Goal: Task Accomplishment & Management: Use online tool/utility

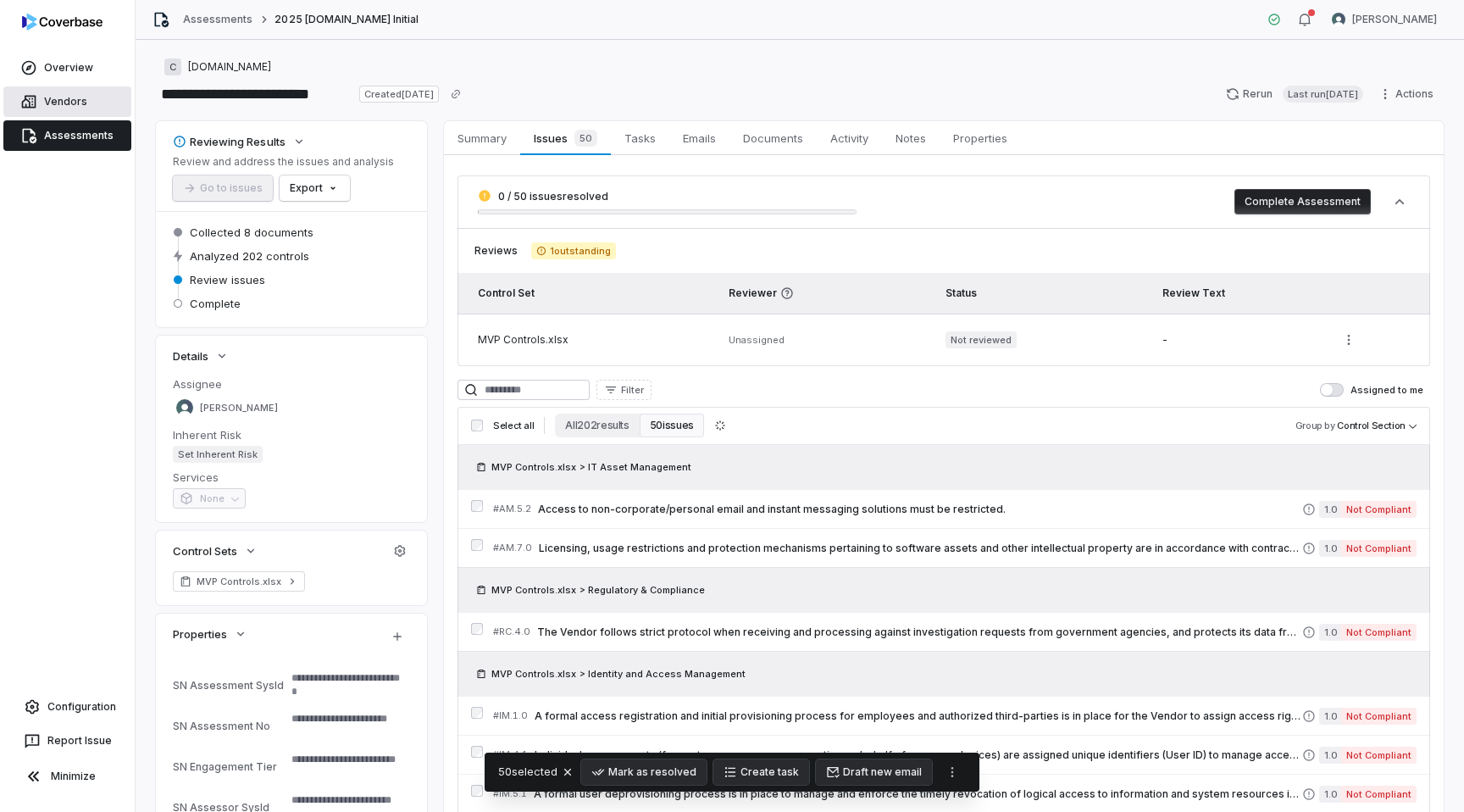
click at [53, 98] on span "Vendors" at bounding box center [66, 101] width 43 height 13
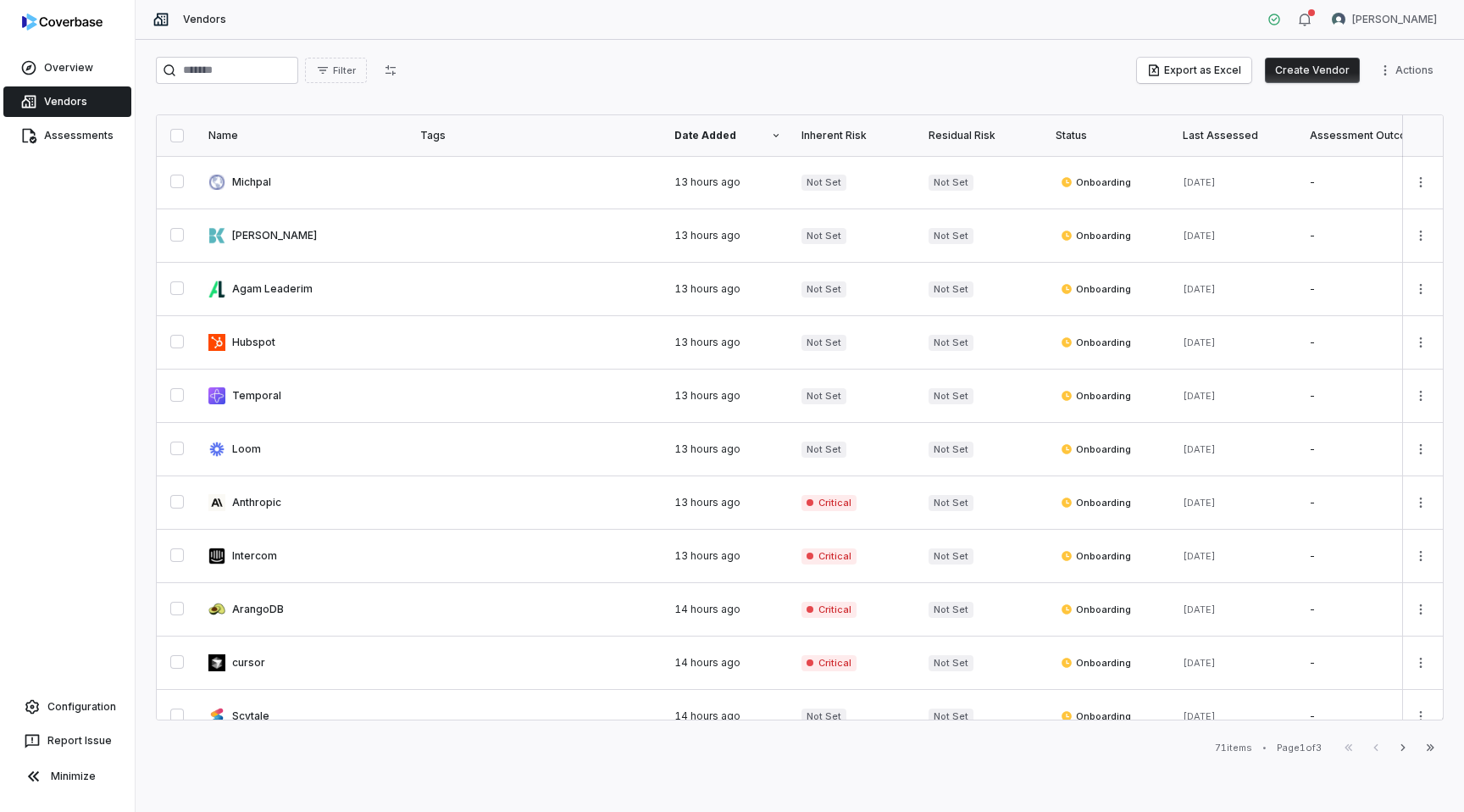
click at [1316, 72] on button "Create Vendor" at bounding box center [1312, 69] width 95 height 25
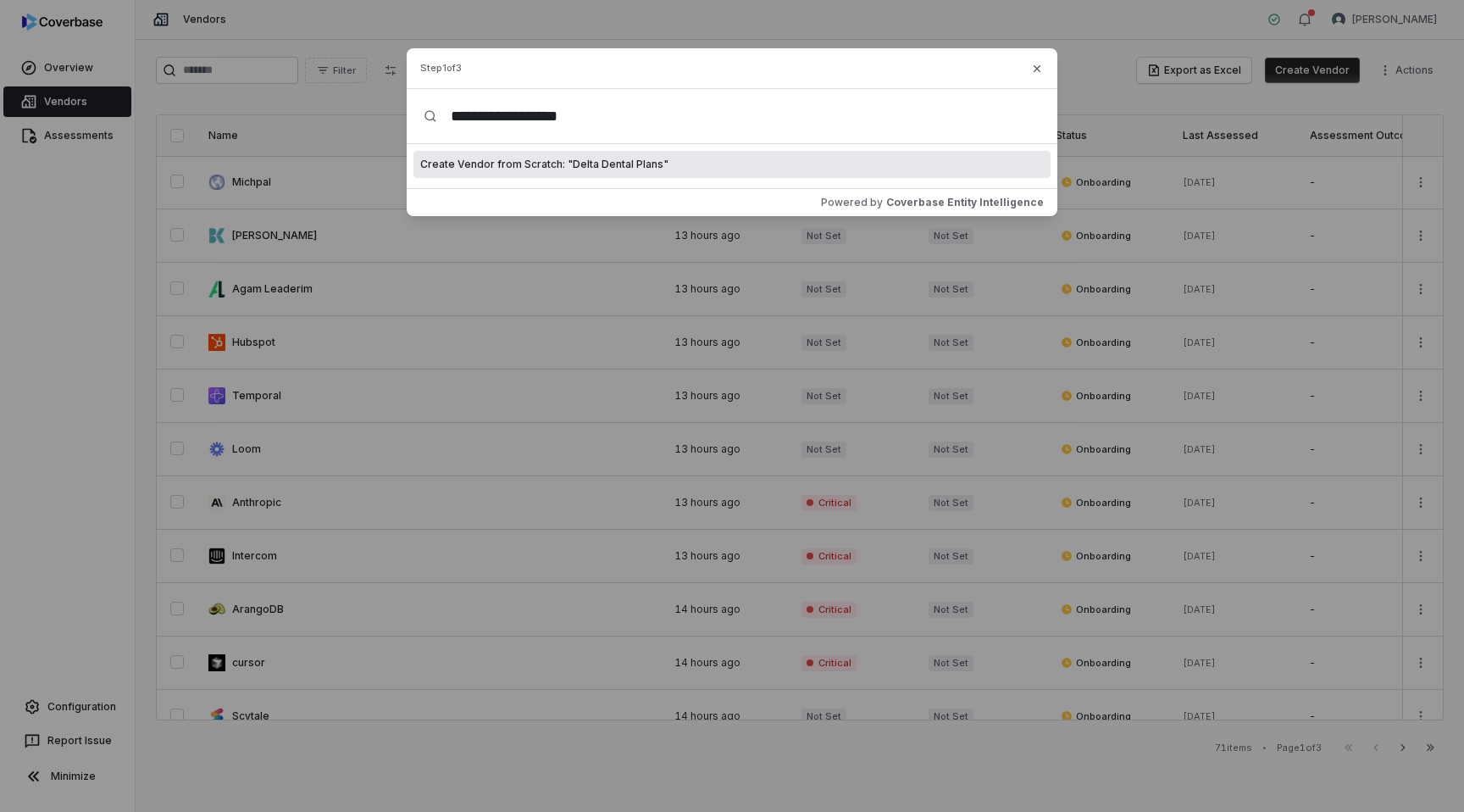
drag, startPoint x: 601, startPoint y: 120, endPoint x: 538, endPoint y: 115, distance: 63.2
click at [538, 115] on input "**********" at bounding box center [738, 116] width 603 height 54
type input "**********"
click at [566, 165] on span "Create Vendor from Scratch: " Delta Dental "" at bounding box center [529, 164] width 219 height 13
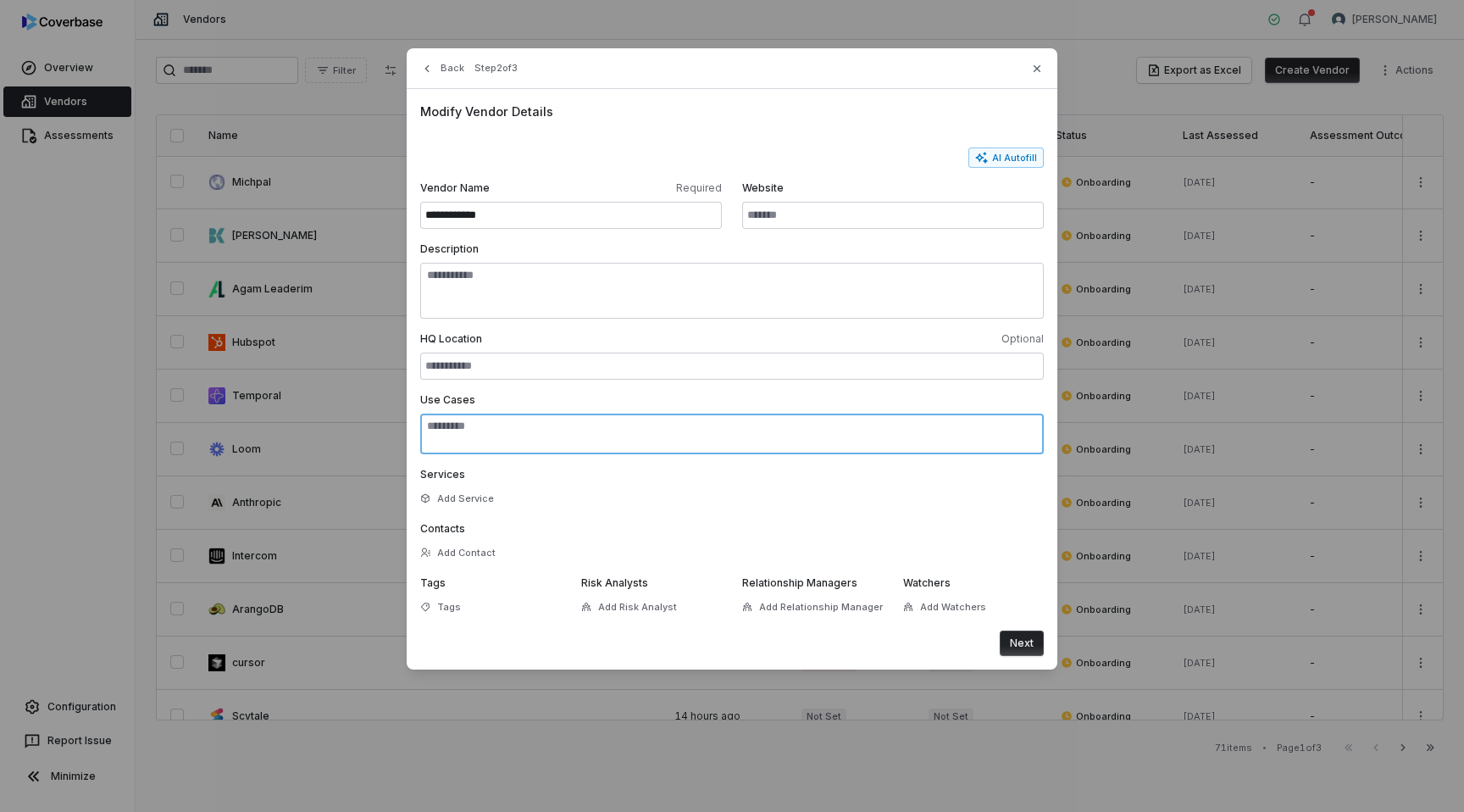
click at [609, 449] on textarea "Use Cases" at bounding box center [732, 433] width 624 height 40
paste textarea "**********"
type textarea "**********"
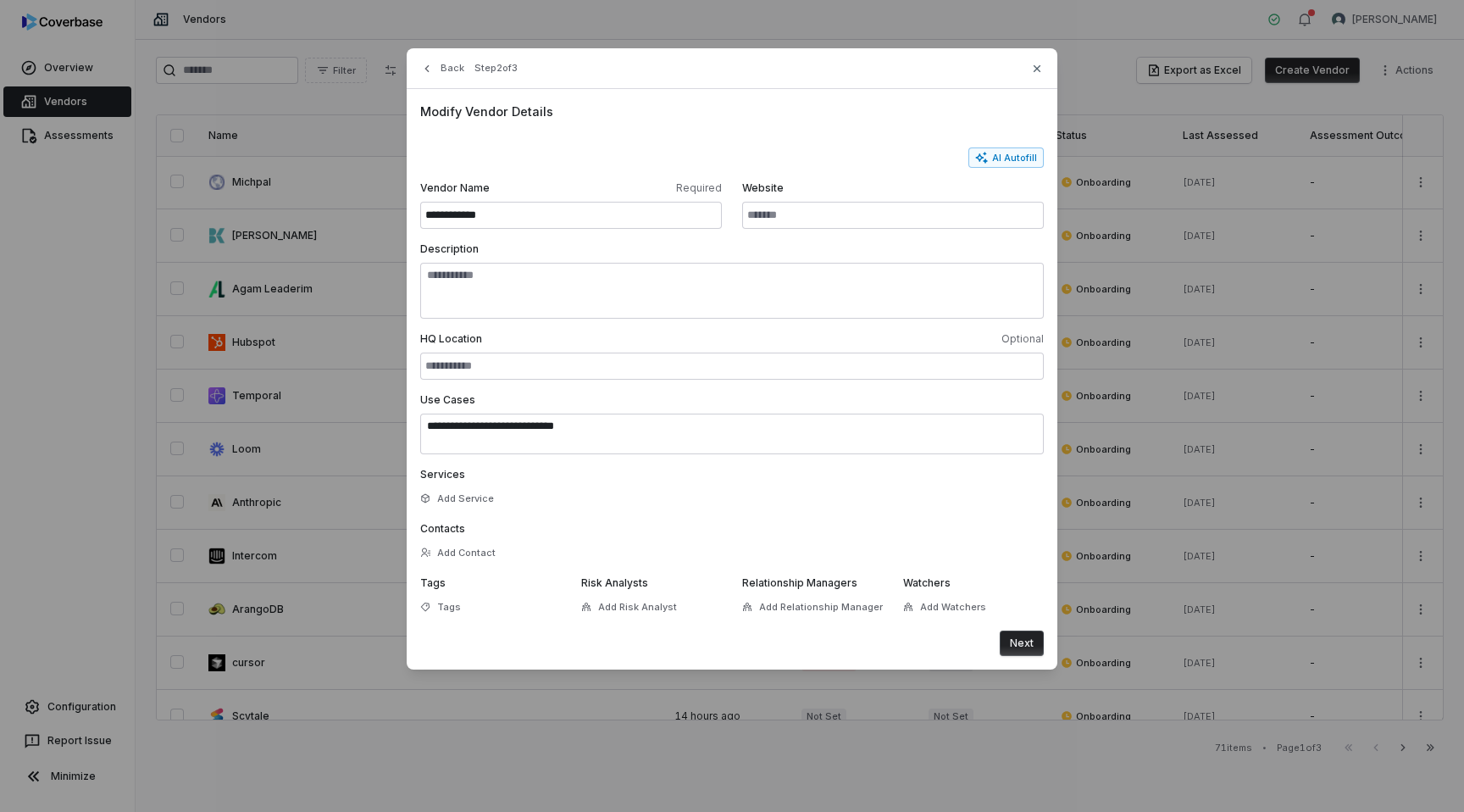
click at [1032, 650] on button "Next" at bounding box center [1021, 642] width 44 height 25
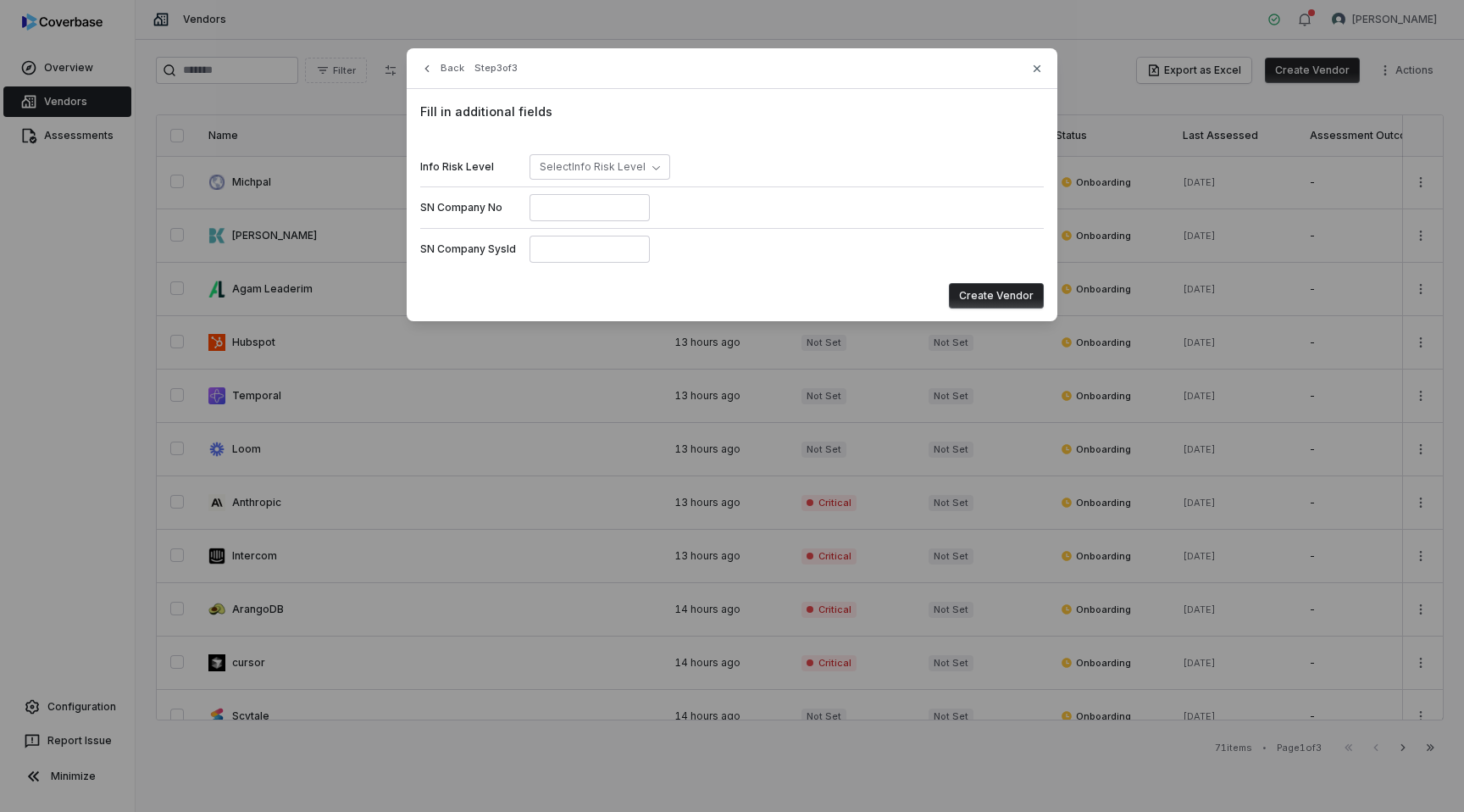
click at [987, 293] on button "Create Vendor" at bounding box center [996, 295] width 95 height 25
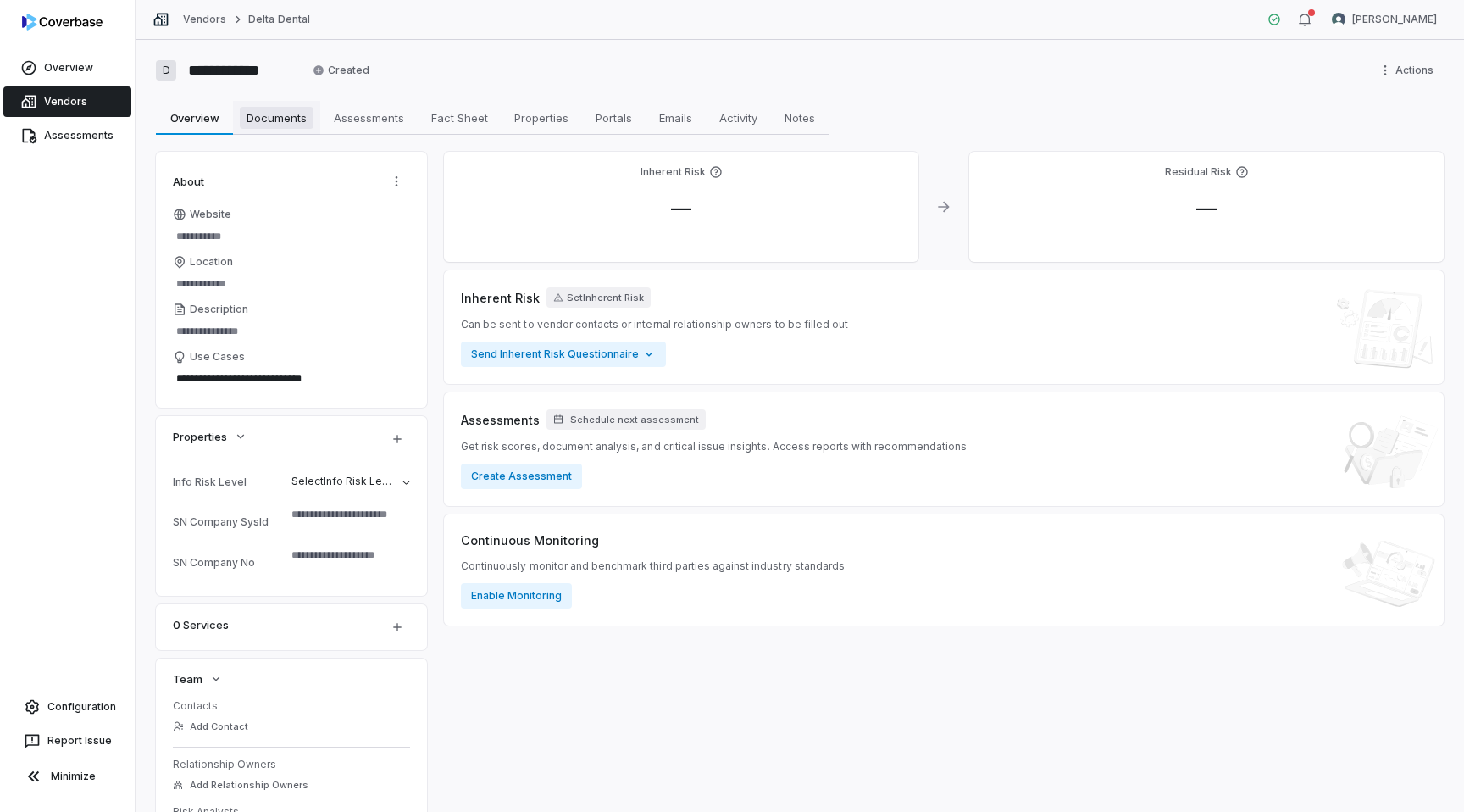
click at [280, 127] on span "Documents" at bounding box center [277, 117] width 74 height 22
type textarea "*"
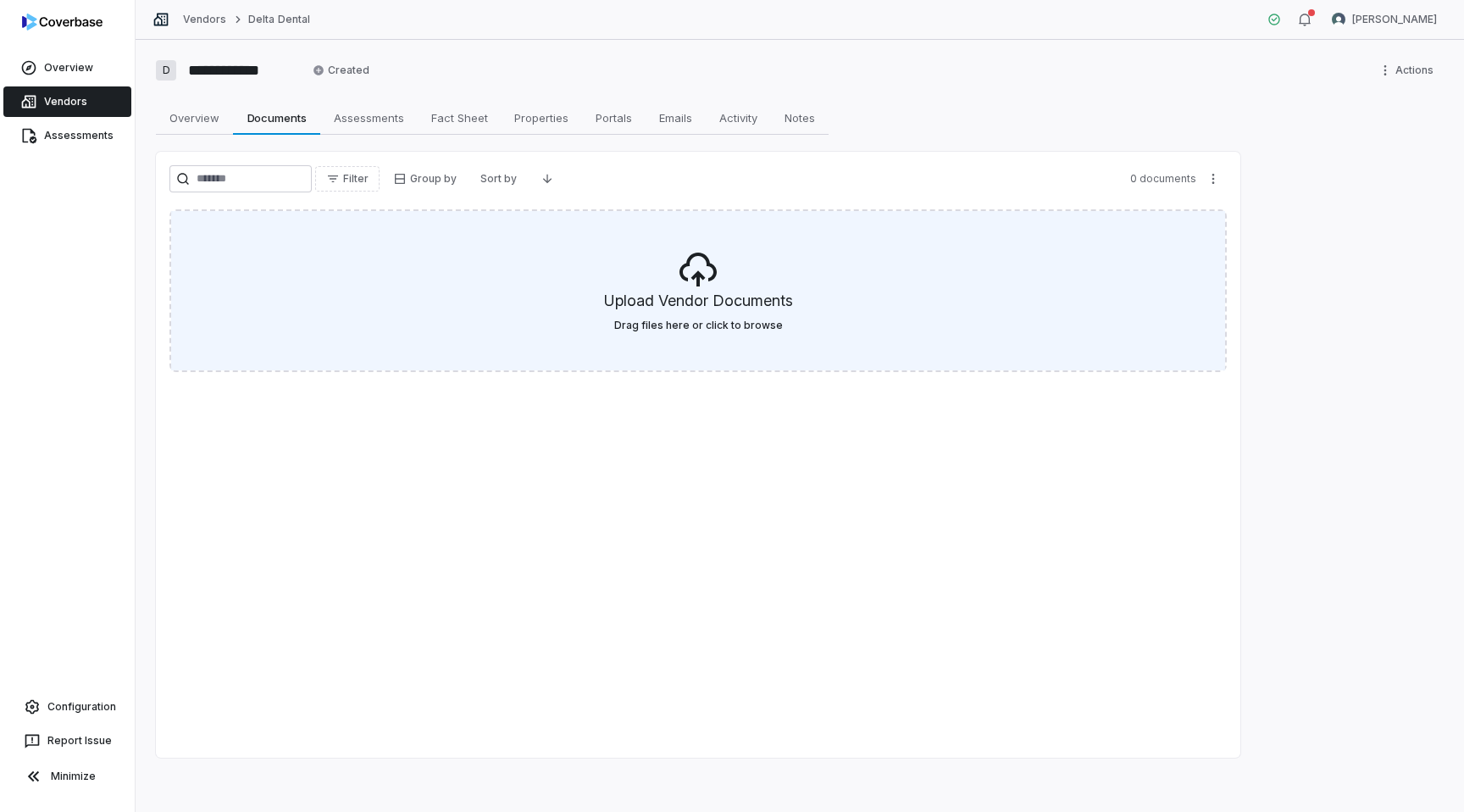
click at [665, 311] on h5 "Upload Vendor Documents" at bounding box center [698, 304] width 189 height 29
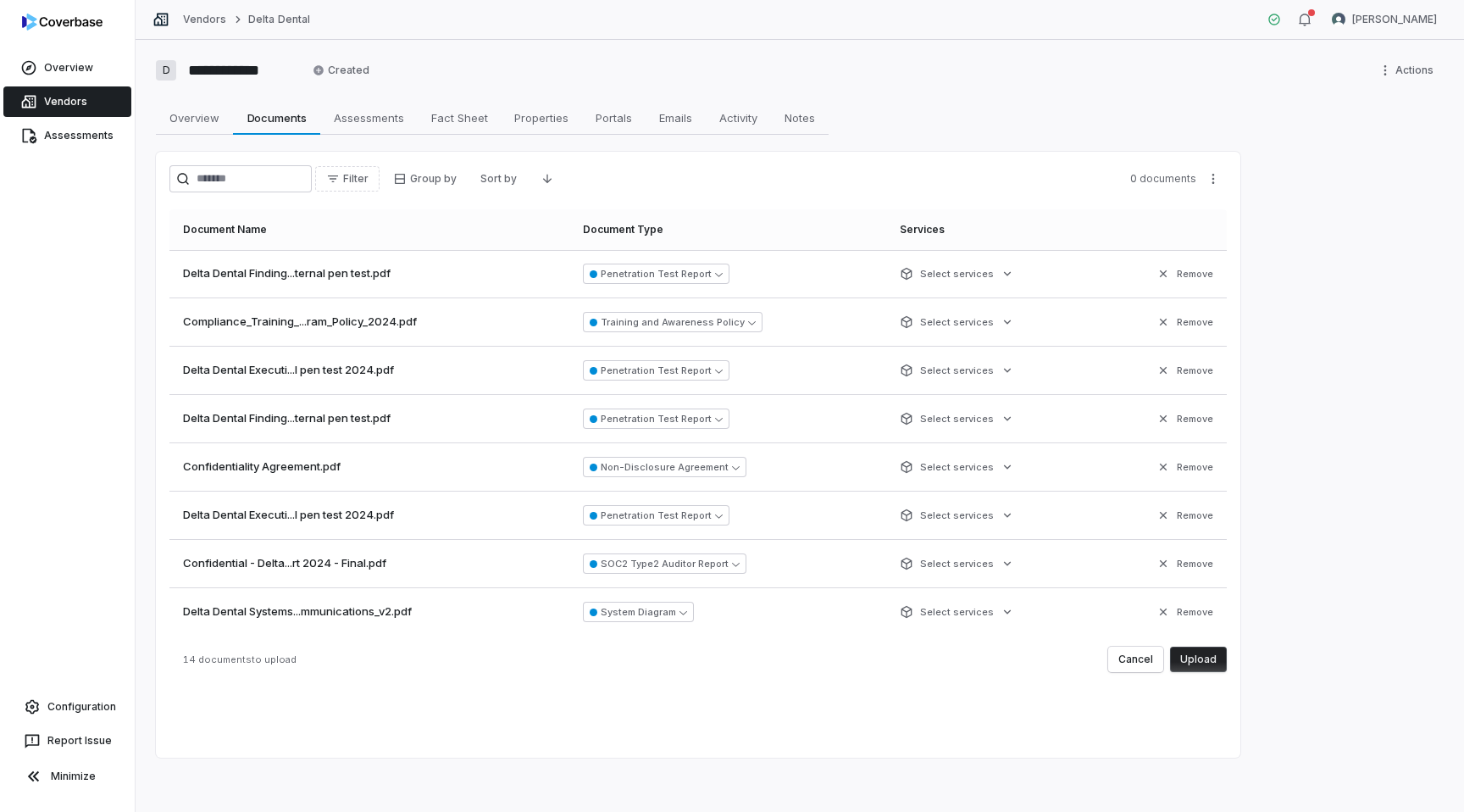
click at [1199, 660] on button "Upload" at bounding box center [1199, 658] width 57 height 25
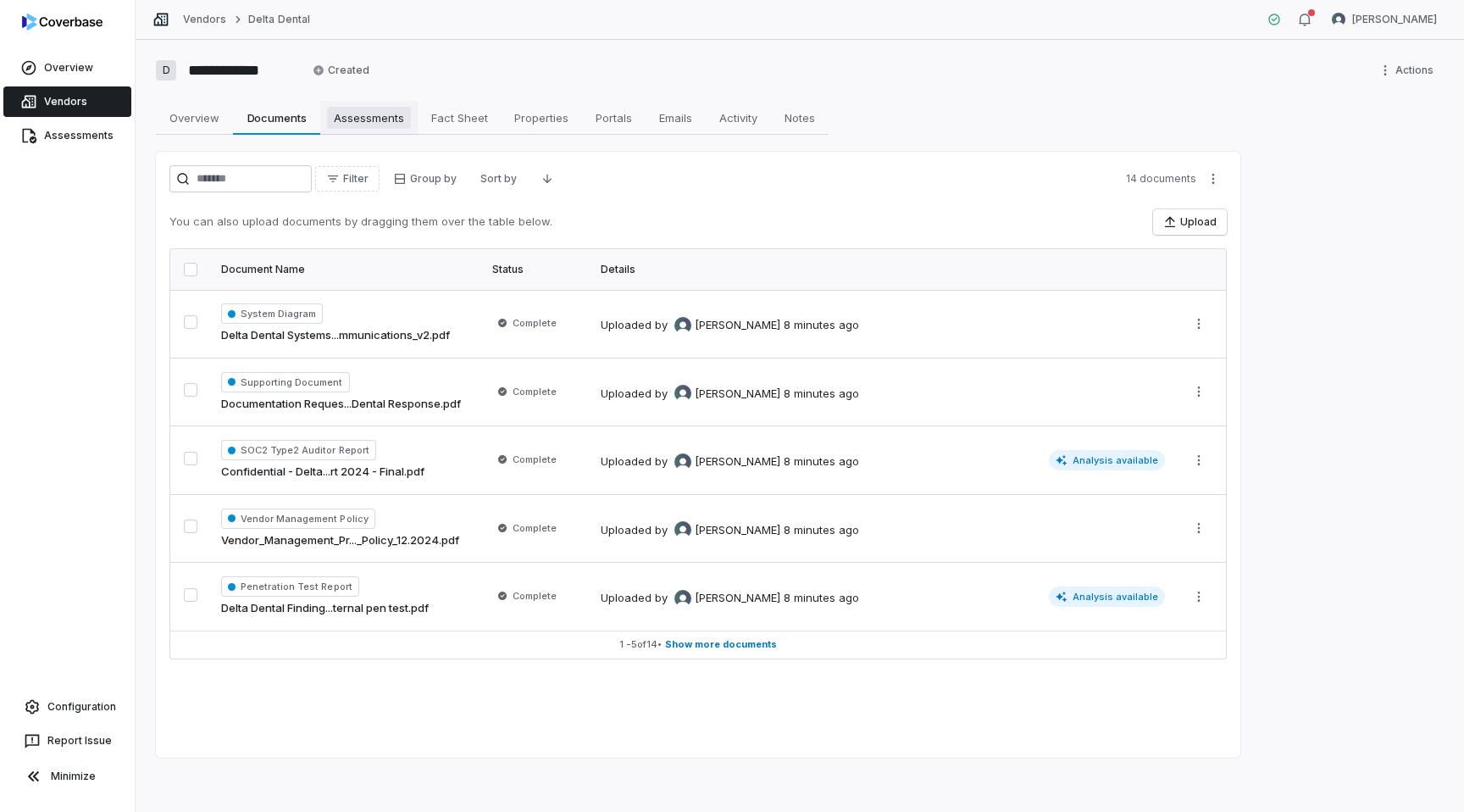
click at [408, 122] on span "Assessments" at bounding box center [369, 117] width 83 height 22
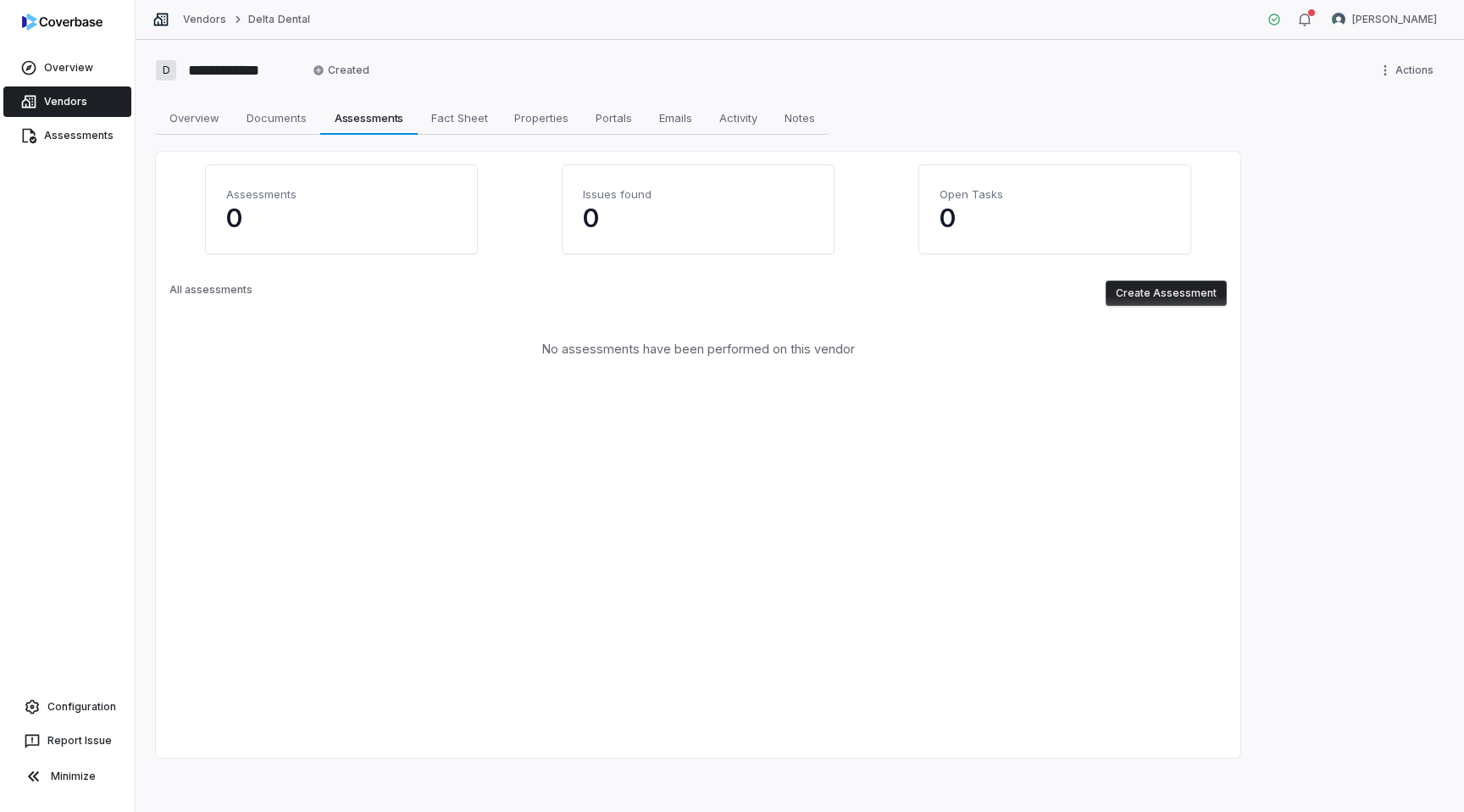
click at [1176, 296] on button "Create Assessment" at bounding box center [1166, 293] width 121 height 25
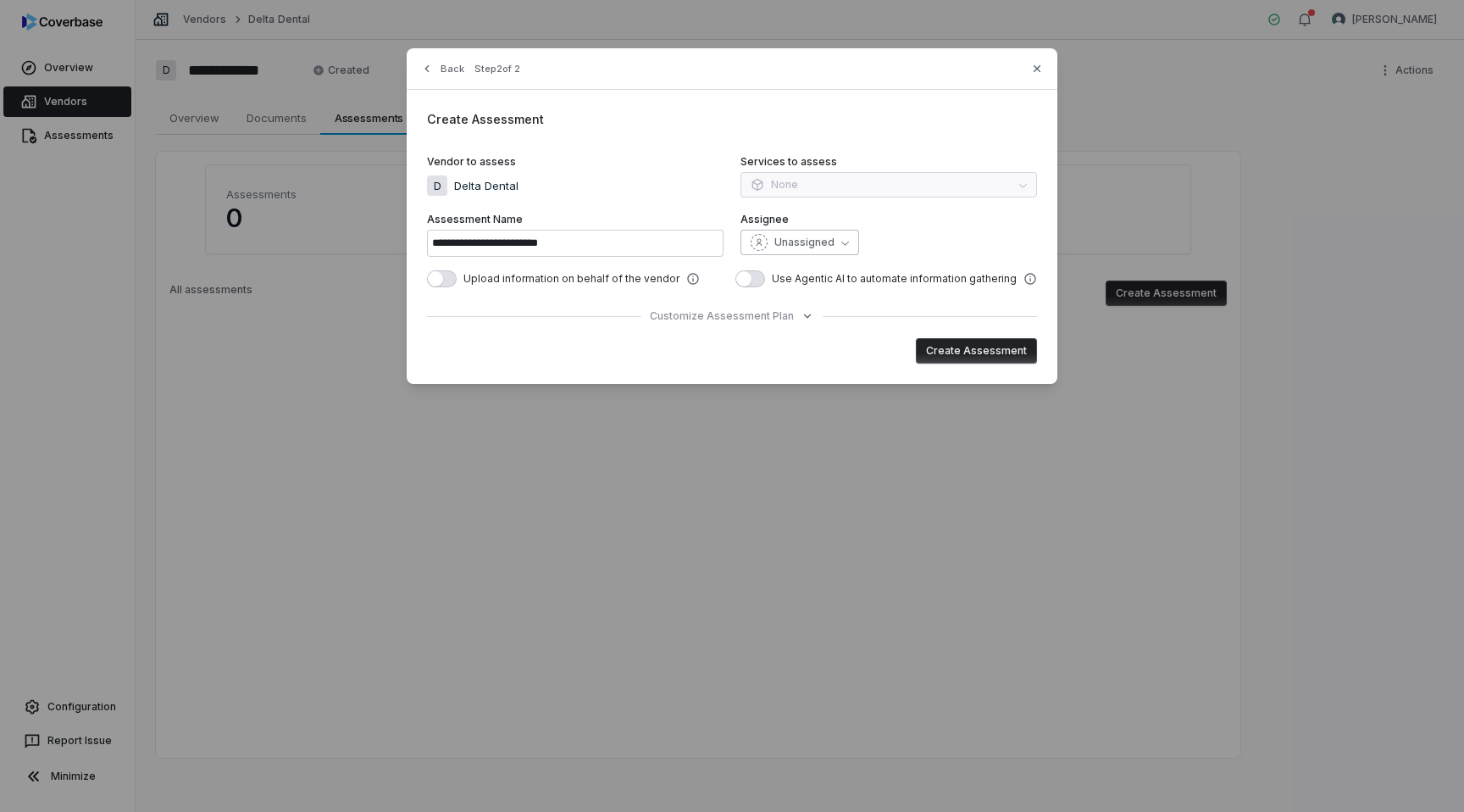
click at [773, 248] on div "Unassigned" at bounding box center [792, 242] width 83 height 17
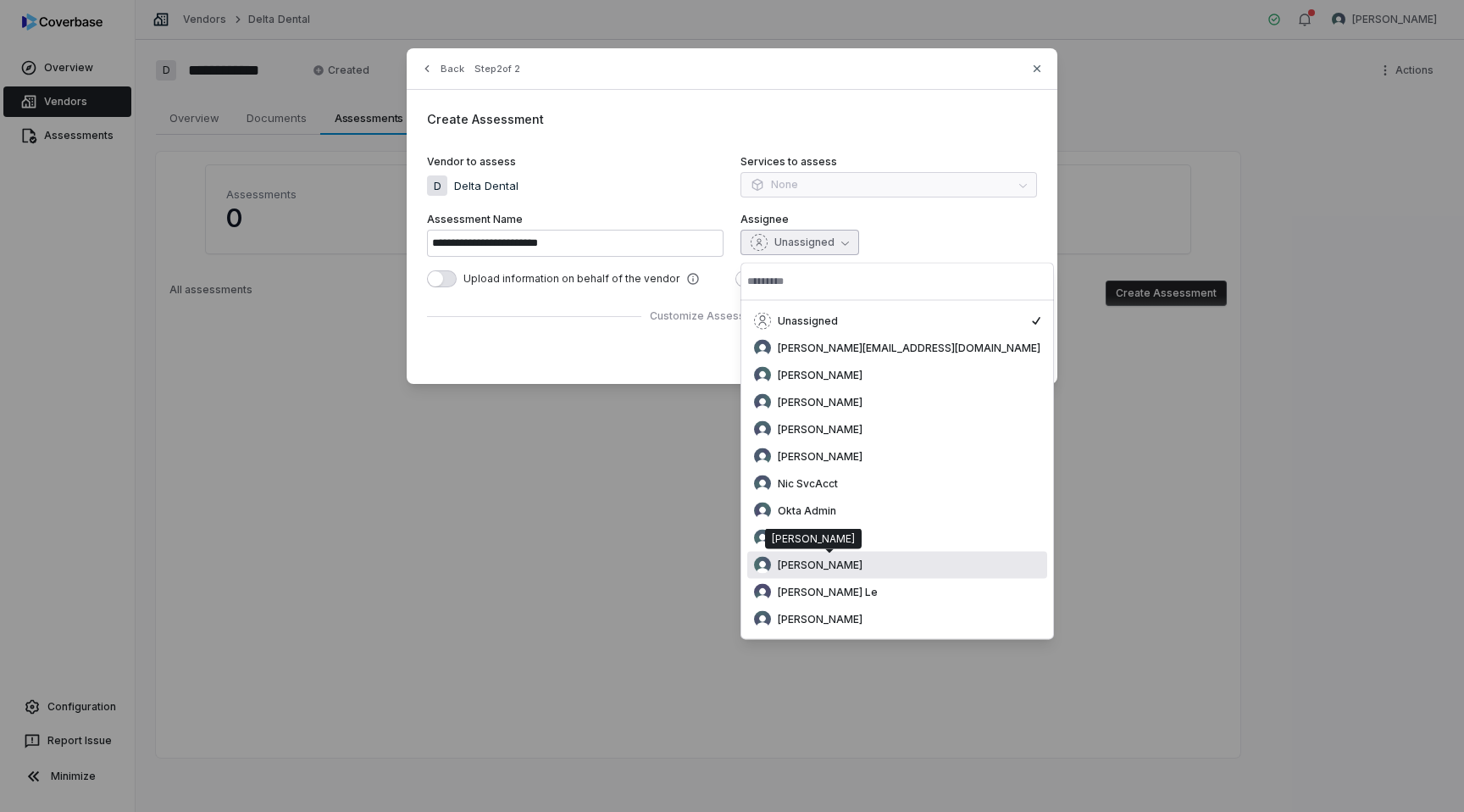
click at [863, 567] on span "[PERSON_NAME]" at bounding box center [820, 564] width 84 height 13
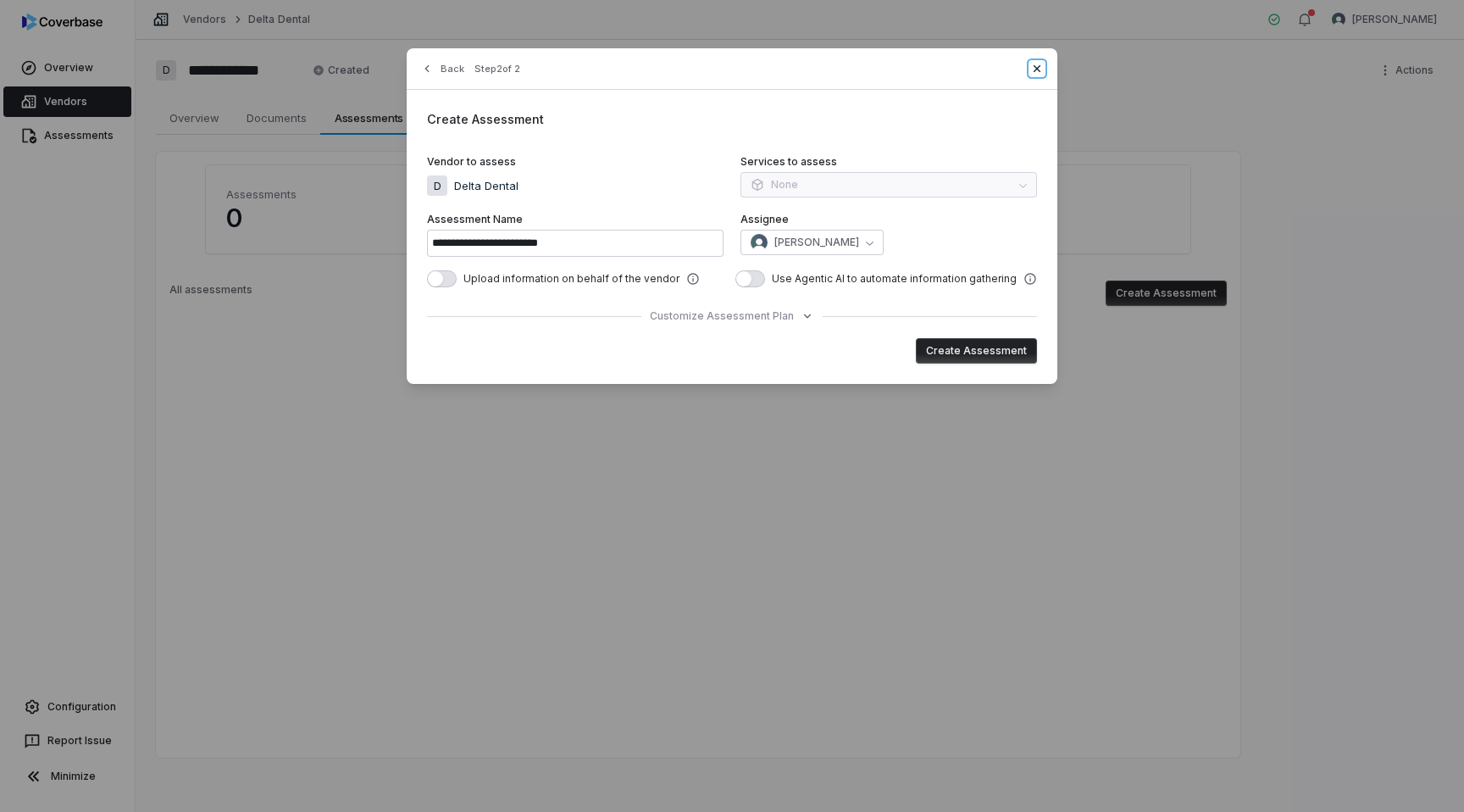
click at [1040, 72] on icon "button" at bounding box center [1036, 68] width 7 height 7
type input "**********"
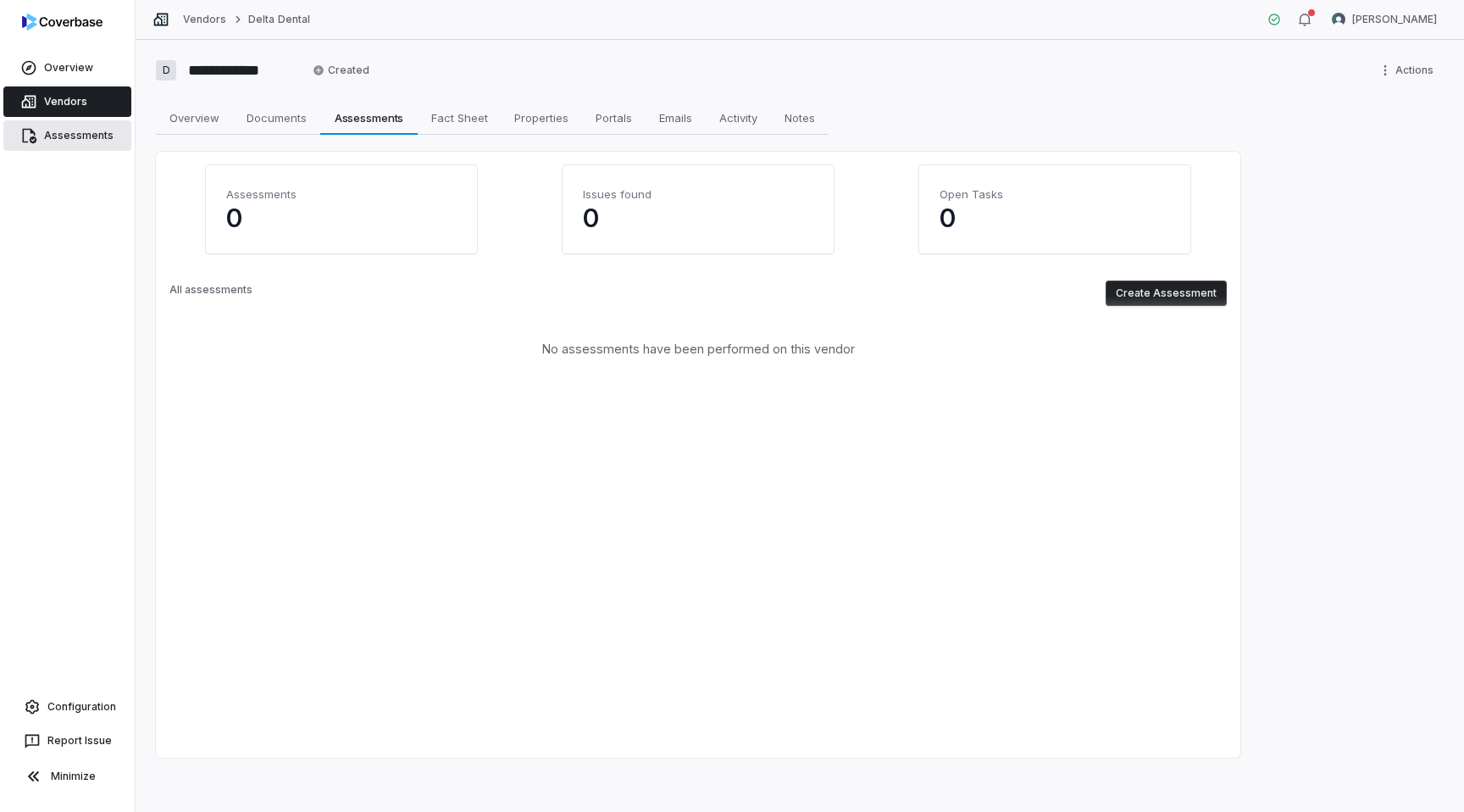
click at [73, 134] on span "Assessments" at bounding box center [79, 135] width 69 height 13
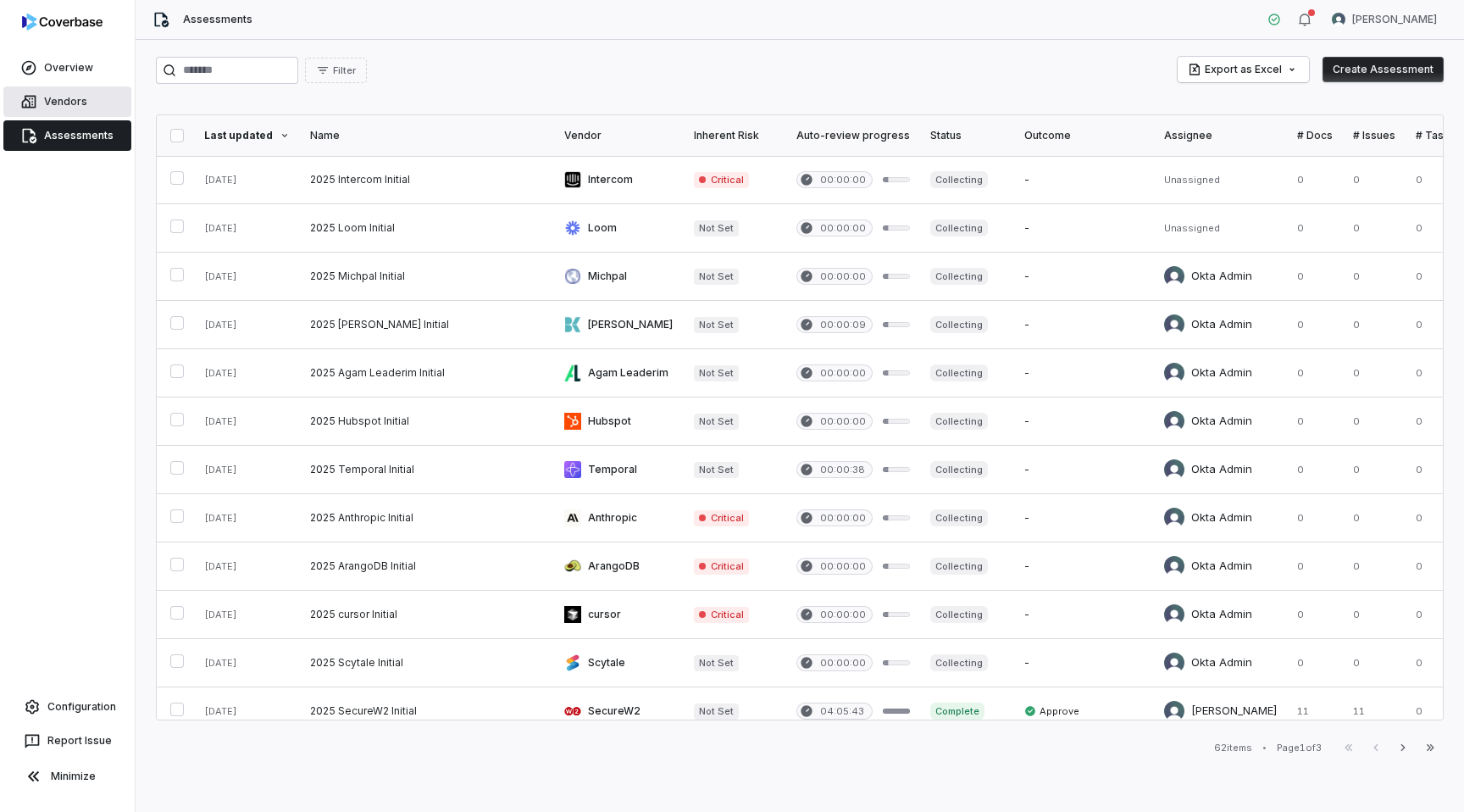
click at [64, 106] on span "Vendors" at bounding box center [66, 101] width 43 height 13
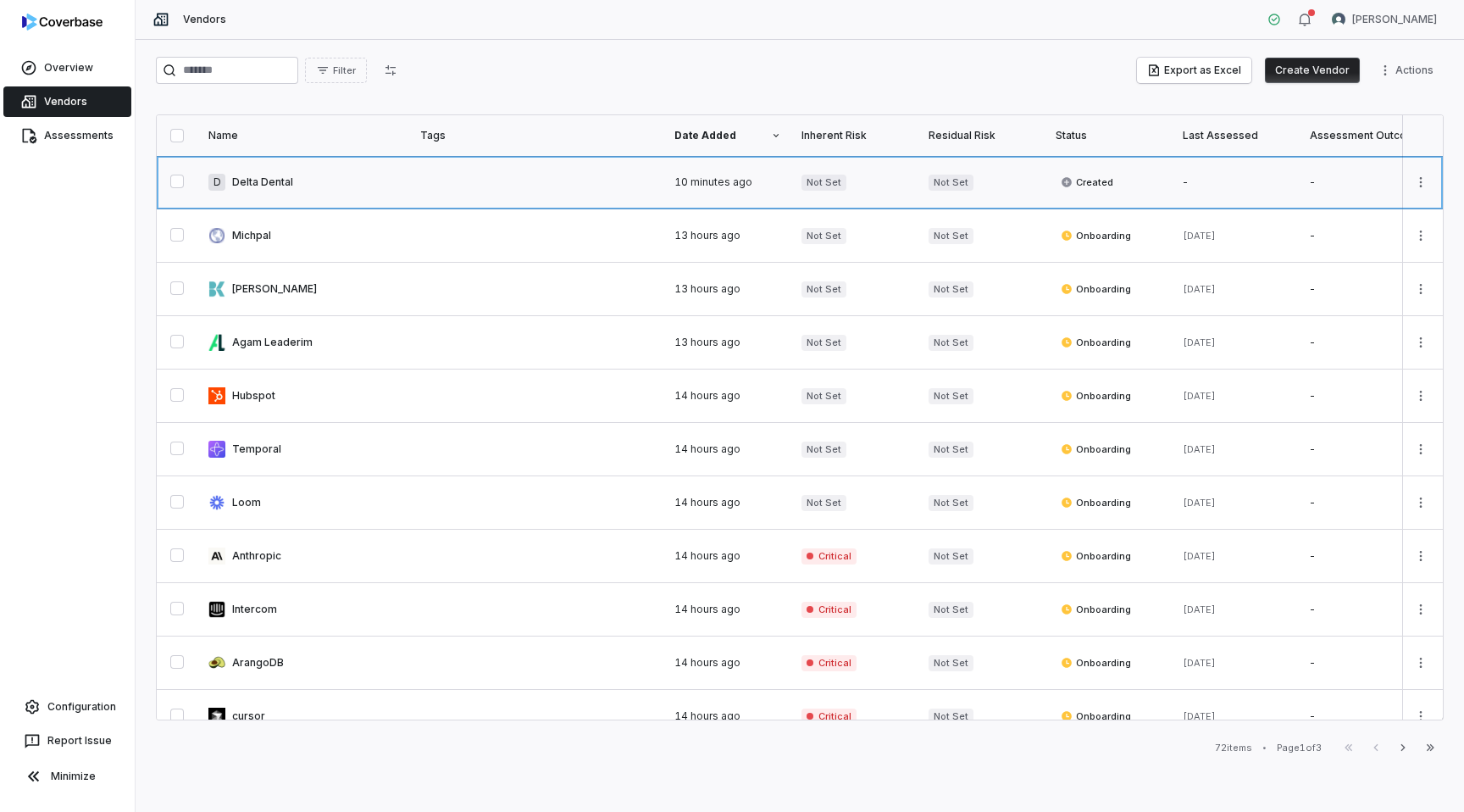
click at [356, 184] on link at bounding box center [304, 182] width 212 height 53
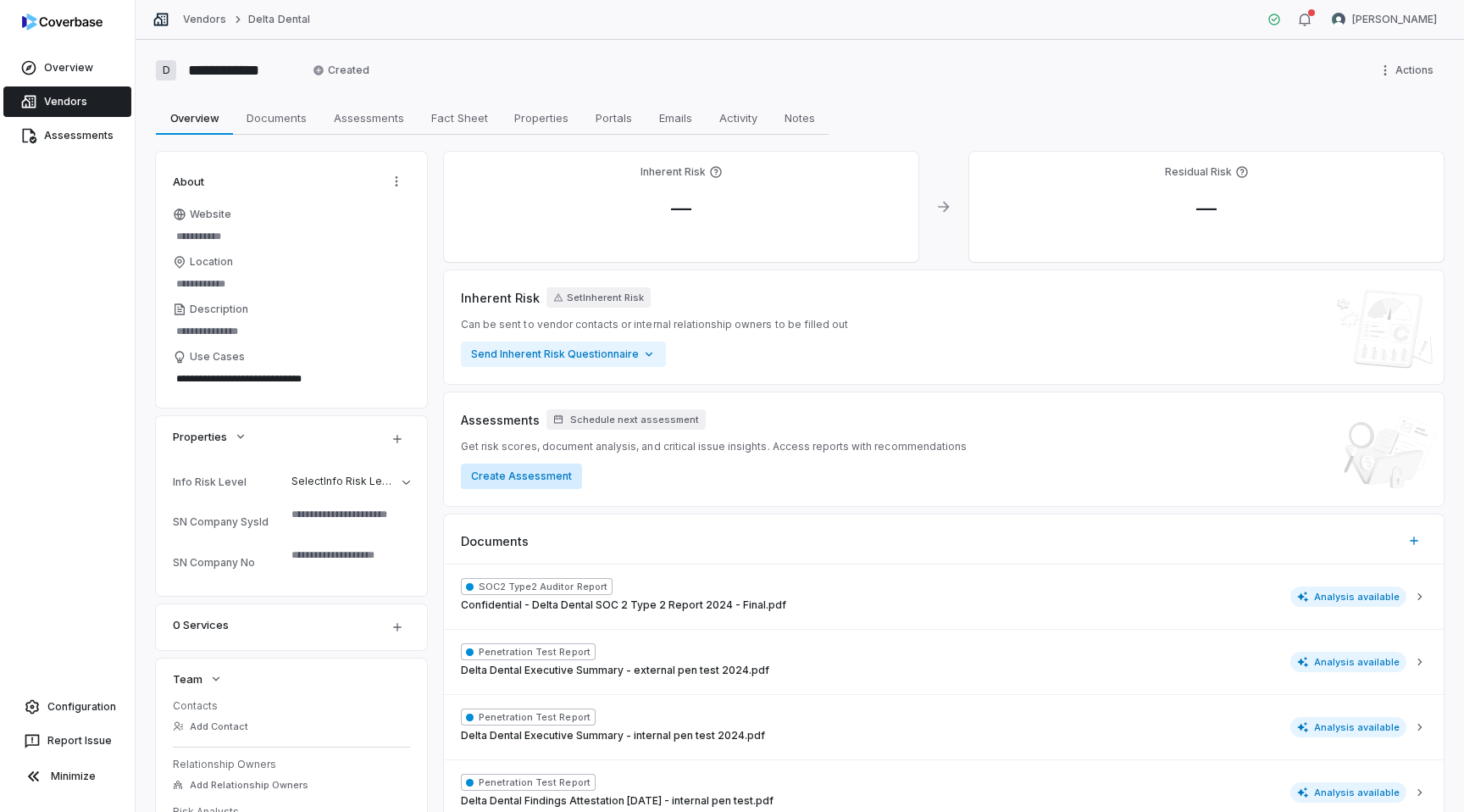
click at [539, 484] on button "Create Assessment" at bounding box center [521, 475] width 121 height 25
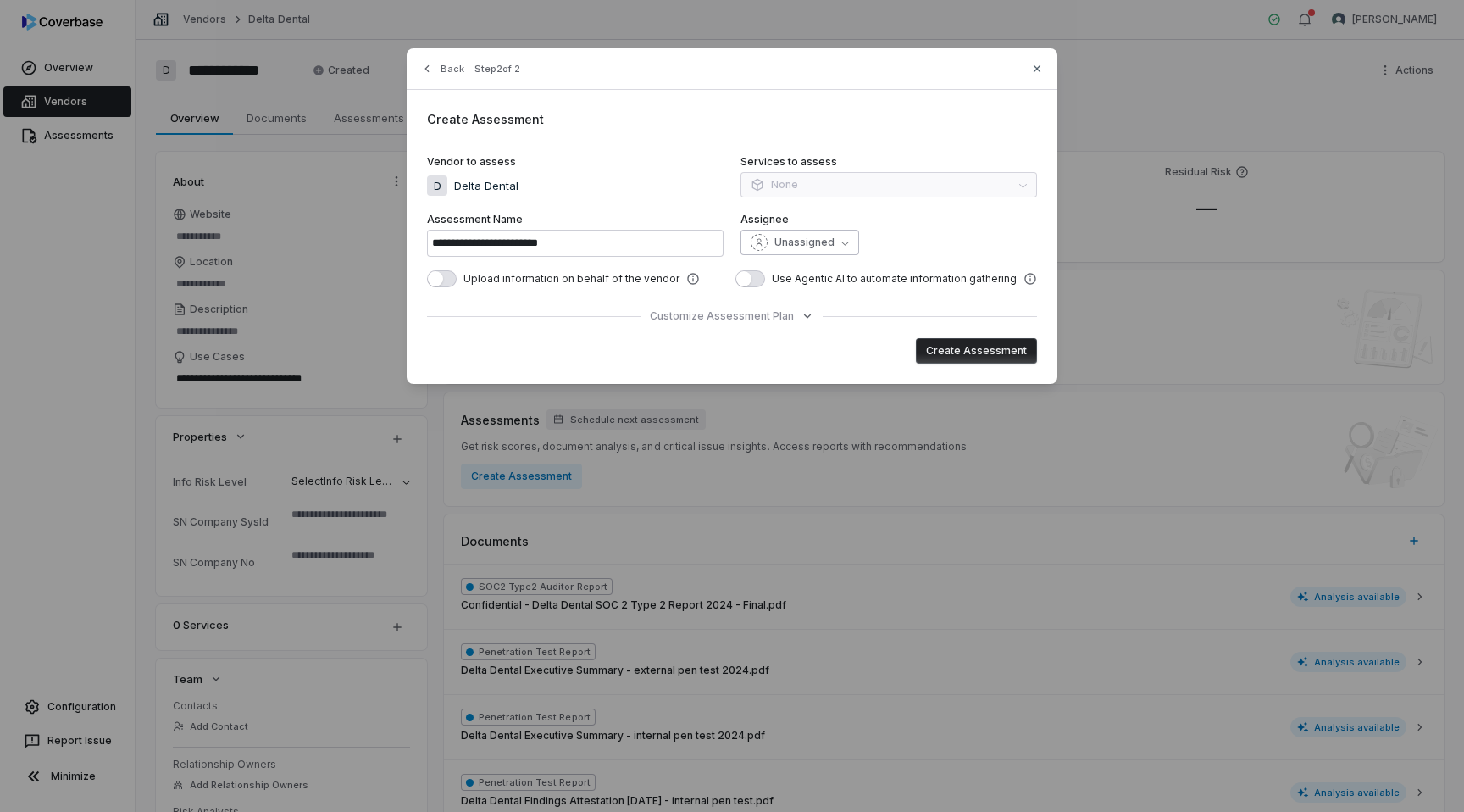
click at [787, 247] on span "Unassigned" at bounding box center [805, 242] width 60 height 13
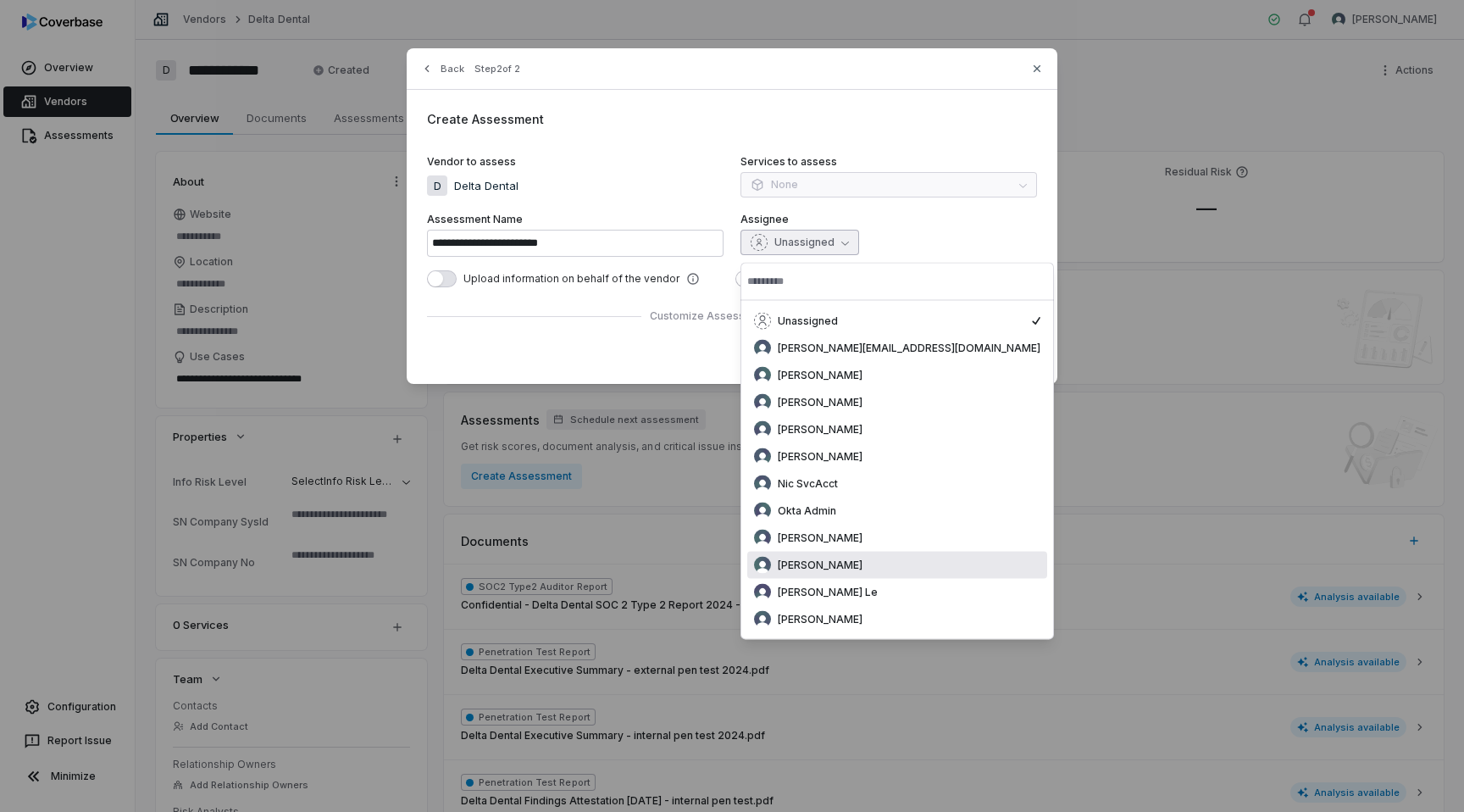
click at [863, 560] on span "[PERSON_NAME]" at bounding box center [820, 564] width 84 height 13
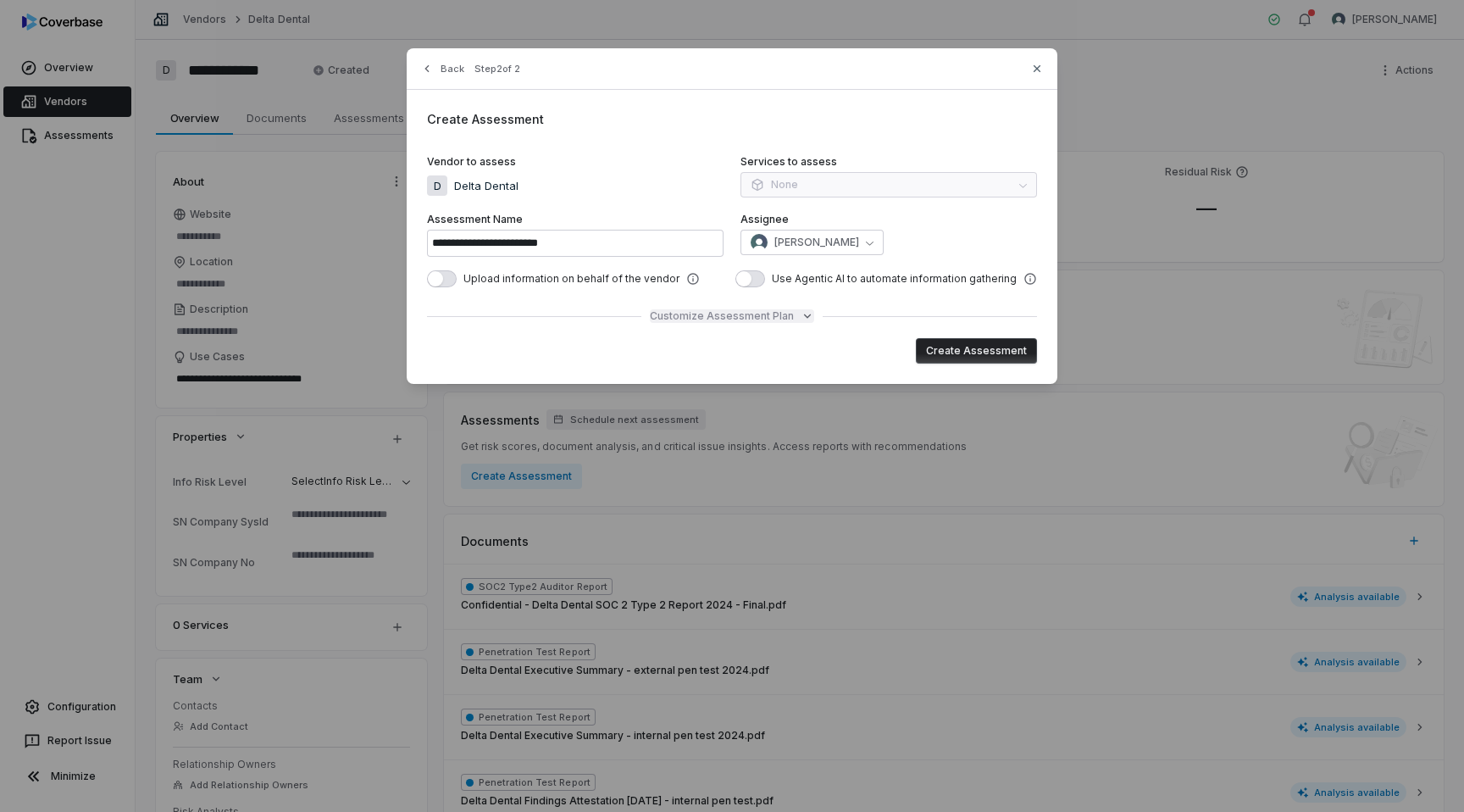
click at [805, 317] on icon "button" at bounding box center [807, 316] width 7 height 5
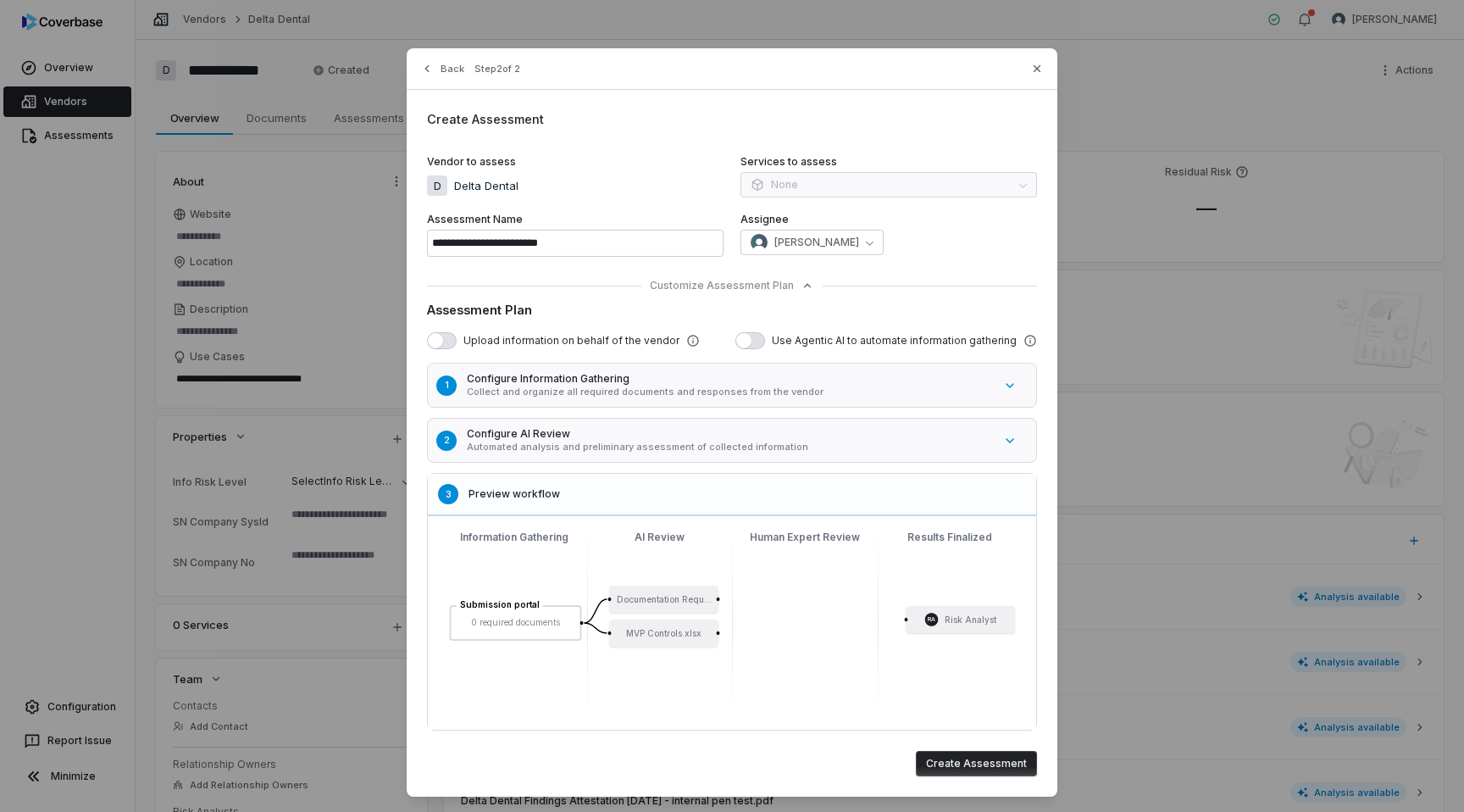
click at [883, 399] on button "1 Configure Information Gathering Collect and organize all required documents a…" at bounding box center [741, 384] width 636 height 53
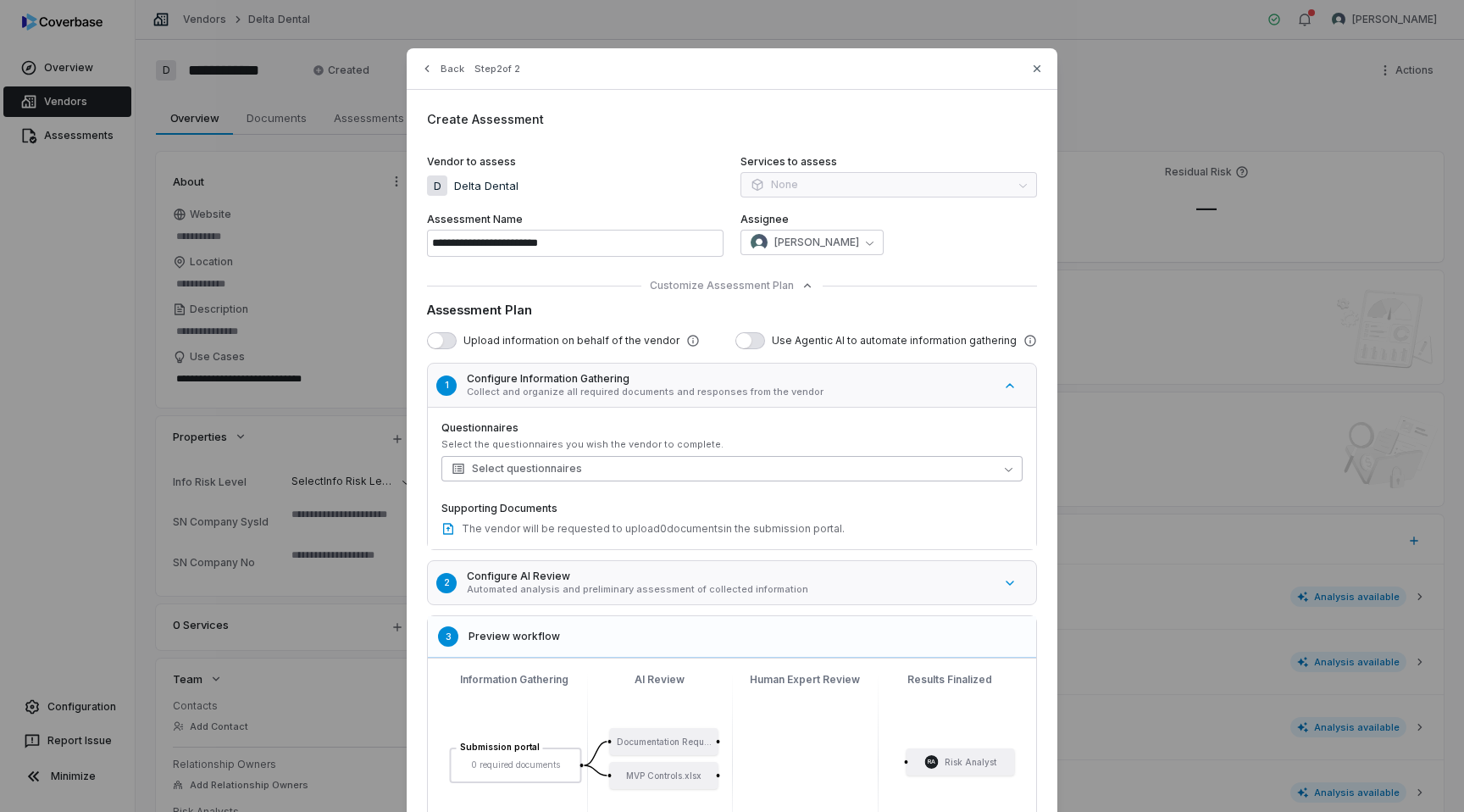
click at [876, 474] on button "Select questionnaires" at bounding box center [732, 468] width 581 height 25
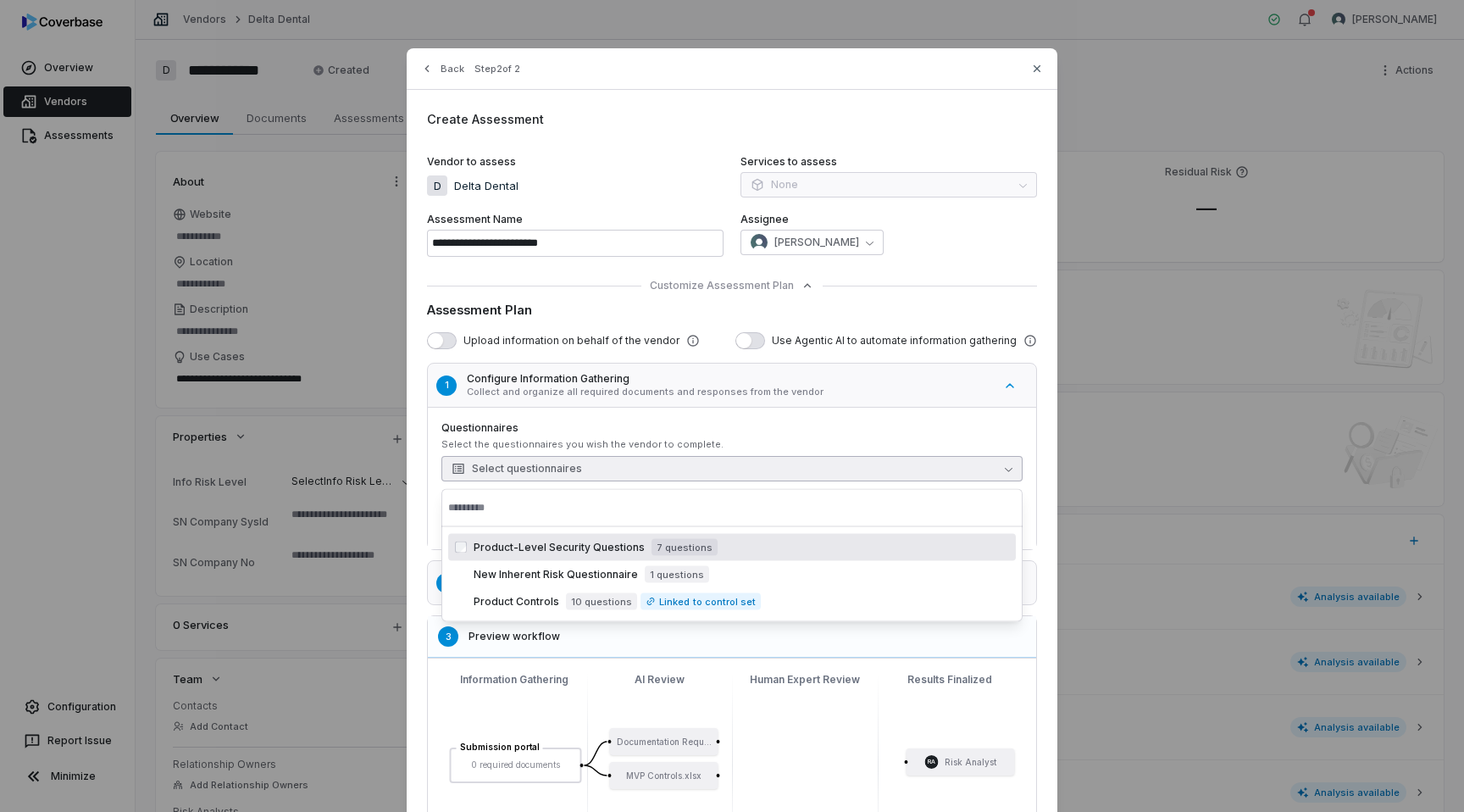
type textarea "*"
click at [876, 474] on button "Select questionnaires" at bounding box center [732, 468] width 581 height 25
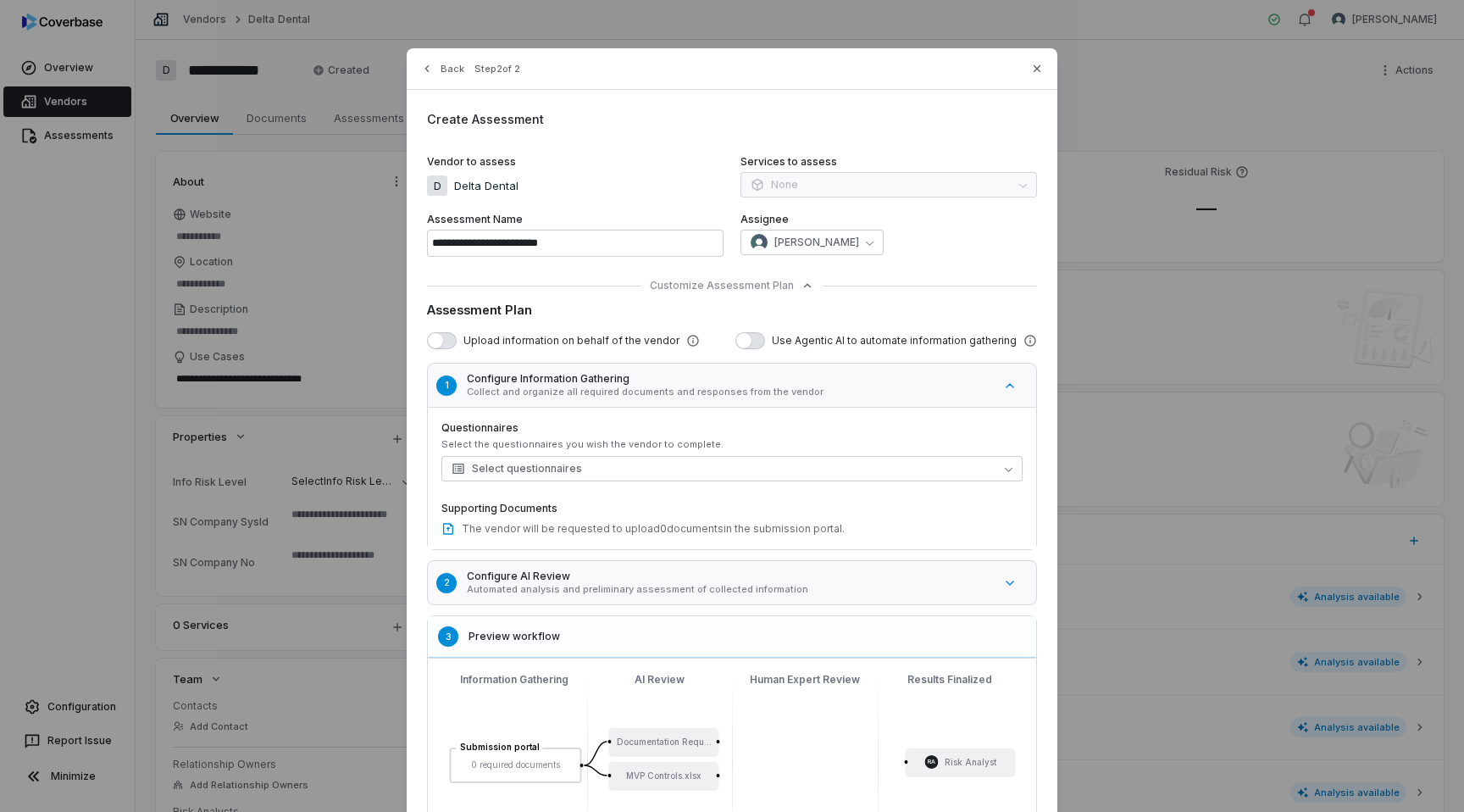
click at [898, 591] on p "Automated analysis and preliminary assessment of collected information" at bounding box center [730, 590] width 526 height 13
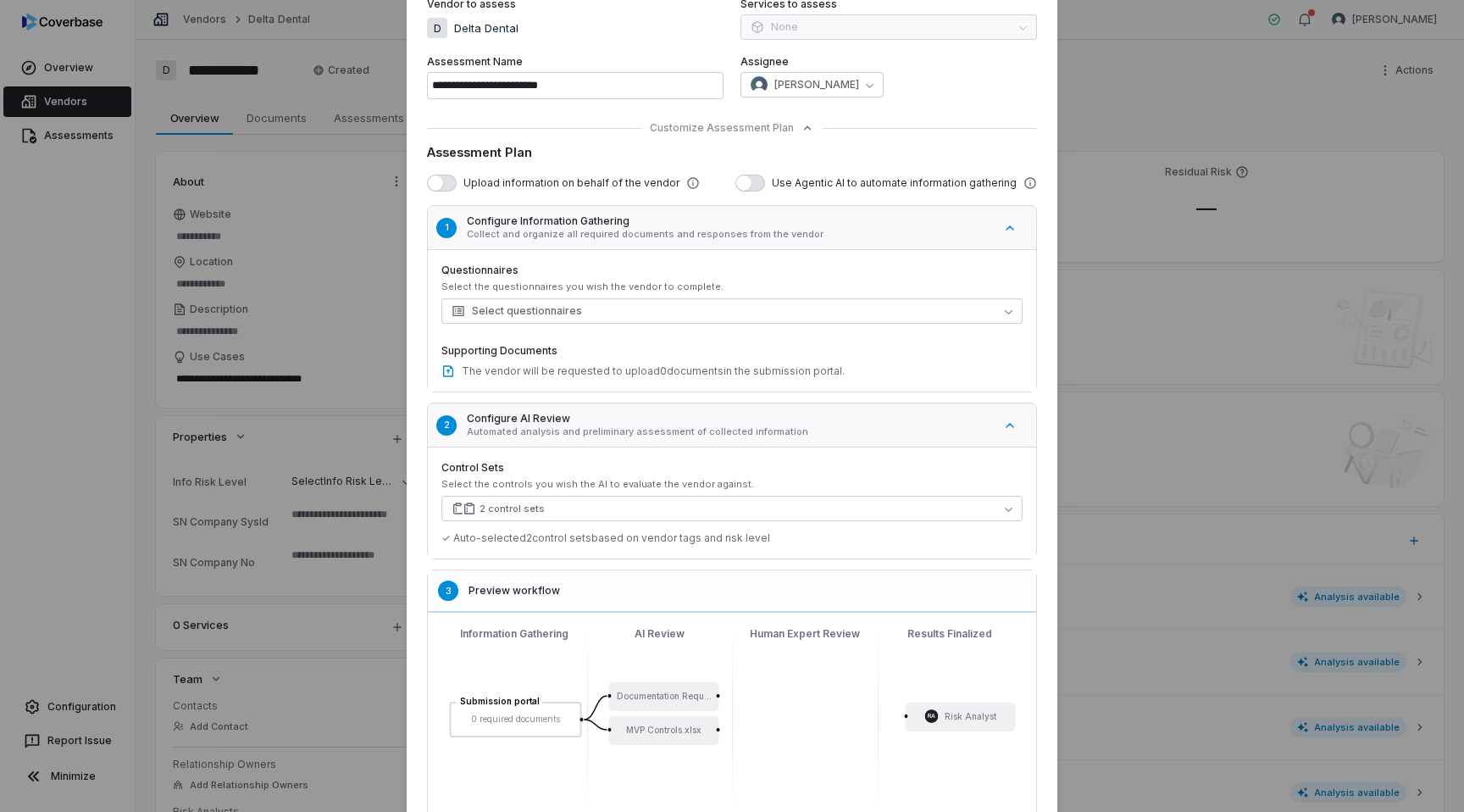
scroll to position [288, 0]
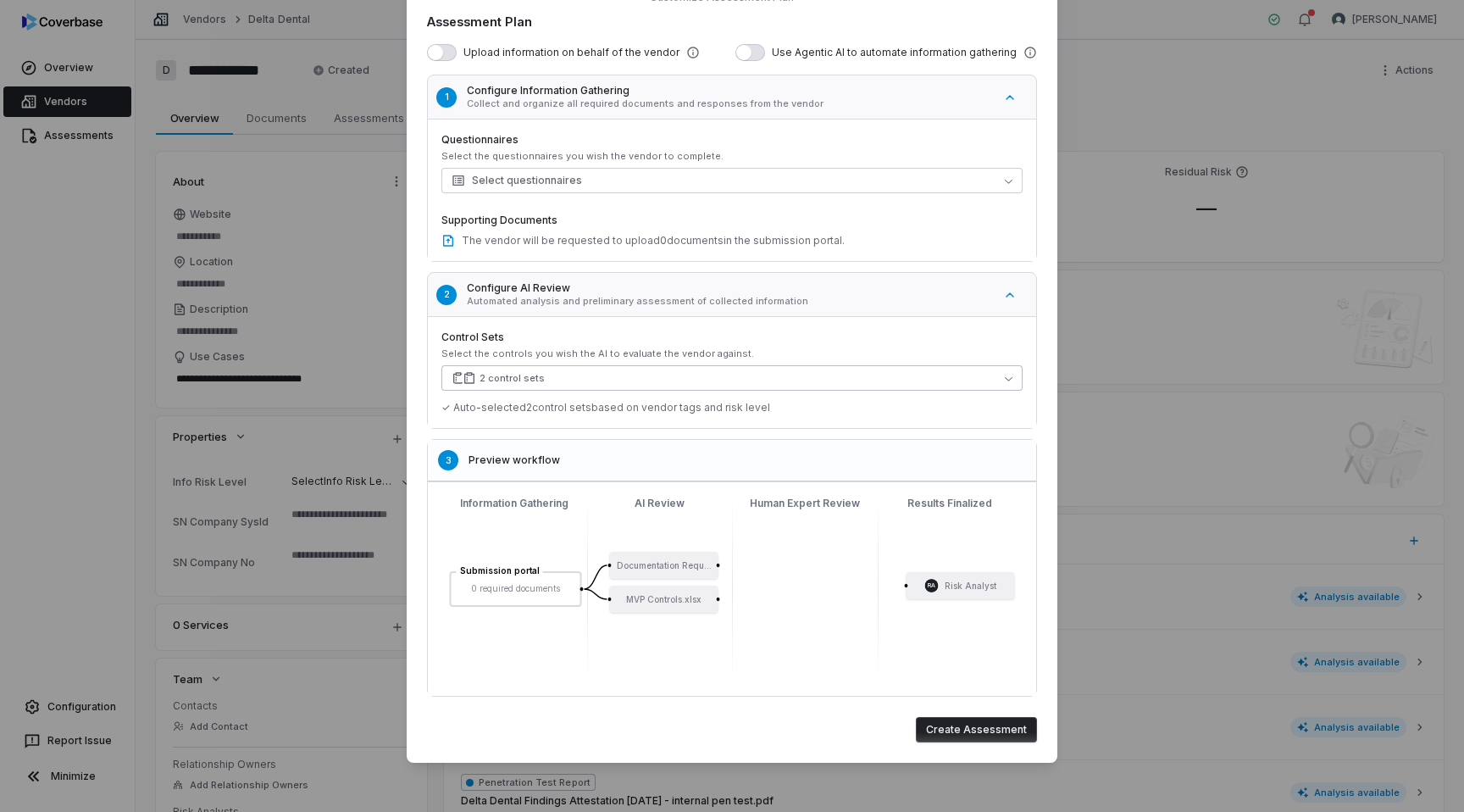
click at [838, 380] on button "2 control sets" at bounding box center [732, 377] width 581 height 25
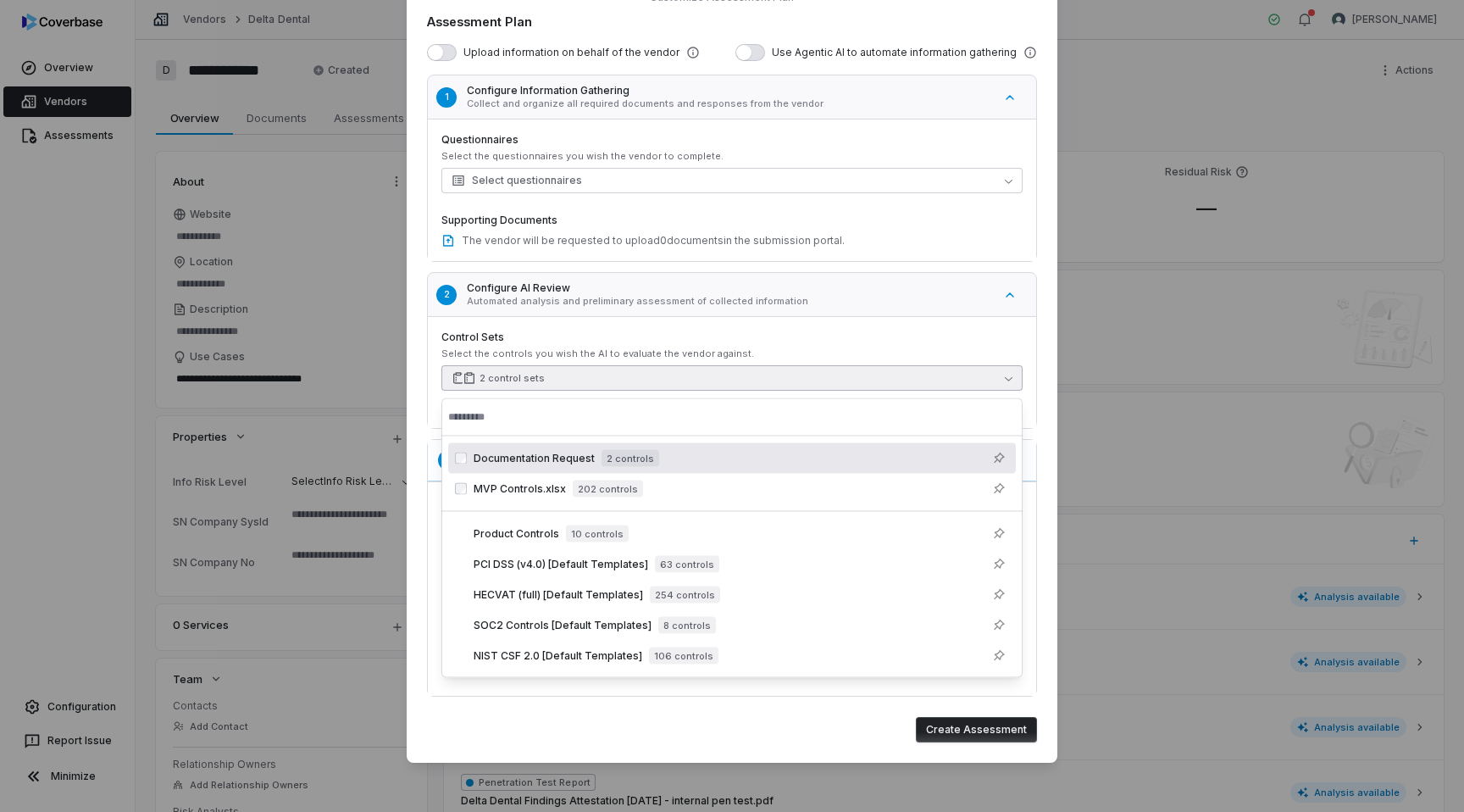
click at [838, 380] on button "2 control sets" at bounding box center [732, 377] width 581 height 25
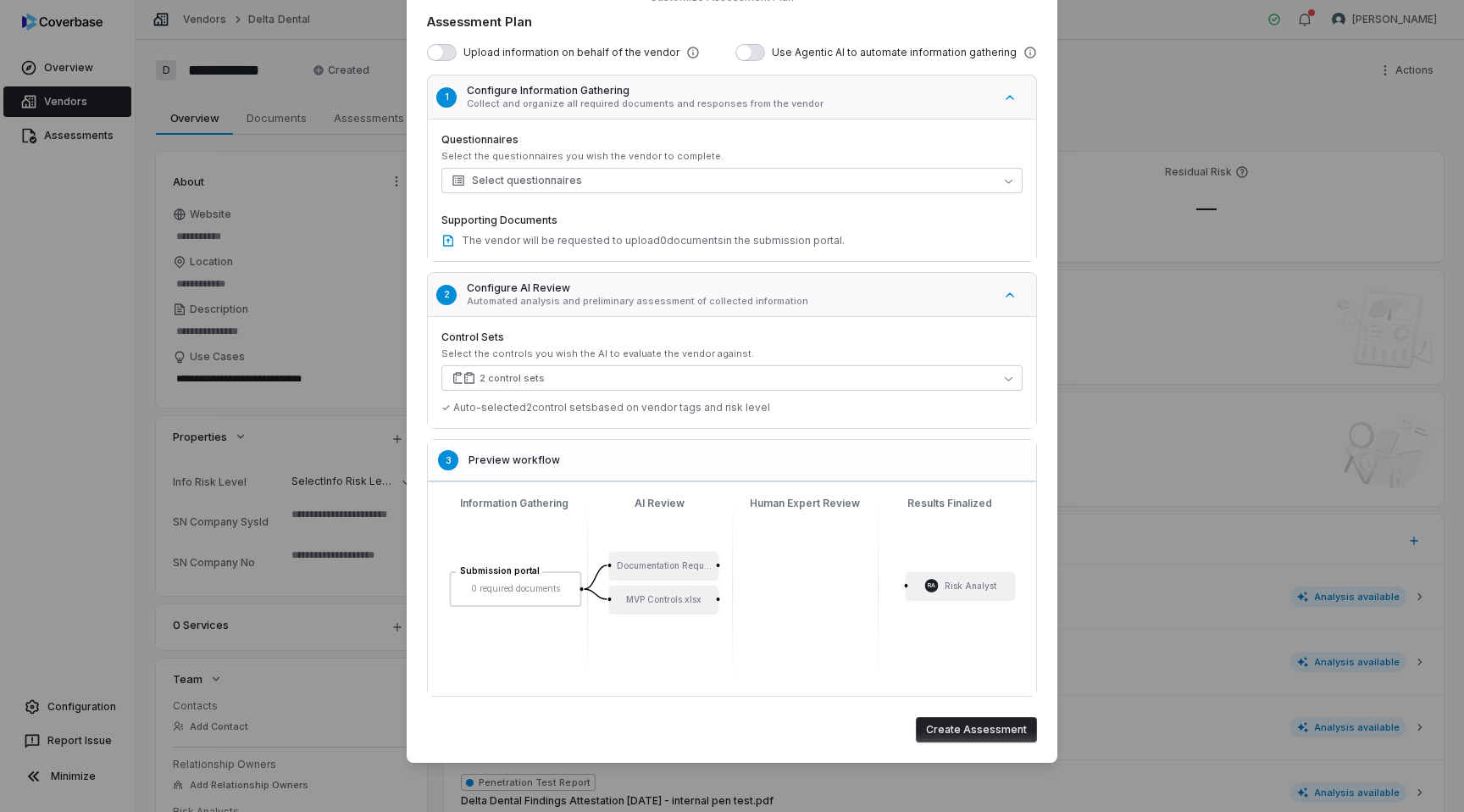
click at [969, 733] on button "Create Assessment" at bounding box center [976, 729] width 121 height 25
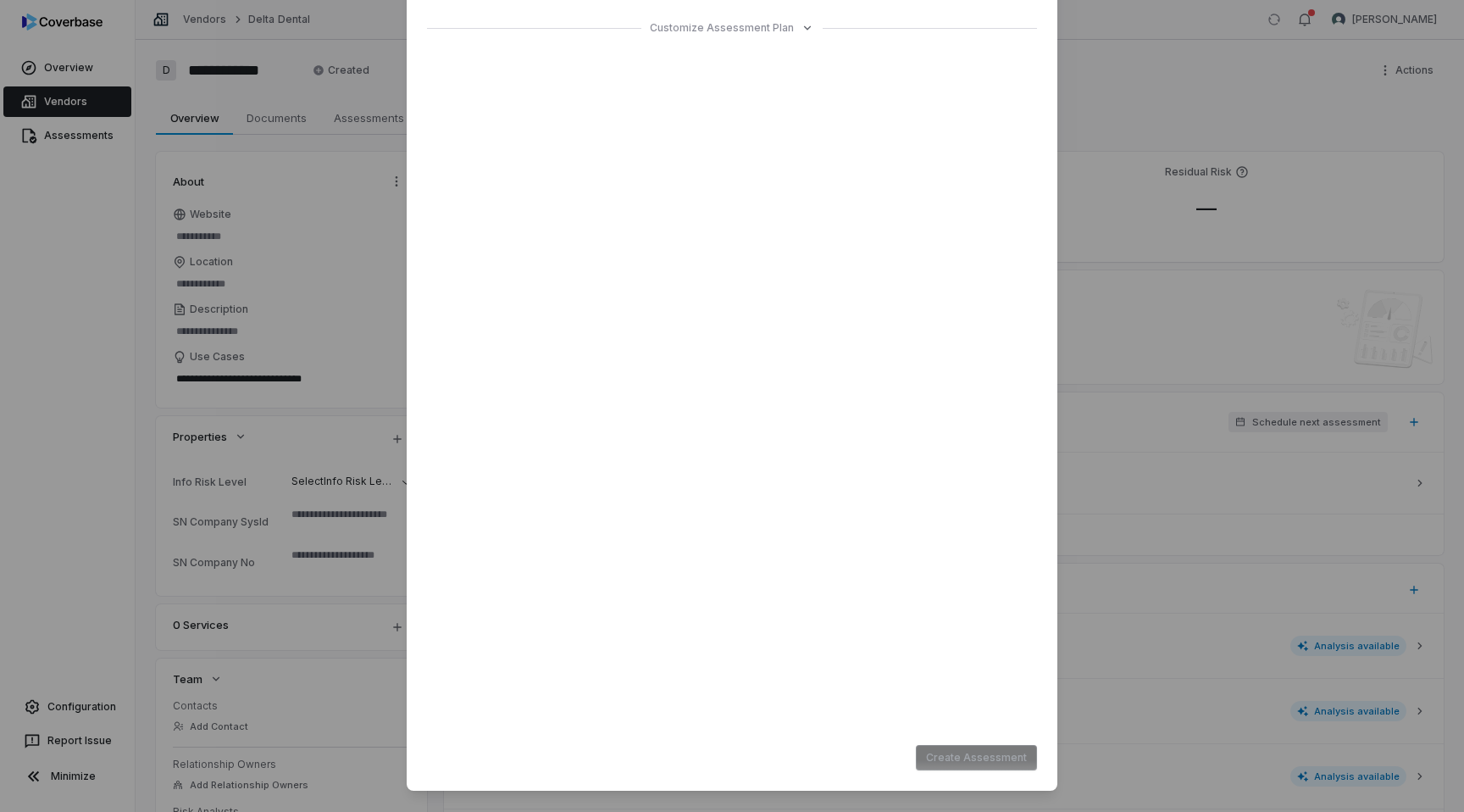
type input "**********"
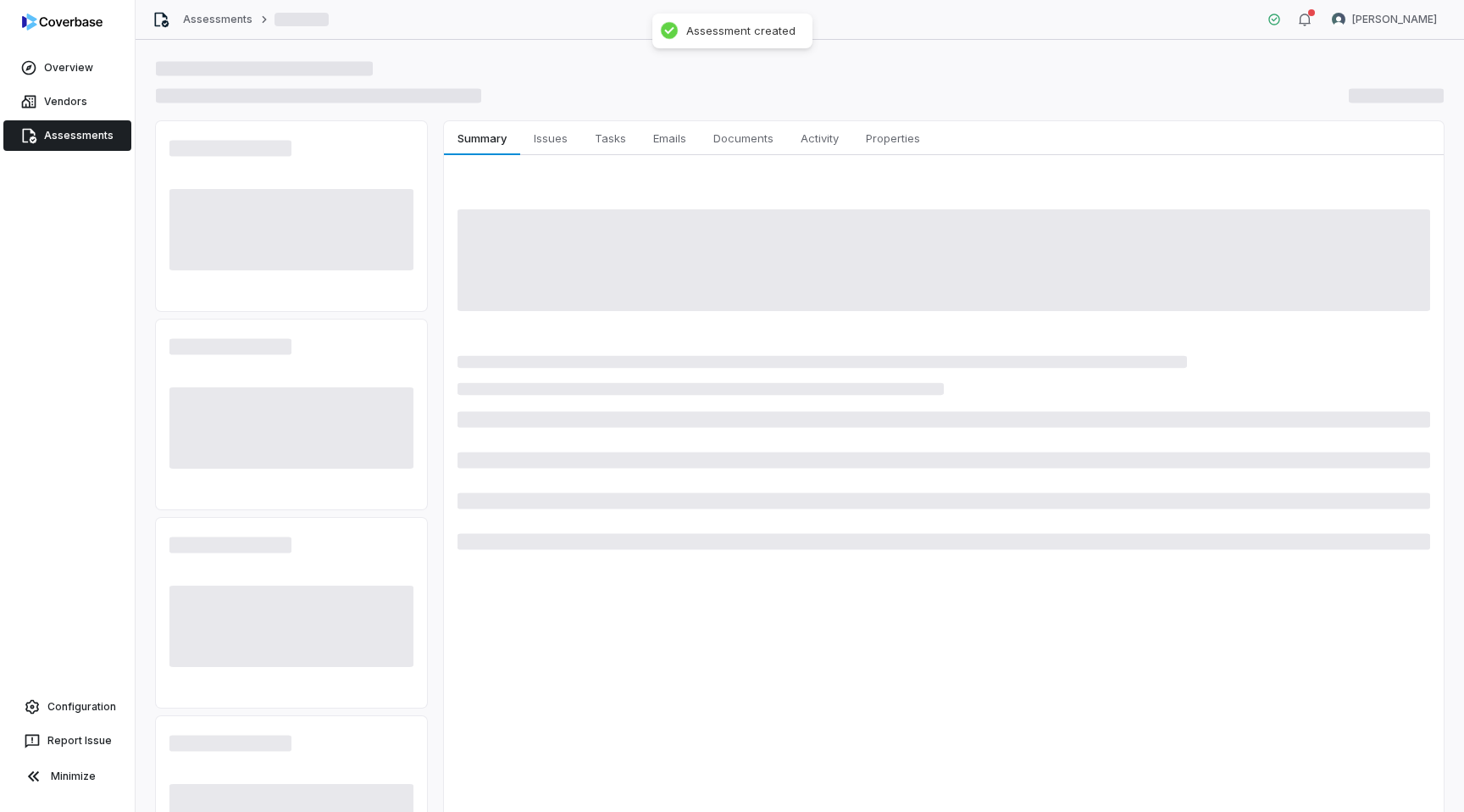
type textarea "*"
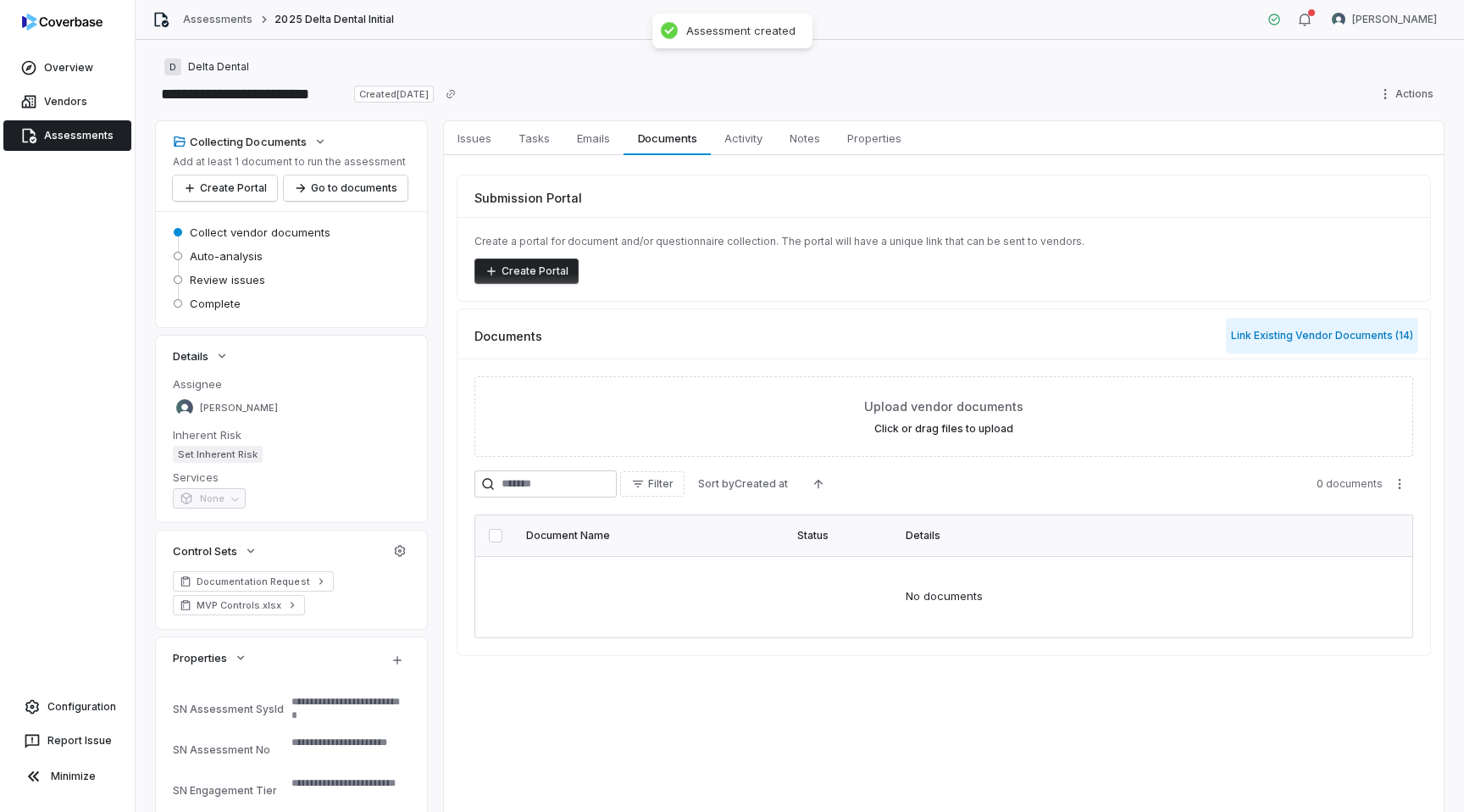
click at [1295, 328] on button "Link Existing Vendor Documents ( 14 )" at bounding box center [1321, 336] width 192 height 36
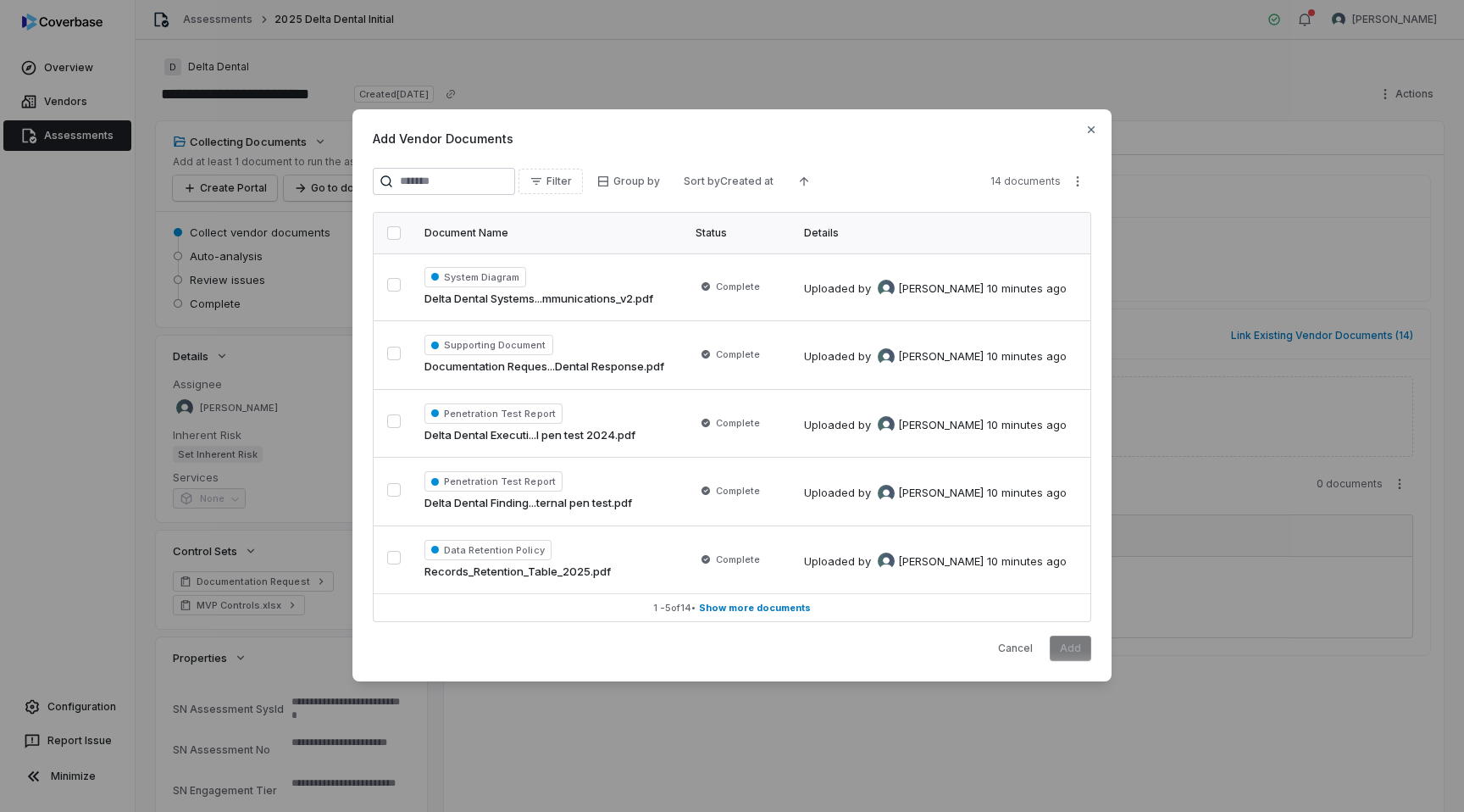
click at [393, 232] on button "button" at bounding box center [394, 233] width 13 height 13
click at [1075, 648] on button "Add" at bounding box center [1070, 648] width 41 height 25
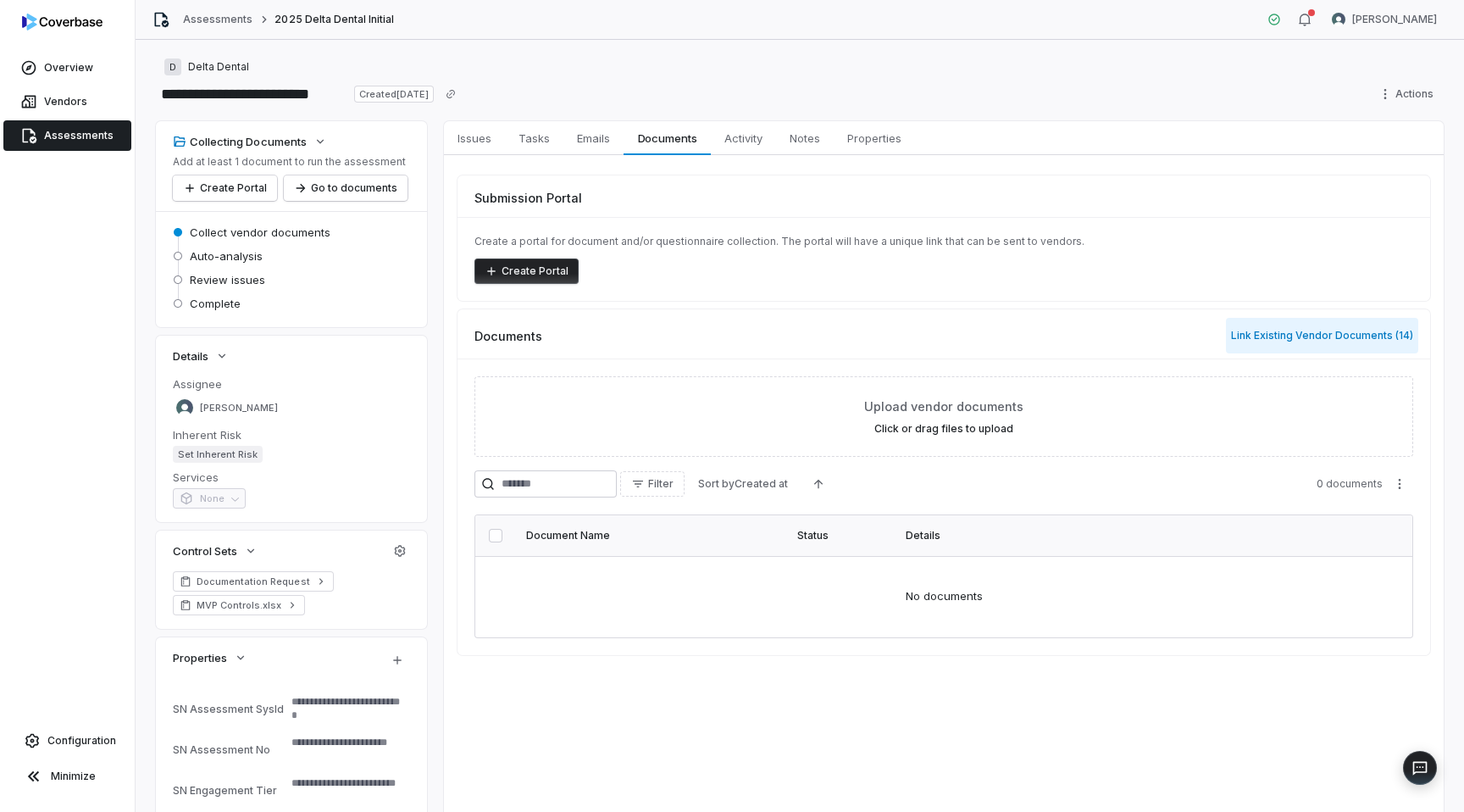
click at [1250, 338] on button "Link Existing Vendor Documents ( 14 )" at bounding box center [1321, 336] width 192 height 36
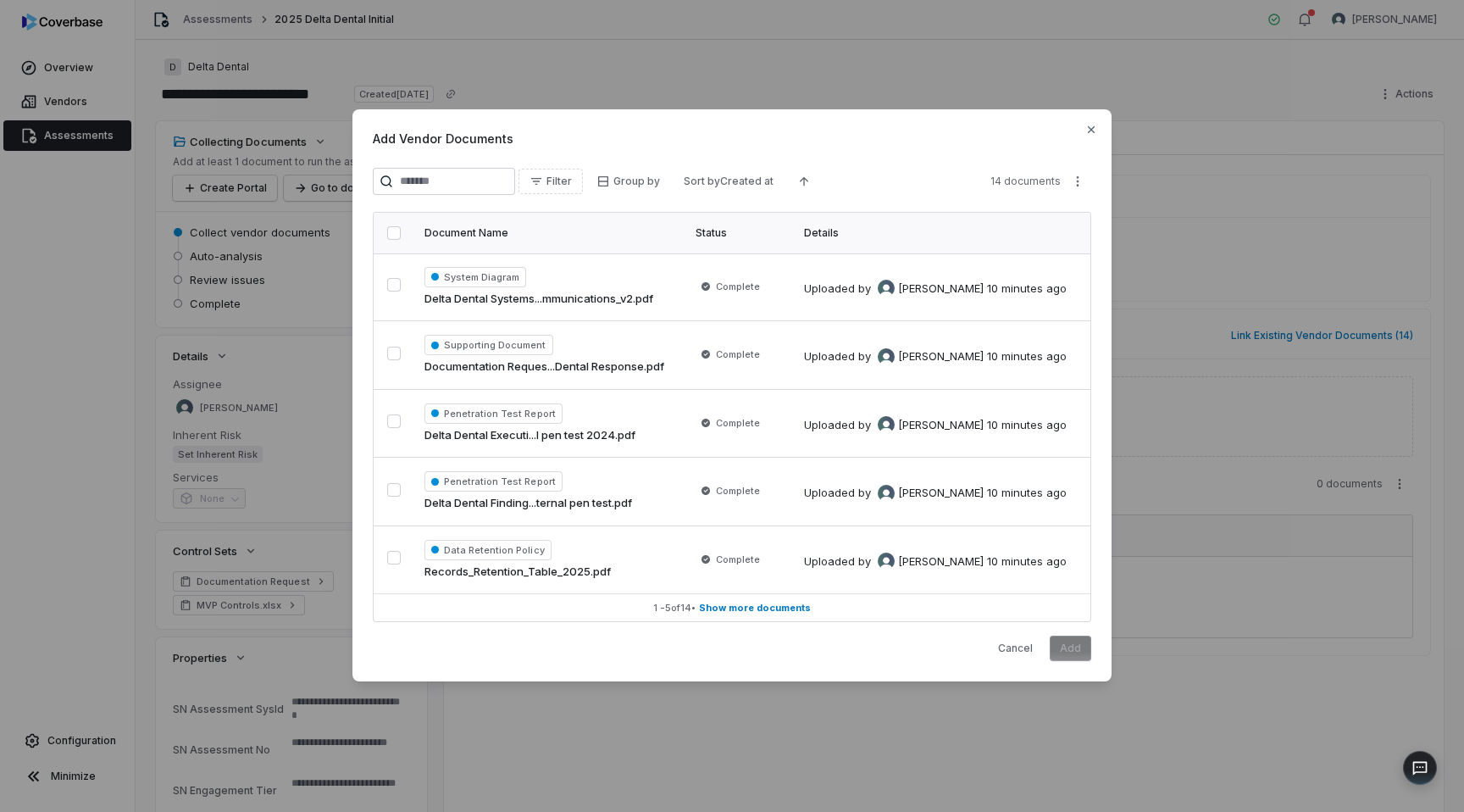
click at [392, 231] on button "button" at bounding box center [394, 233] width 13 height 13
click at [1064, 650] on button "Add" at bounding box center [1070, 648] width 41 height 25
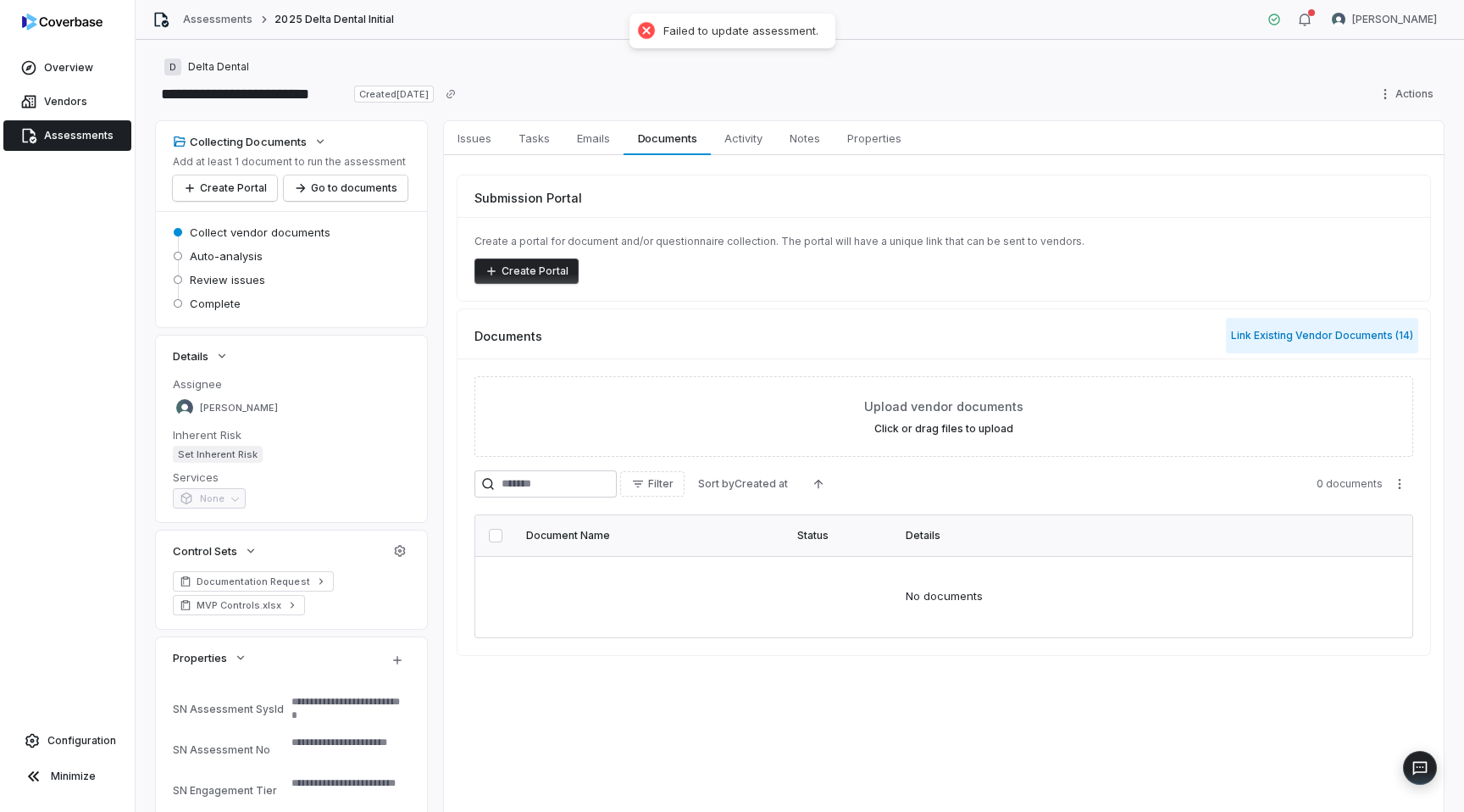
click at [1287, 337] on button "Link Existing Vendor Documents ( 14 )" at bounding box center [1321, 336] width 192 height 36
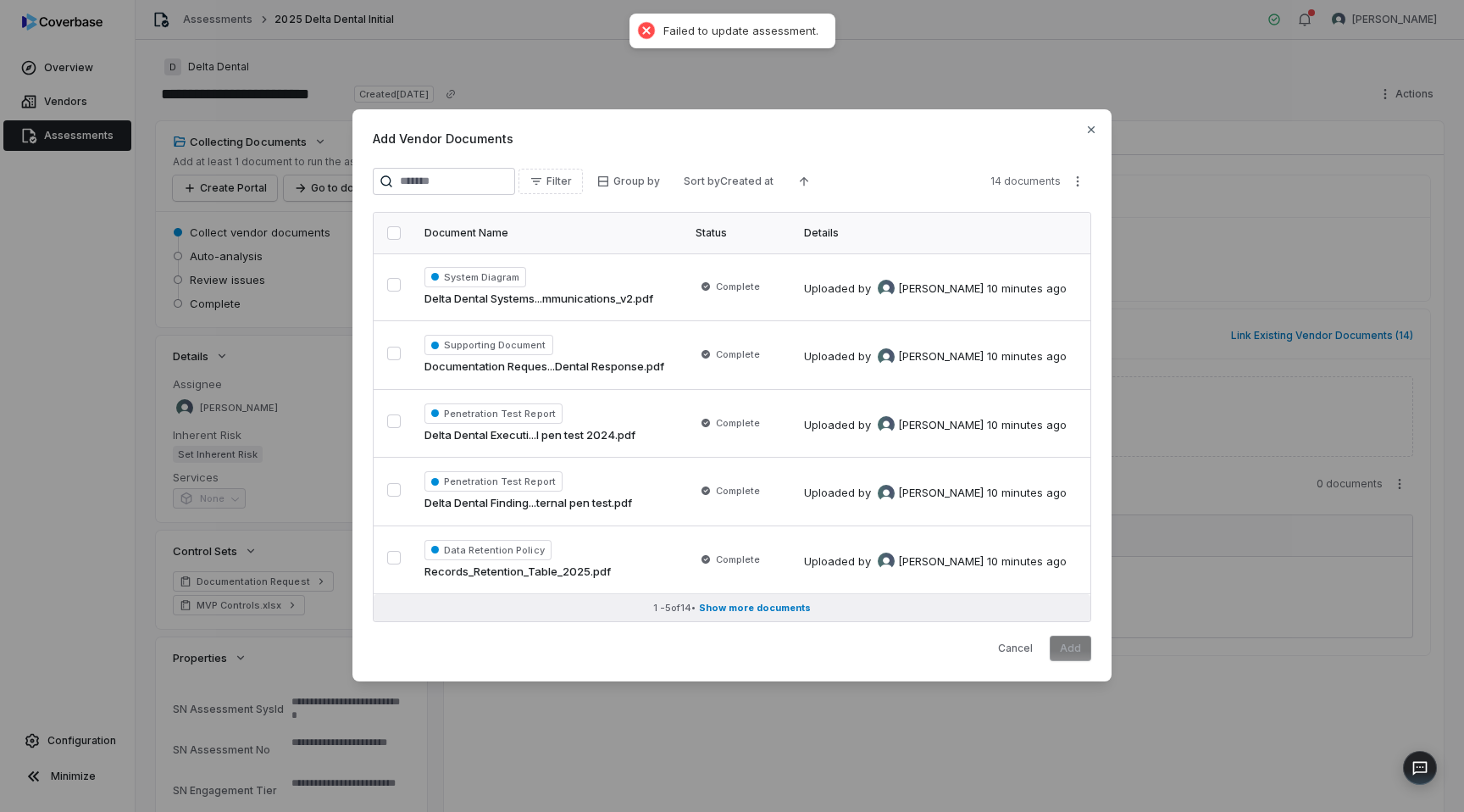
click at [725, 612] on span "Show more documents" at bounding box center [754, 608] width 112 height 13
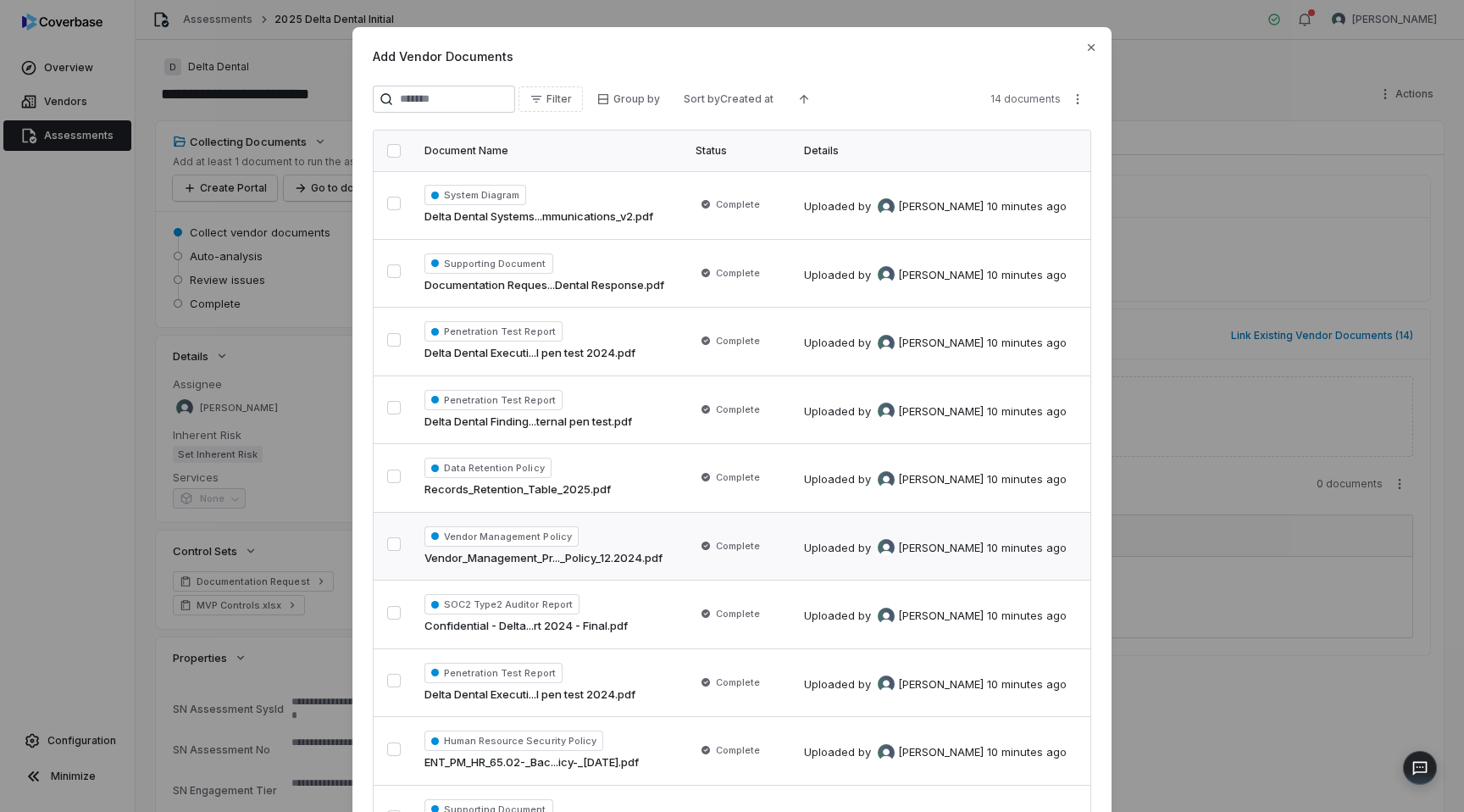
scroll to position [450, 0]
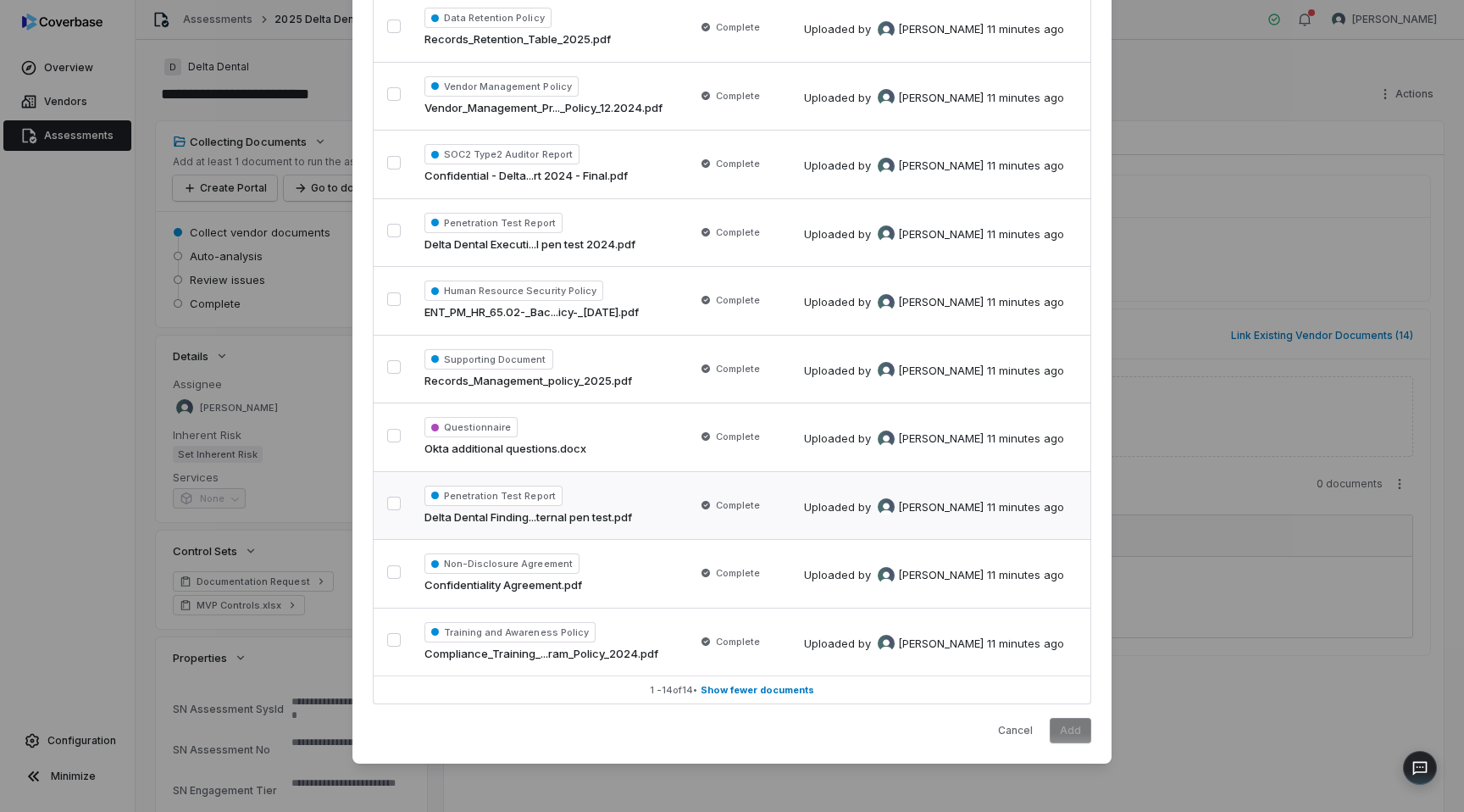
click at [398, 504] on button "button" at bounding box center [394, 503] width 13 height 13
click at [395, 565] on button "button" at bounding box center [394, 572] width 13 height 13
click at [400, 646] on button "button" at bounding box center [394, 639] width 13 height 13
click at [394, 368] on button "button" at bounding box center [394, 367] width 13 height 13
click at [391, 293] on button "button" at bounding box center [394, 299] width 13 height 13
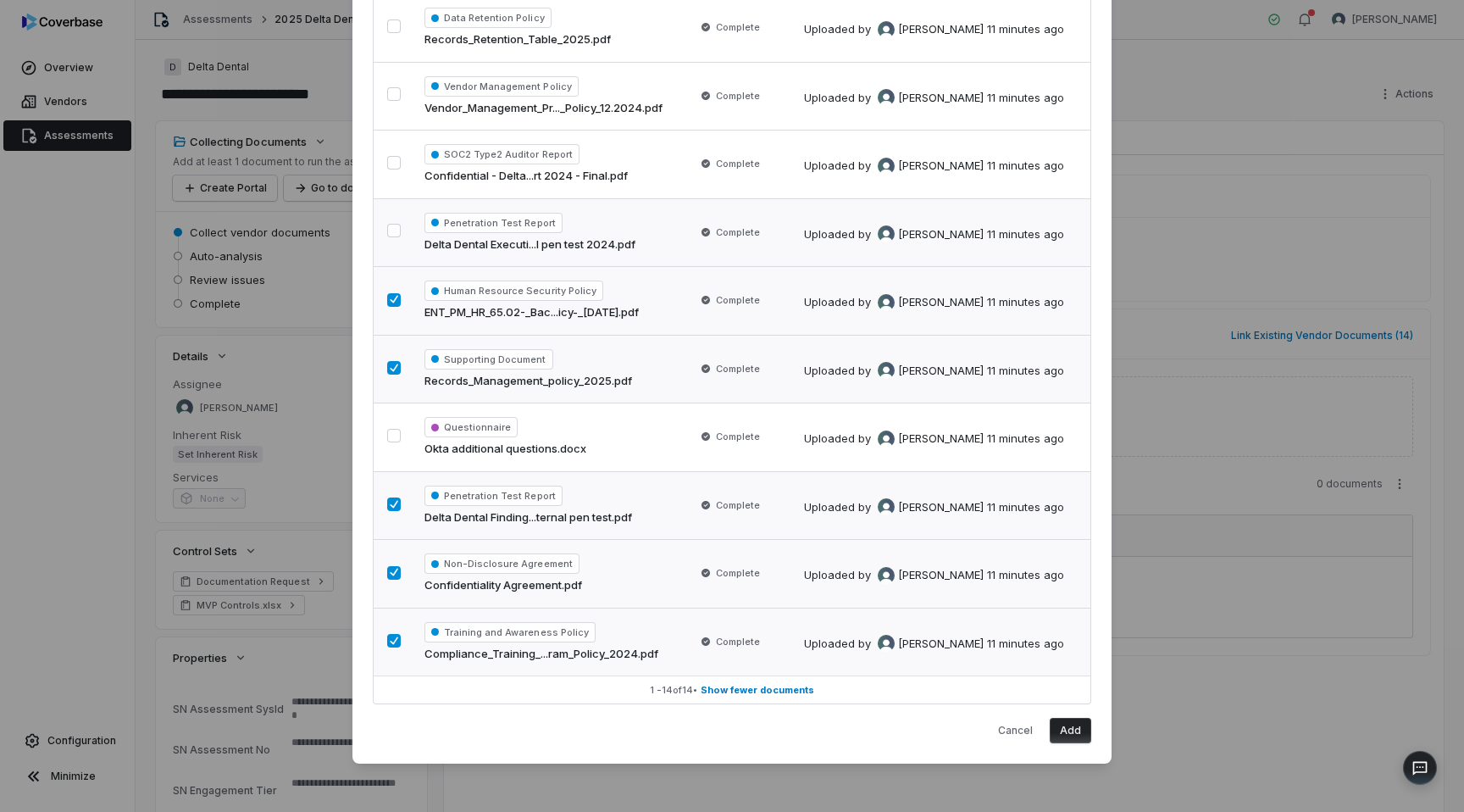
click at [390, 224] on button "button" at bounding box center [394, 231] width 13 height 13
click at [394, 156] on button "button" at bounding box center [394, 162] width 13 height 13
click at [393, 96] on button "button" at bounding box center [394, 94] width 13 height 13
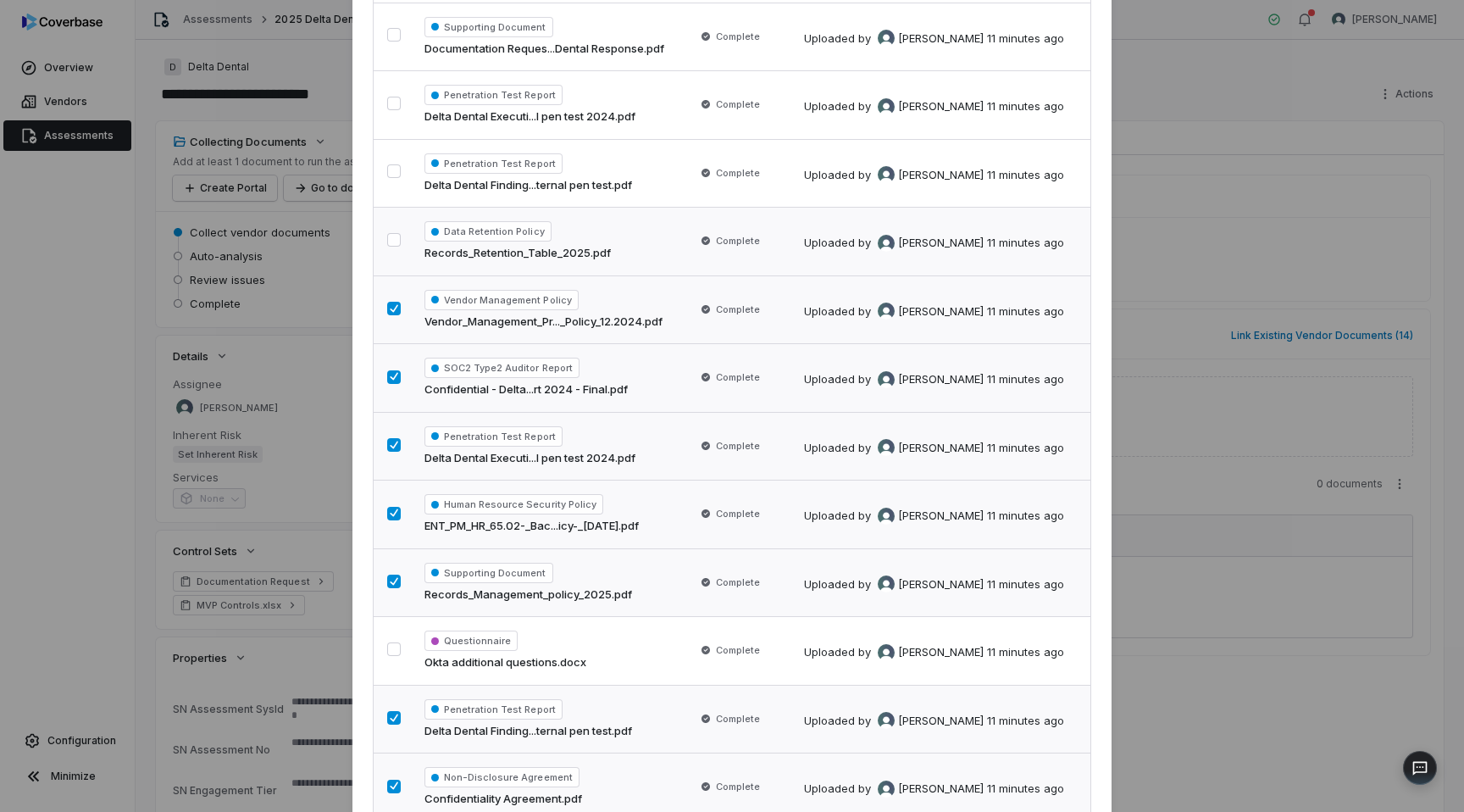
scroll to position [233, 0]
click at [395, 246] on button "button" at bounding box center [394, 242] width 13 height 13
click at [394, 180] on button "button" at bounding box center [394, 173] width 13 height 13
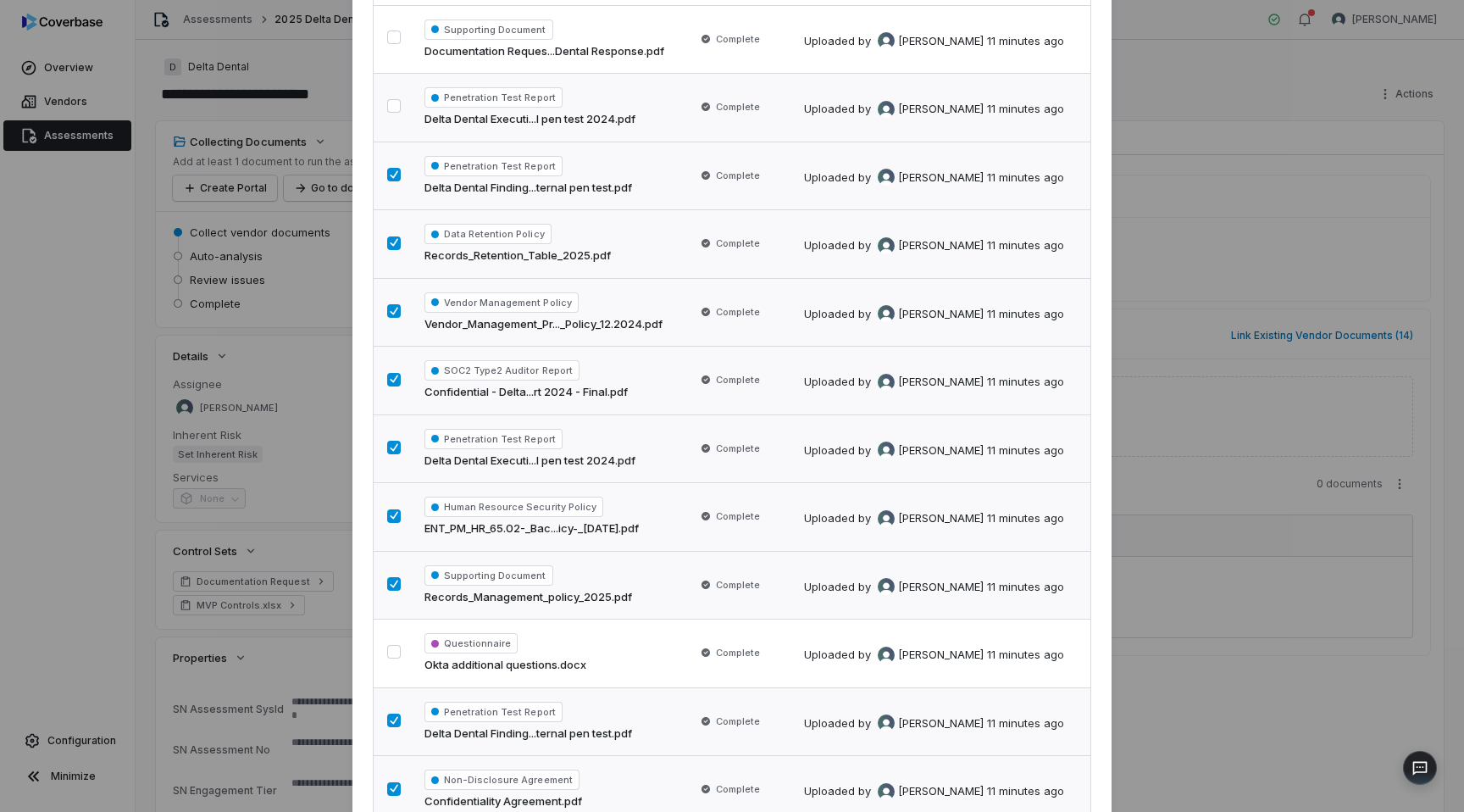
click at [392, 103] on button "button" at bounding box center [394, 106] width 13 height 13
click at [392, 40] on button "button" at bounding box center [394, 38] width 13 height 13
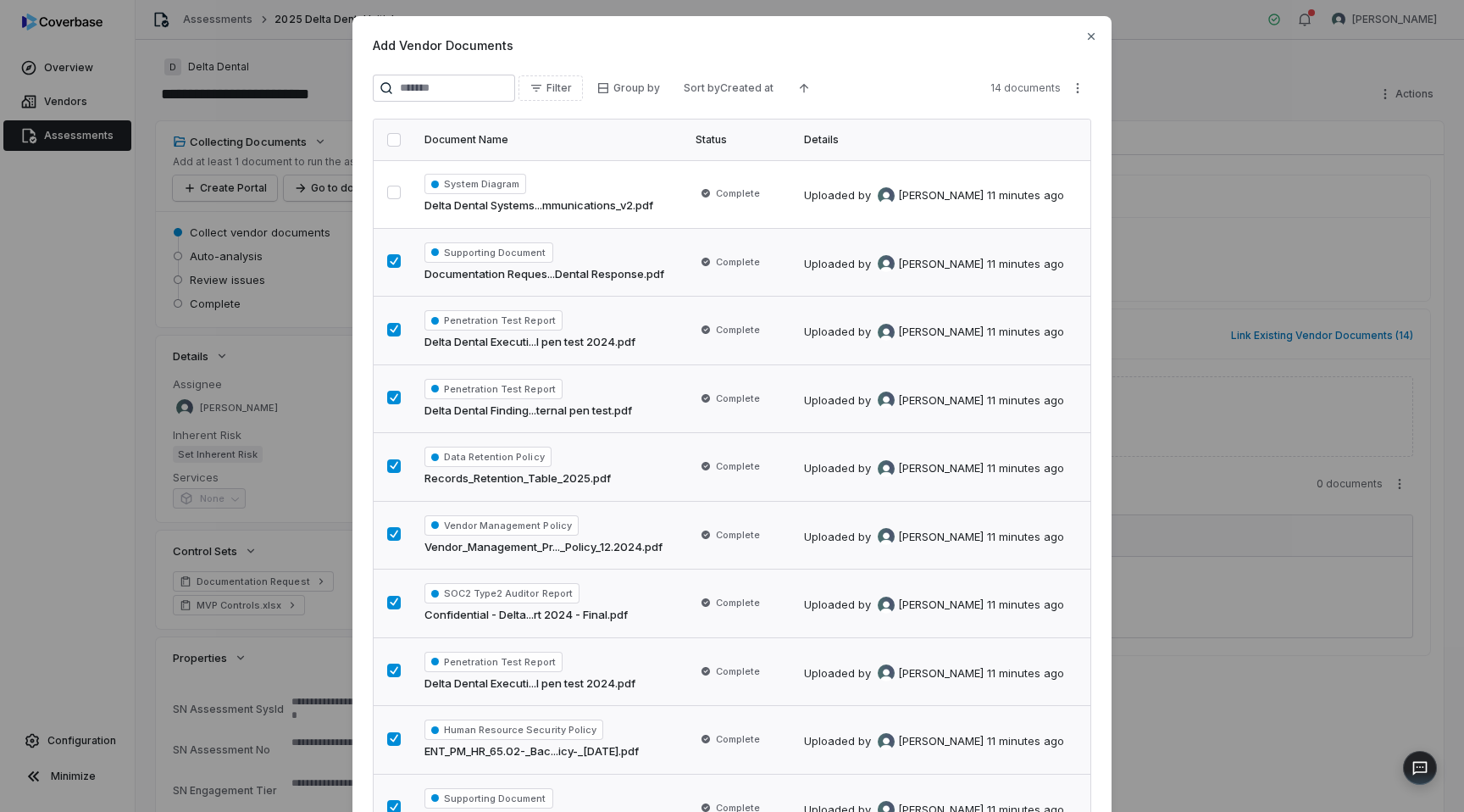
scroll to position [0, 0]
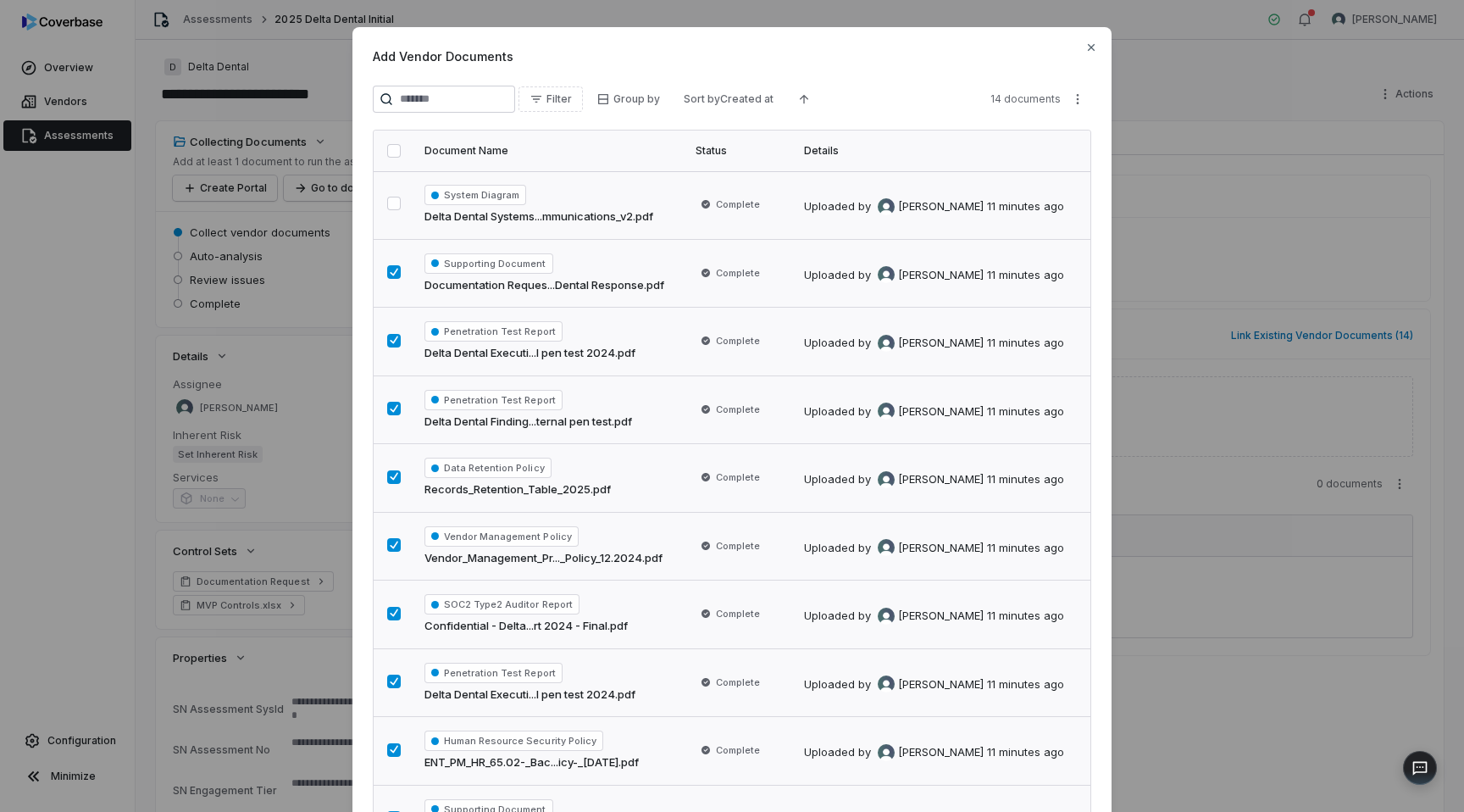
click at [393, 208] on button "button" at bounding box center [394, 203] width 13 height 13
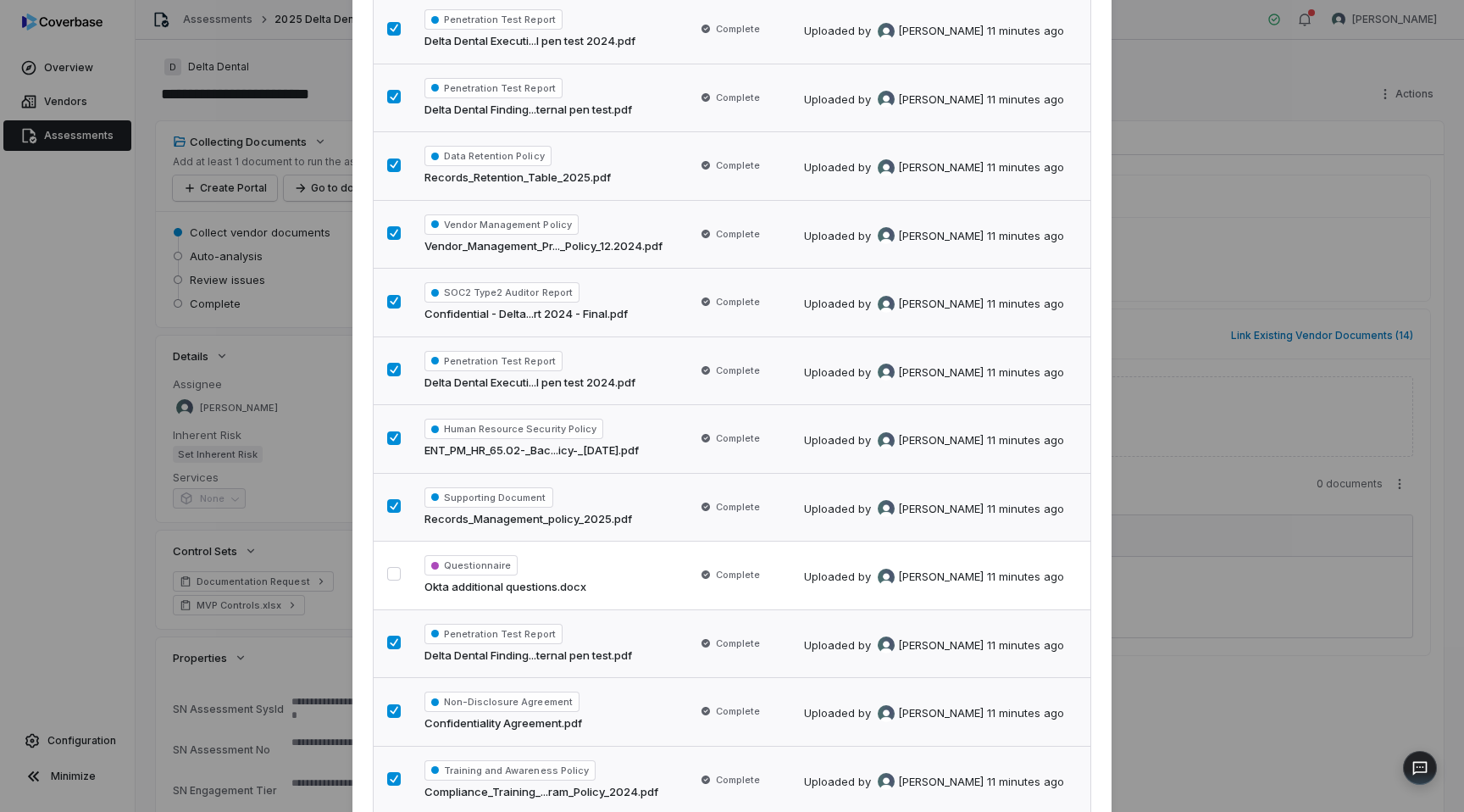
scroll to position [450, 0]
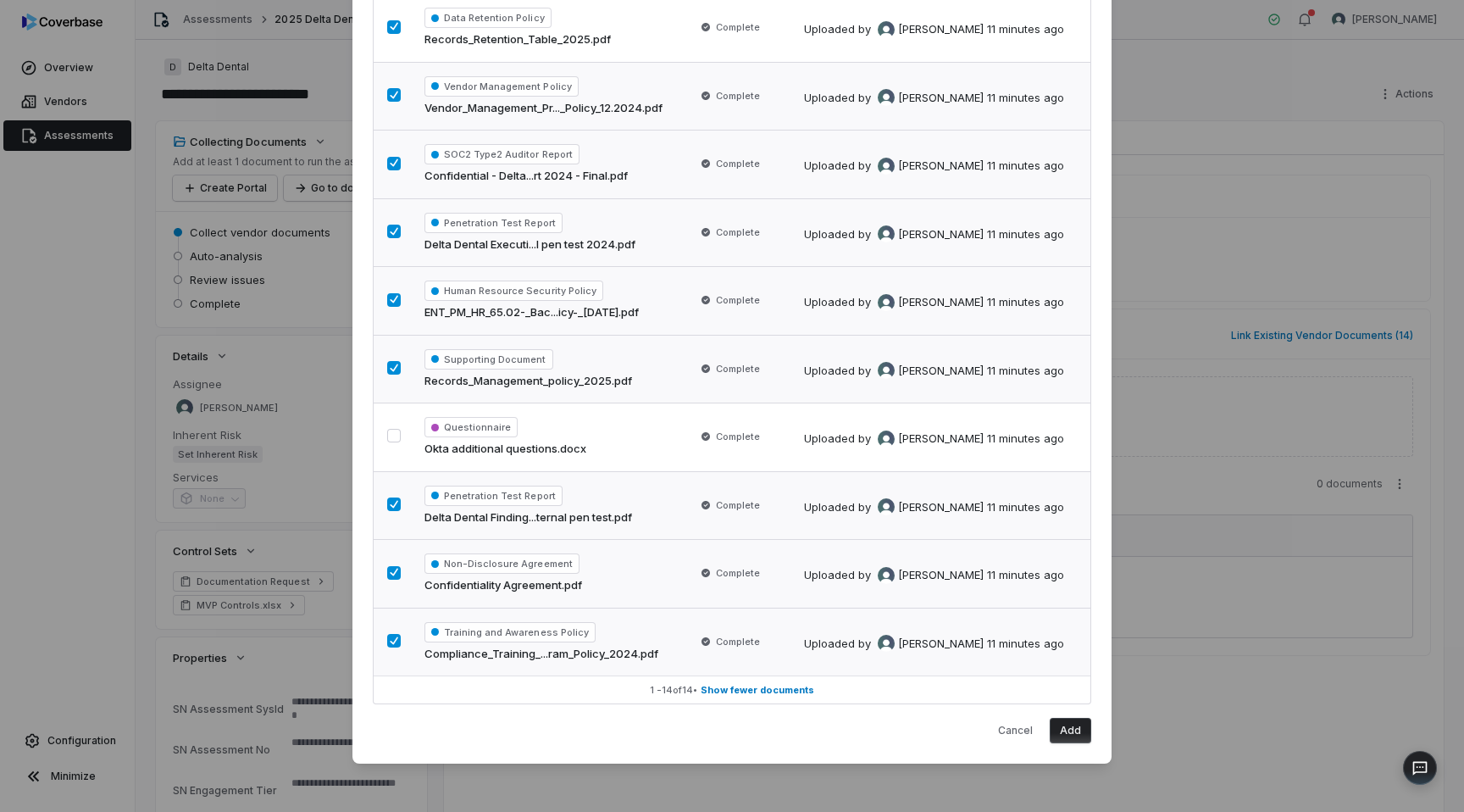
click at [1078, 728] on button "Add" at bounding box center [1070, 729] width 41 height 25
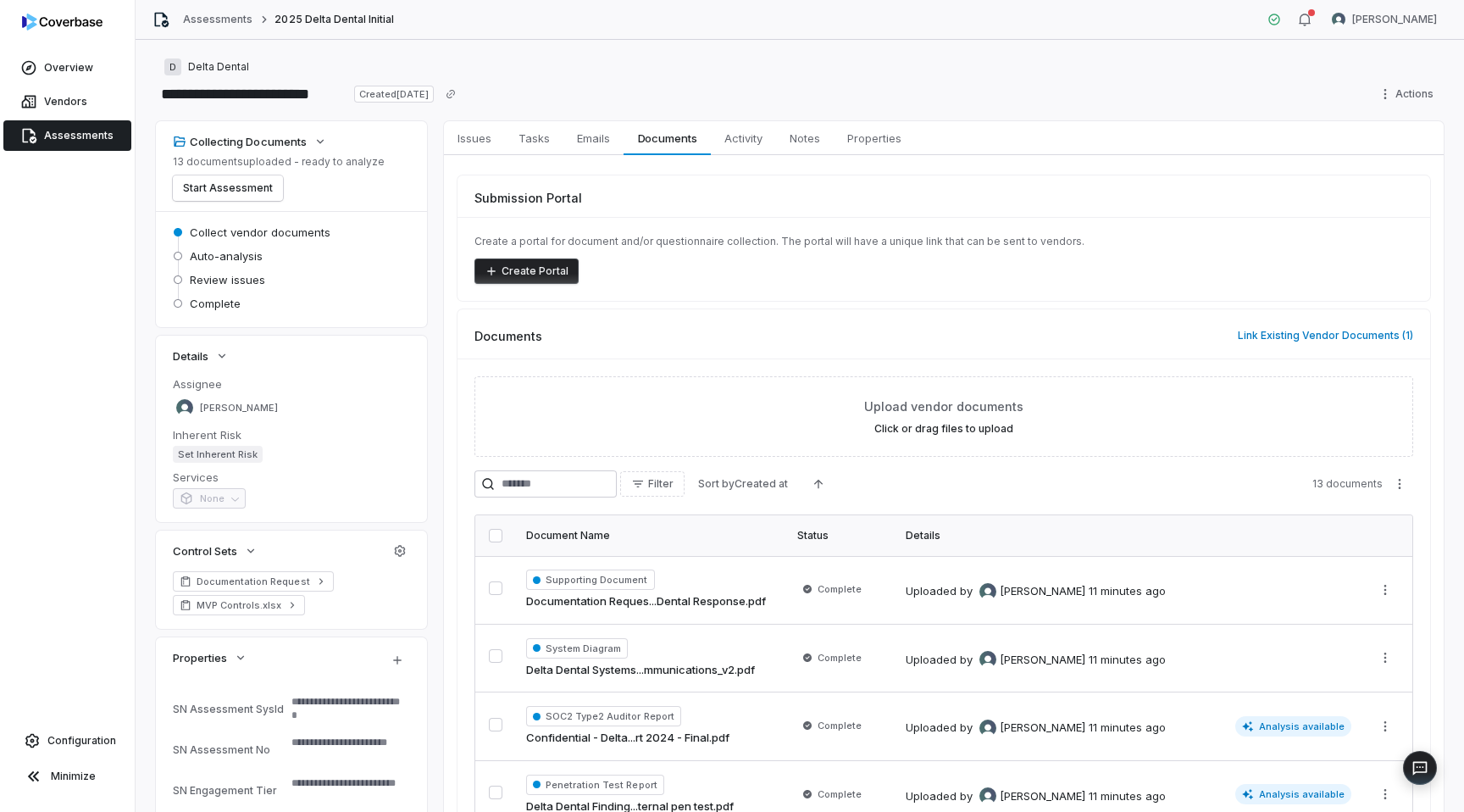
scroll to position [204, 0]
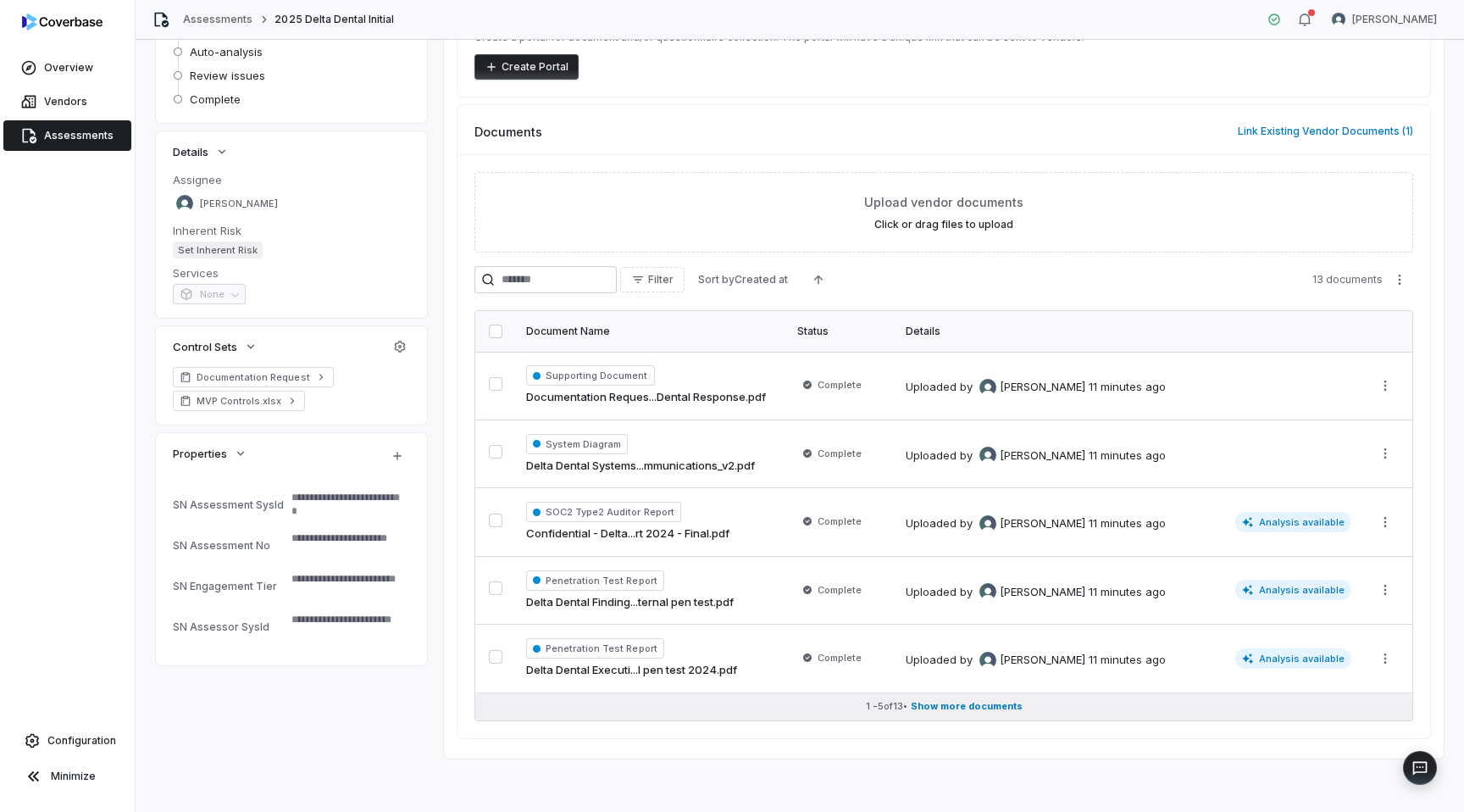
click at [982, 713] on button "1 - 5 of 13 • Show more documents" at bounding box center [943, 706] width 937 height 27
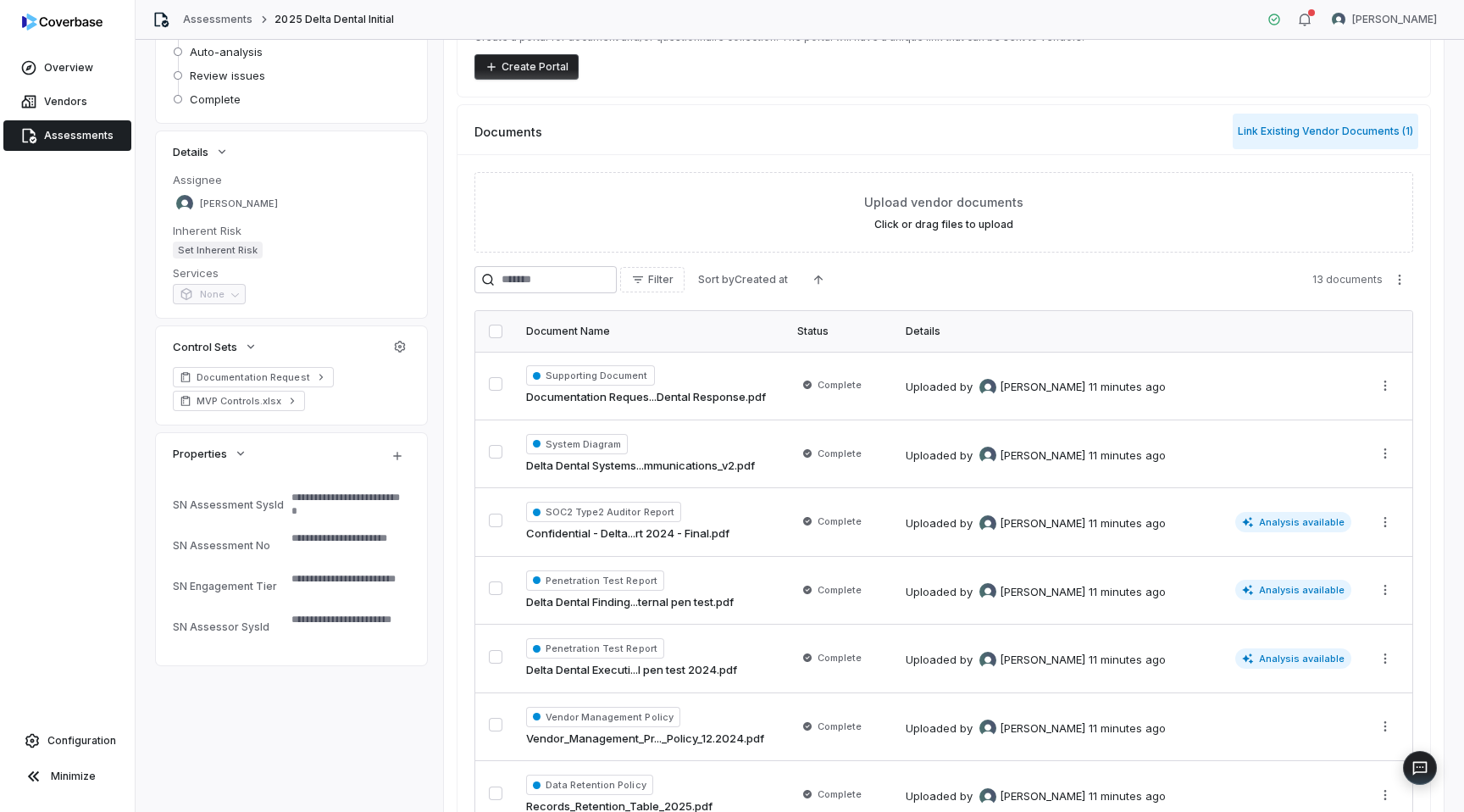
click at [1257, 128] on button "Link Existing Vendor Documents ( 1 )" at bounding box center [1326, 131] width 186 height 36
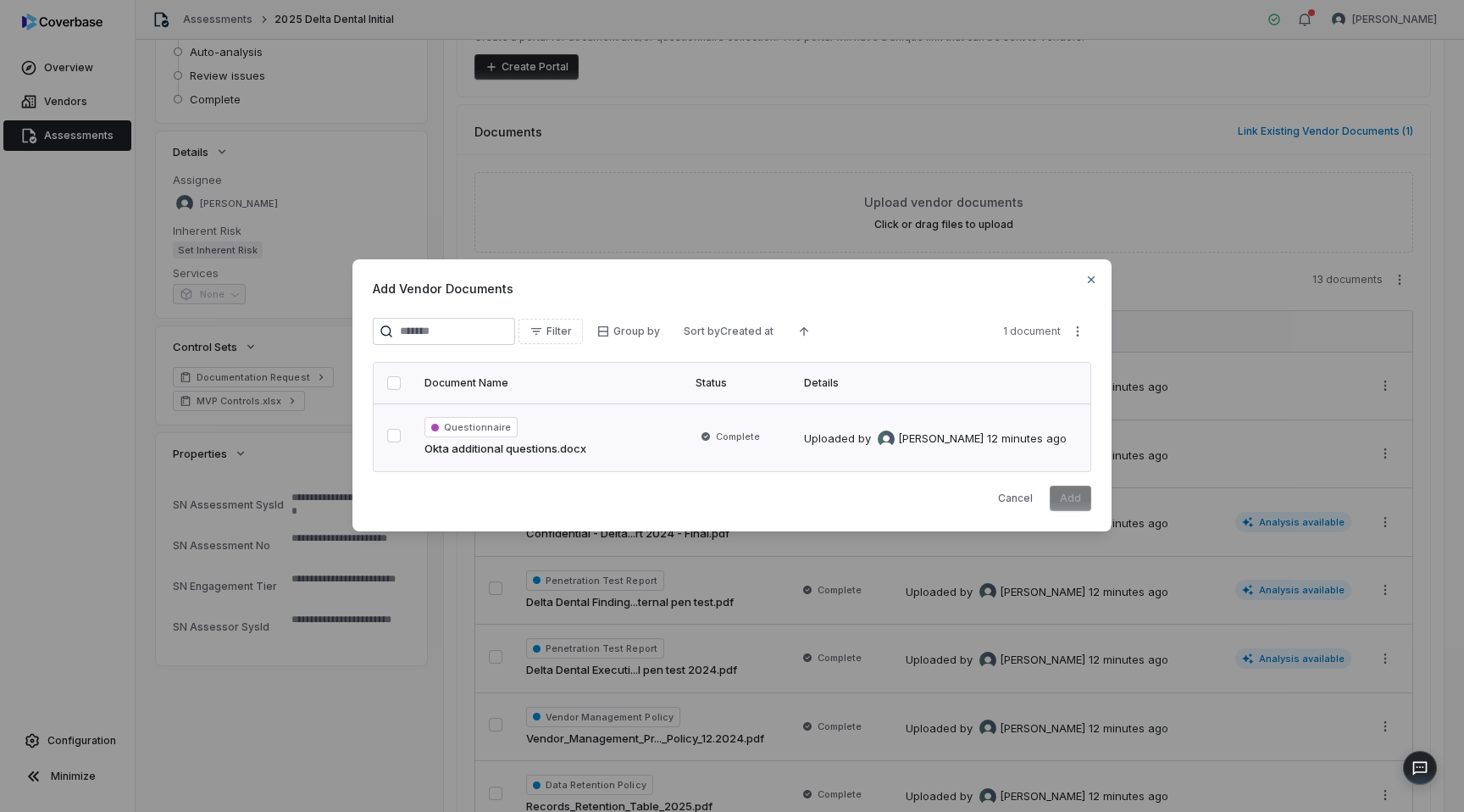
click at [391, 436] on button "button" at bounding box center [394, 435] width 13 height 13
click at [1076, 501] on button "Add" at bounding box center [1070, 498] width 41 height 25
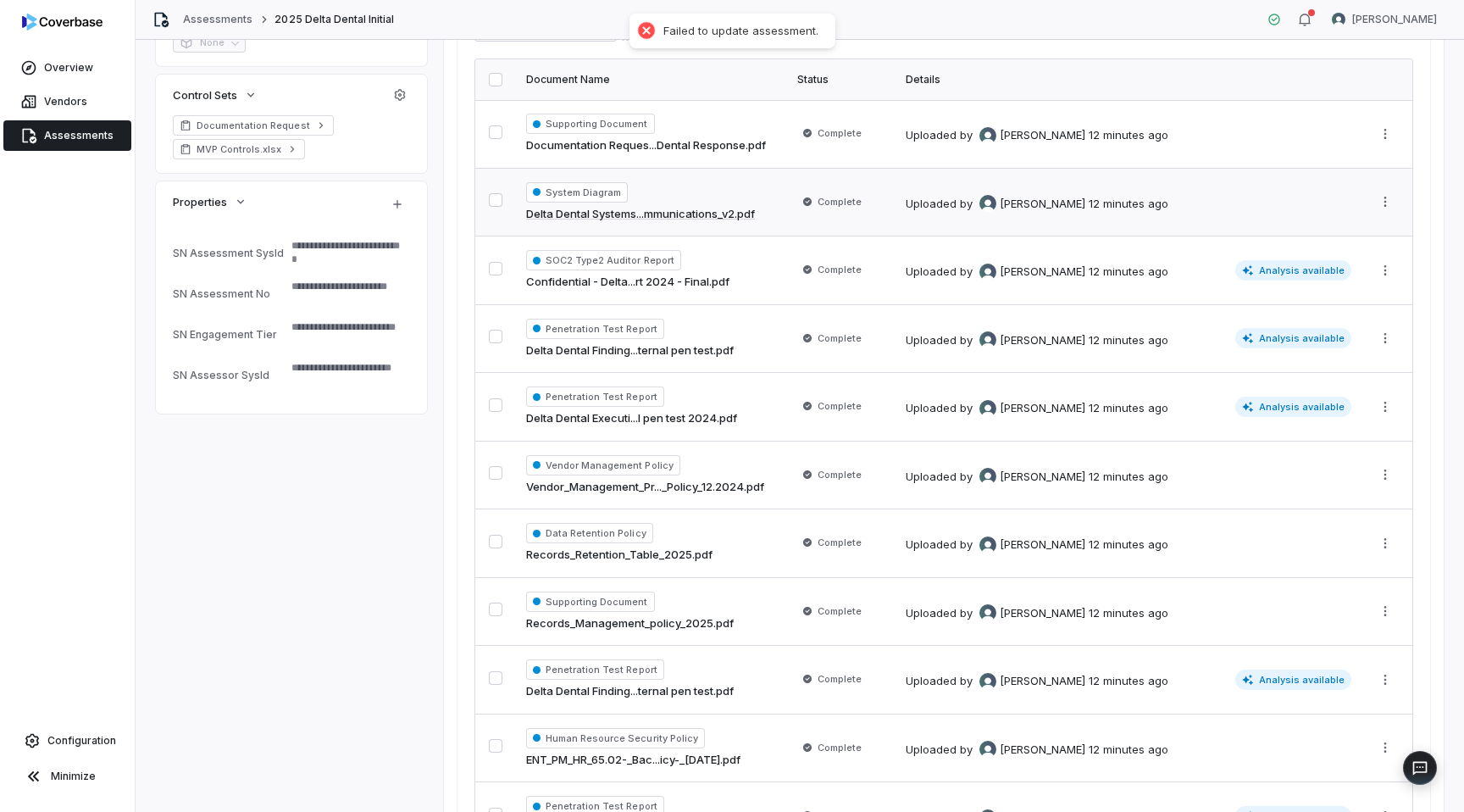
scroll to position [747, 0]
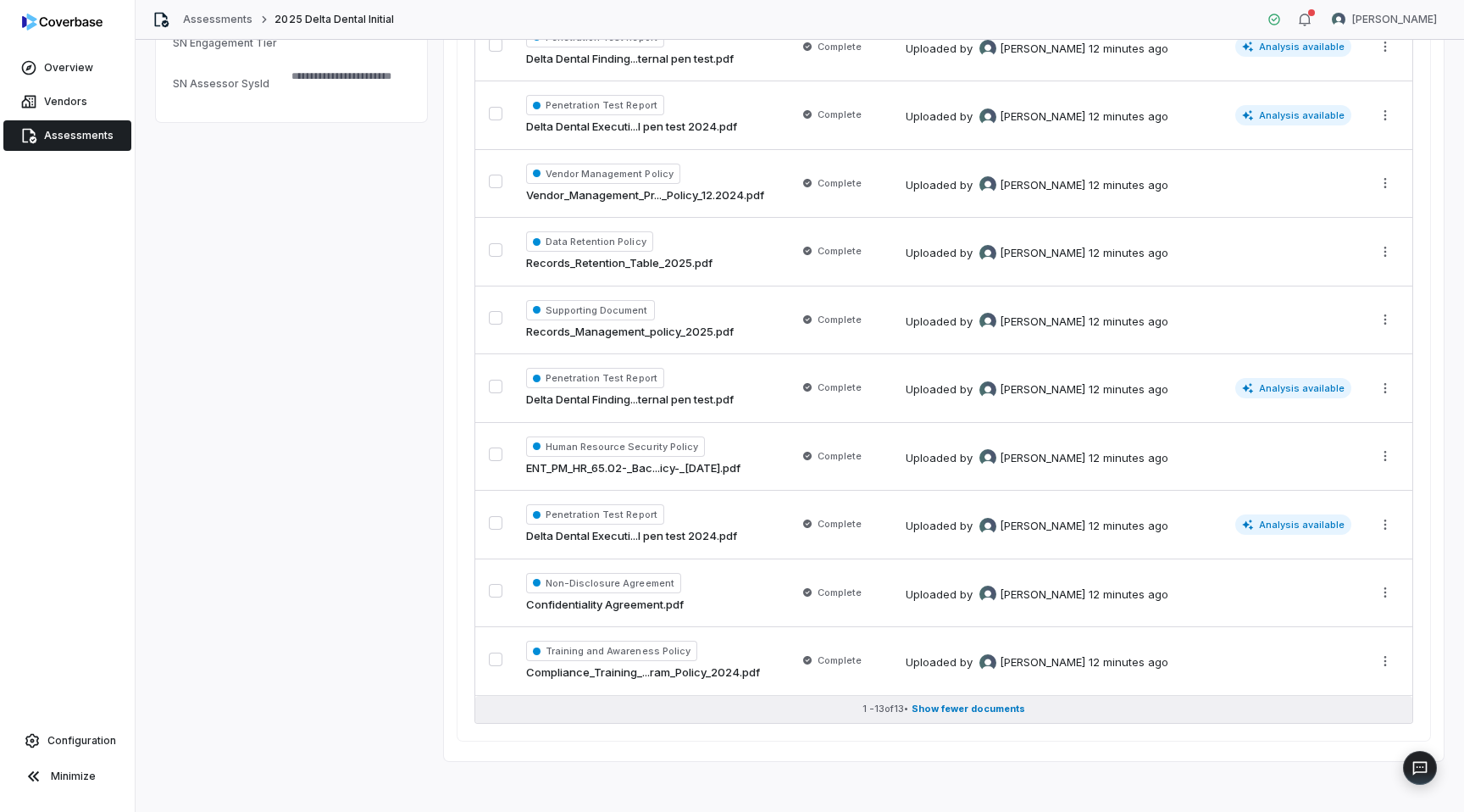
click at [980, 713] on span "Show fewer documents" at bounding box center [968, 709] width 113 height 13
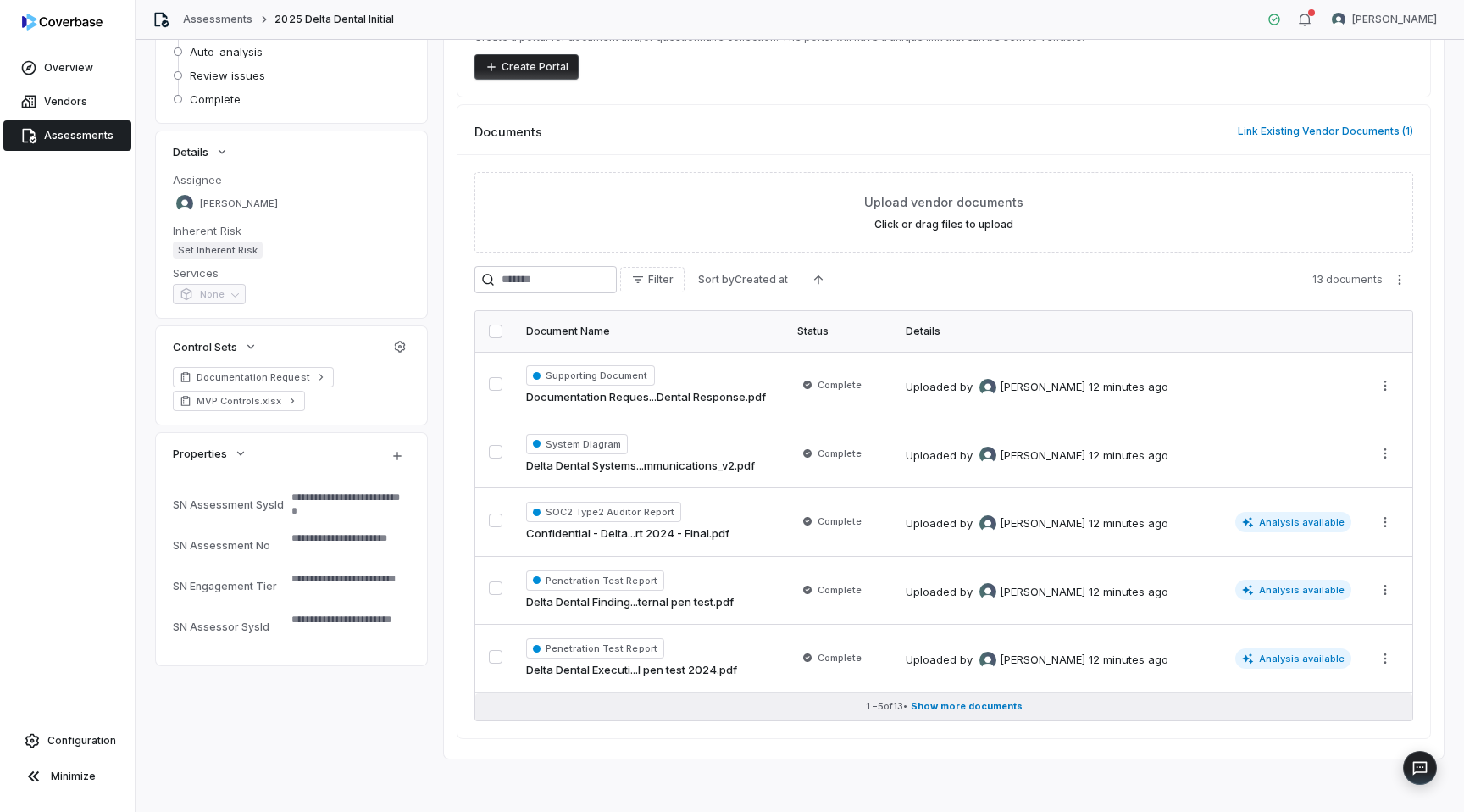
click at [980, 713] on button "1 - 5 of 13 • Show more documents" at bounding box center [943, 706] width 937 height 27
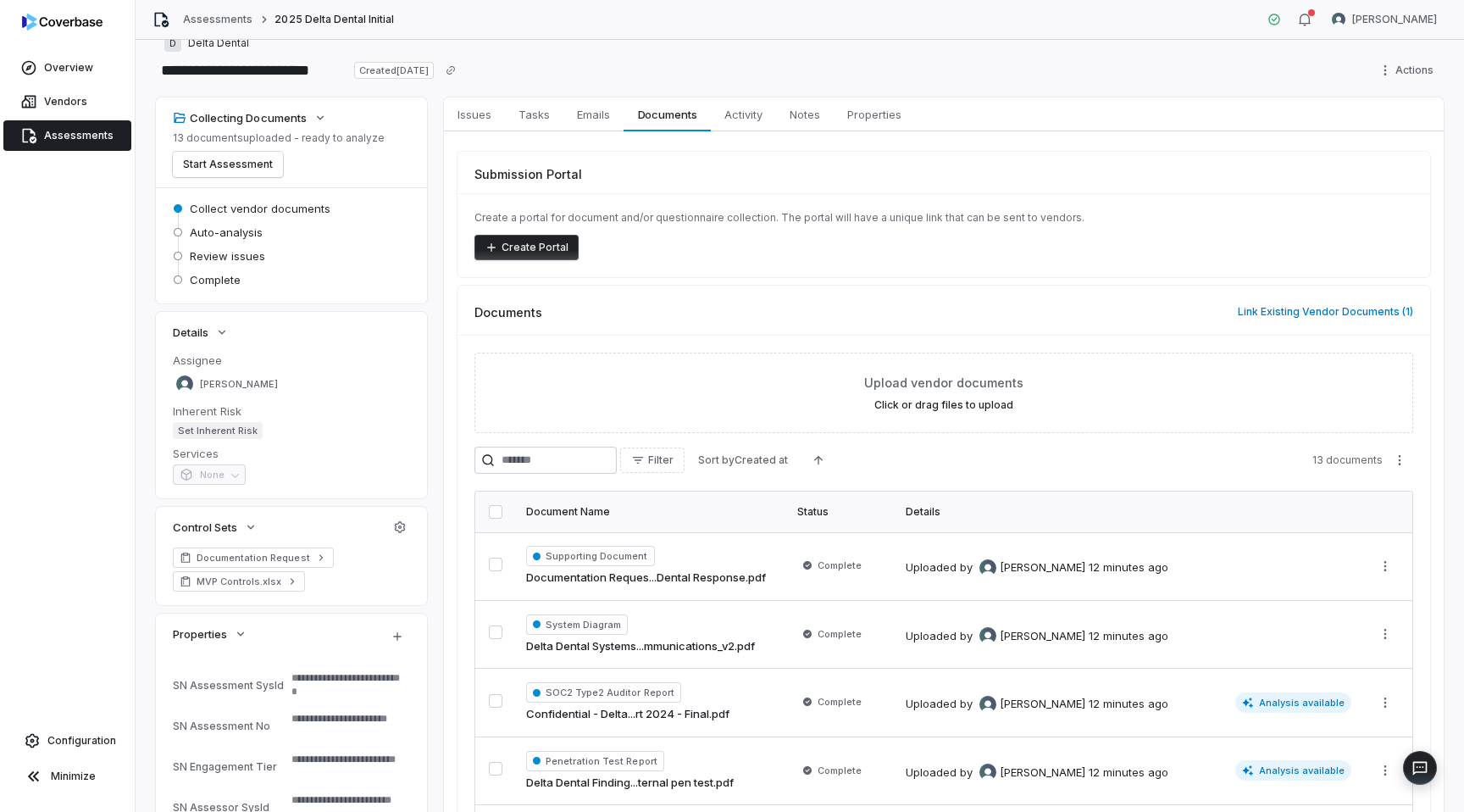
scroll to position [4, 0]
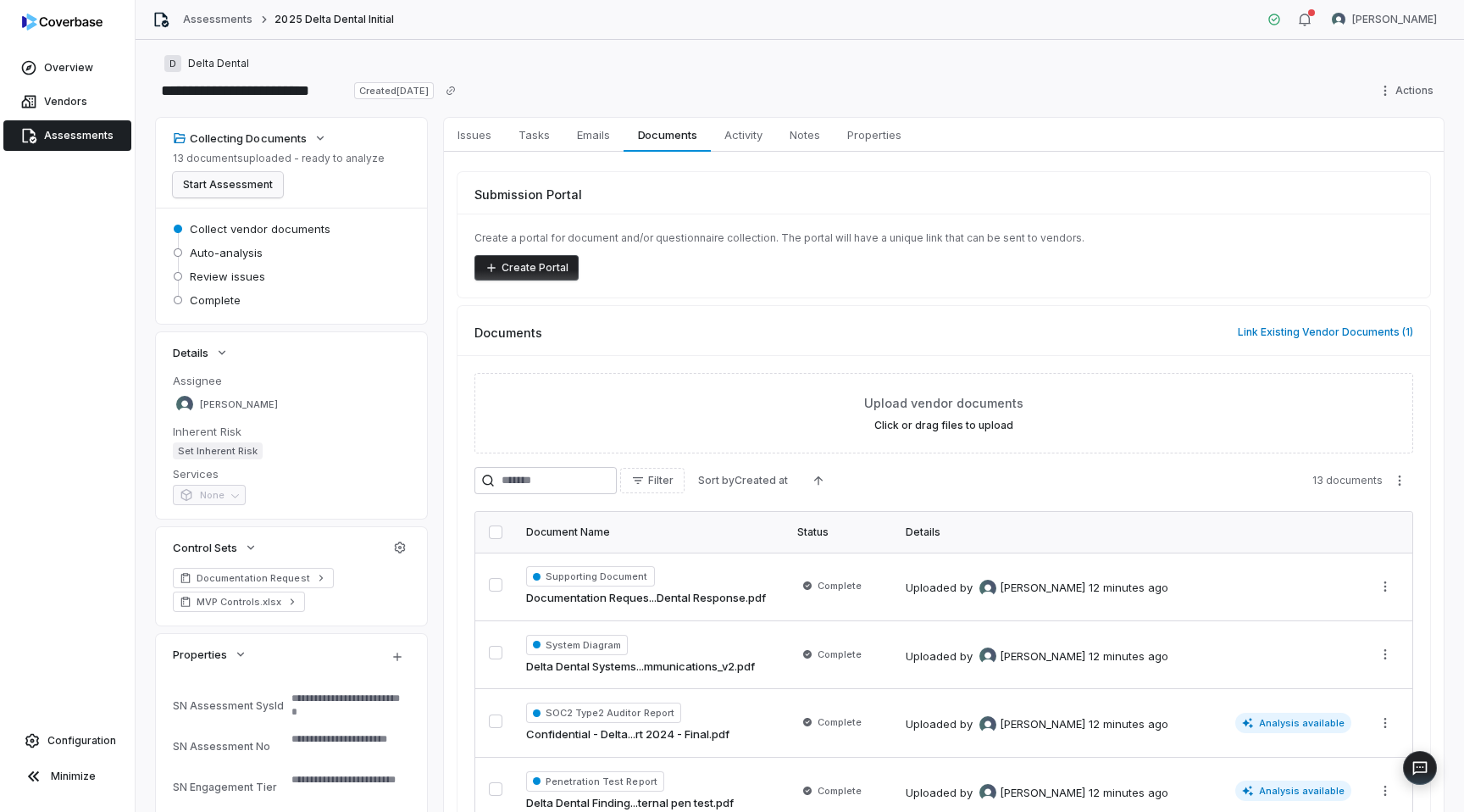
click at [264, 192] on button "Start Assessment" at bounding box center [227, 184] width 110 height 25
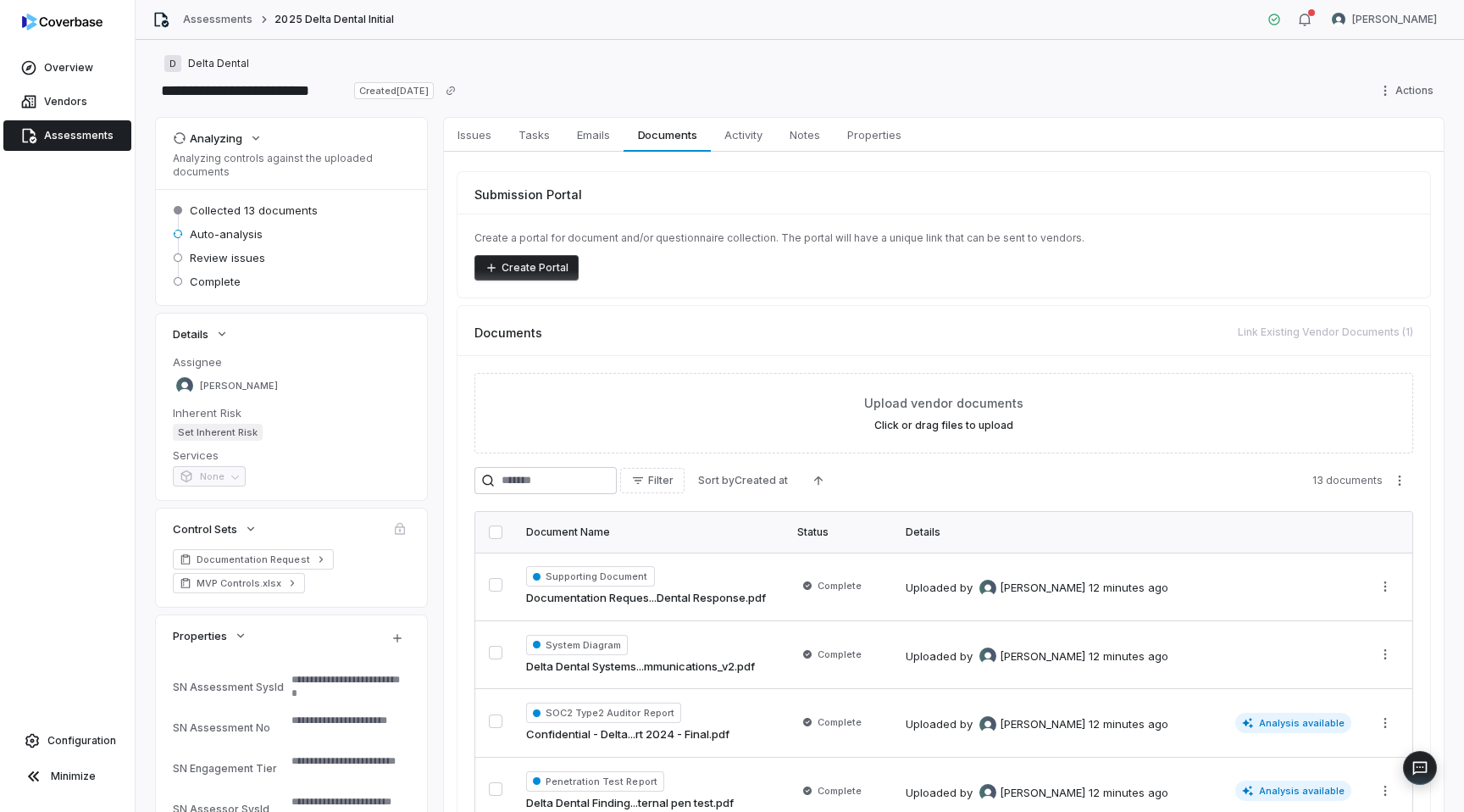
click at [70, 142] on span "Assessments" at bounding box center [79, 135] width 69 height 13
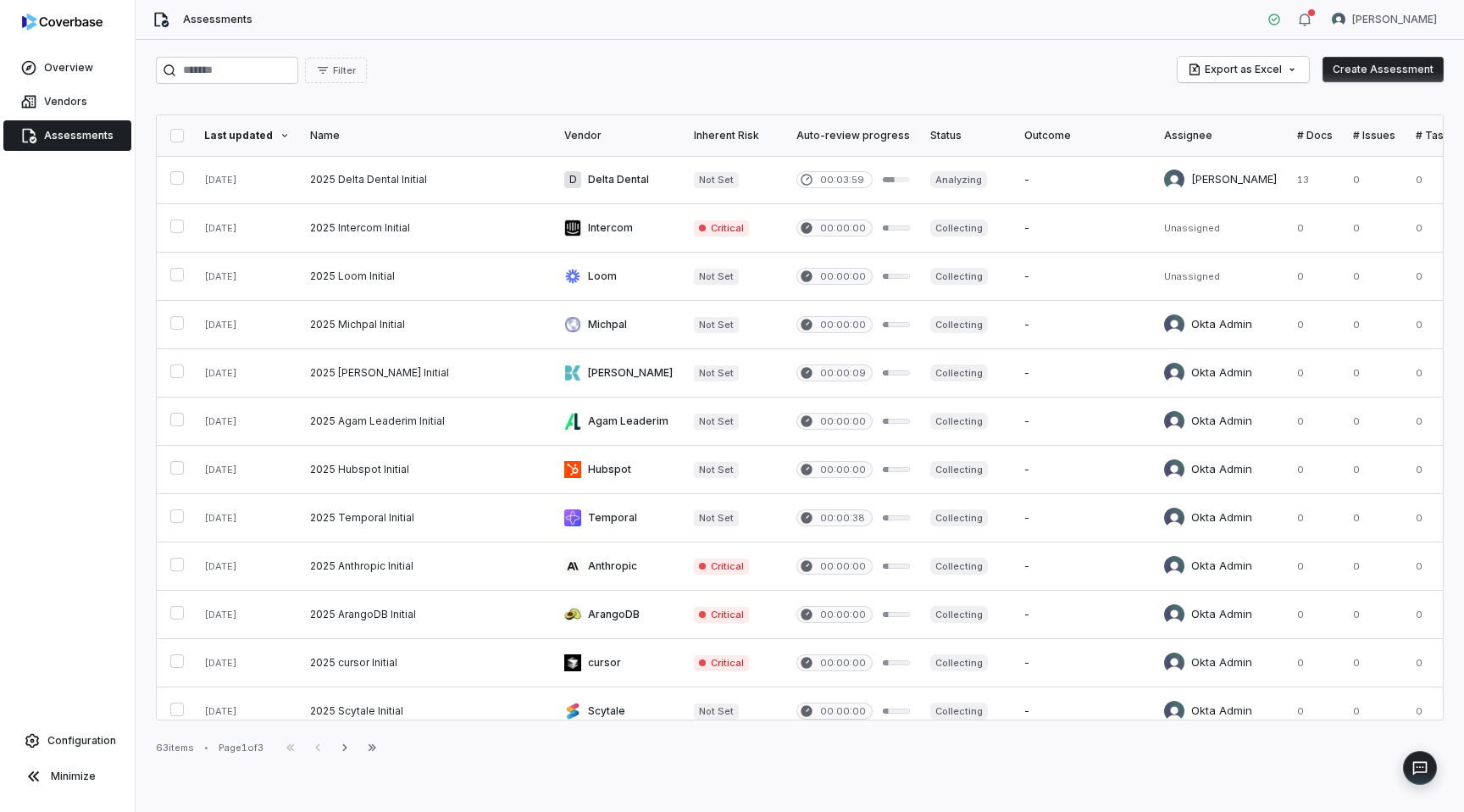
click at [49, 136] on span "Assessments" at bounding box center [79, 135] width 69 height 13
click at [70, 99] on span "Vendors" at bounding box center [66, 101] width 43 height 13
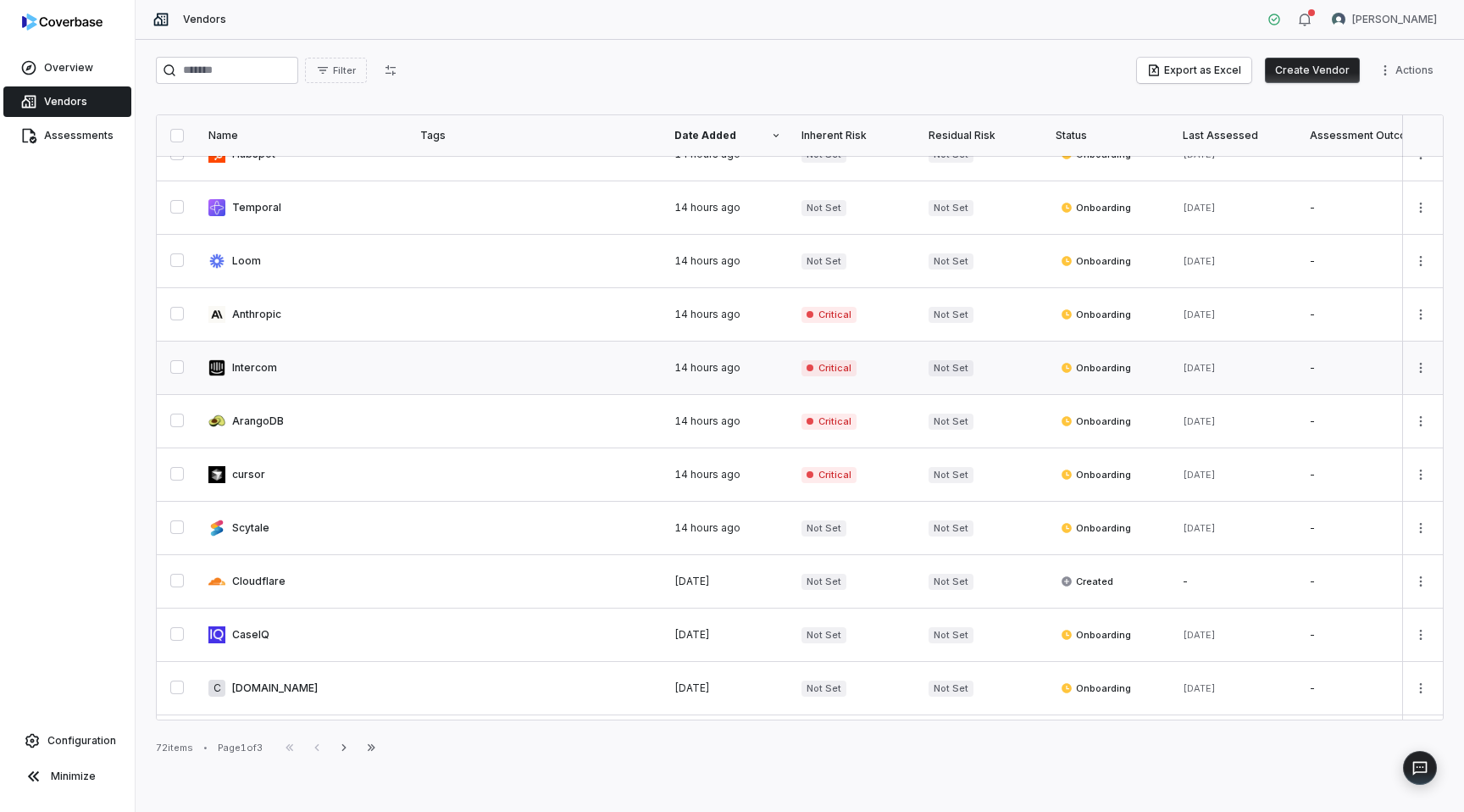
scroll to position [377, 0]
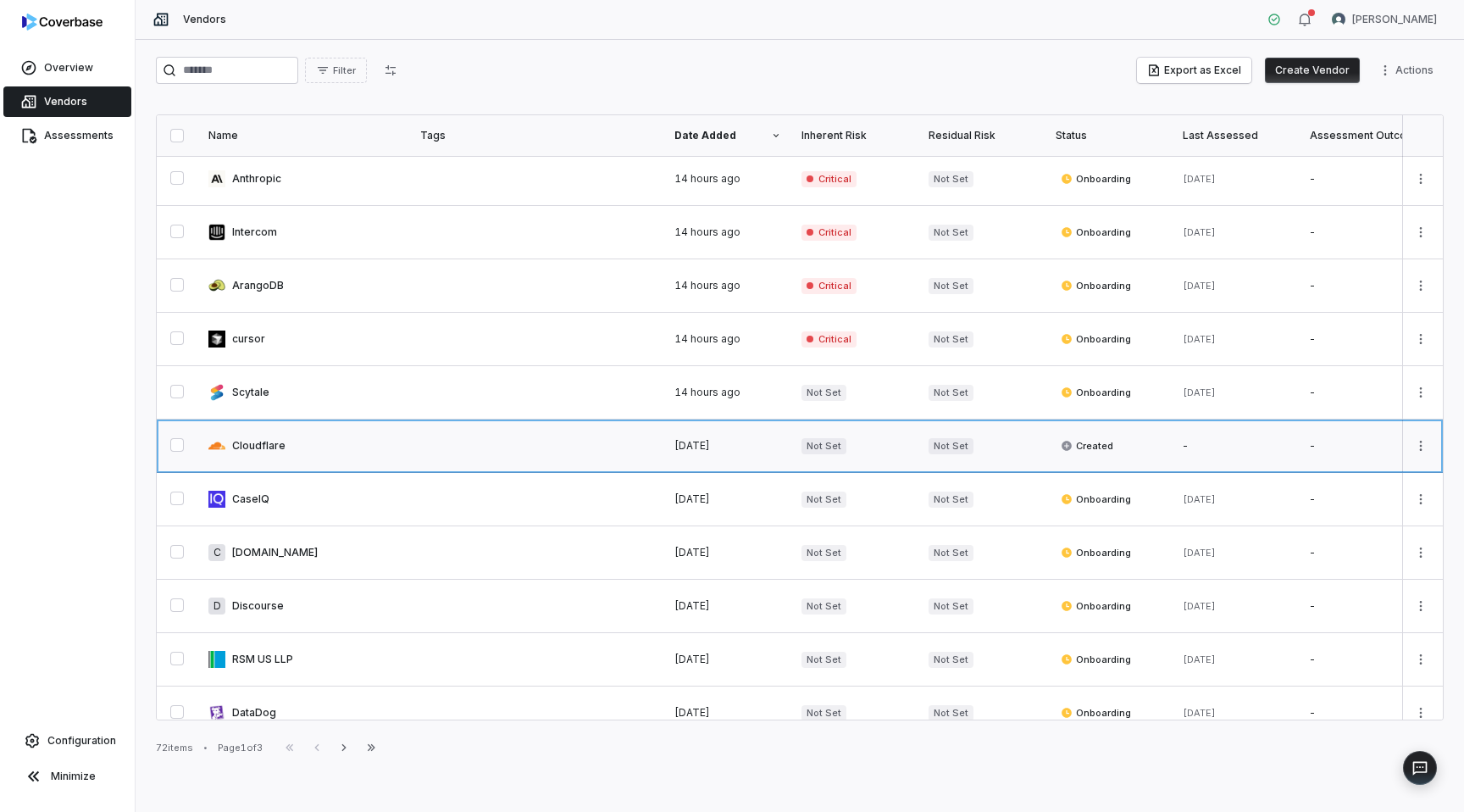
click at [404, 444] on link at bounding box center [304, 445] width 212 height 53
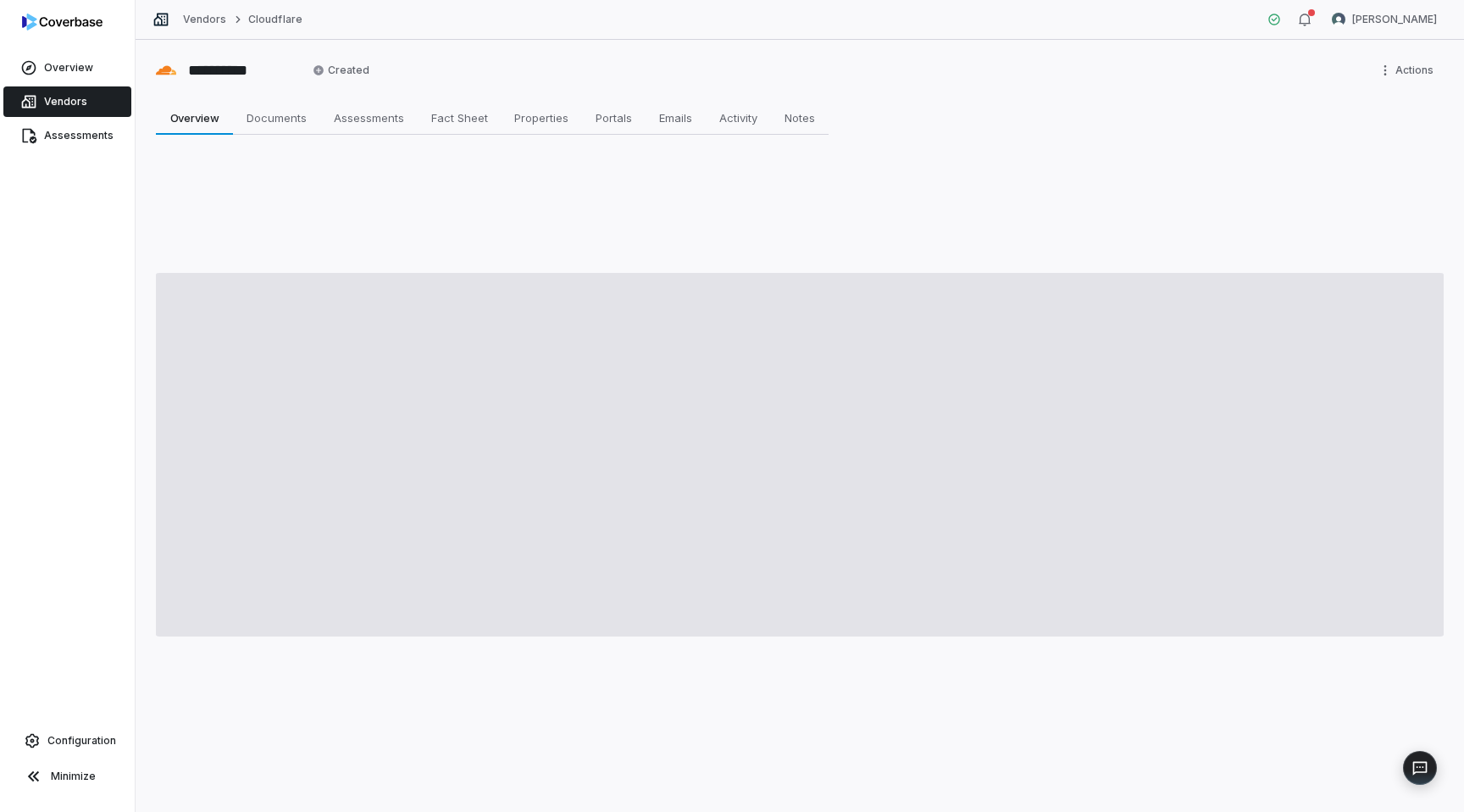
type textarea "*"
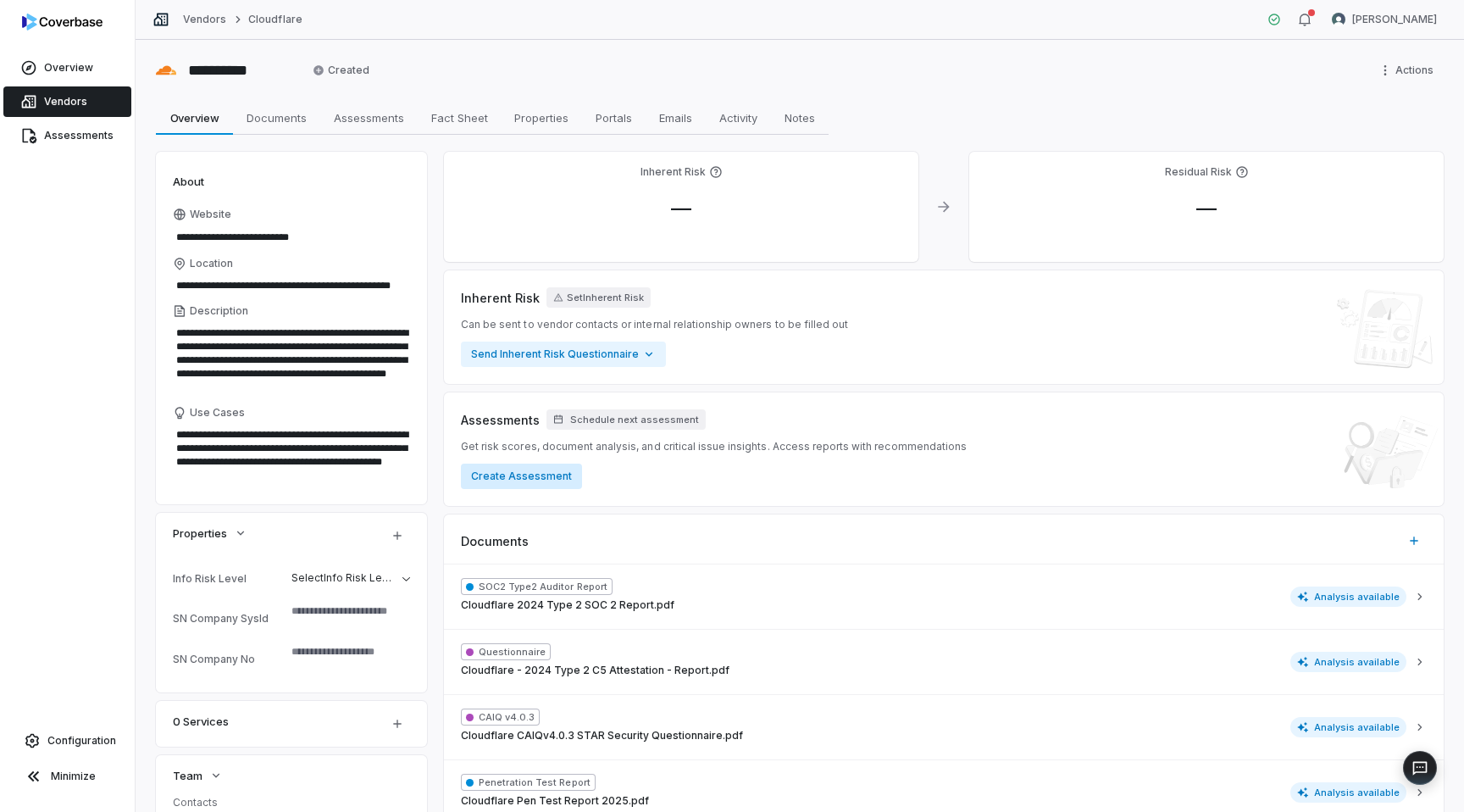
click at [522, 476] on button "Create Assessment" at bounding box center [521, 475] width 121 height 25
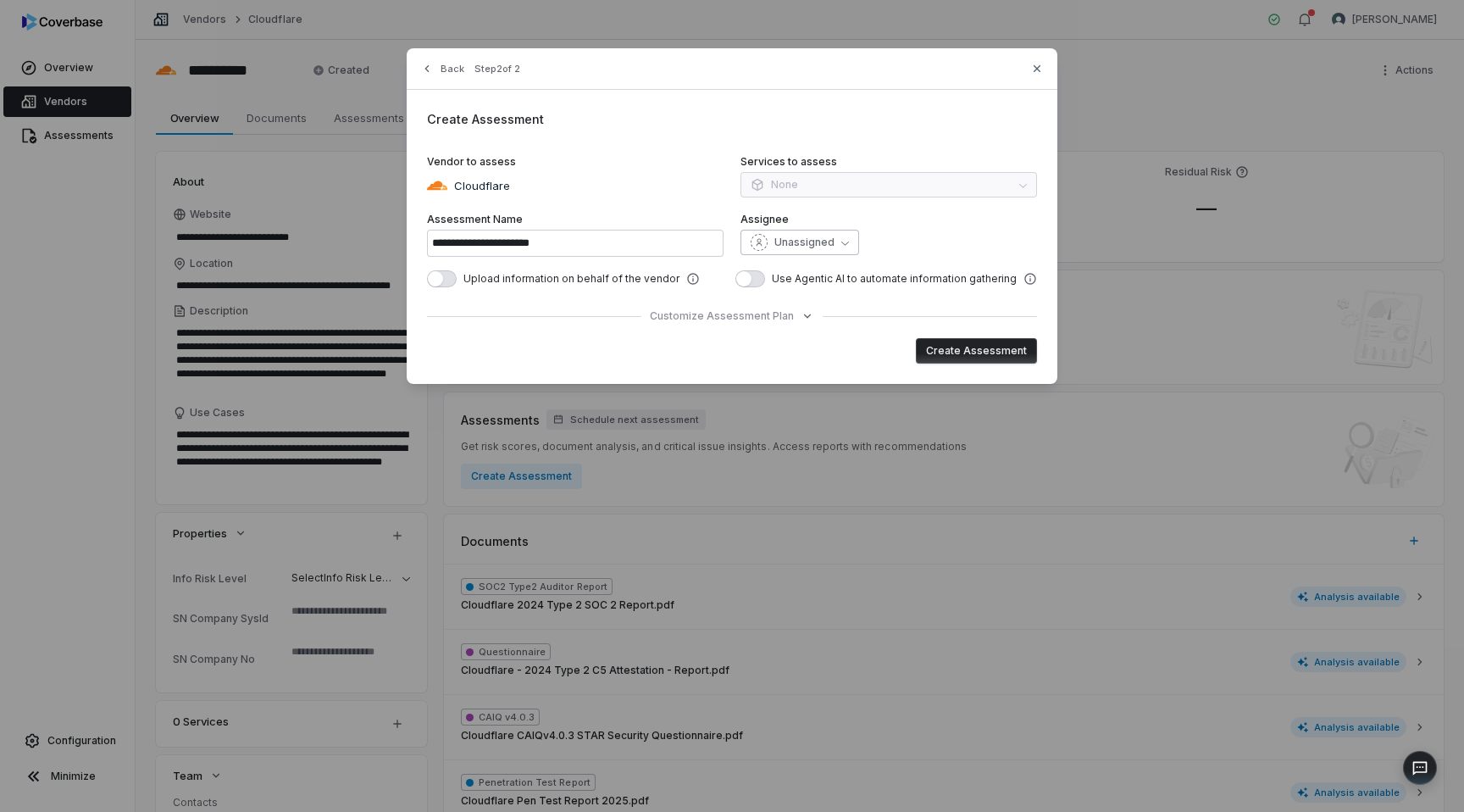
click at [816, 241] on span "Unassigned" at bounding box center [805, 242] width 60 height 13
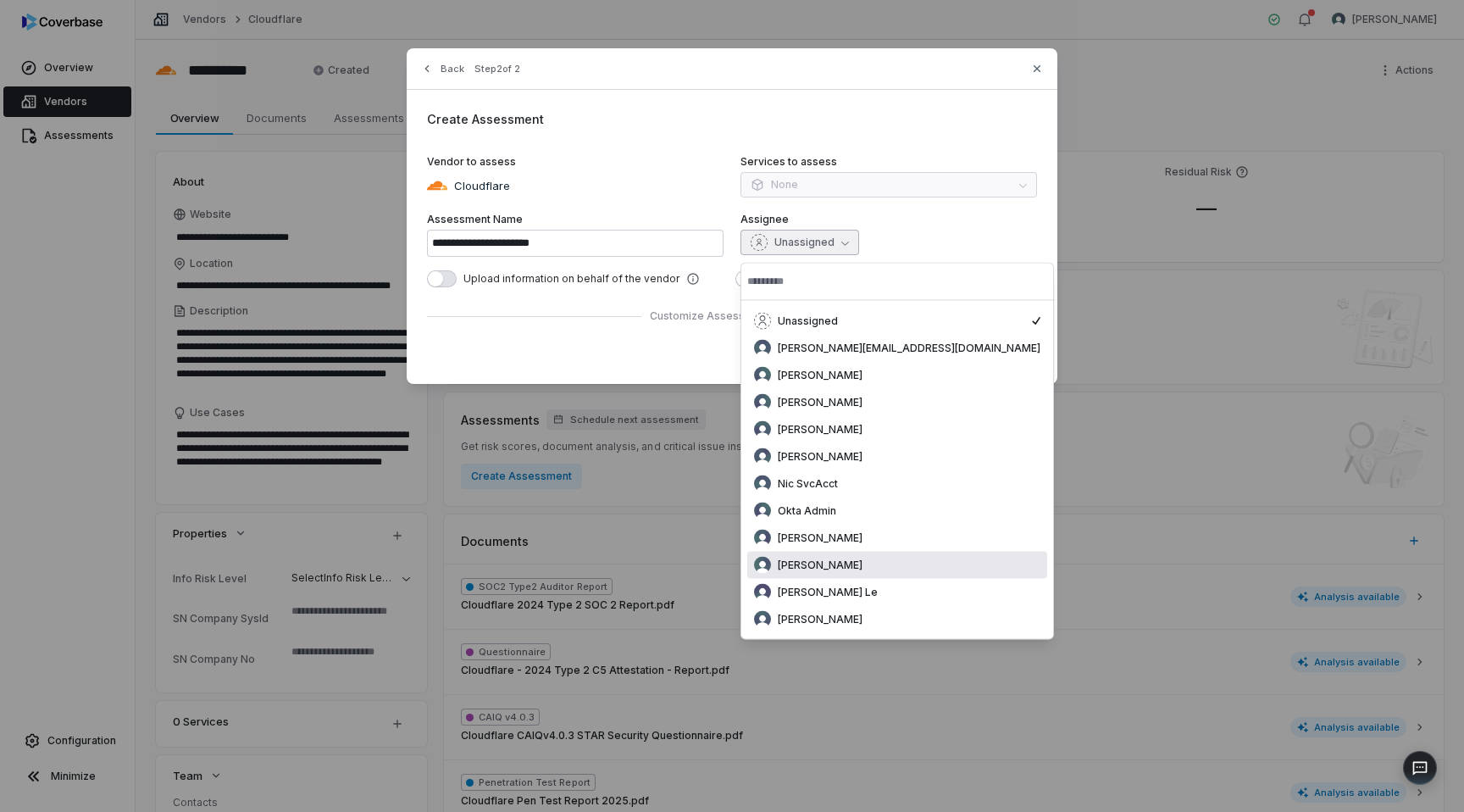
click at [863, 566] on span "[PERSON_NAME]" at bounding box center [820, 564] width 84 height 13
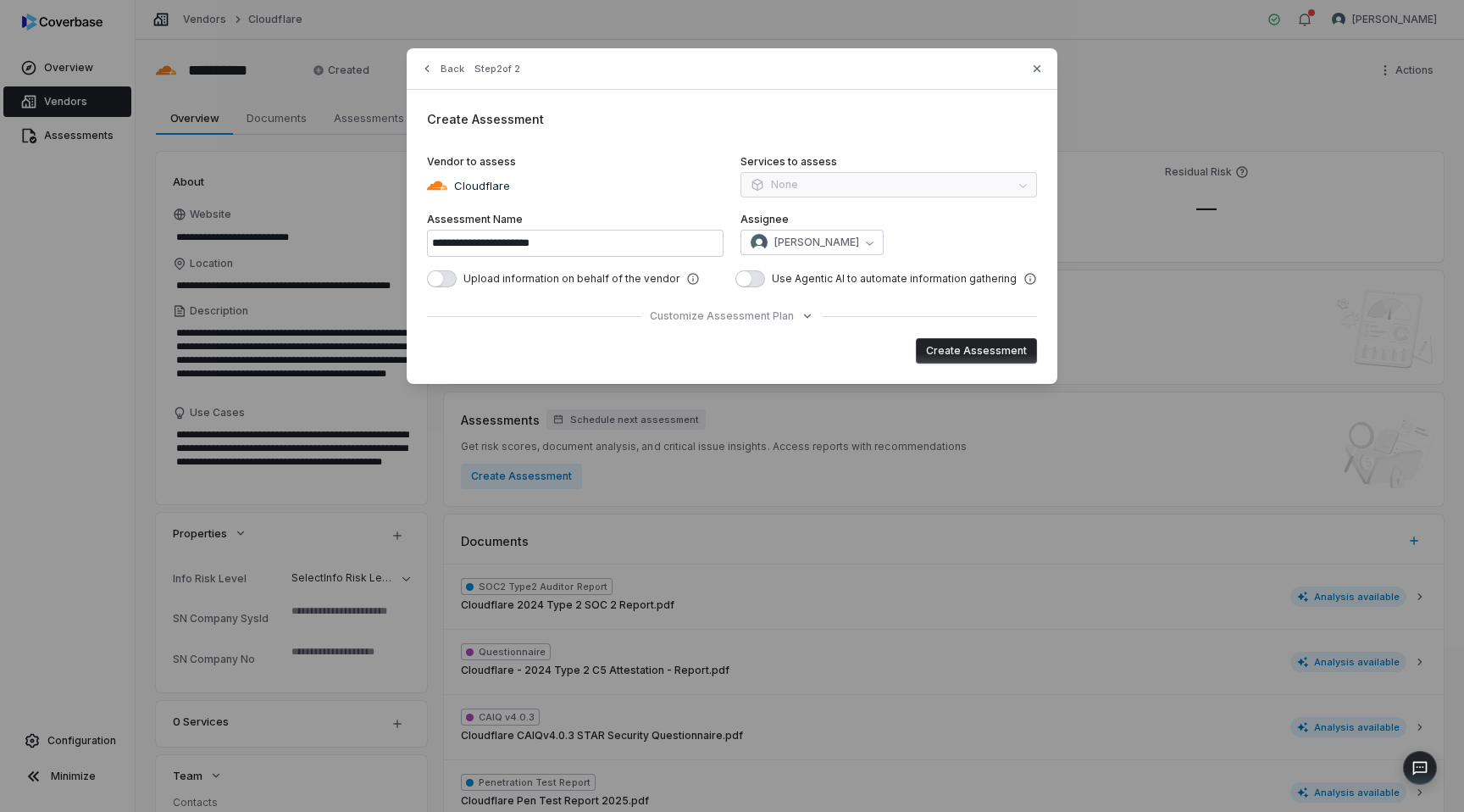
click at [988, 353] on button "Create Assessment" at bounding box center [976, 350] width 121 height 25
type input "**********"
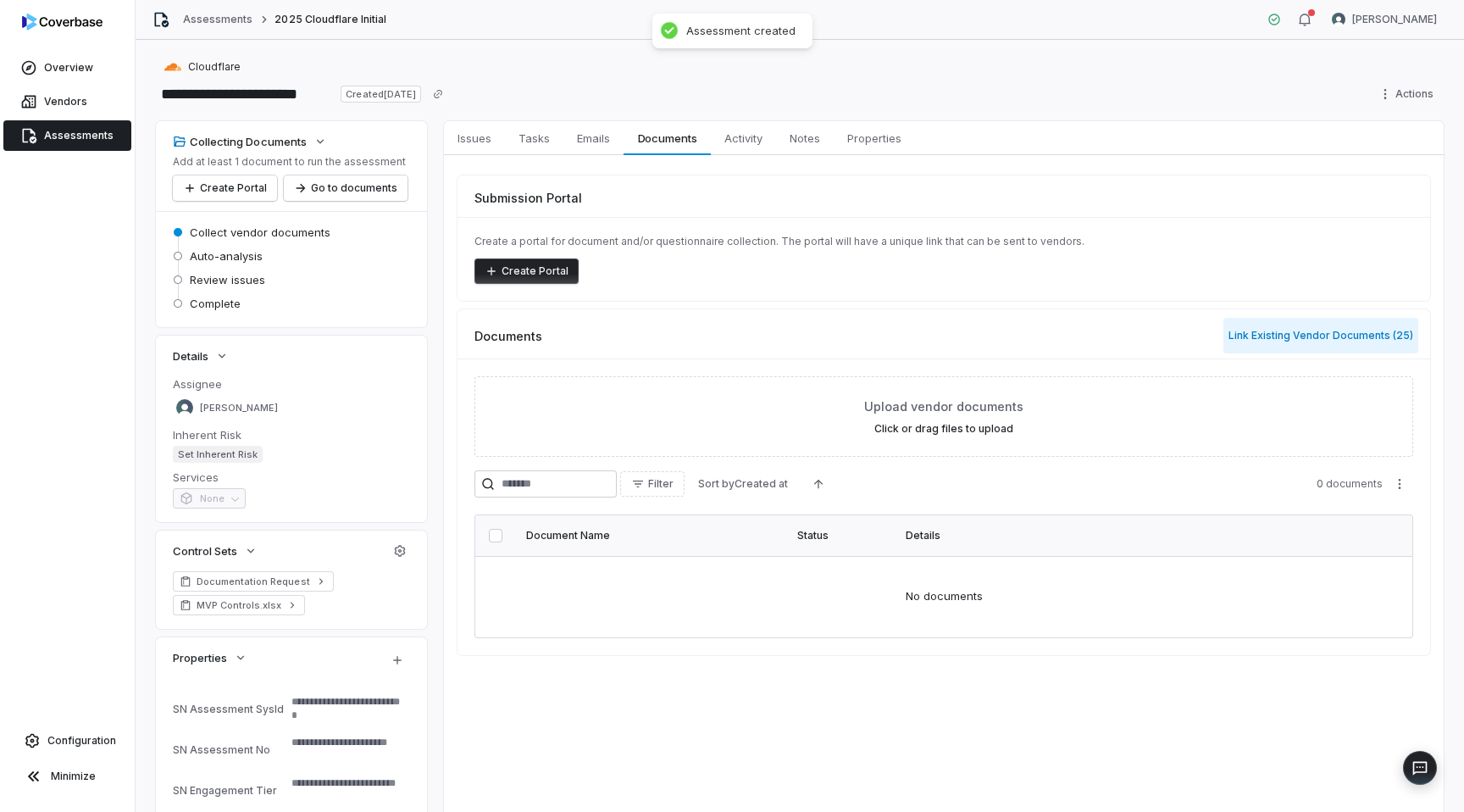
click at [1386, 341] on button "Link Existing Vendor Documents ( 25 )" at bounding box center [1321, 336] width 195 height 36
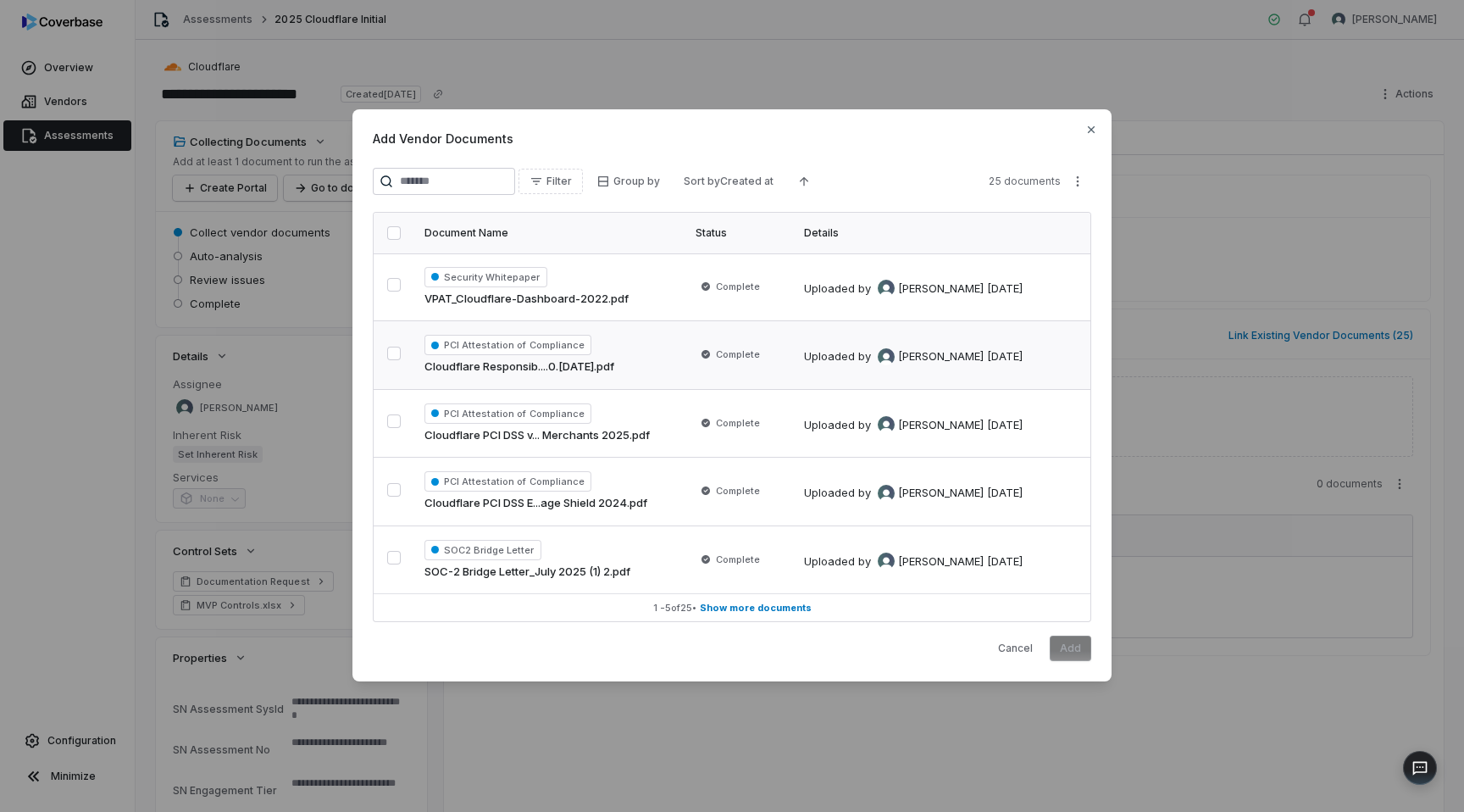
click at [390, 348] on button "button" at bounding box center [394, 353] width 13 height 13
click at [395, 421] on button "button" at bounding box center [394, 421] width 13 height 13
click at [750, 608] on span "Show more documents" at bounding box center [755, 608] width 112 height 13
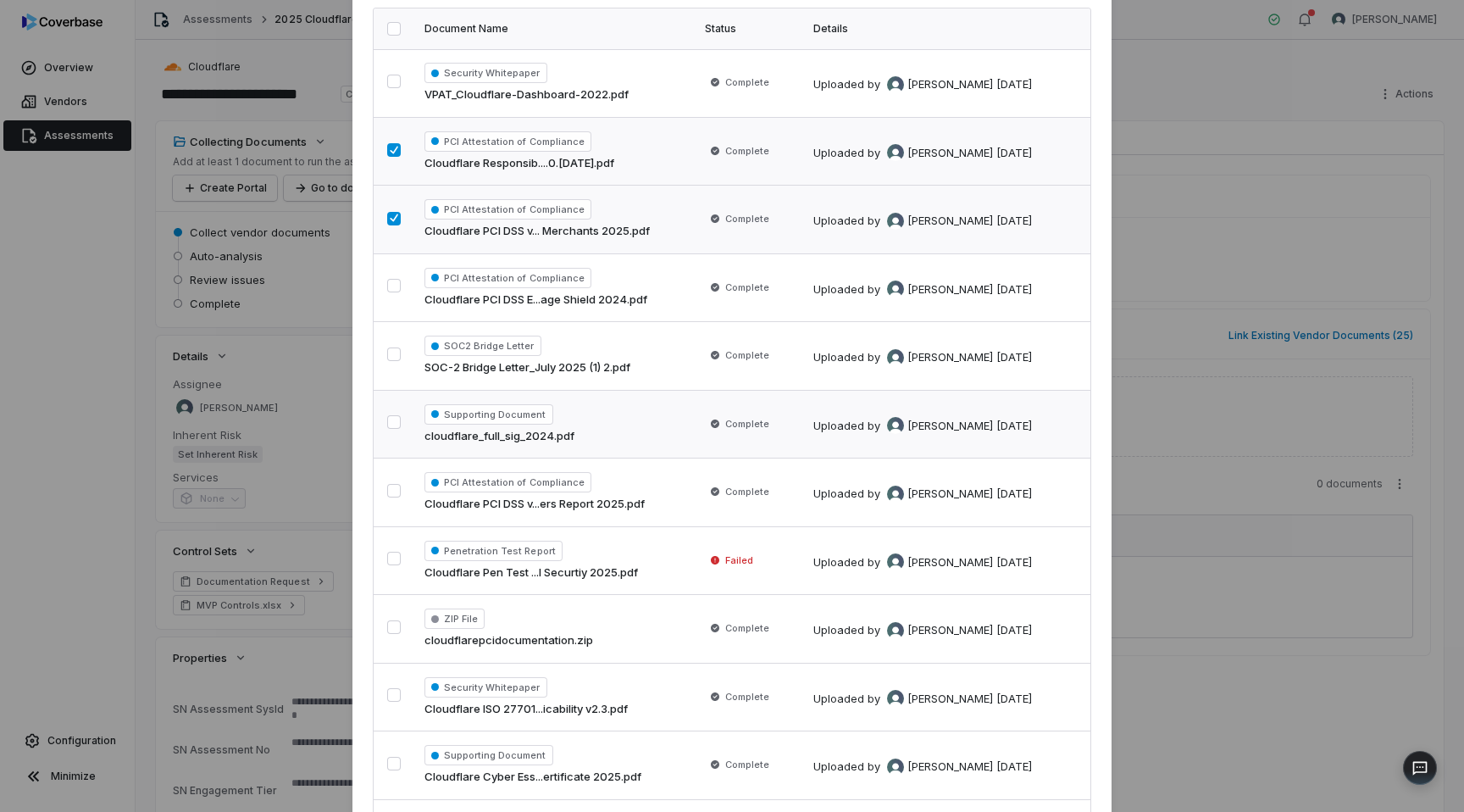
scroll to position [134, 0]
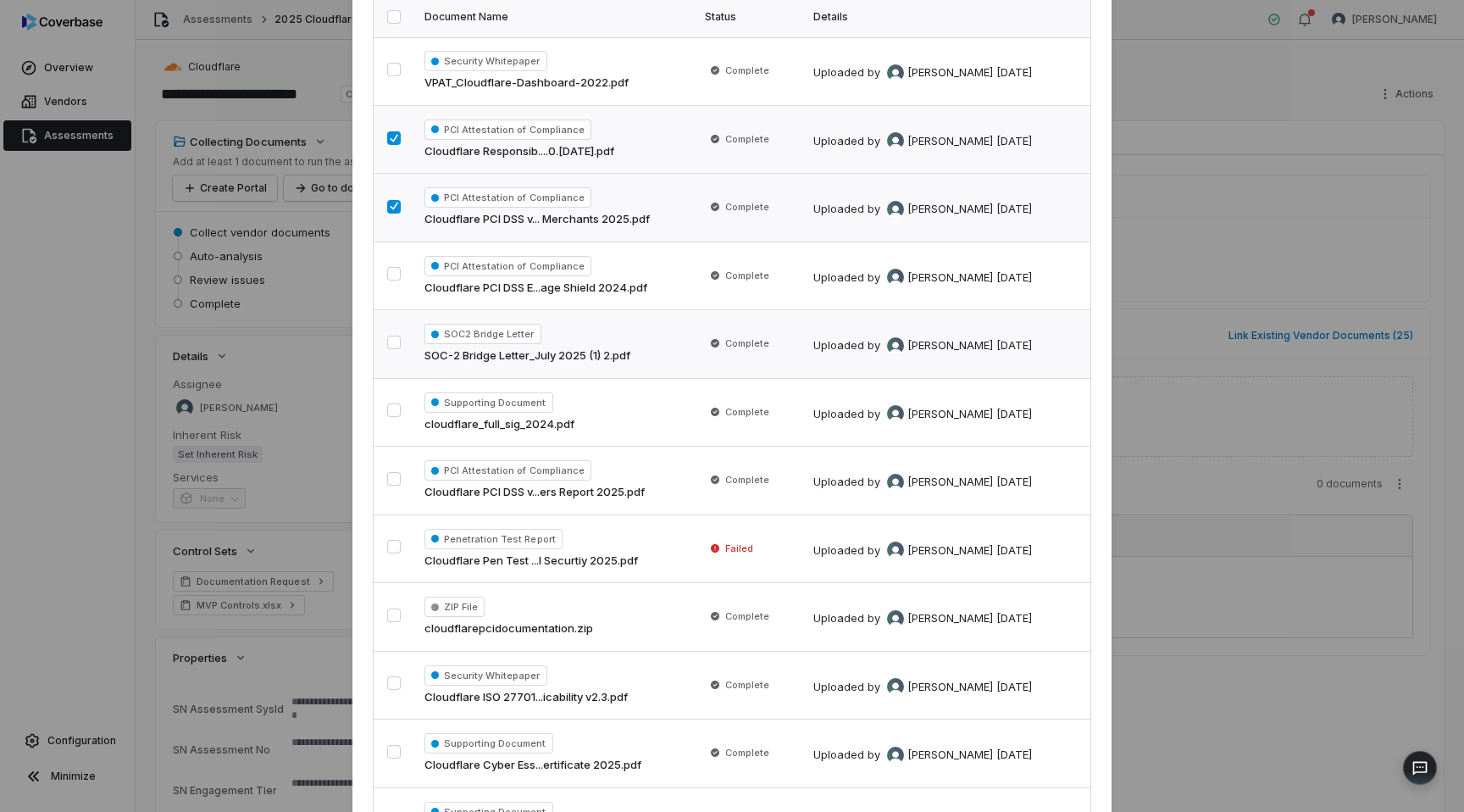
click at [395, 343] on button "button" at bounding box center [394, 342] width 13 height 13
click at [395, 406] on button "button" at bounding box center [394, 410] width 13 height 13
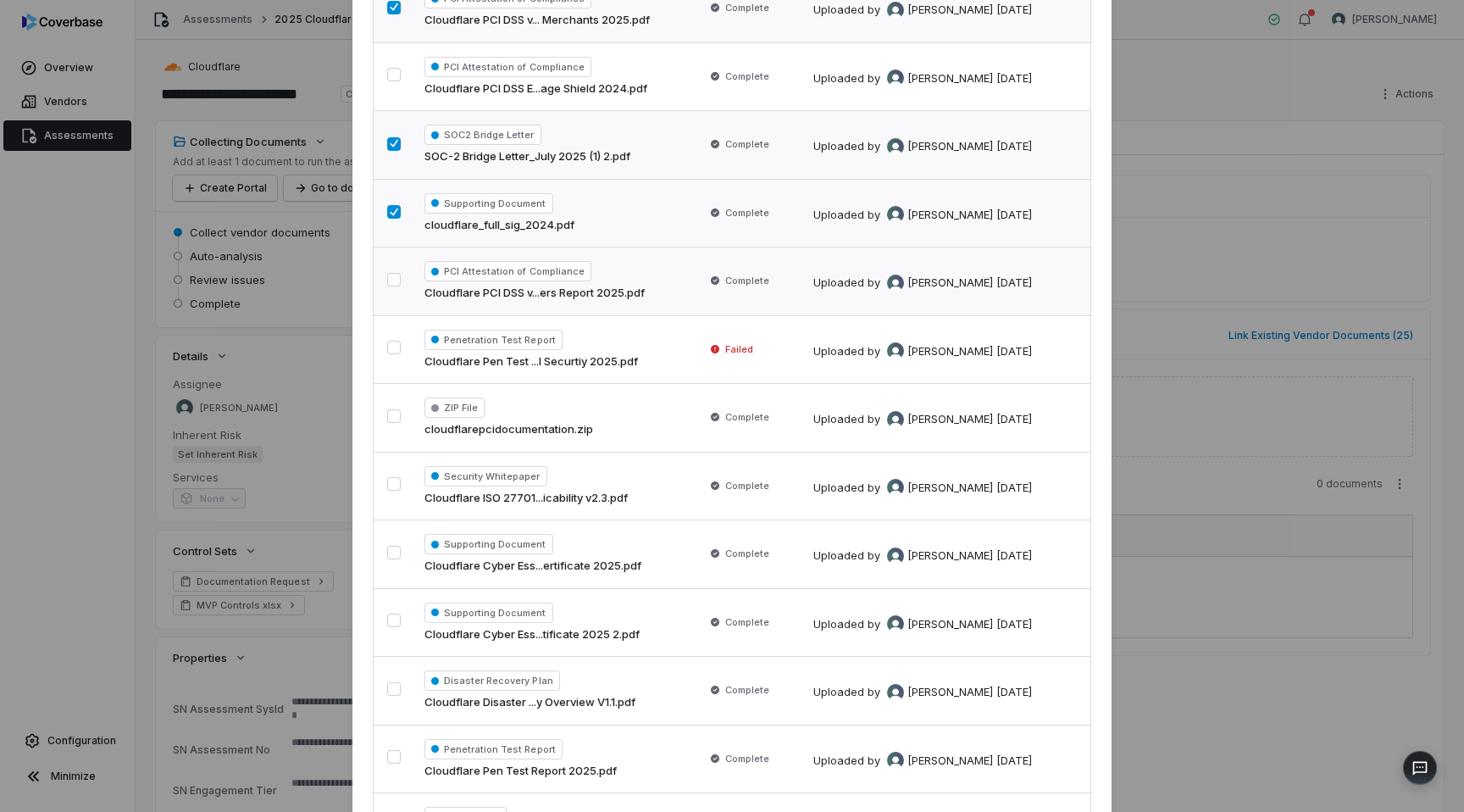
scroll to position [345, 0]
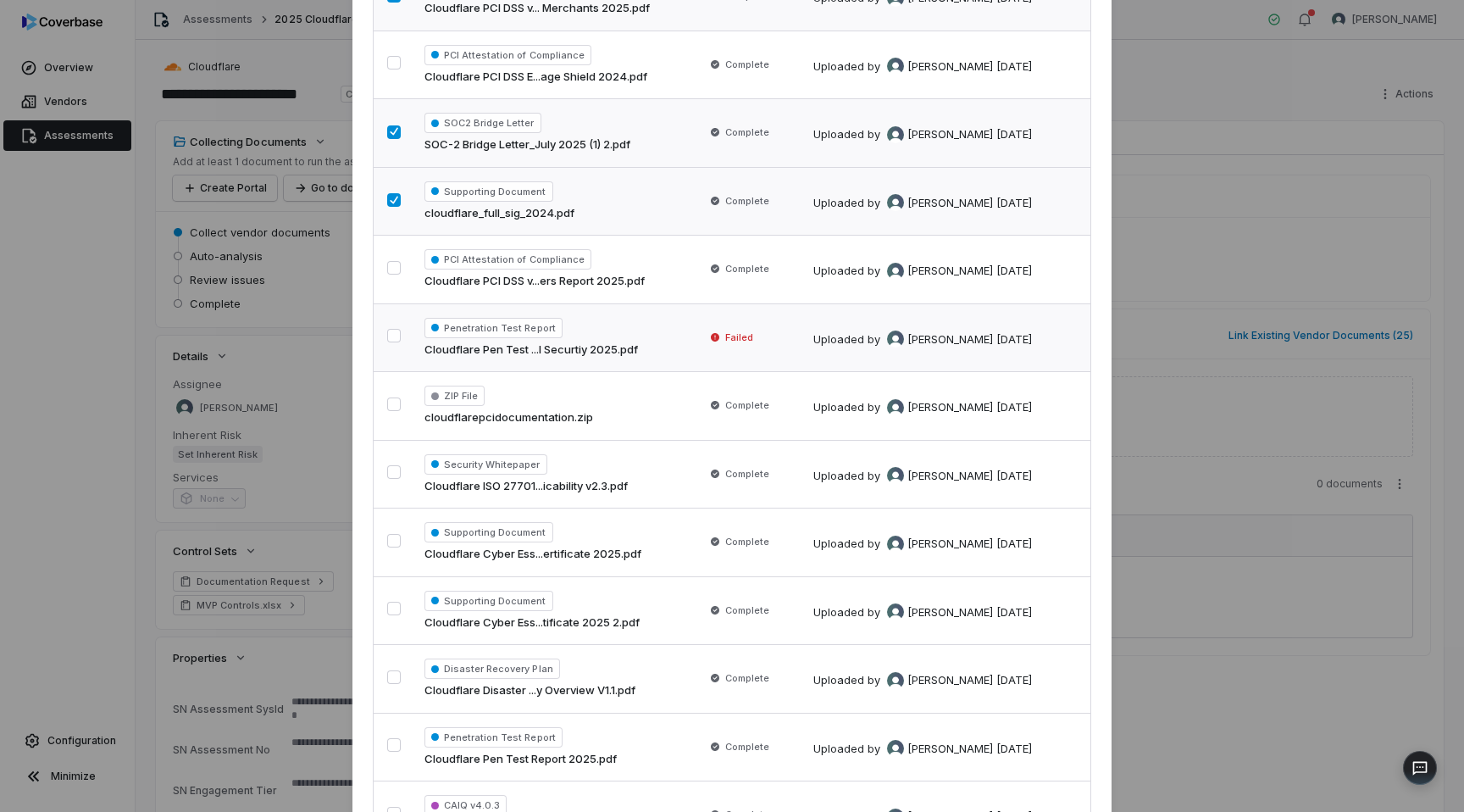
click at [395, 338] on button "button" at bounding box center [394, 336] width 13 height 13
click at [390, 473] on button "button" at bounding box center [394, 472] width 13 height 13
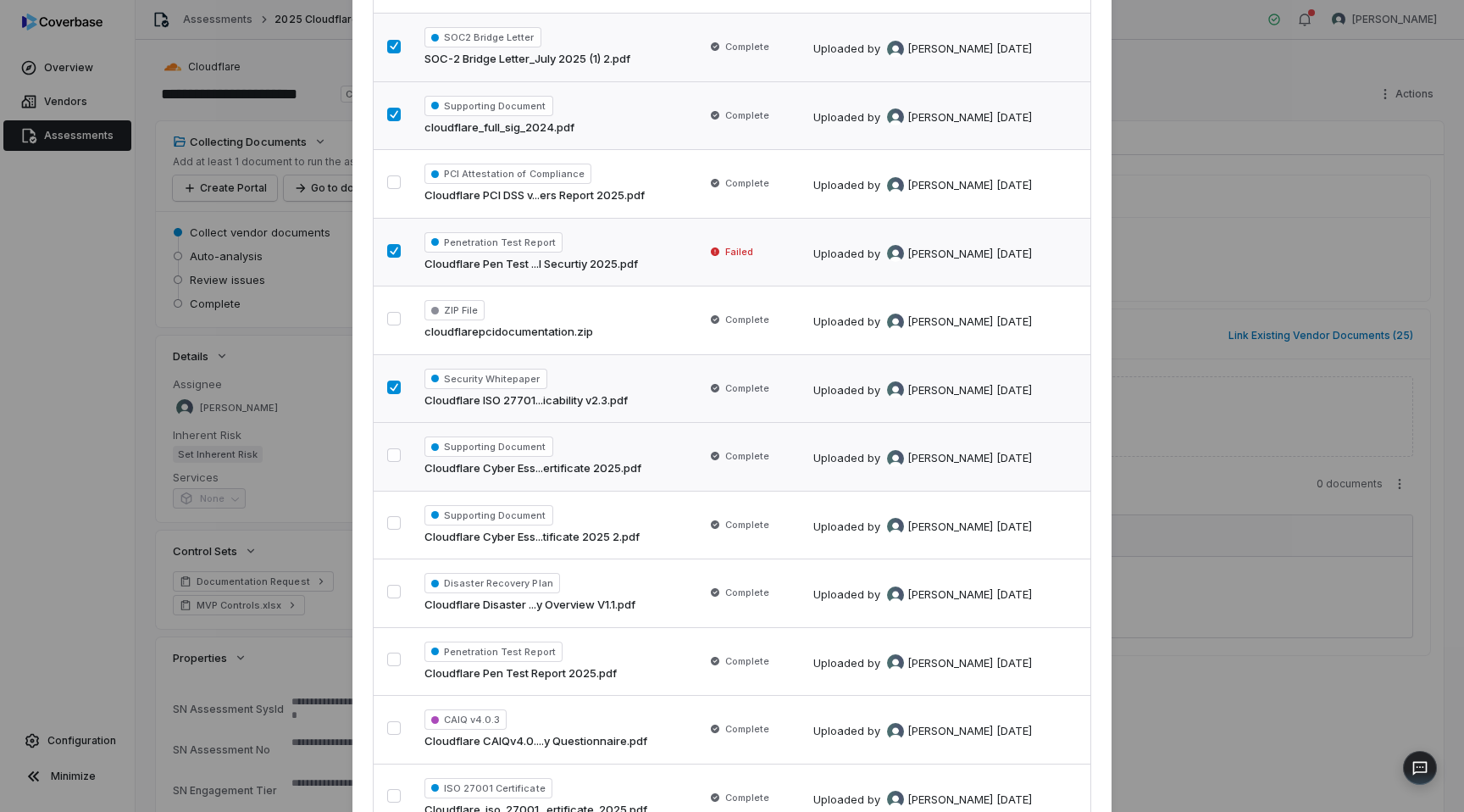
scroll to position [446, 0]
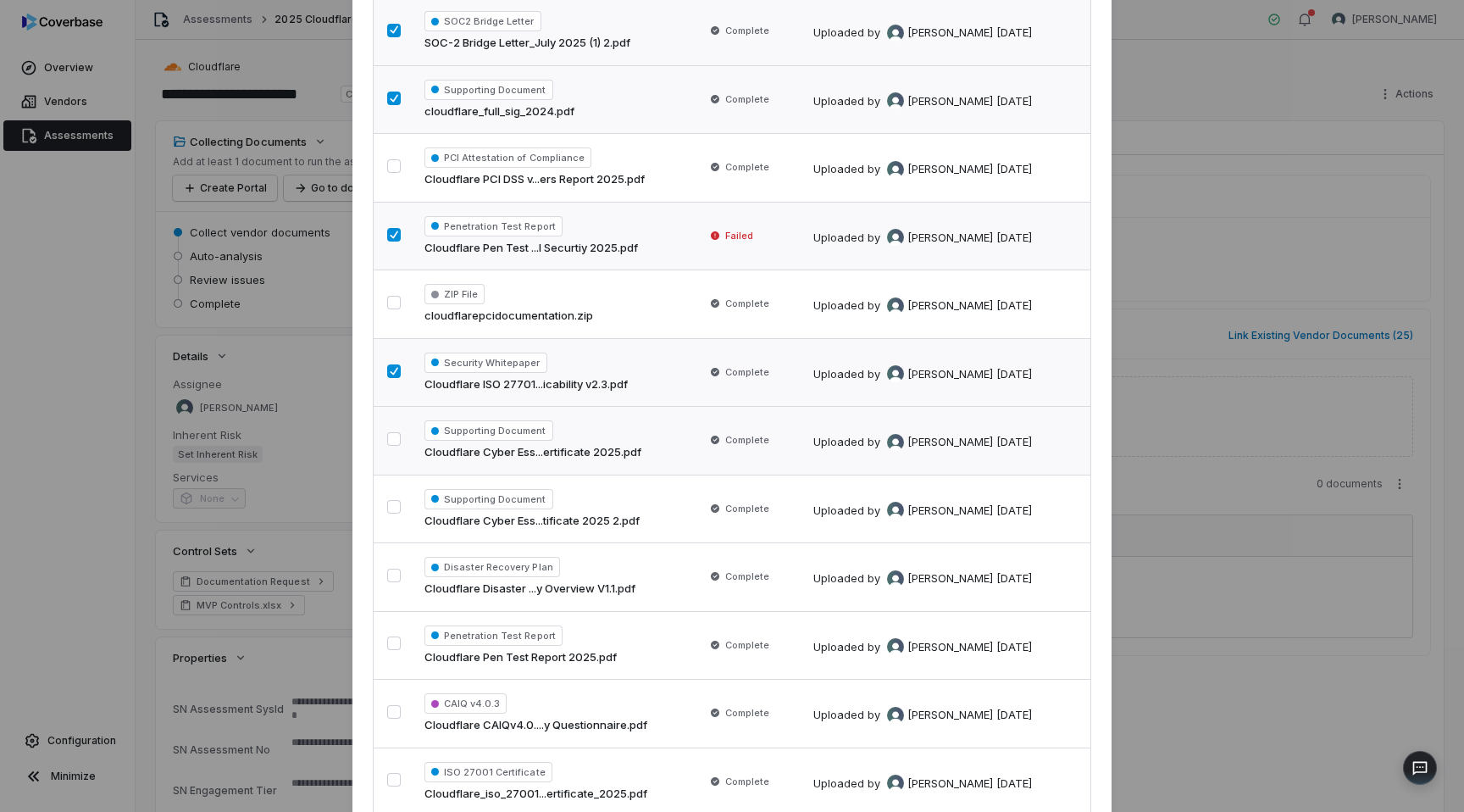
click at [395, 443] on button "button" at bounding box center [394, 439] width 13 height 13
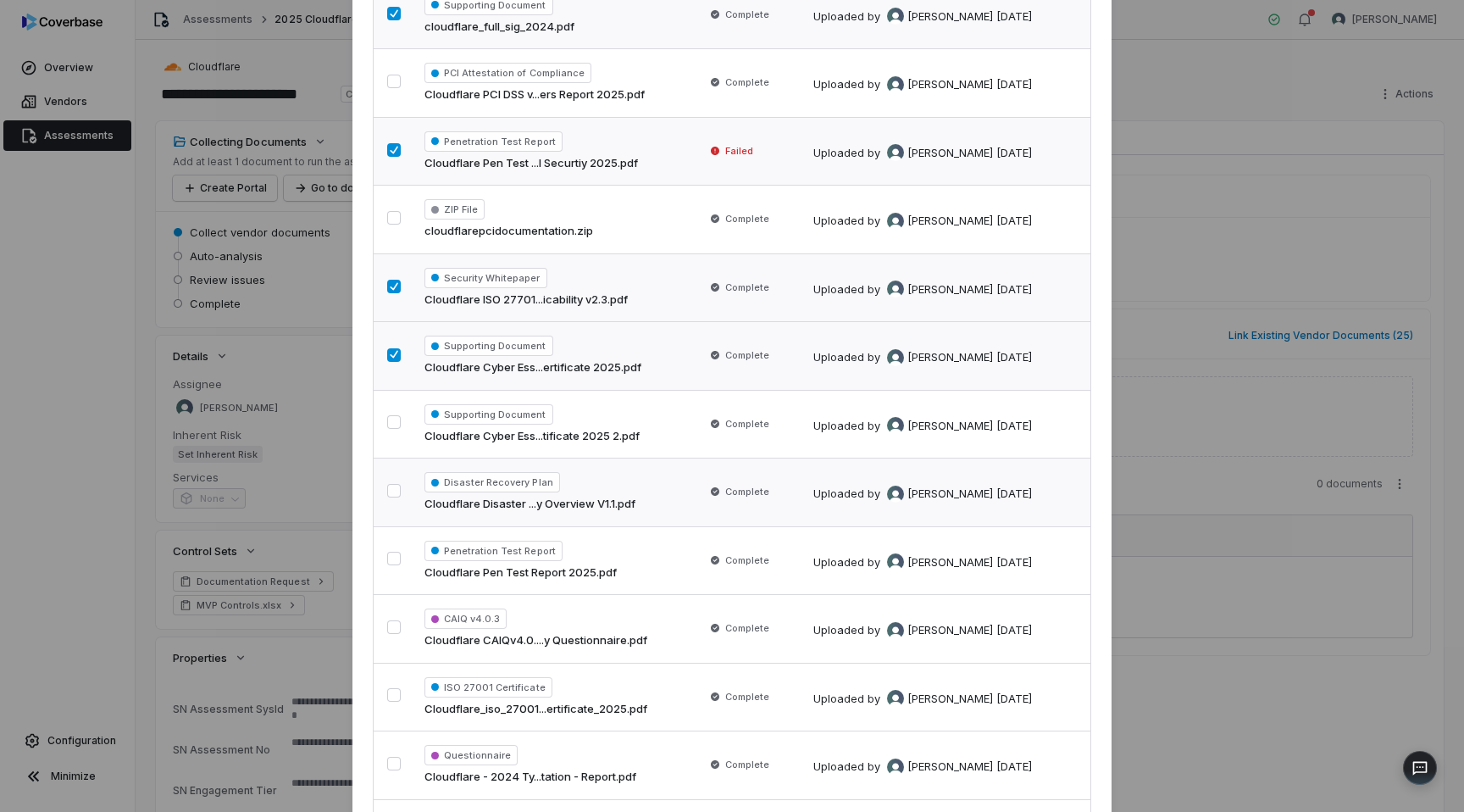
scroll to position [536, 0]
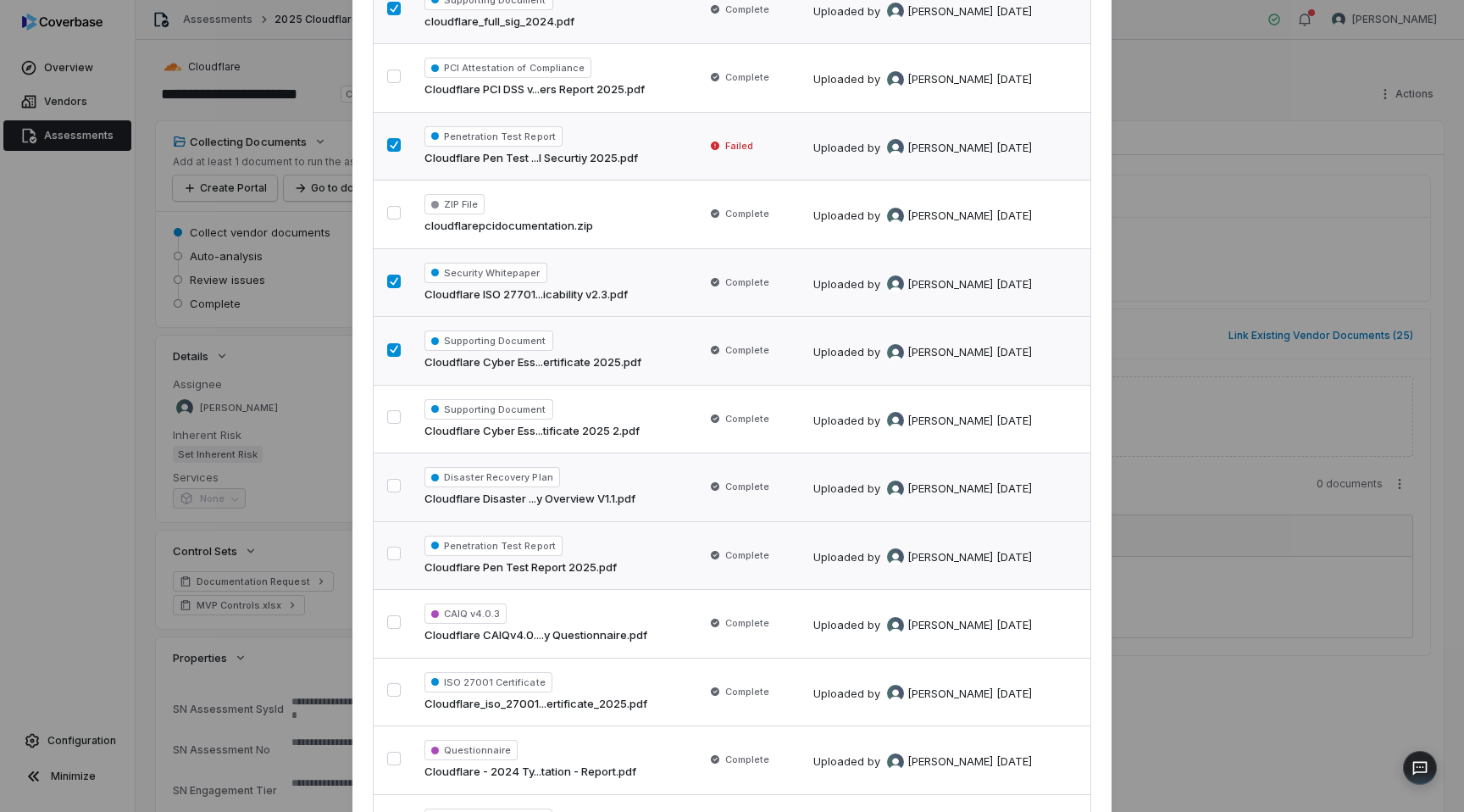
click at [395, 551] on button "button" at bounding box center [394, 553] width 13 height 13
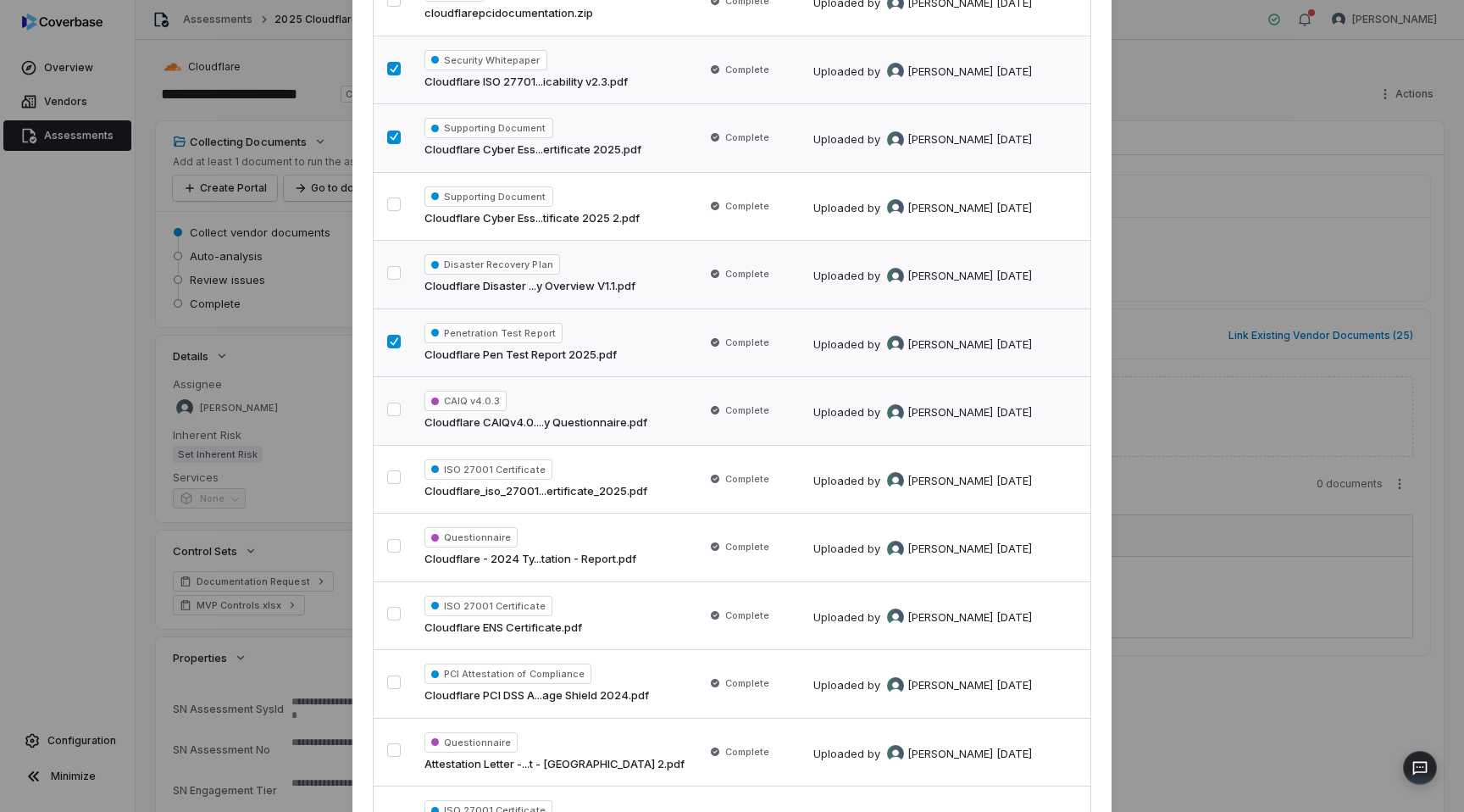
scroll to position [751, 0]
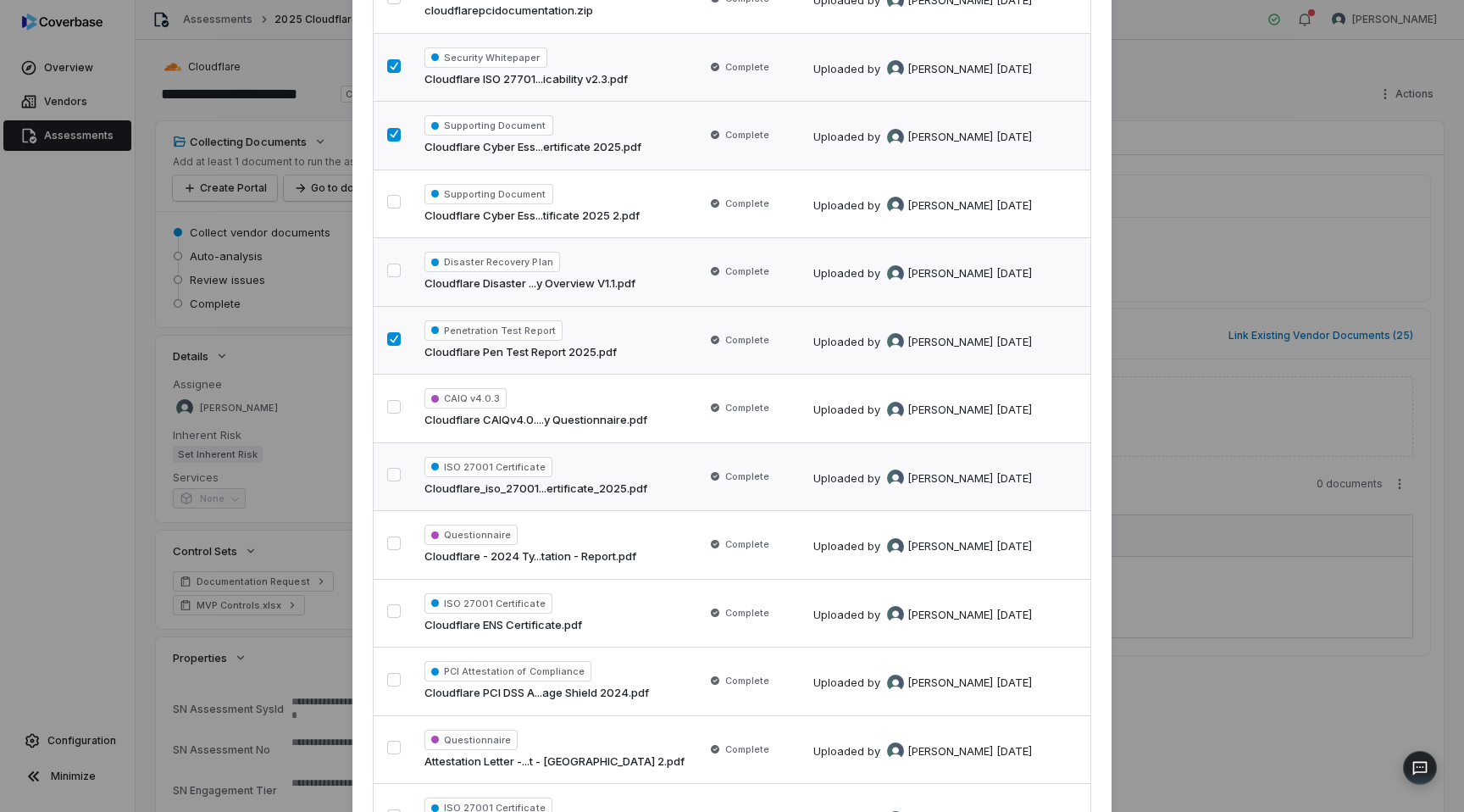
click at [395, 473] on button "button" at bounding box center [394, 474] width 13 height 13
click at [396, 542] on button "button" at bounding box center [394, 543] width 13 height 13
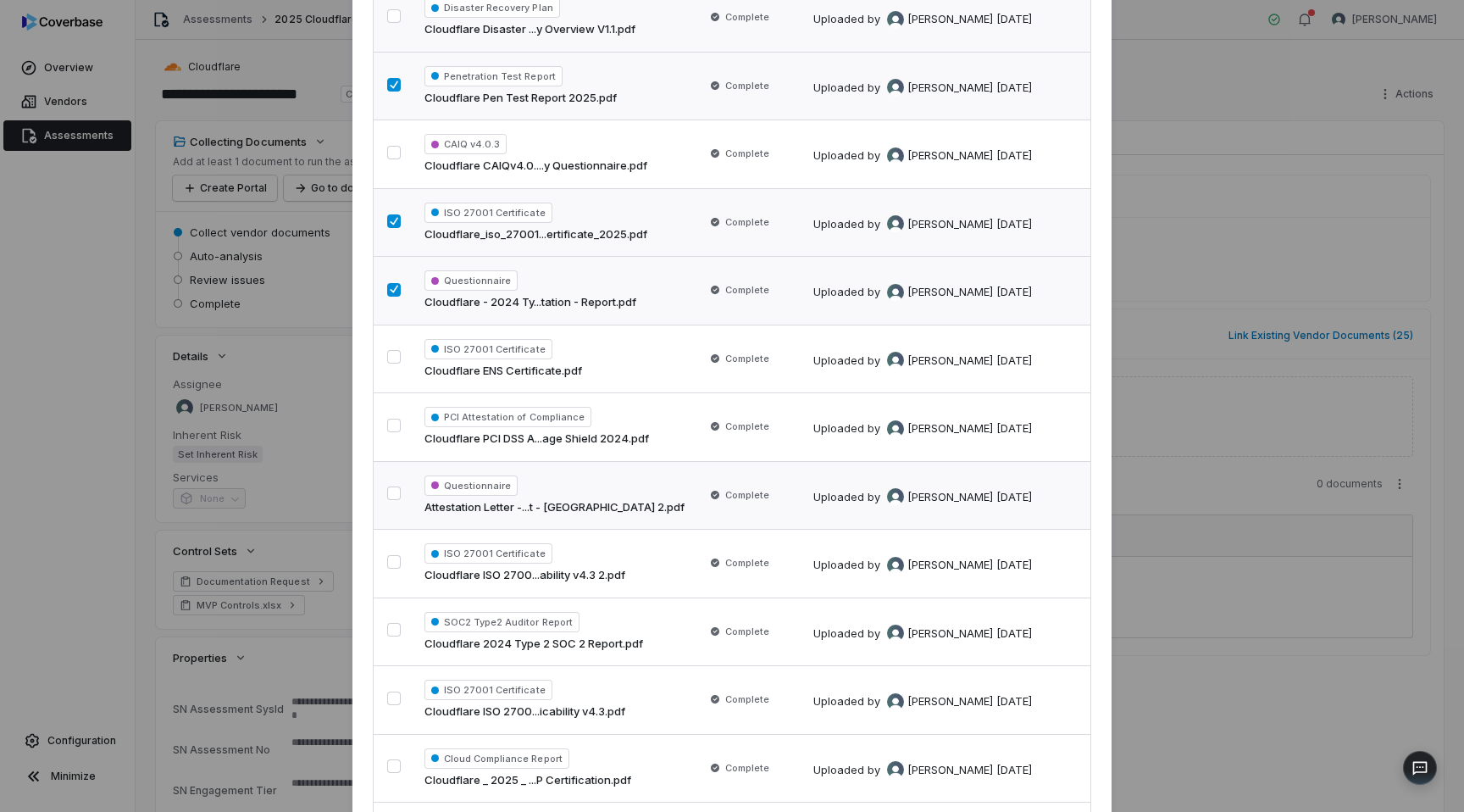
scroll to position [1032, 0]
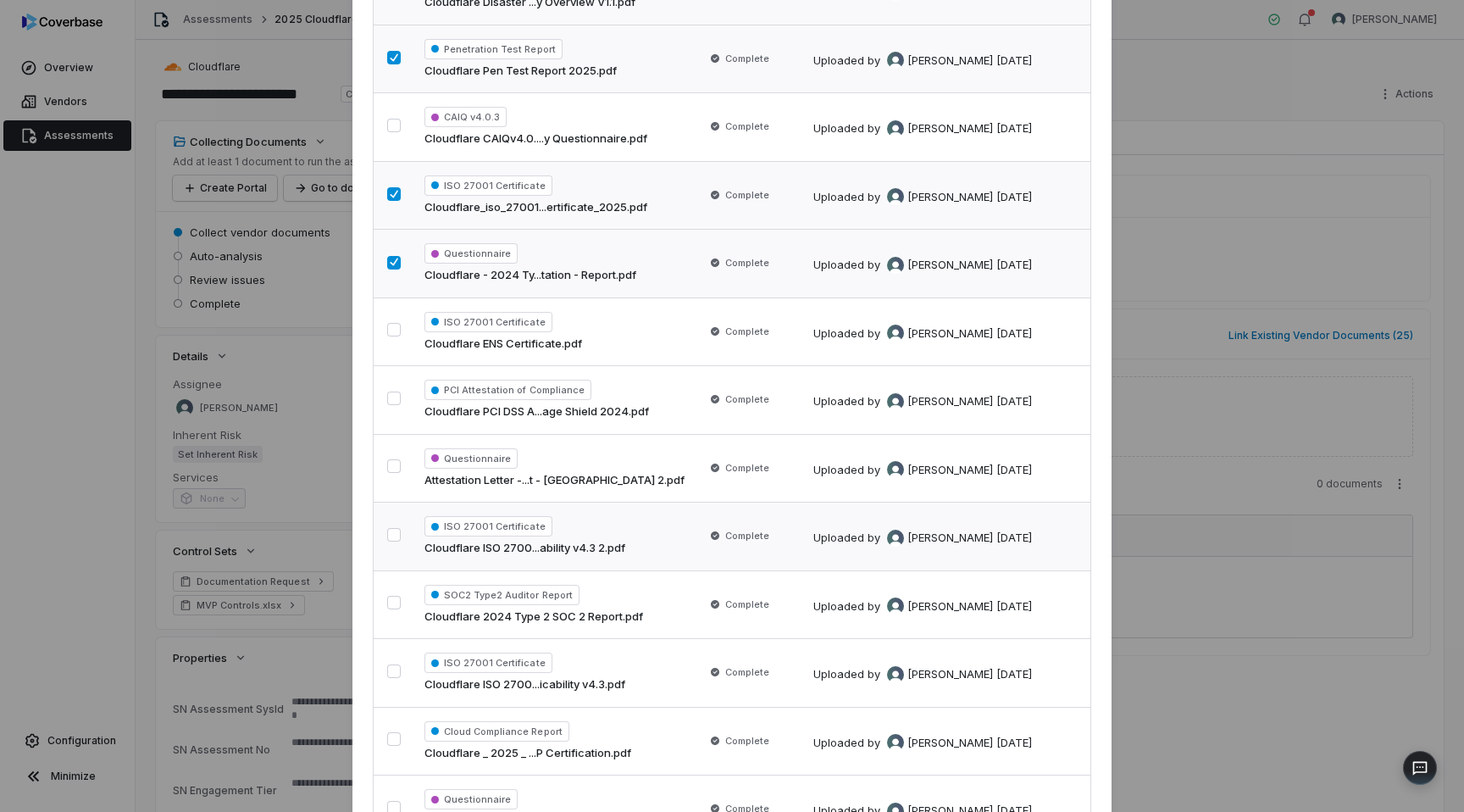
click at [393, 536] on button "button" at bounding box center [394, 534] width 13 height 13
click at [392, 607] on button "button" at bounding box center [394, 602] width 13 height 13
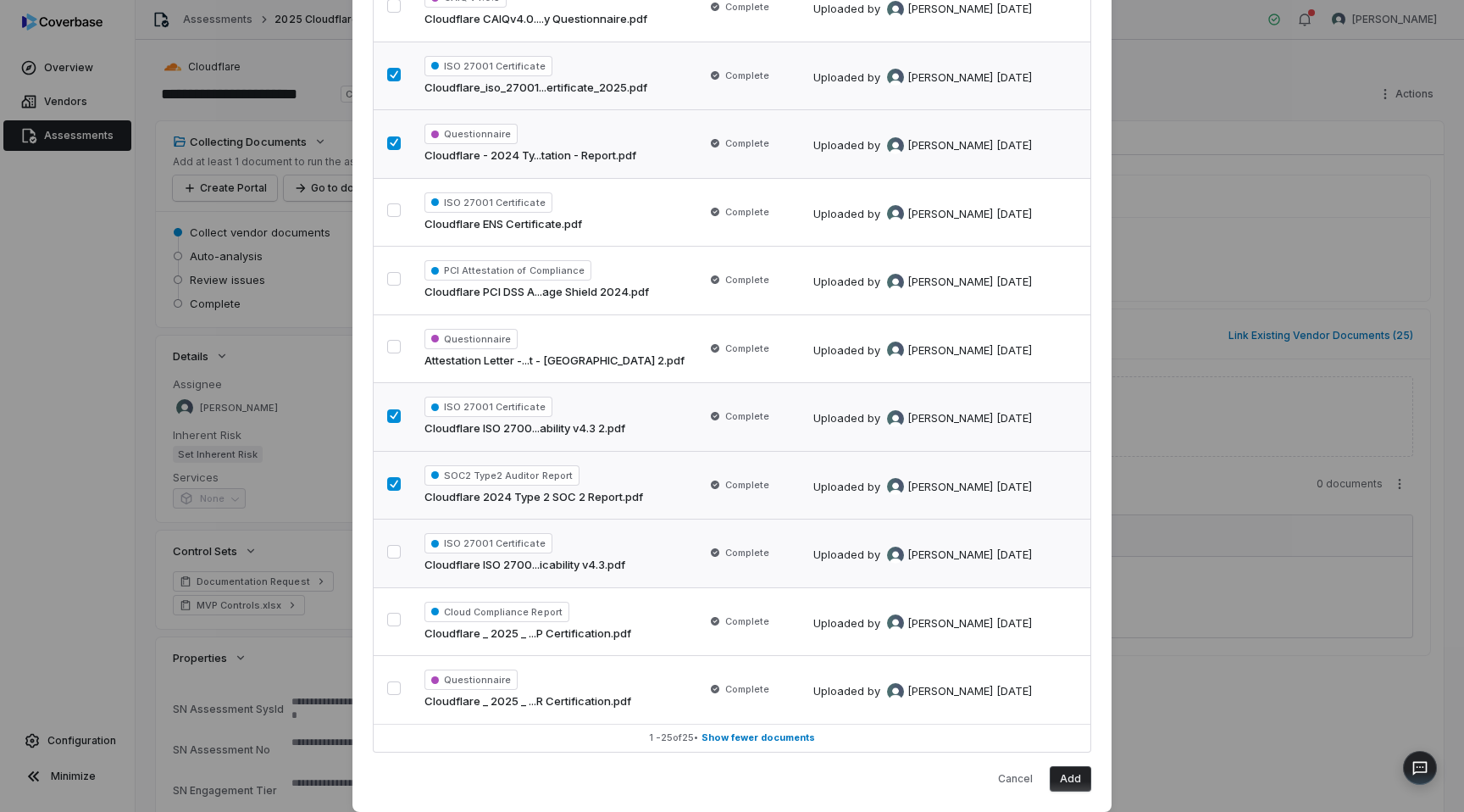
scroll to position [1200, 0]
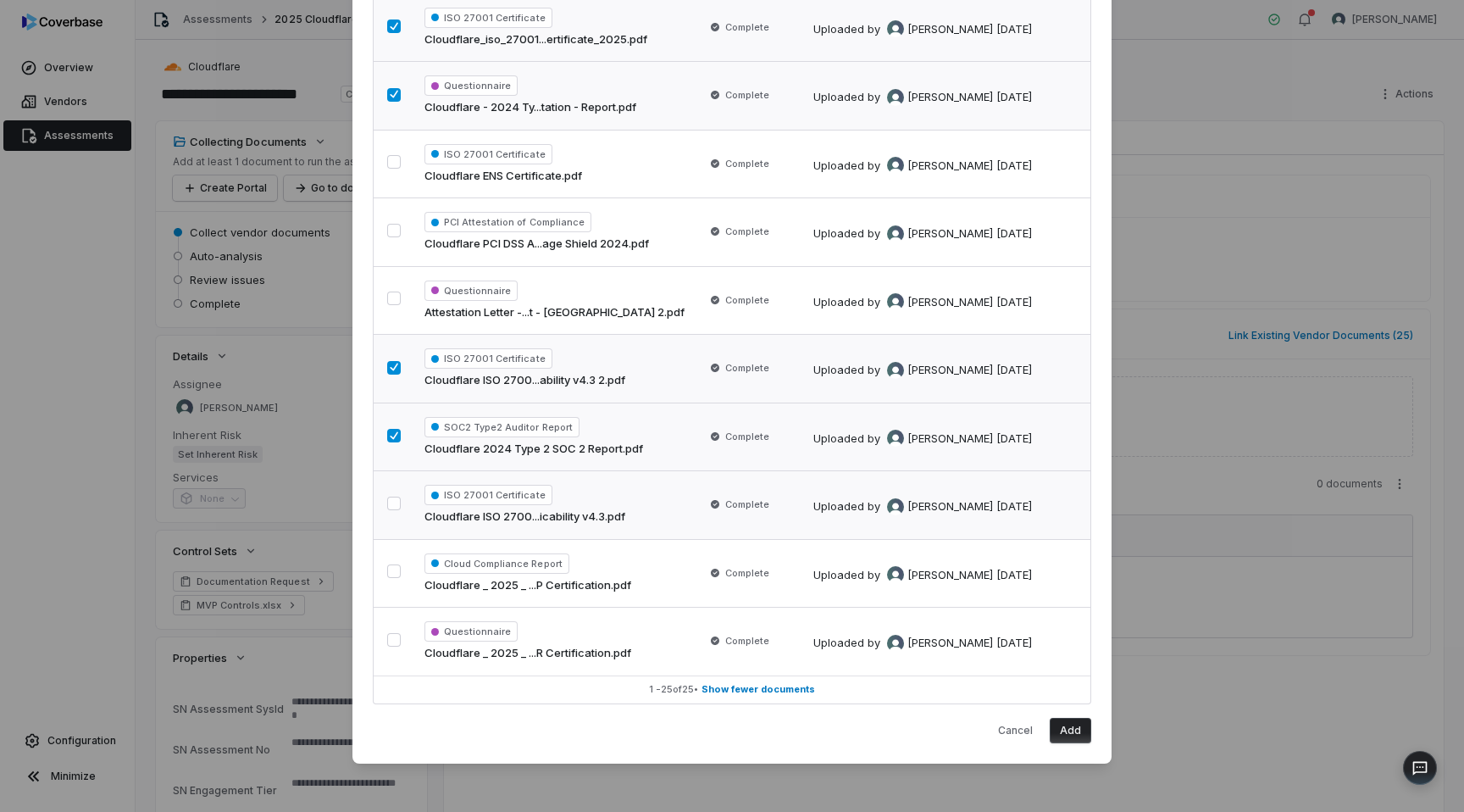
click at [391, 504] on button "button" at bounding box center [394, 503] width 13 height 13
click at [397, 571] on button "button" at bounding box center [394, 571] width 13 height 13
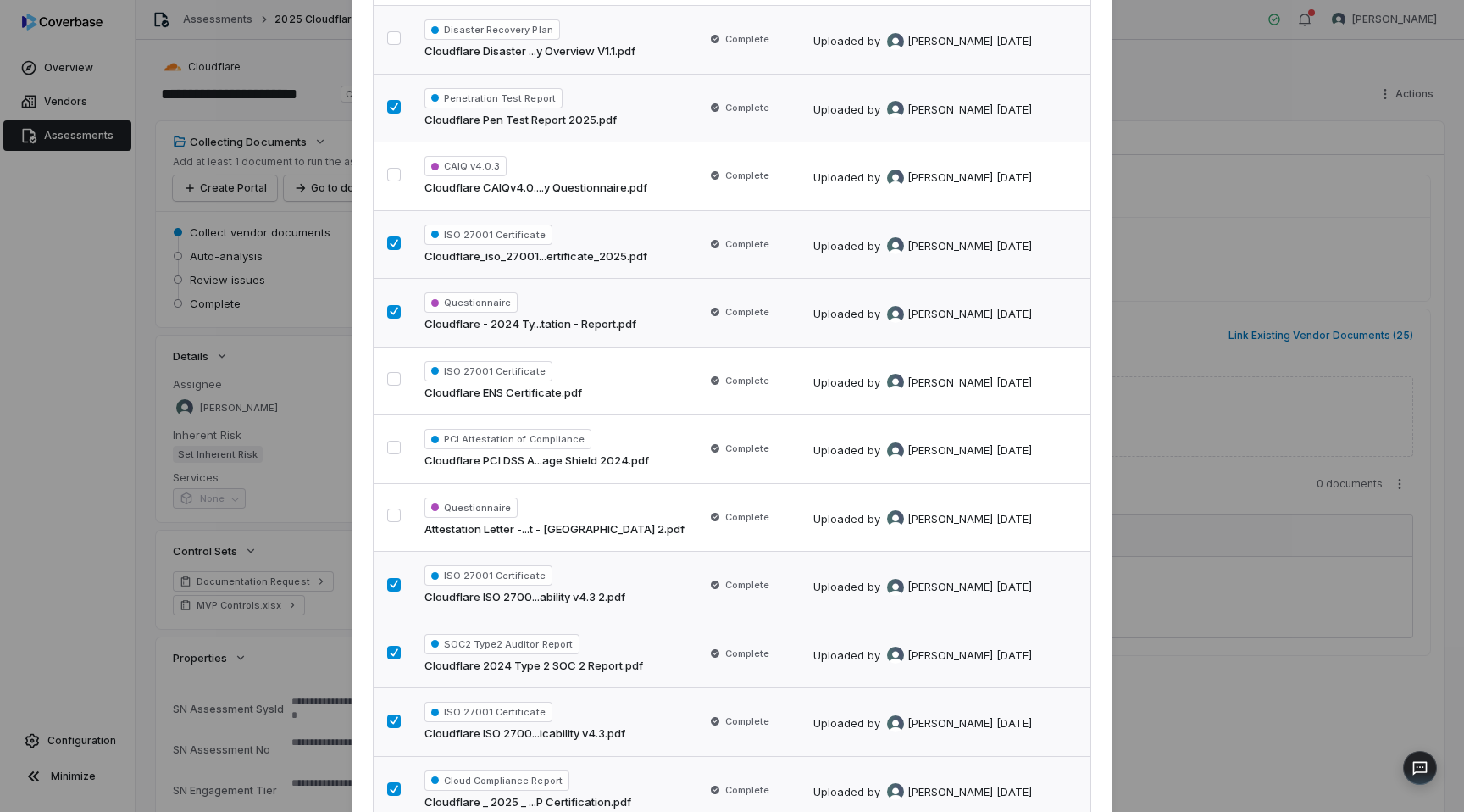
scroll to position [983, 0]
click at [396, 382] on button "button" at bounding box center [394, 380] width 13 height 13
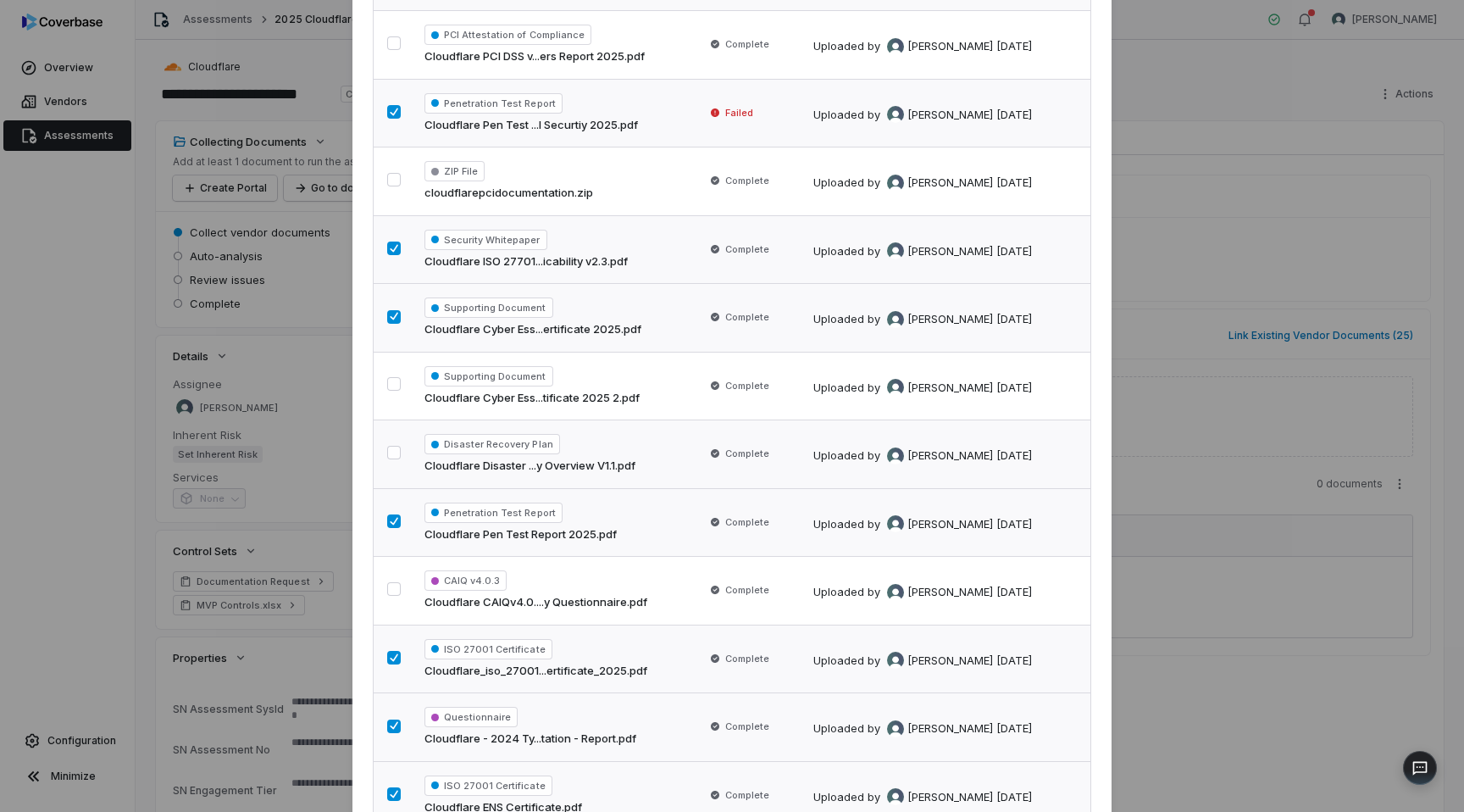
scroll to position [566, 0]
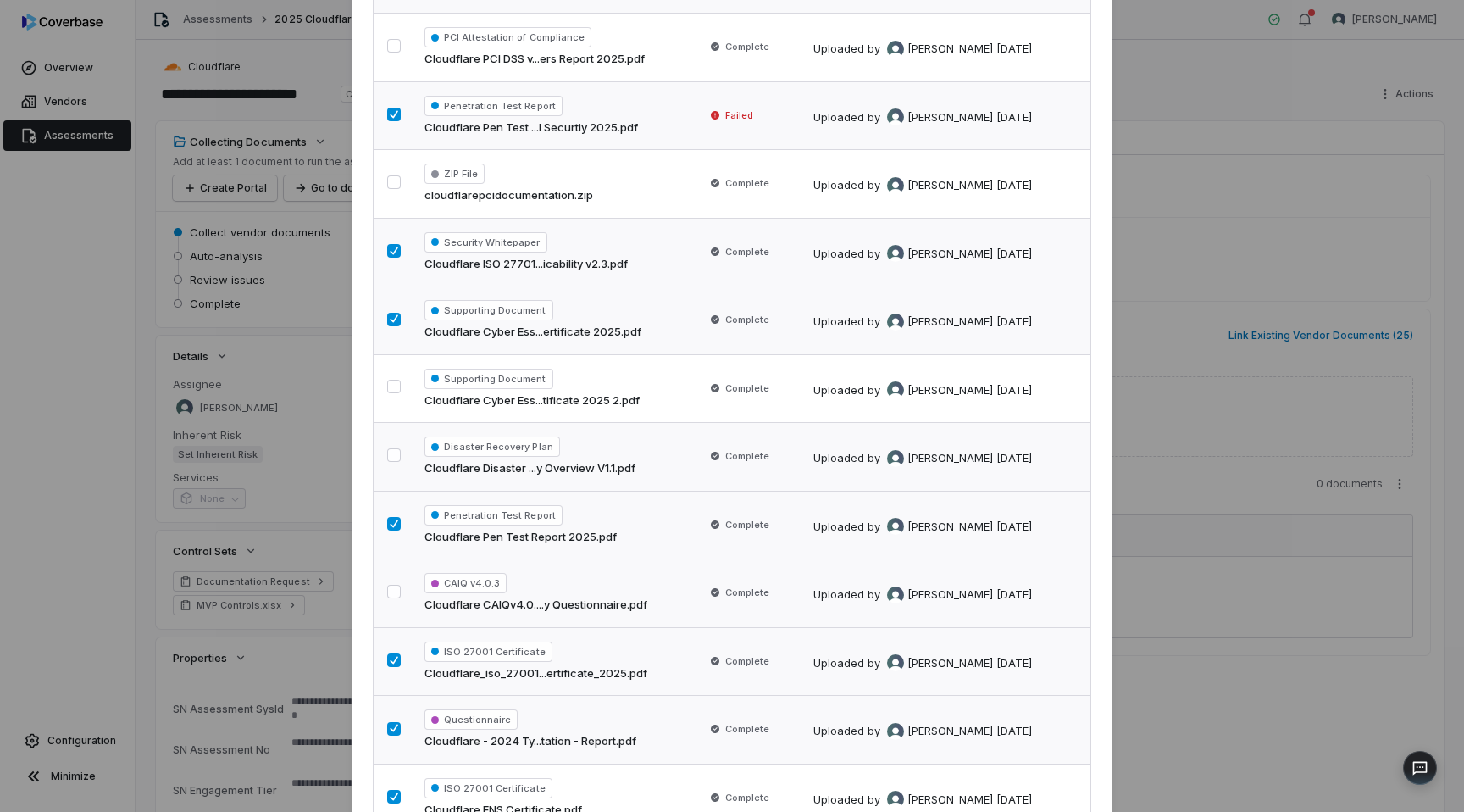
click at [393, 593] on button "button" at bounding box center [394, 591] width 13 height 13
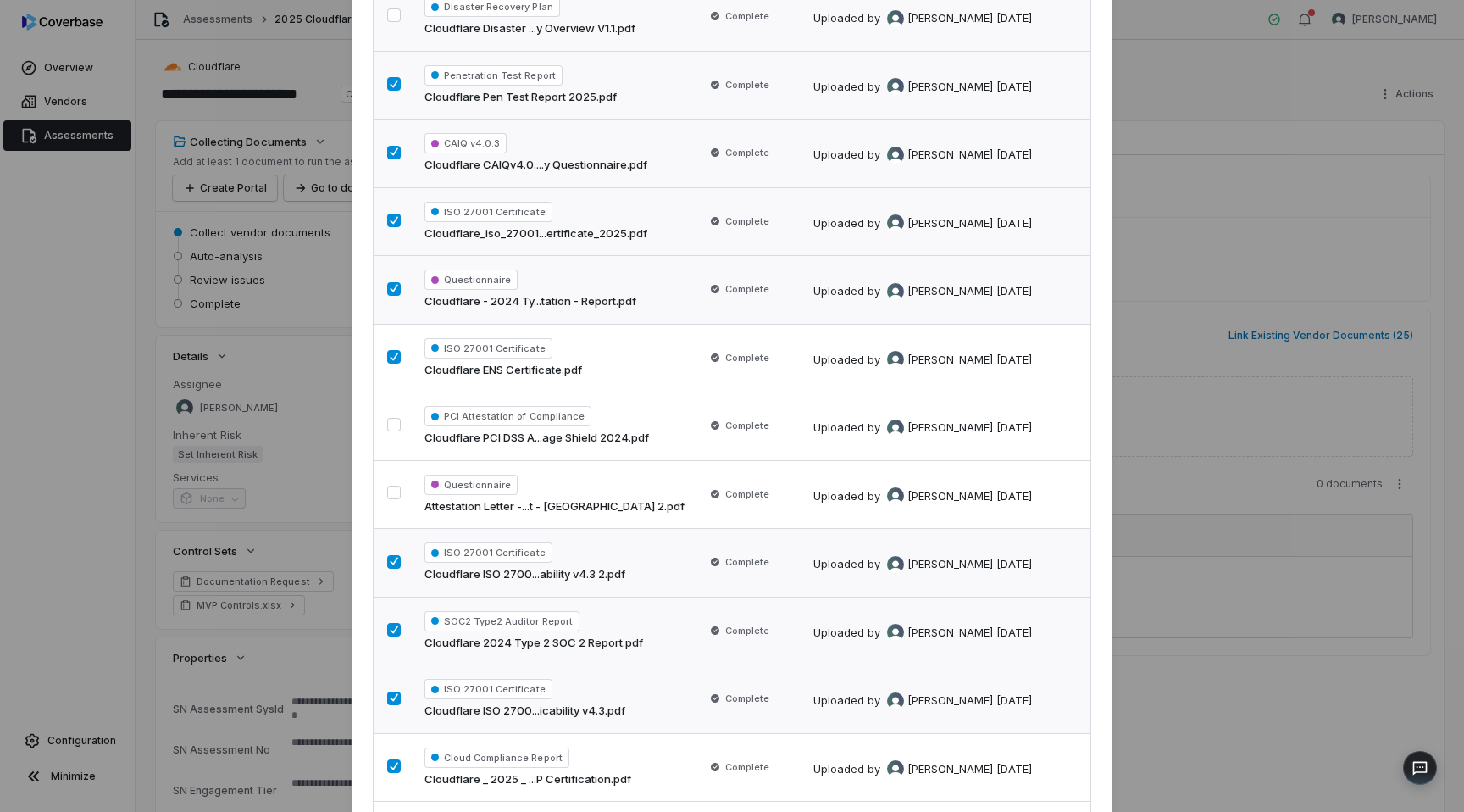
scroll to position [1200, 0]
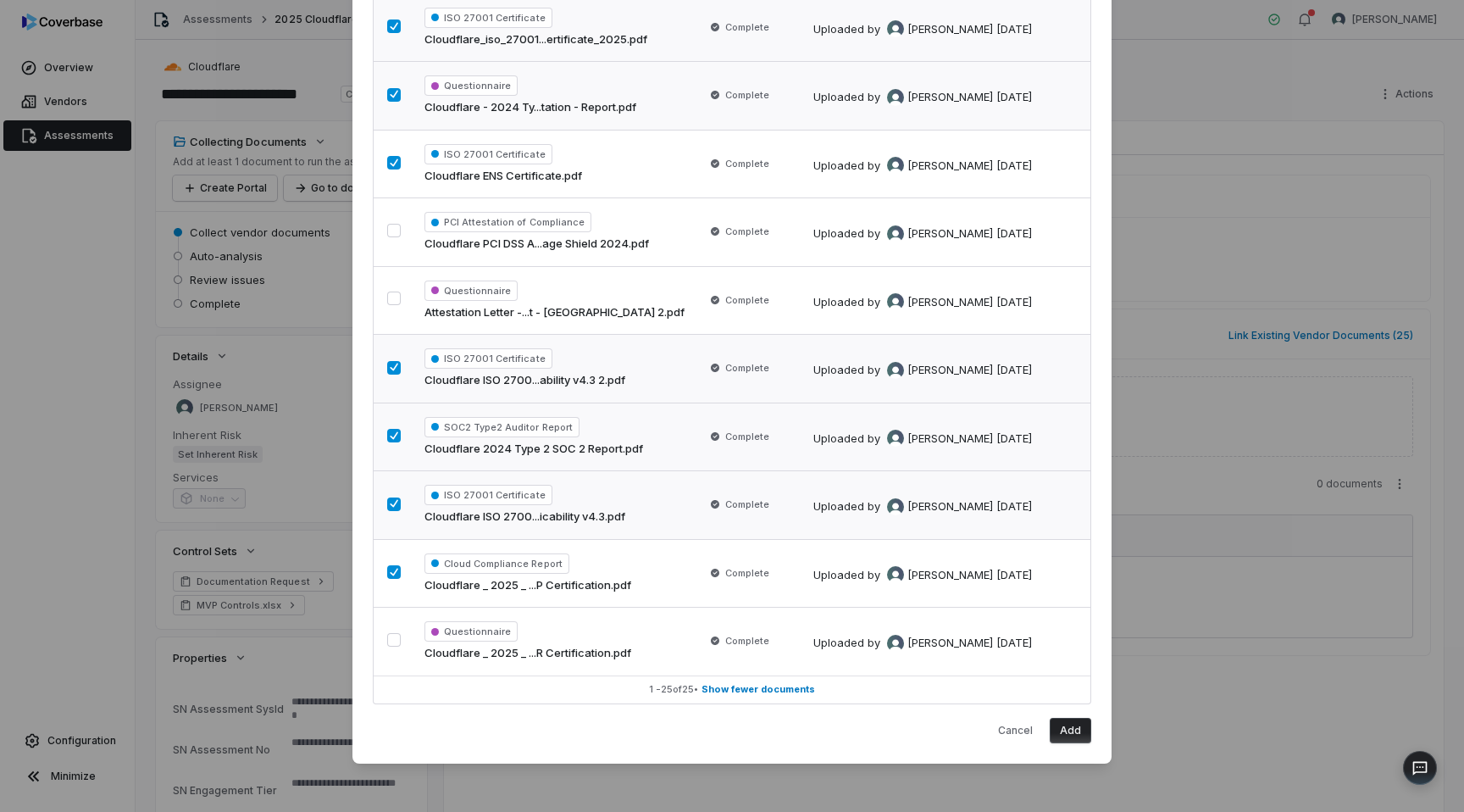
click at [1068, 729] on button "Add" at bounding box center [1070, 729] width 41 height 25
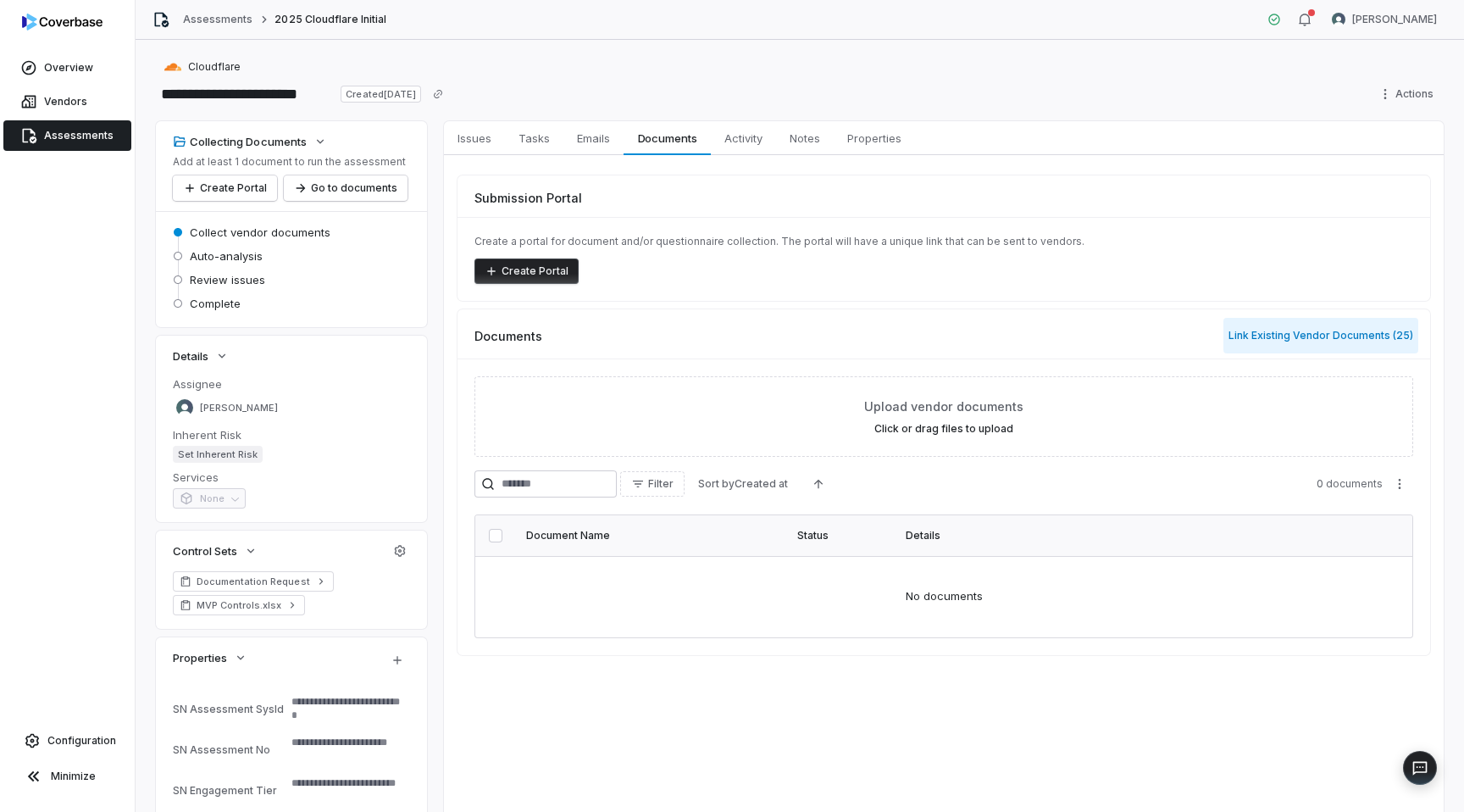
click at [1270, 335] on button "Link Existing Vendor Documents ( 25 )" at bounding box center [1321, 336] width 195 height 36
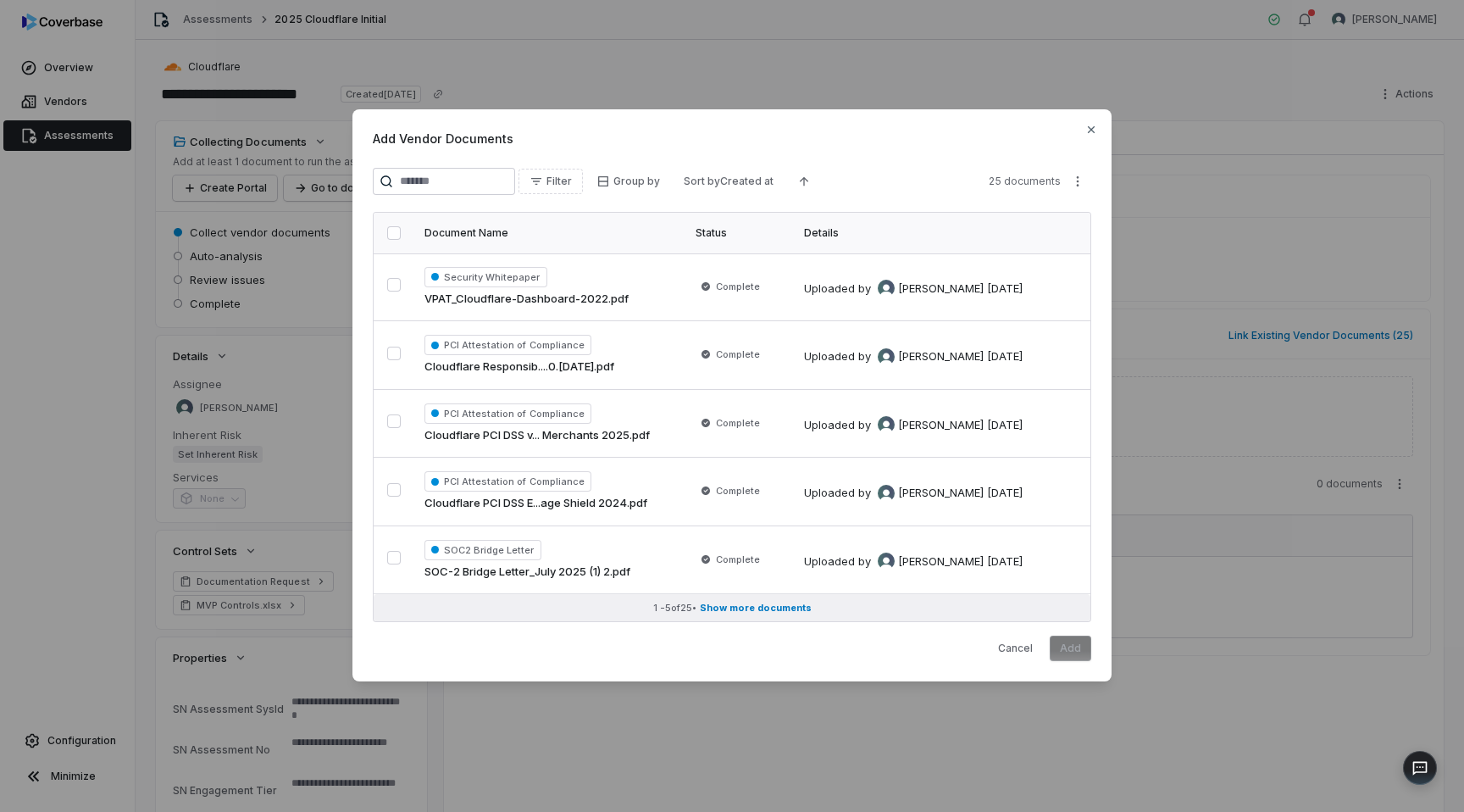
click at [761, 598] on button "1 - 5 of 25 • Show more documents" at bounding box center [732, 607] width 717 height 27
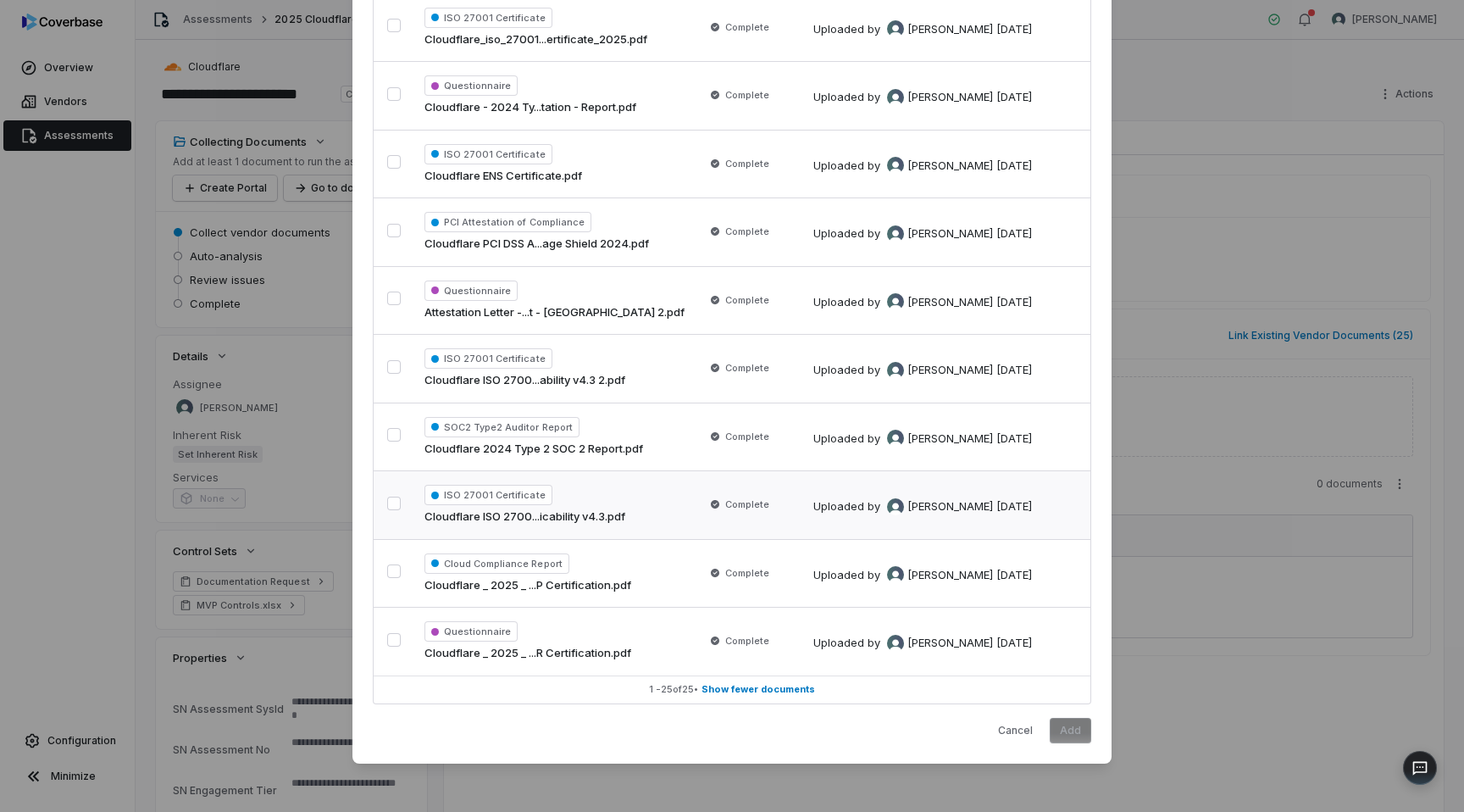
click at [391, 504] on button "button" at bounding box center [394, 503] width 13 height 13
click at [395, 438] on button "button" at bounding box center [394, 434] width 13 height 13
click at [394, 365] on button "button" at bounding box center [394, 367] width 13 height 13
click at [391, 571] on button "button" at bounding box center [394, 571] width 13 height 13
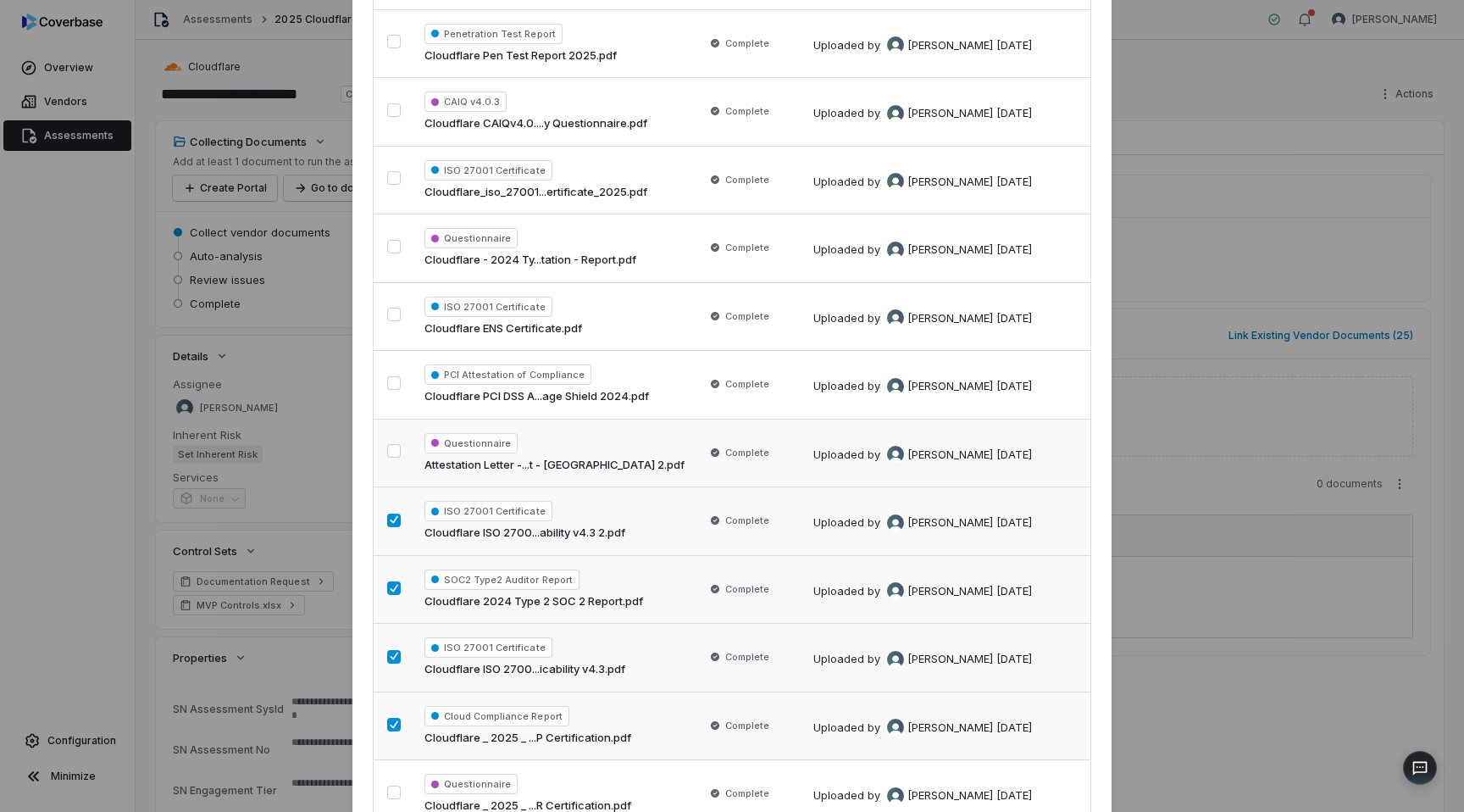
scroll to position [1041, 0]
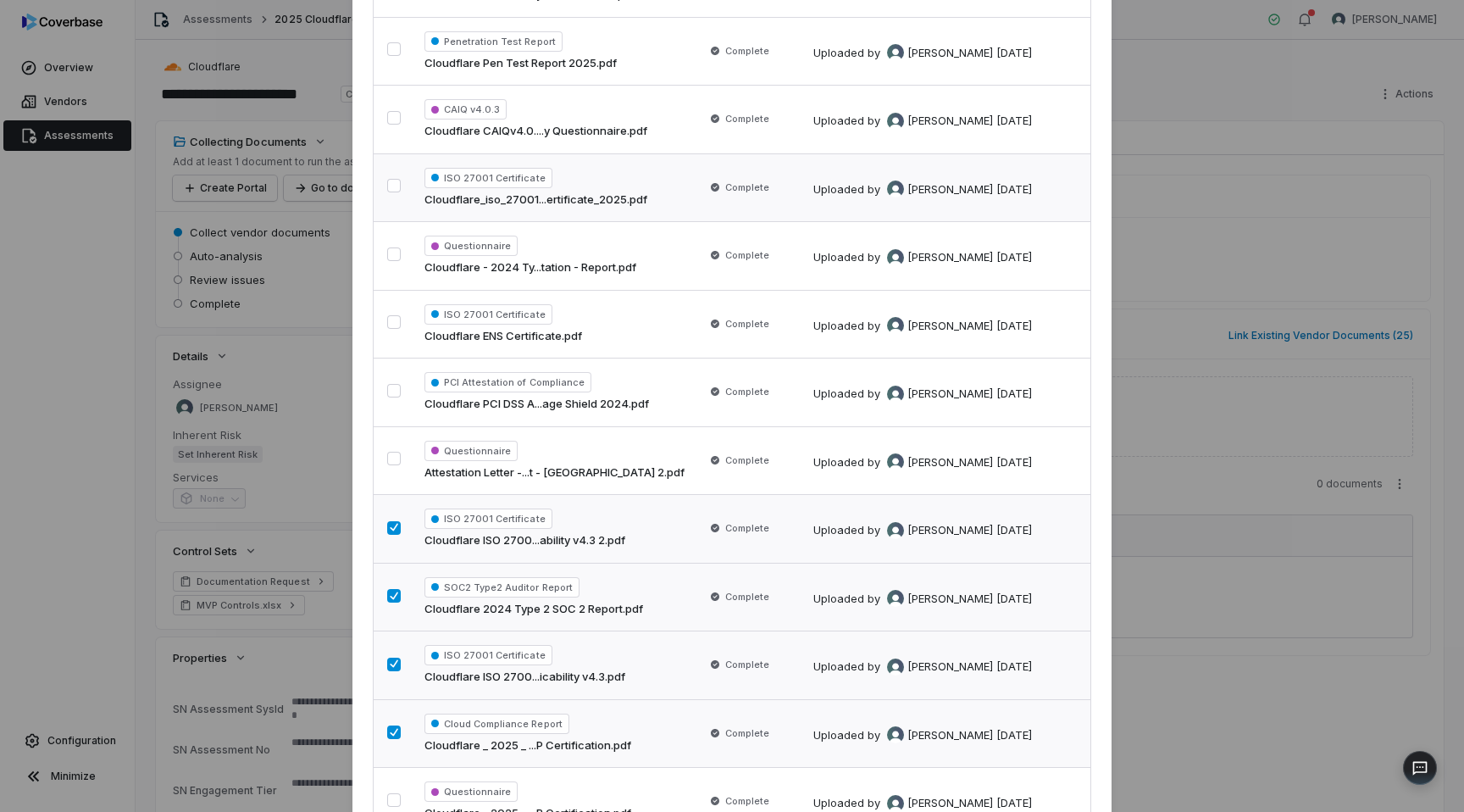
click at [391, 185] on button "button" at bounding box center [394, 186] width 13 height 13
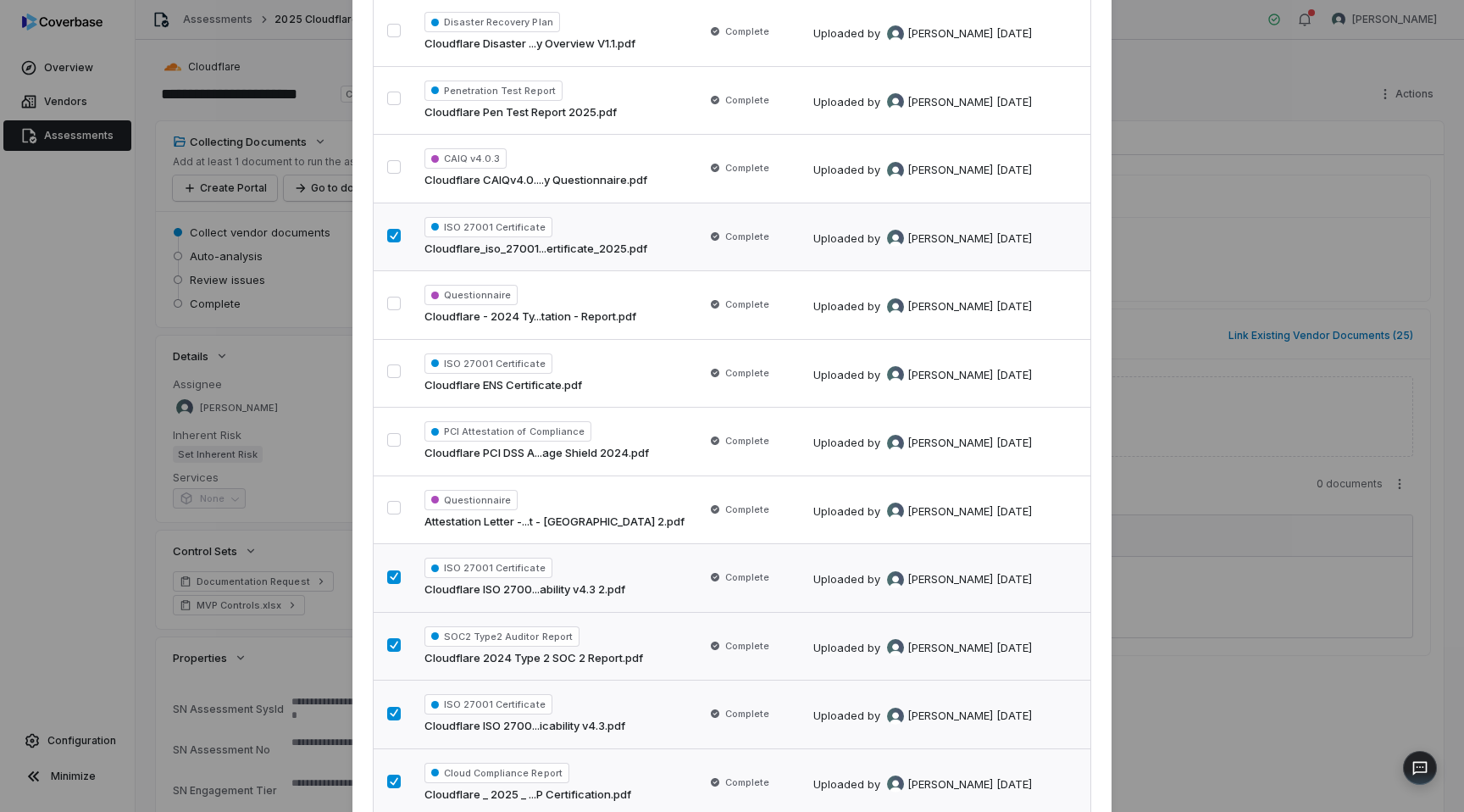
scroll to position [967, 0]
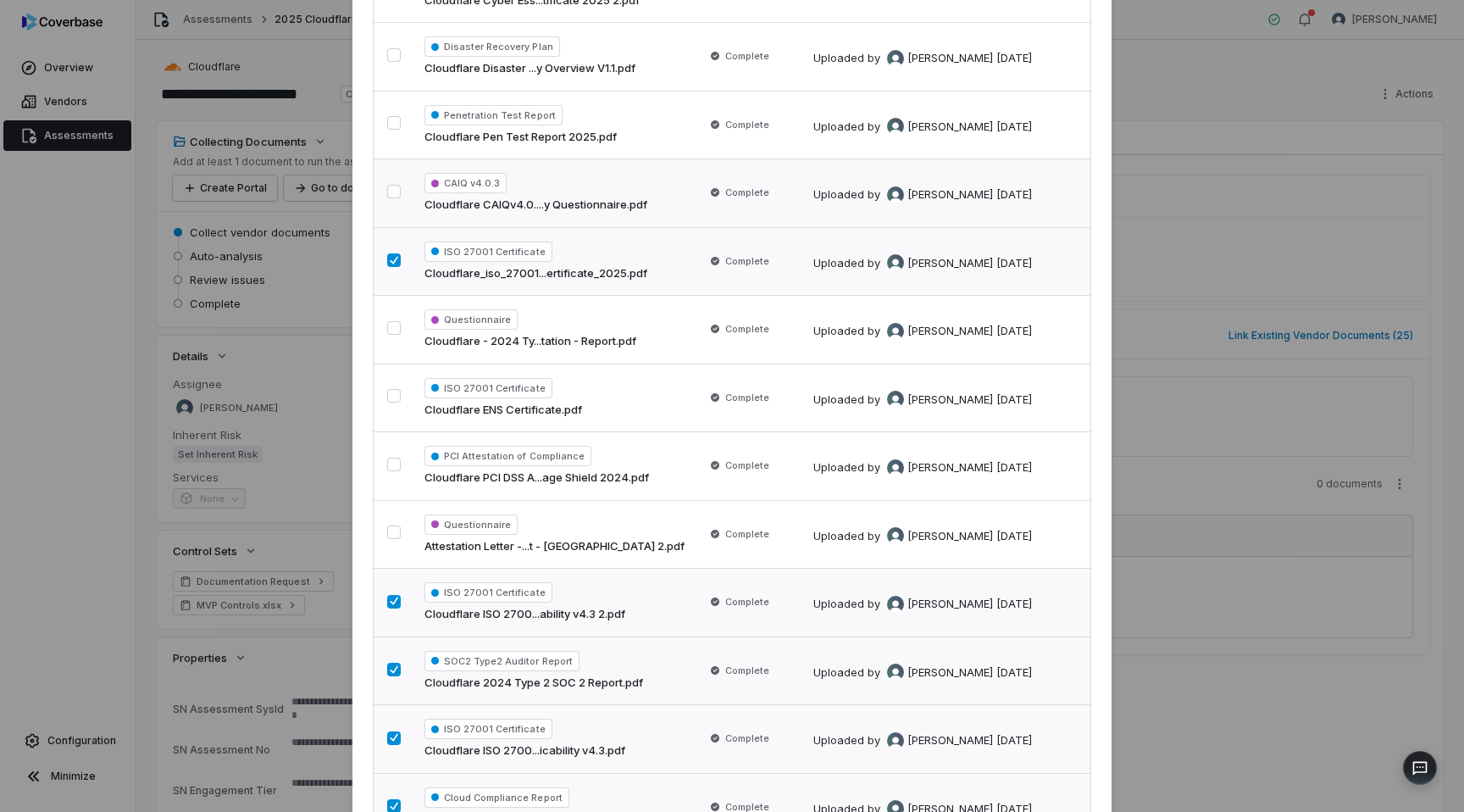
click at [394, 191] on button "button" at bounding box center [394, 191] width 13 height 13
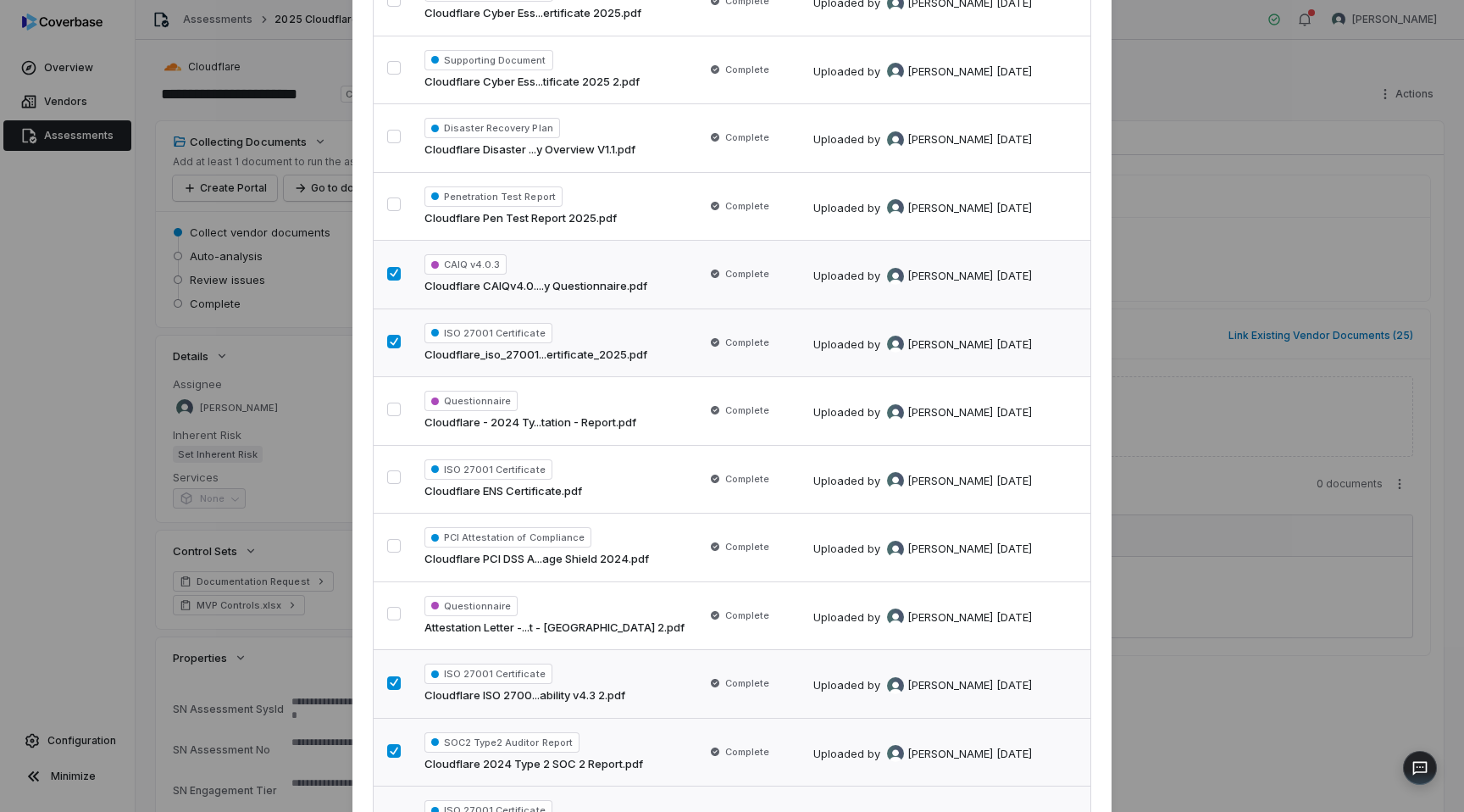
scroll to position [871, 0]
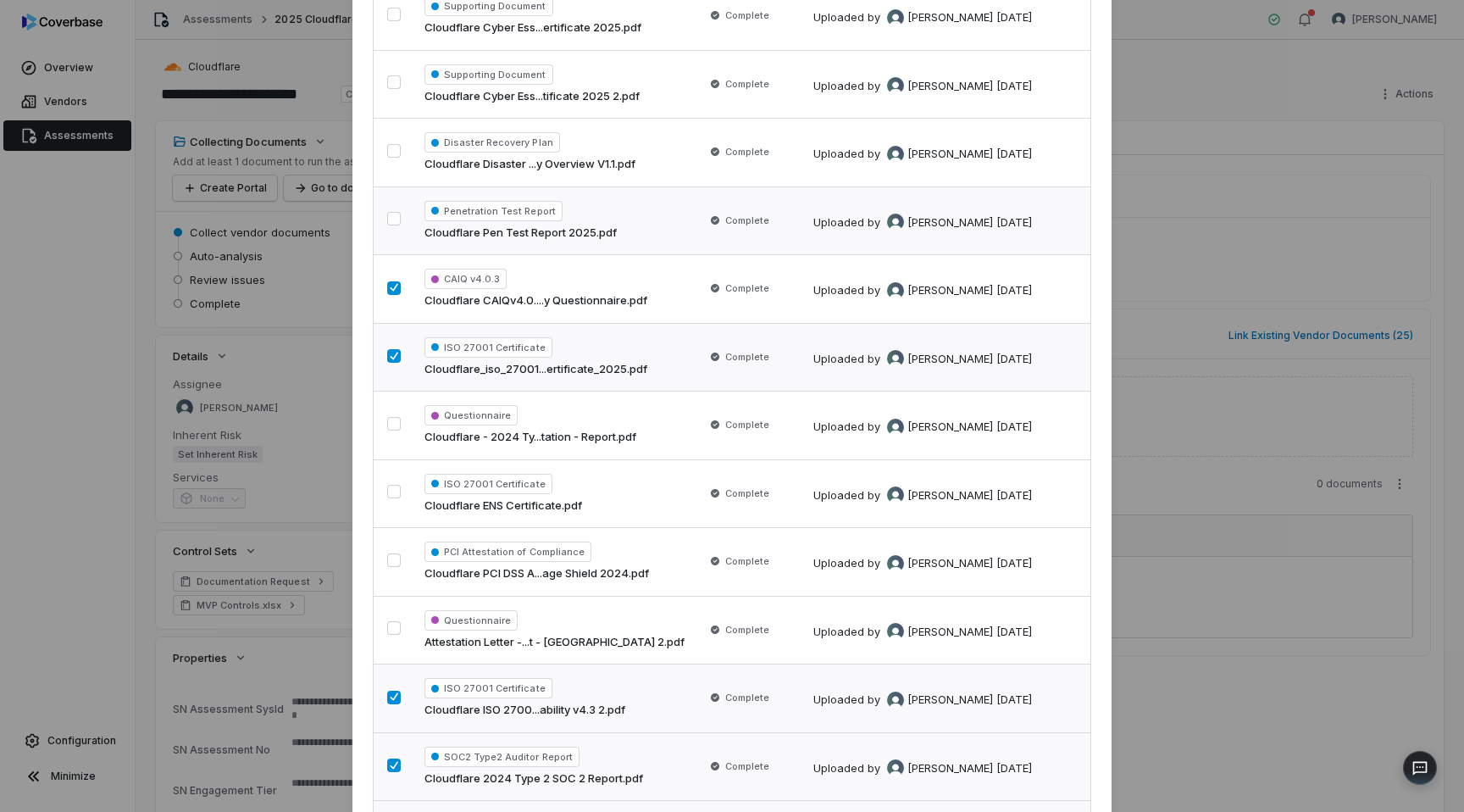
click at [390, 218] on button "button" at bounding box center [394, 218] width 13 height 13
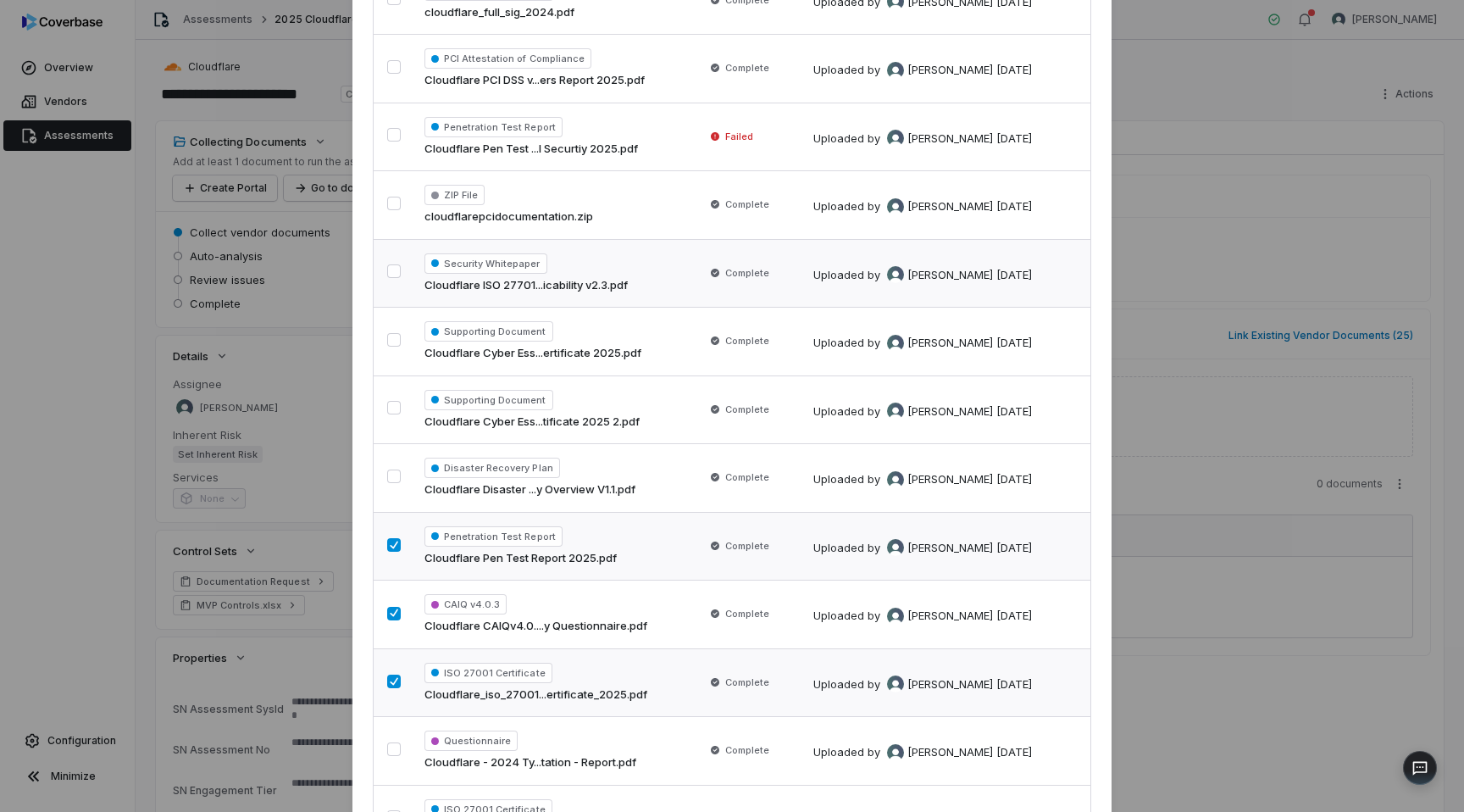
scroll to position [523, 0]
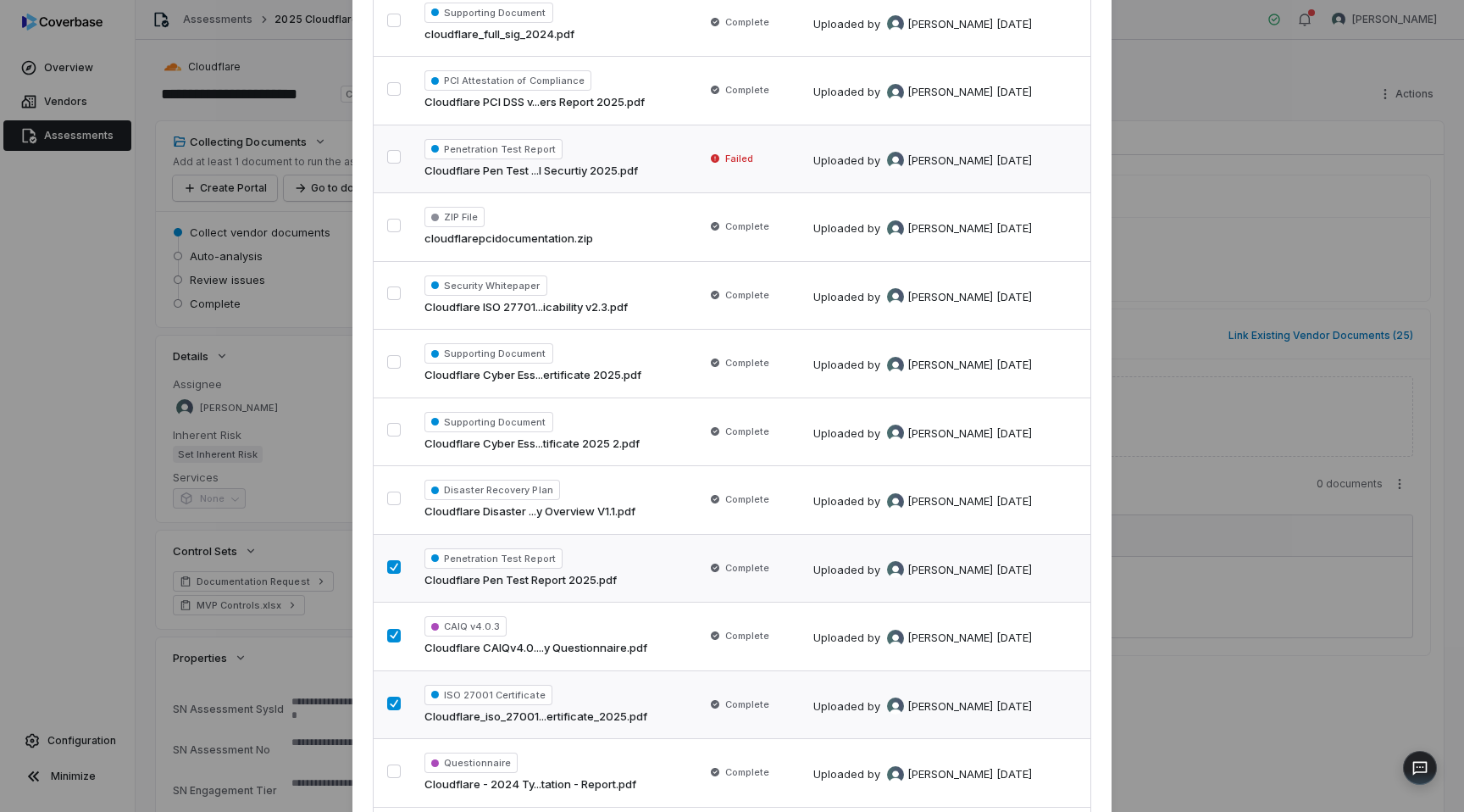
click at [395, 155] on button "button" at bounding box center [394, 157] width 13 height 13
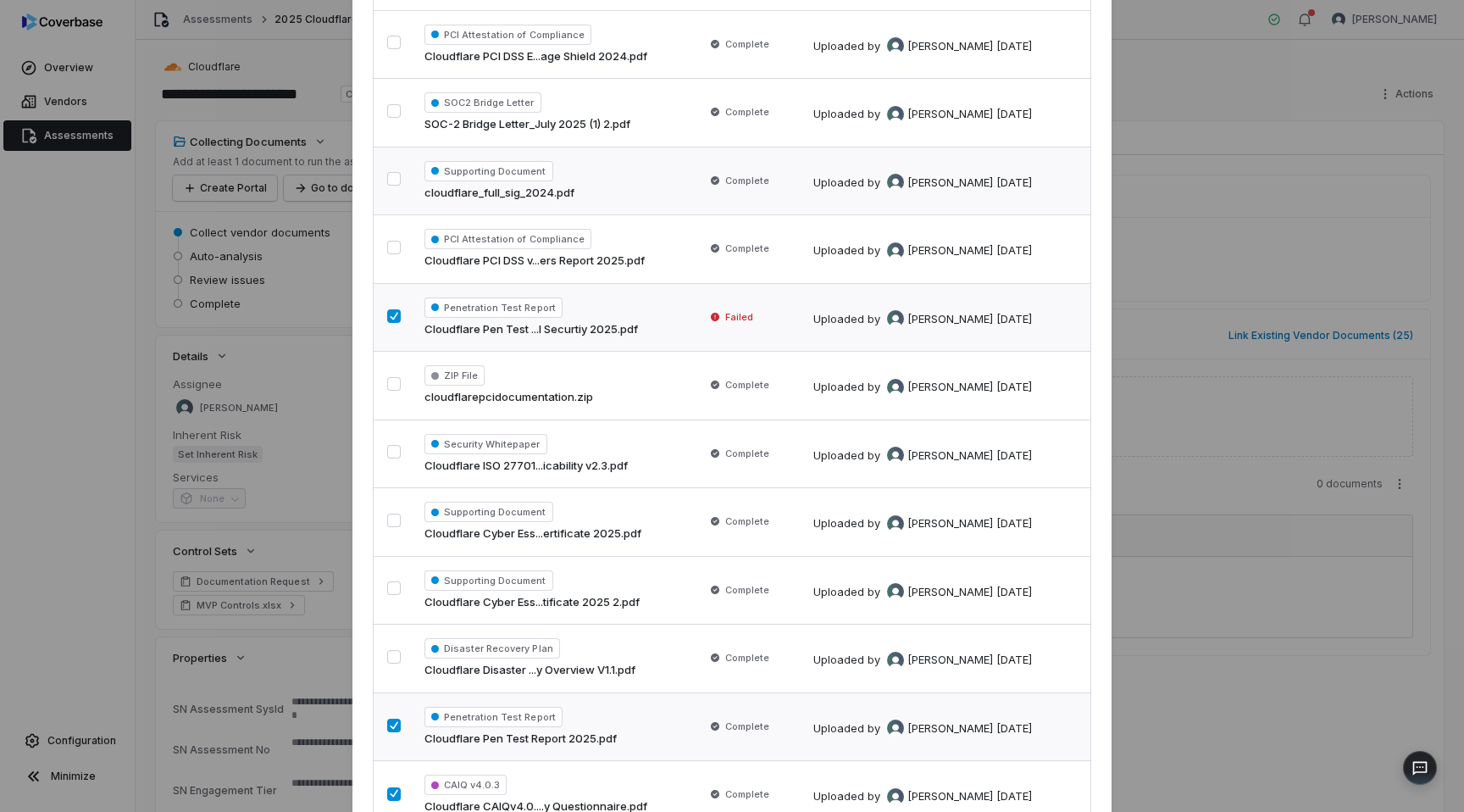
scroll to position [362, 0]
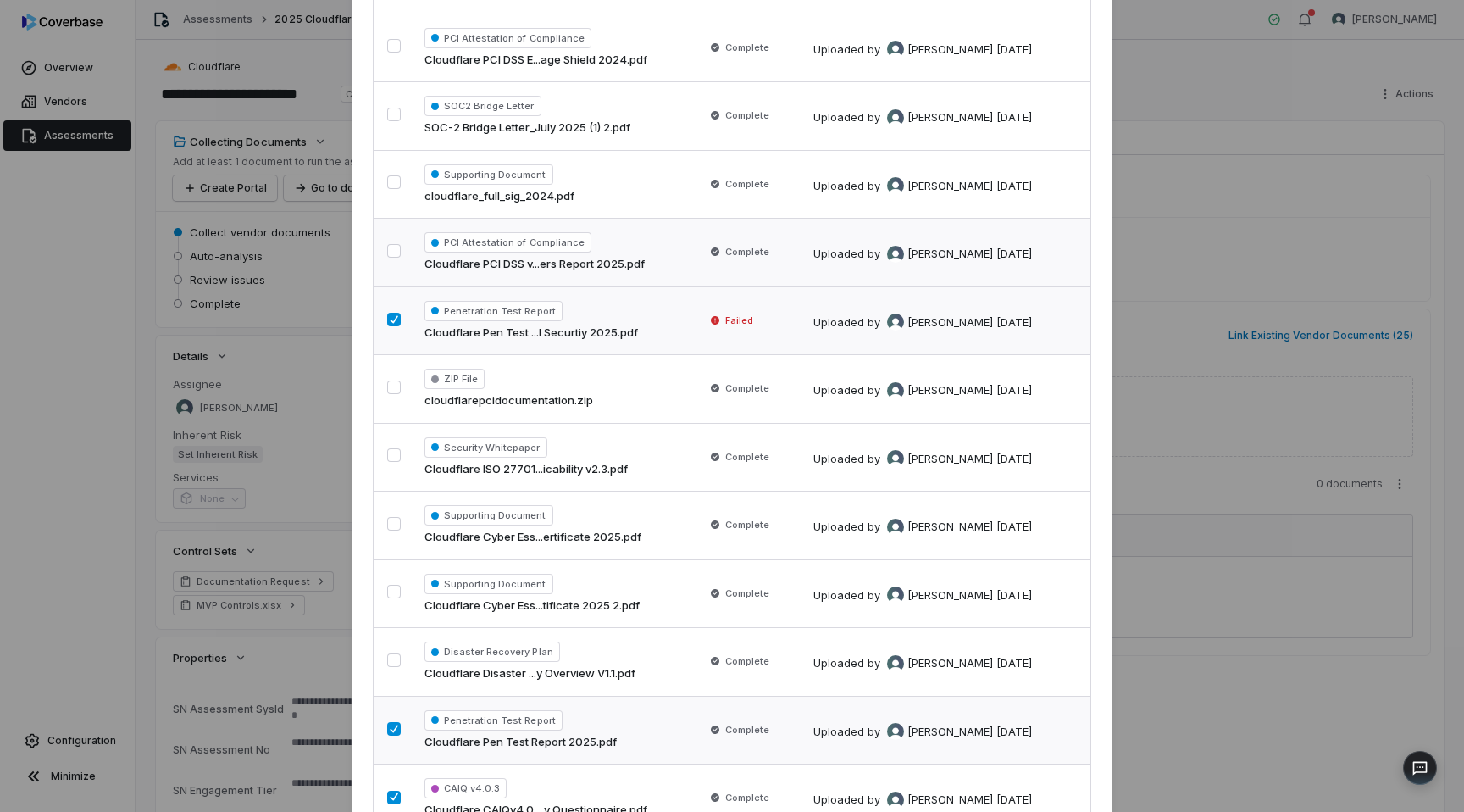
click at [394, 248] on button "button" at bounding box center [394, 250] width 13 height 13
click at [390, 180] on button "button" at bounding box center [394, 182] width 13 height 13
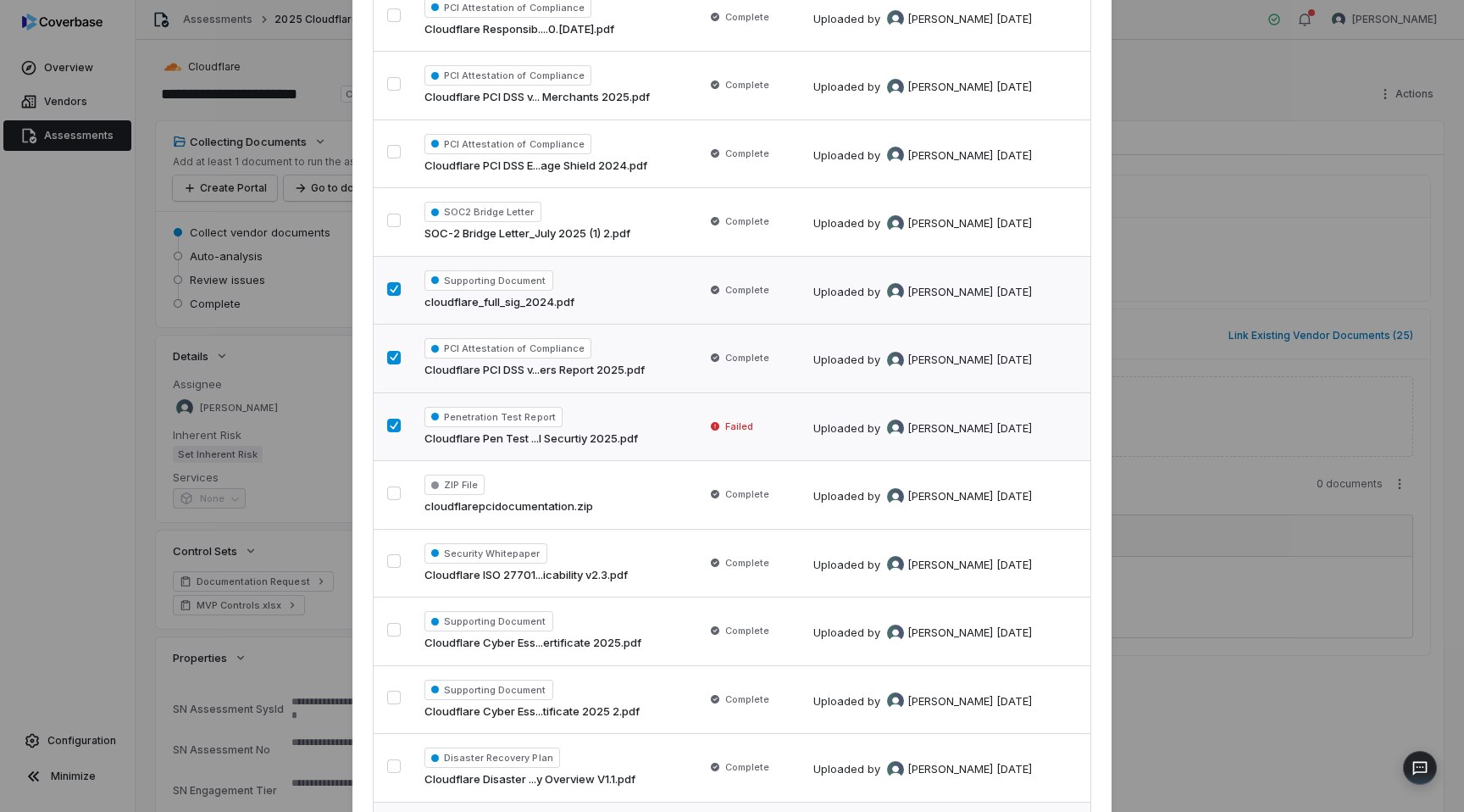
scroll to position [247, 0]
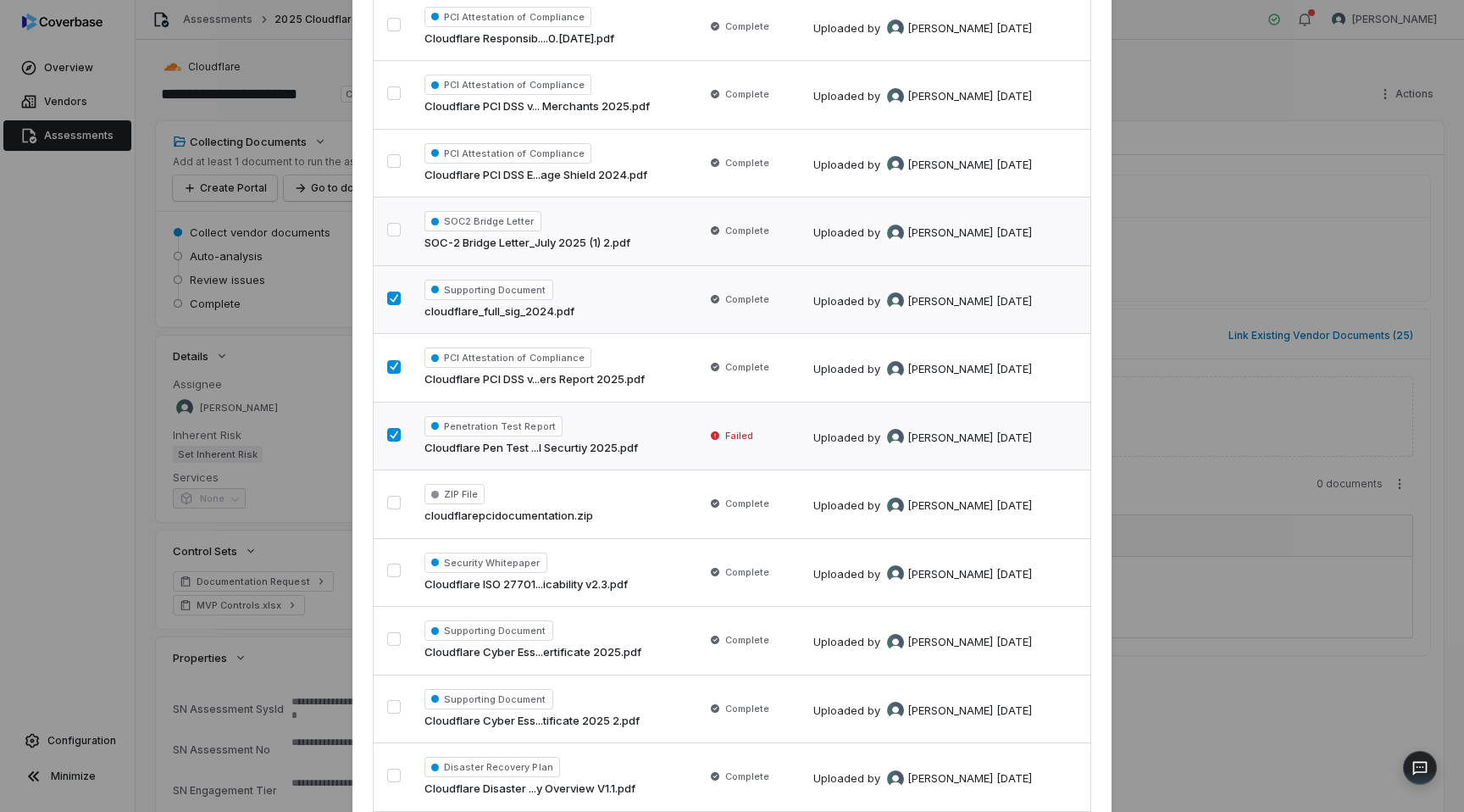
click at [392, 233] on button "button" at bounding box center [394, 230] width 13 height 13
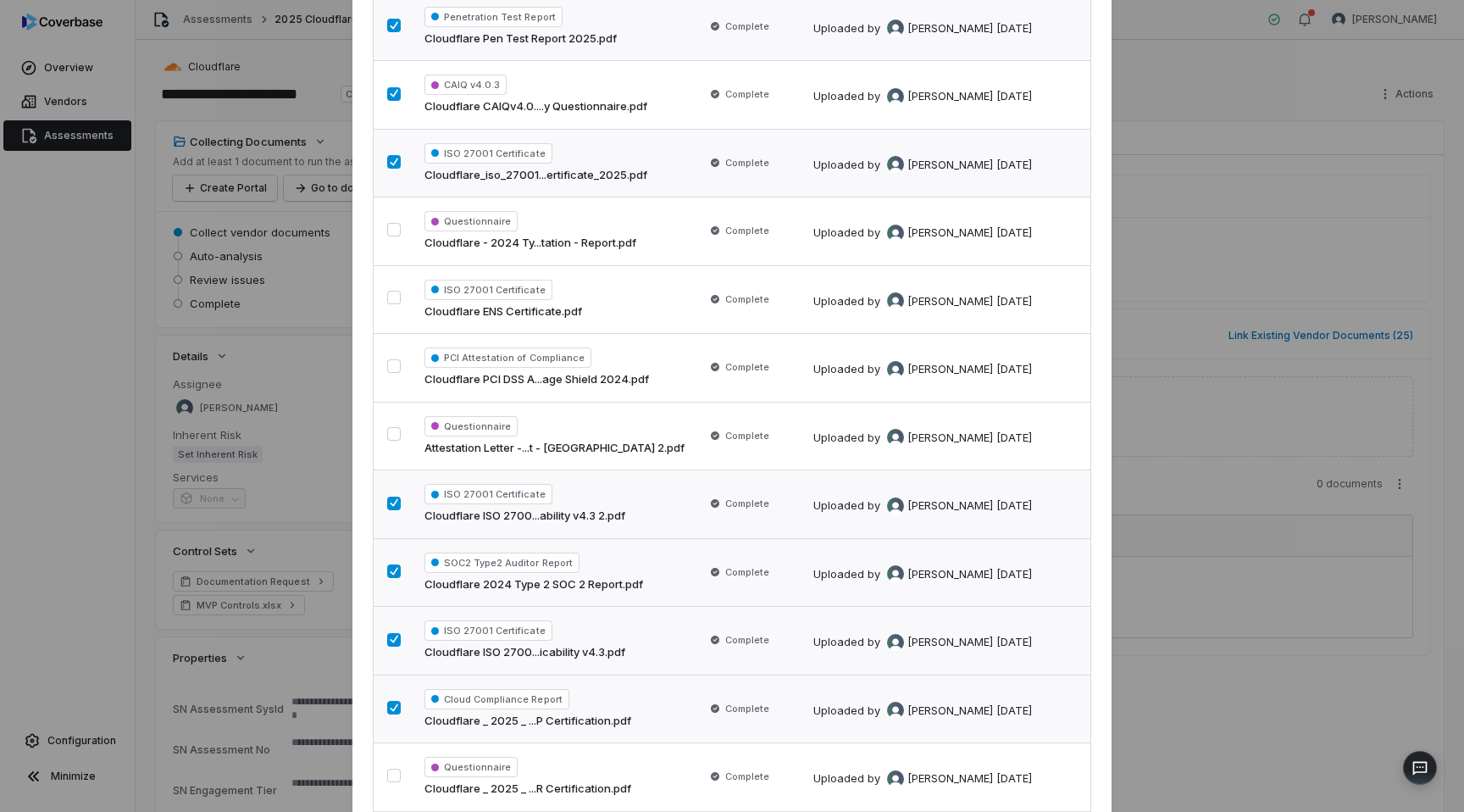
scroll to position [1200, 0]
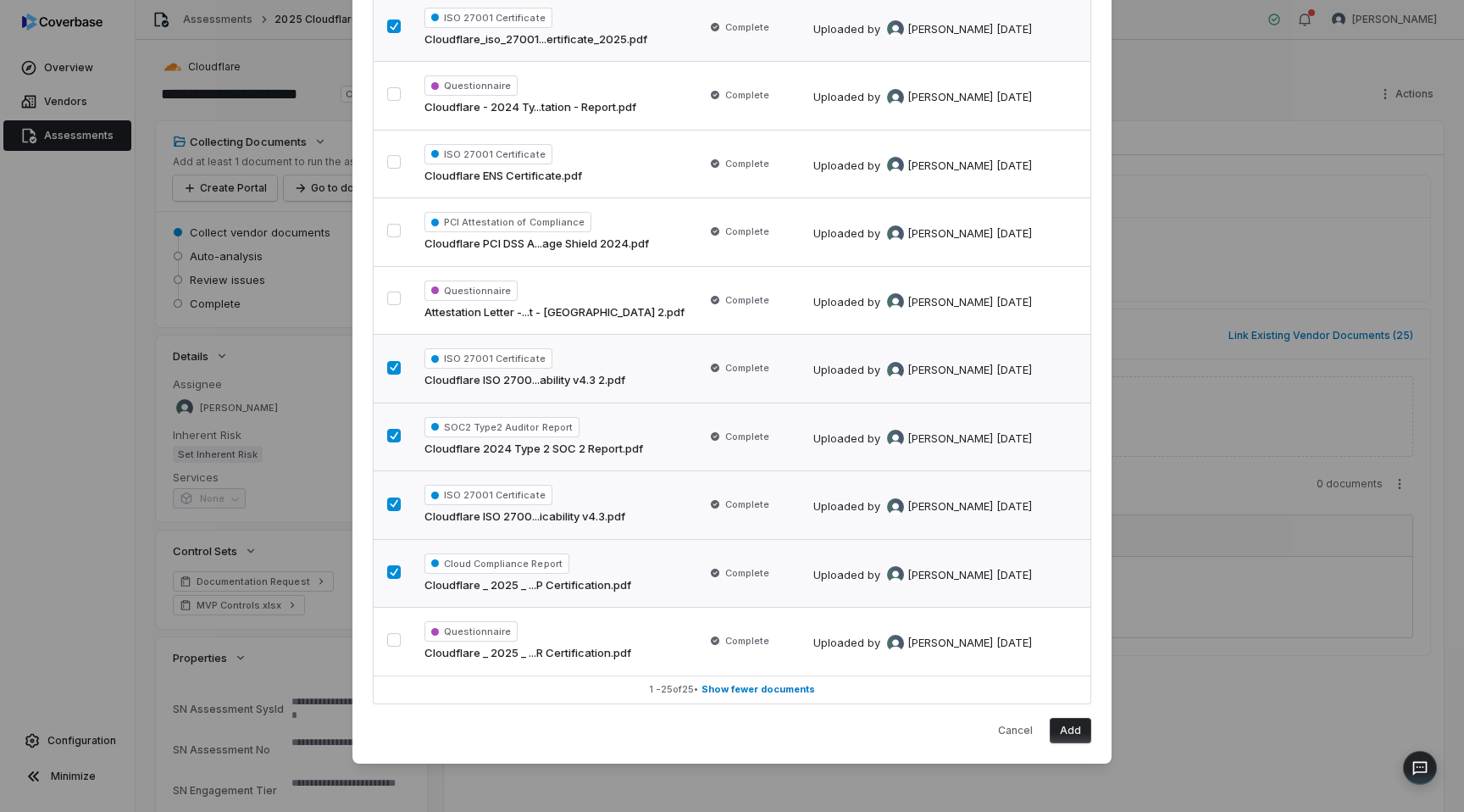
click at [1076, 732] on button "Add" at bounding box center [1070, 729] width 41 height 25
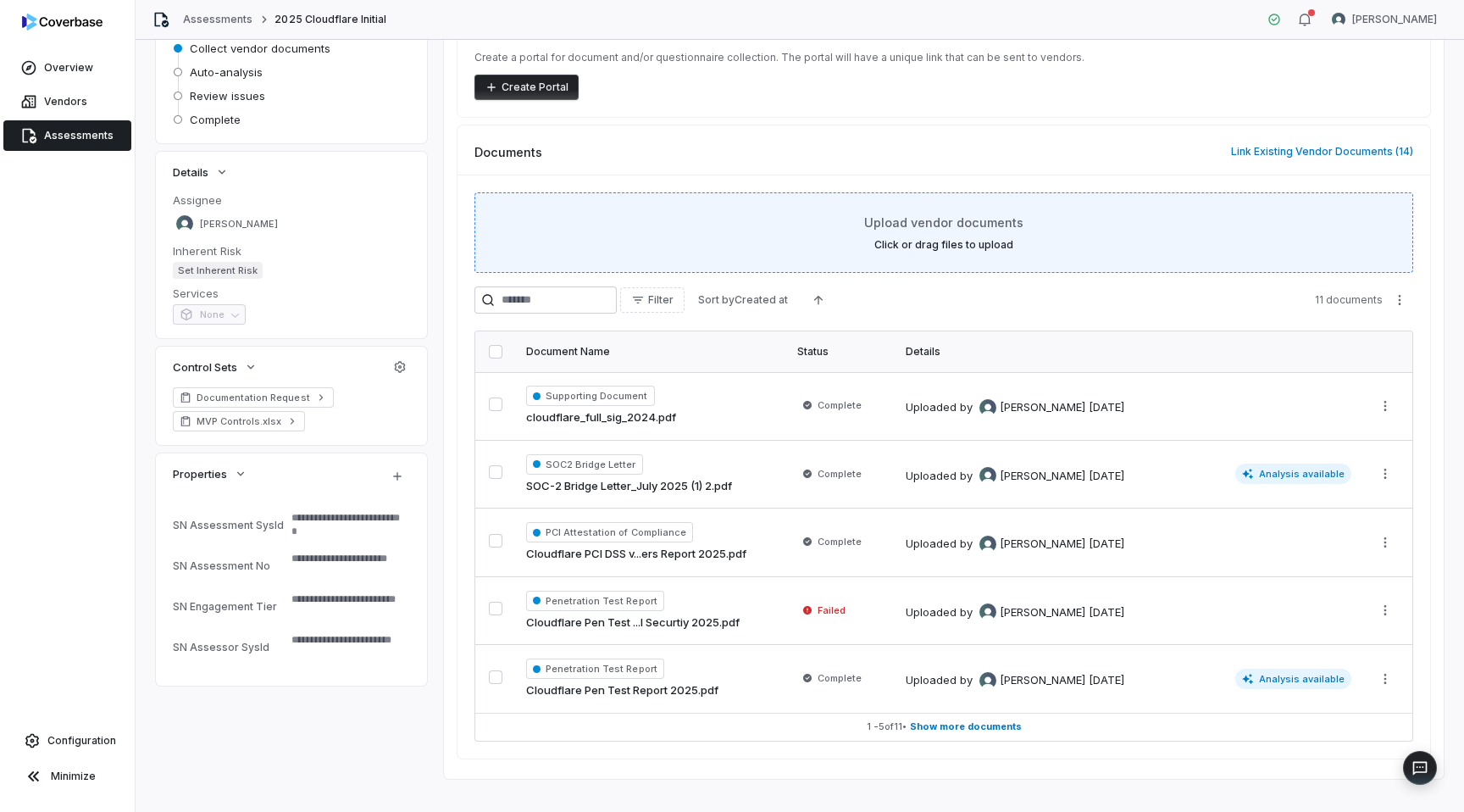
scroll to position [204, 0]
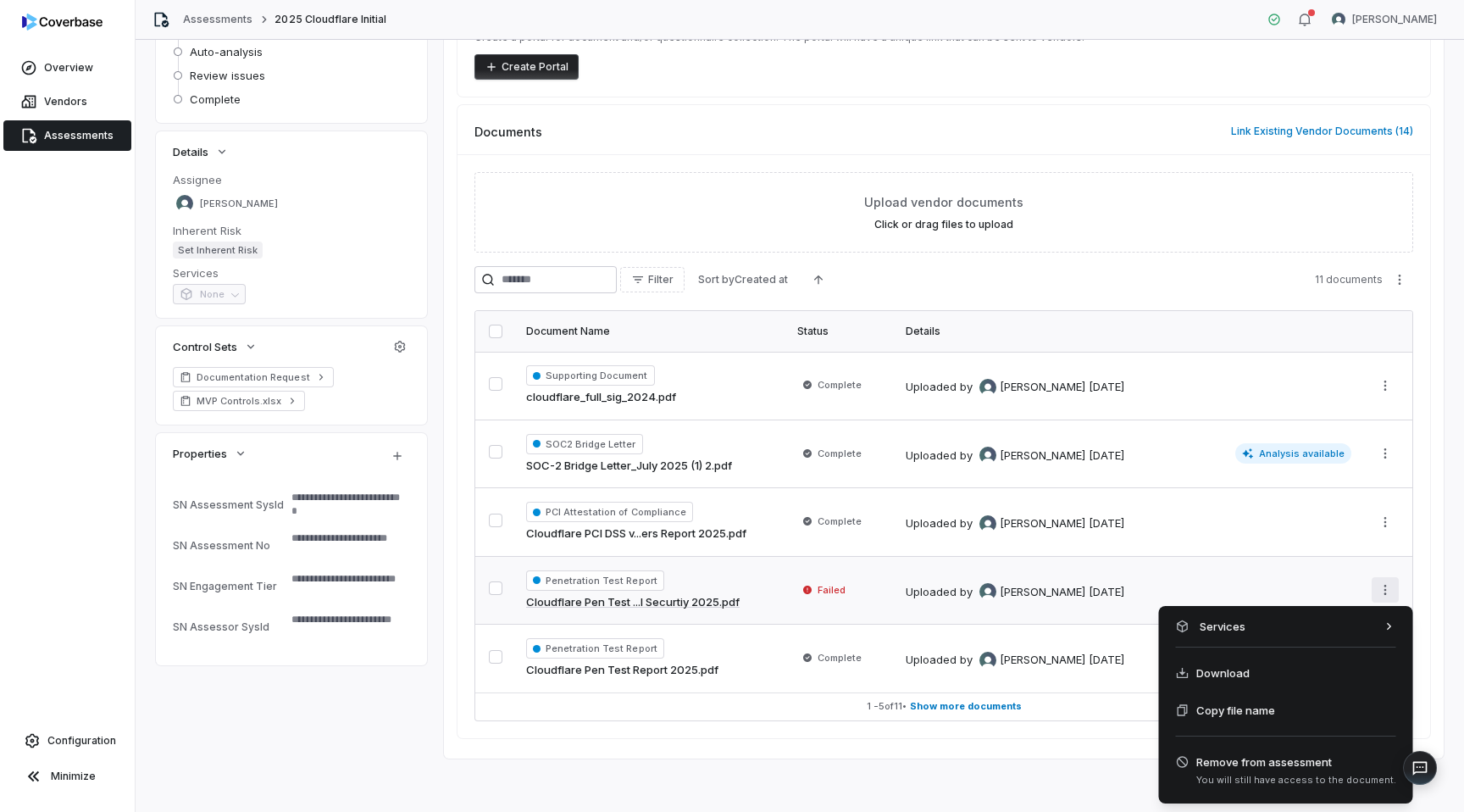
click at [1387, 590] on html "**********" at bounding box center [732, 406] width 1464 height 812
click at [951, 709] on html "**********" at bounding box center [732, 406] width 1464 height 812
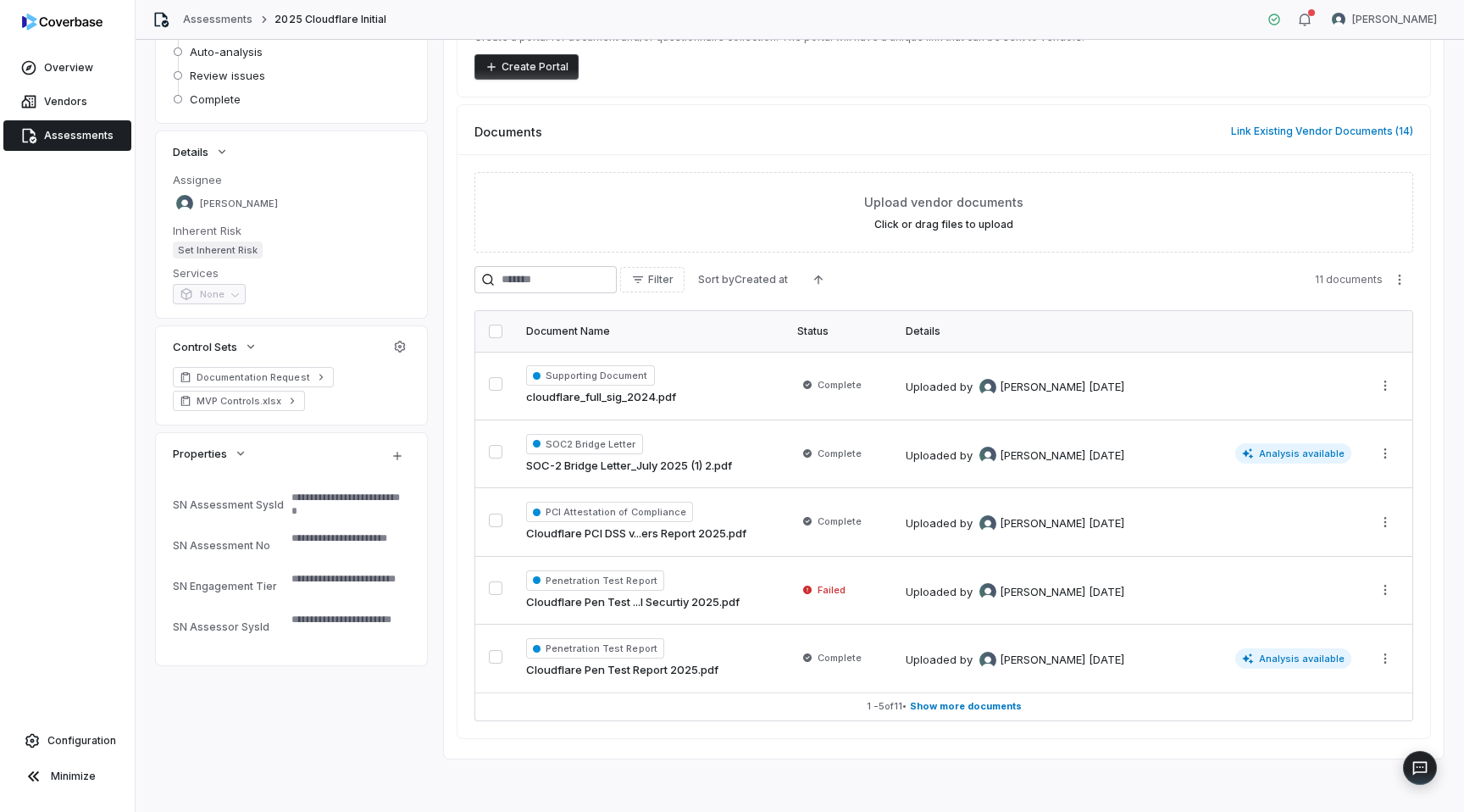
click at [951, 709] on span "Show more documents" at bounding box center [965, 706] width 112 height 13
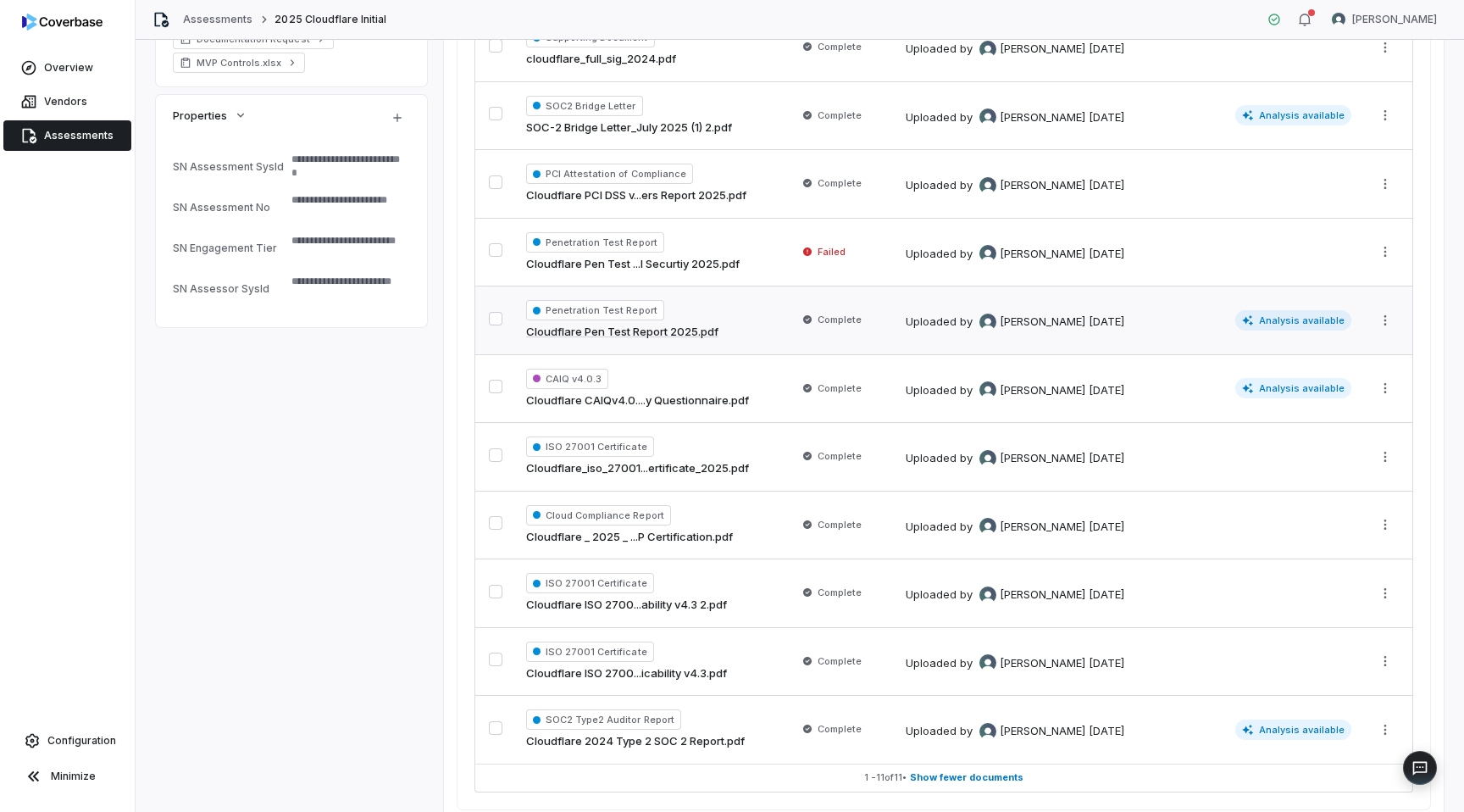
scroll to position [537, 0]
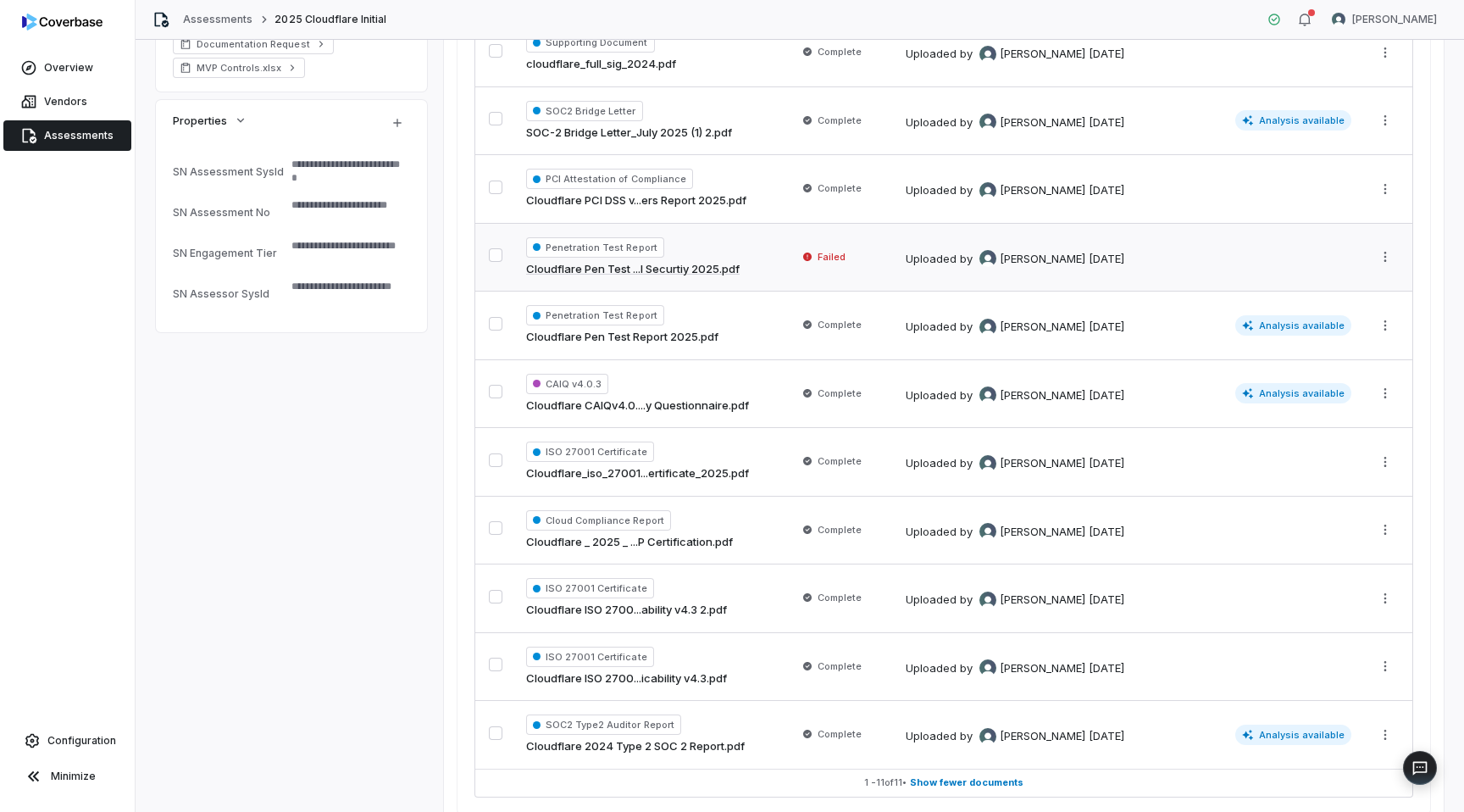
click at [497, 257] on button "button" at bounding box center [495, 255] width 13 height 13
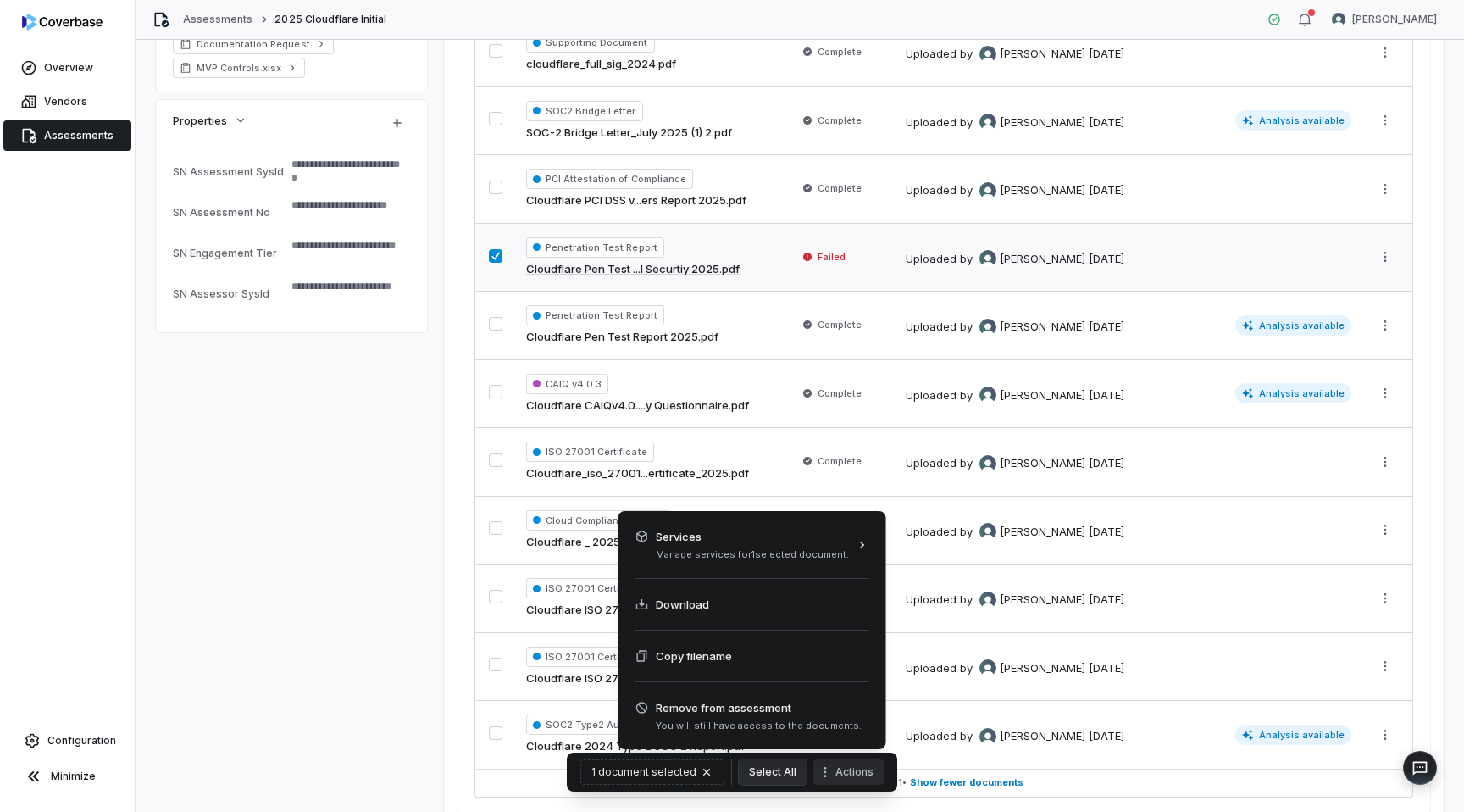
click at [819, 768] on icon "More actions" at bounding box center [825, 772] width 13 height 13
click at [797, 706] on span "Remove from assessment" at bounding box center [759, 707] width 206 height 17
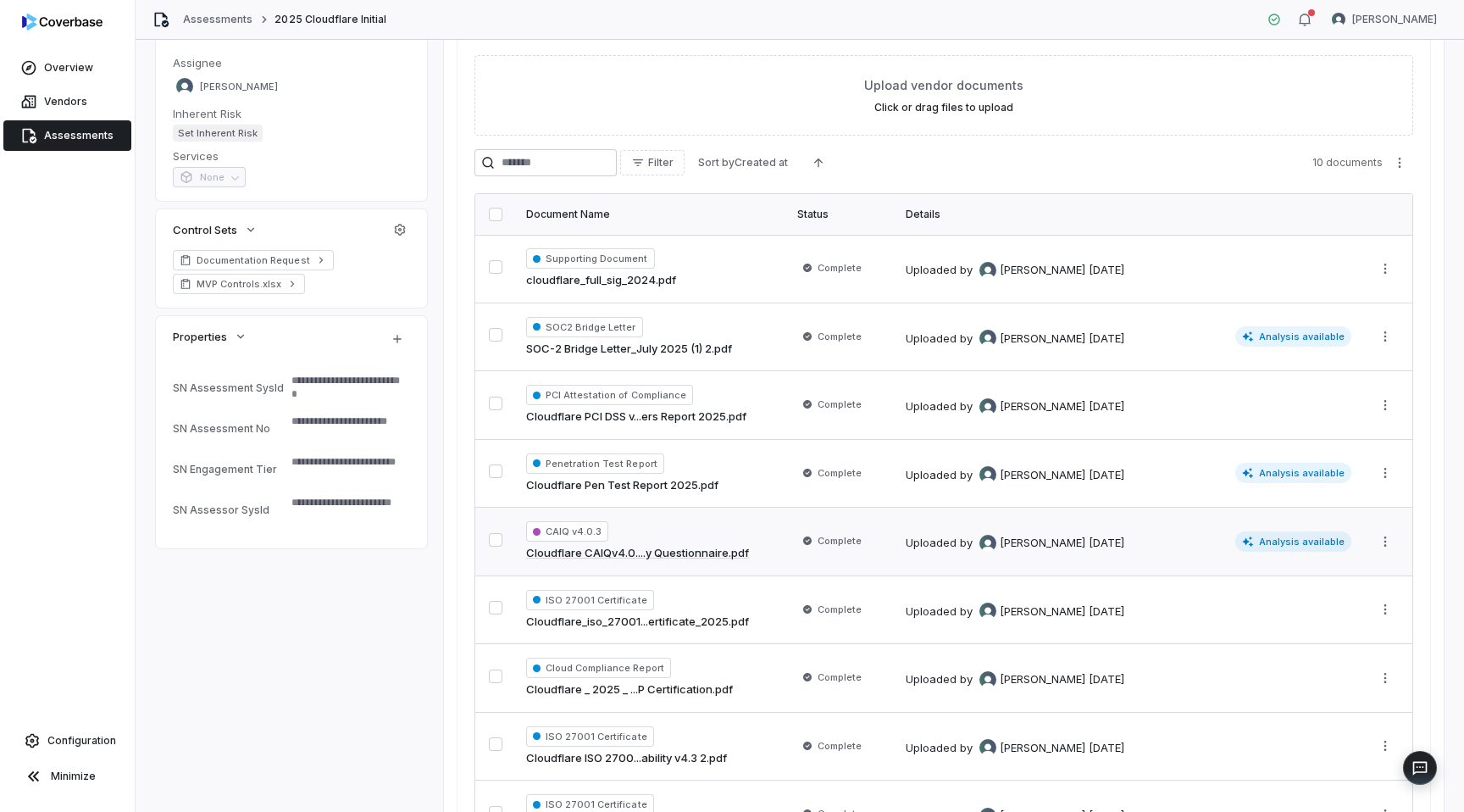
scroll to position [252, 0]
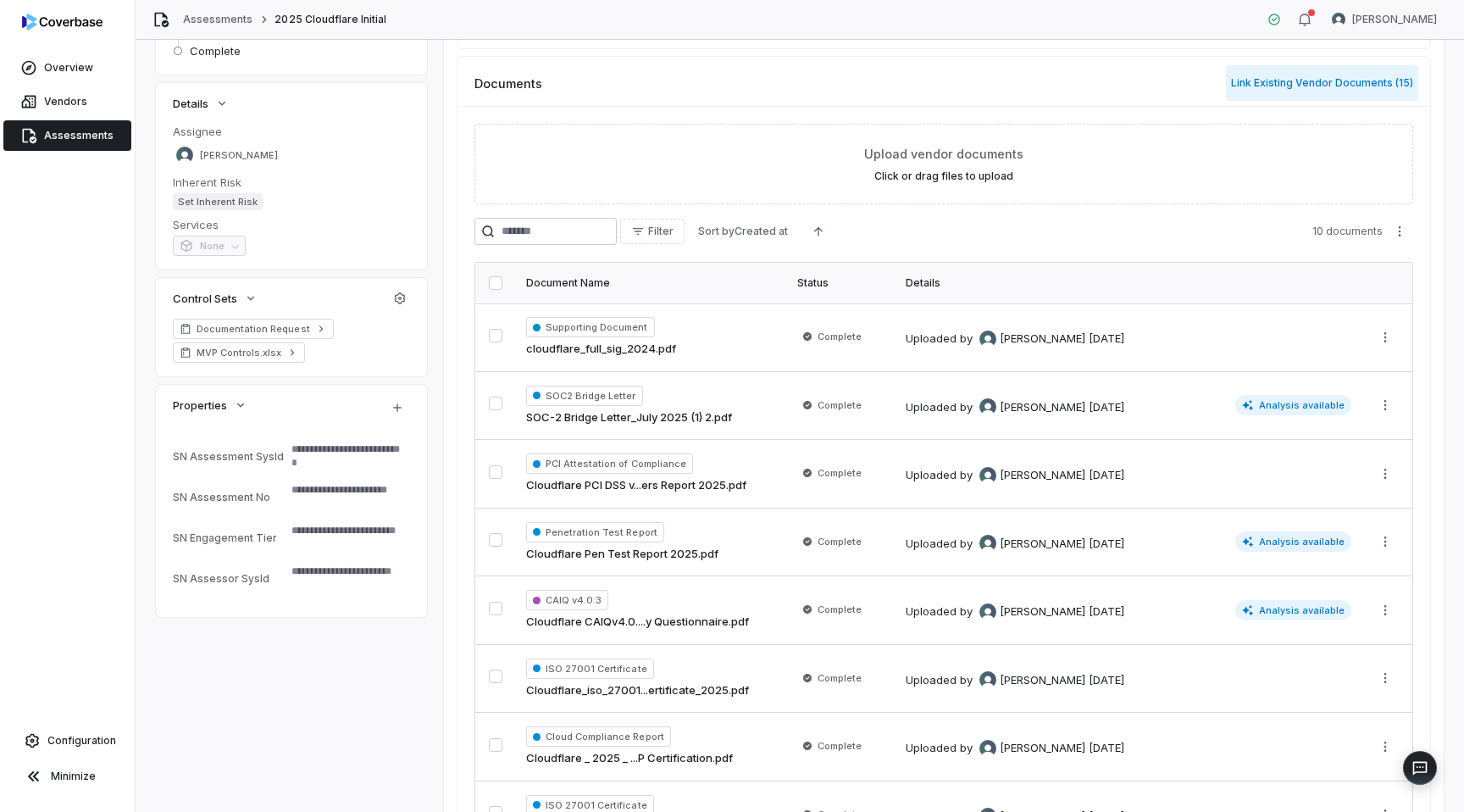
click at [1357, 93] on button "Link Existing Vendor Documents ( 15 )" at bounding box center [1321, 83] width 192 height 36
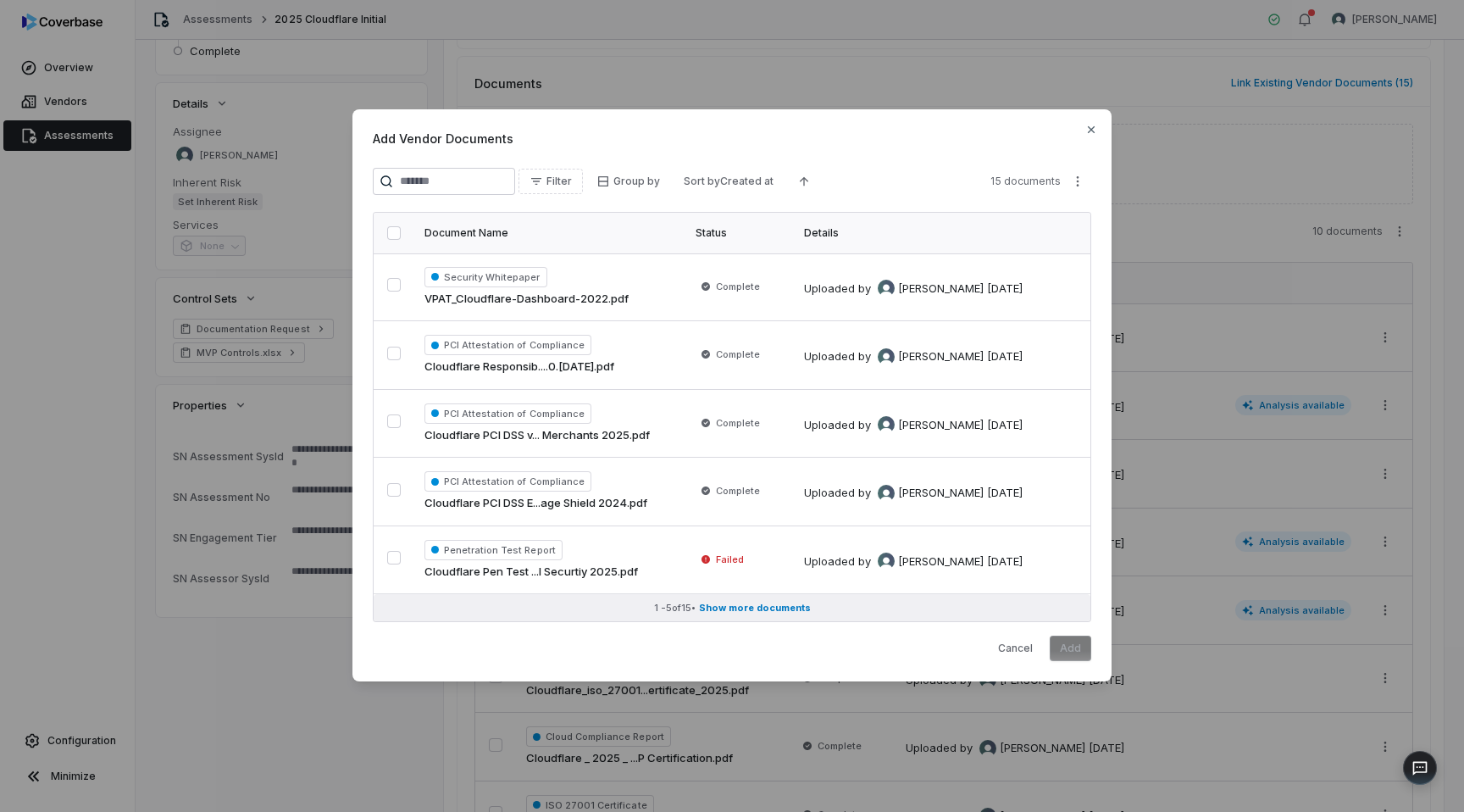
click at [713, 613] on span "Show more documents" at bounding box center [754, 608] width 112 height 13
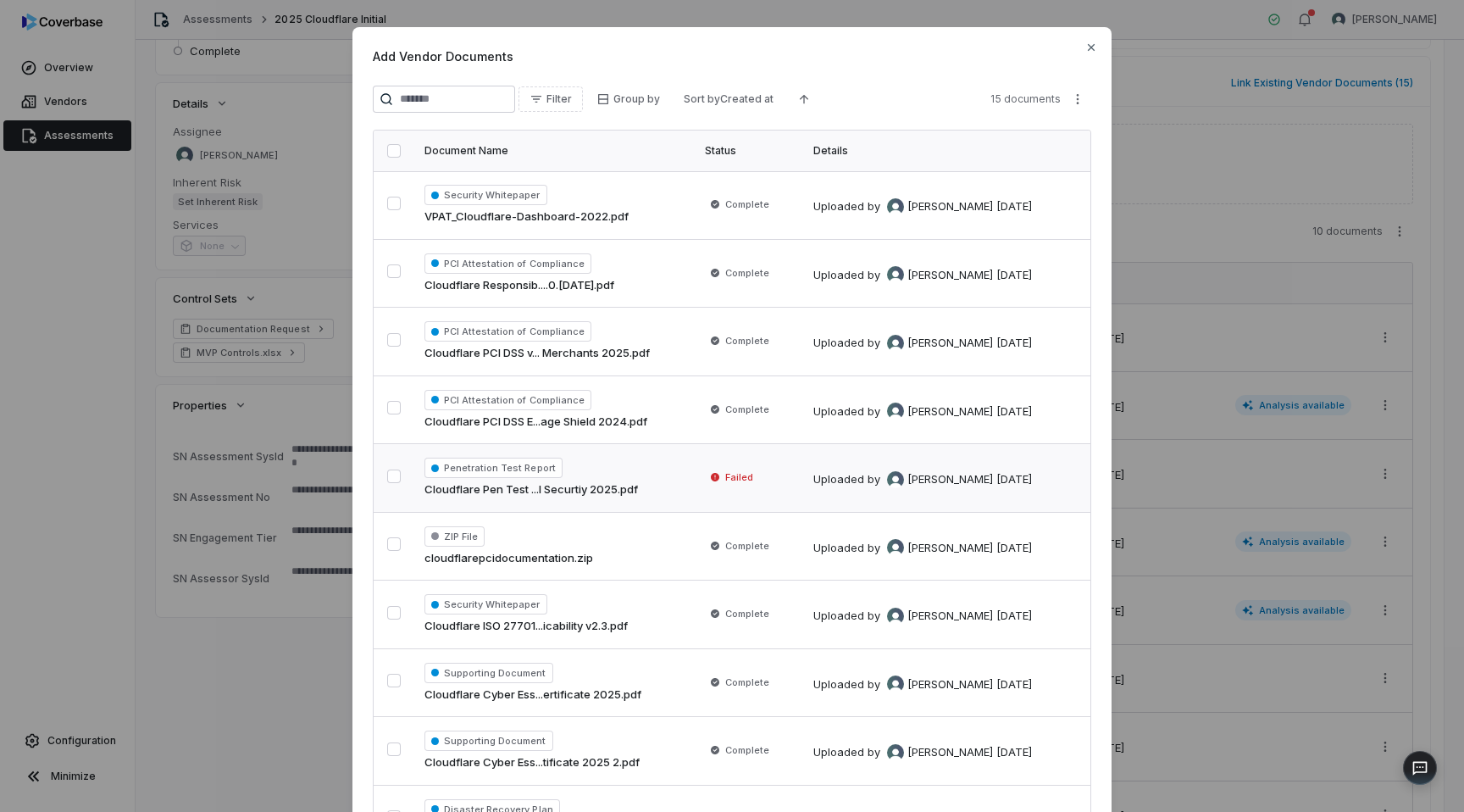
click at [392, 478] on button "button" at bounding box center [394, 476] width 13 height 13
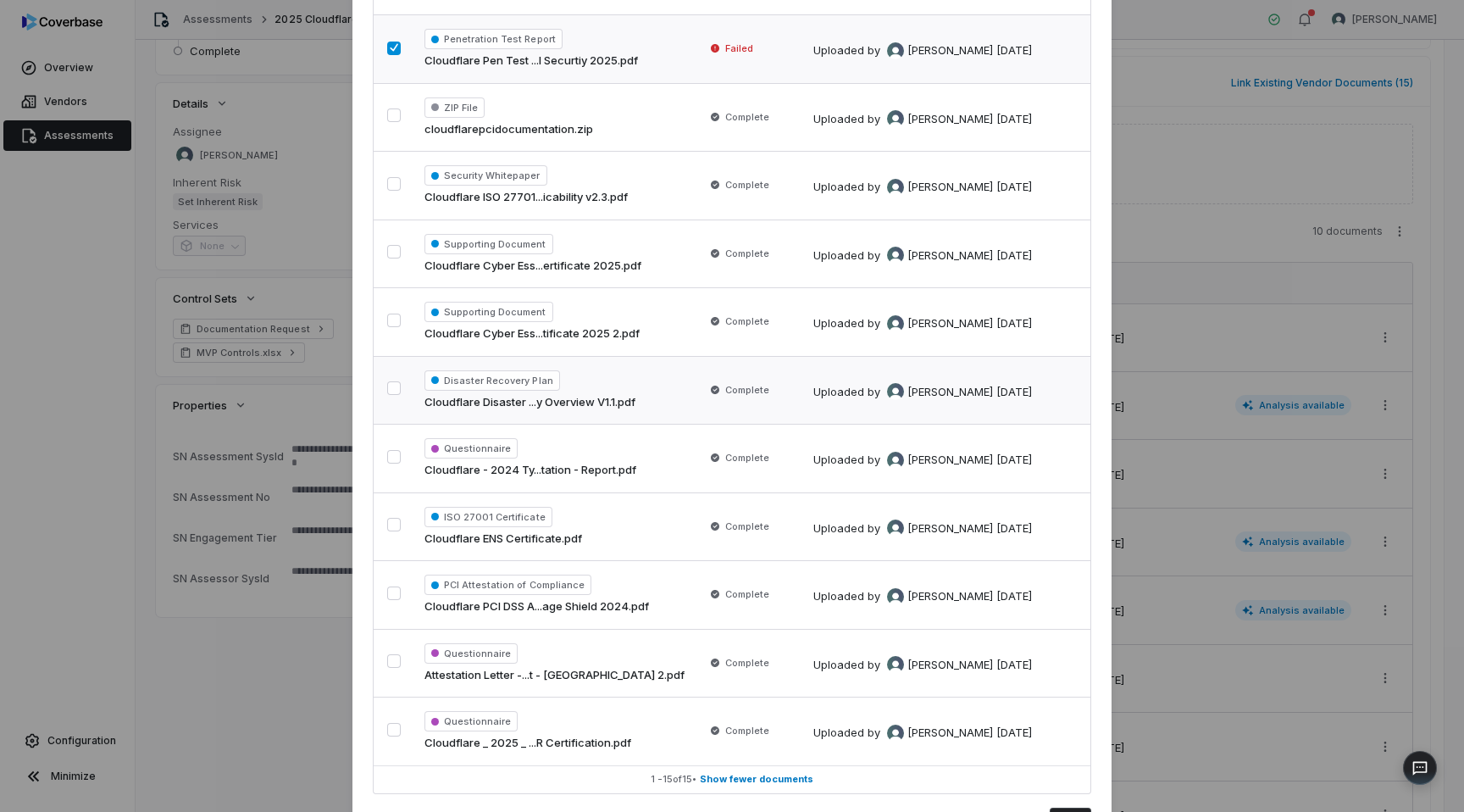
scroll to position [519, 0]
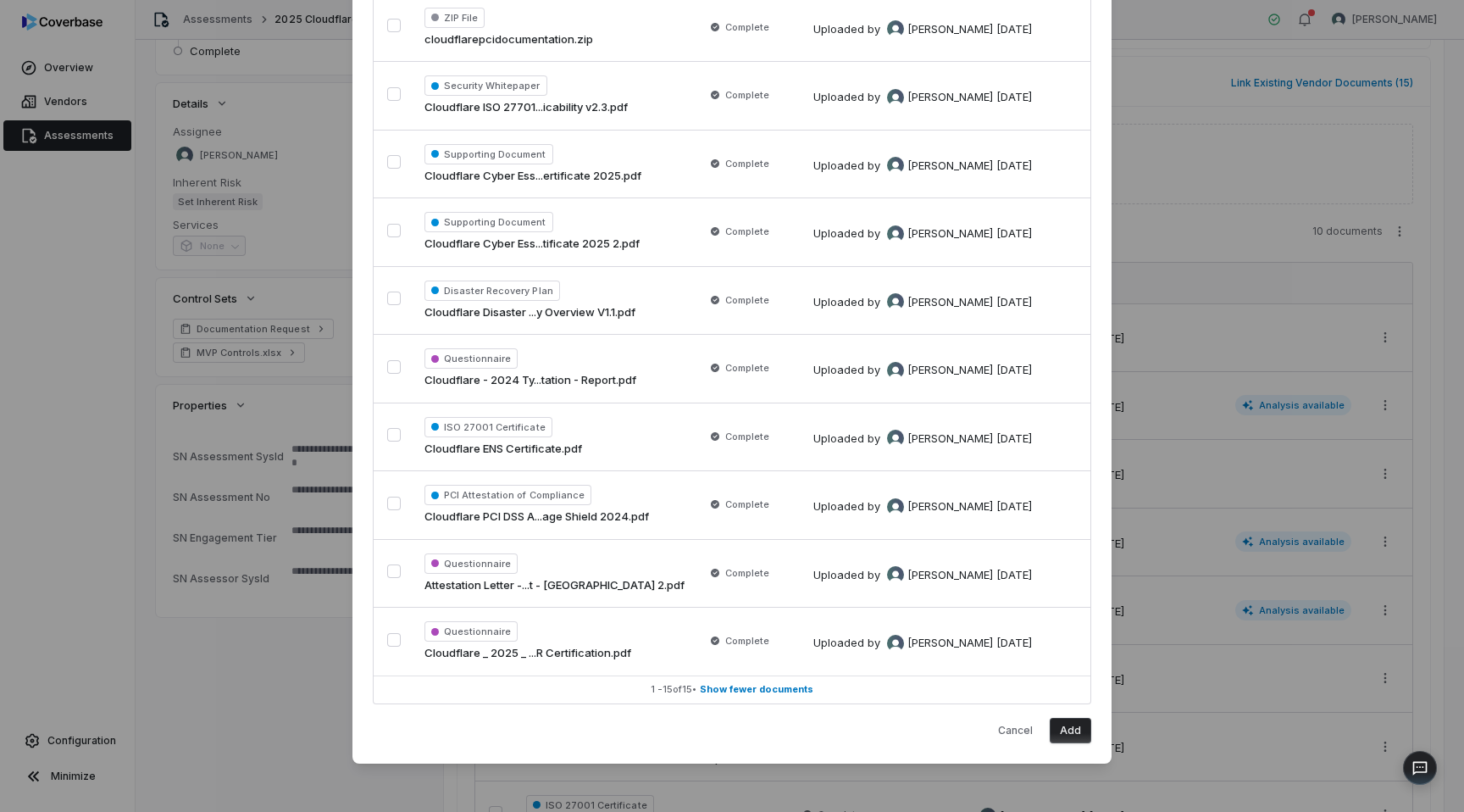
click at [1079, 728] on button "Add" at bounding box center [1070, 729] width 41 height 25
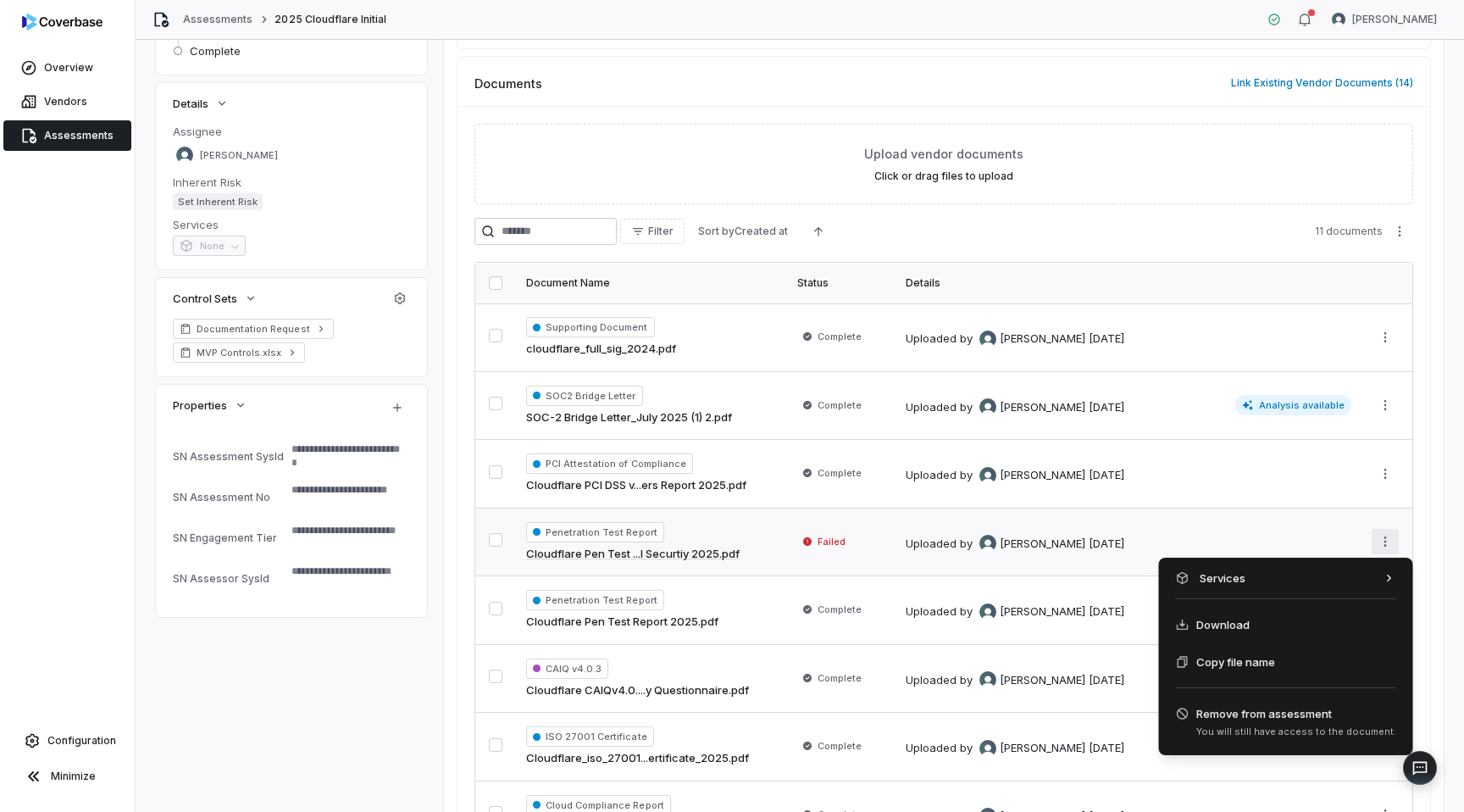
click at [1386, 550] on html "**********" at bounding box center [732, 406] width 1464 height 812
click at [1275, 725] on span "You will still have access to the document." at bounding box center [1296, 731] width 200 height 13
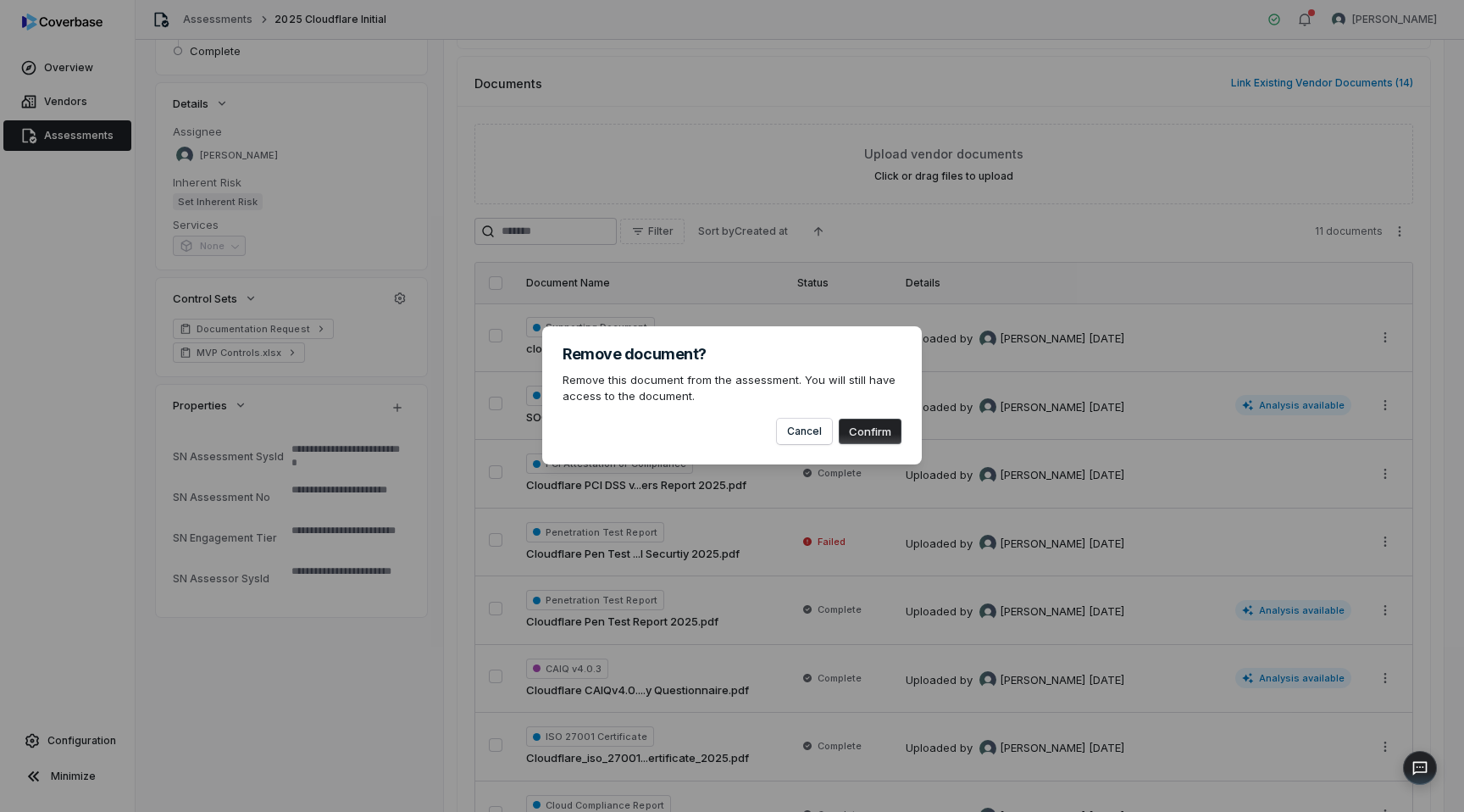
click at [858, 435] on button "Confirm" at bounding box center [869, 430] width 63 height 25
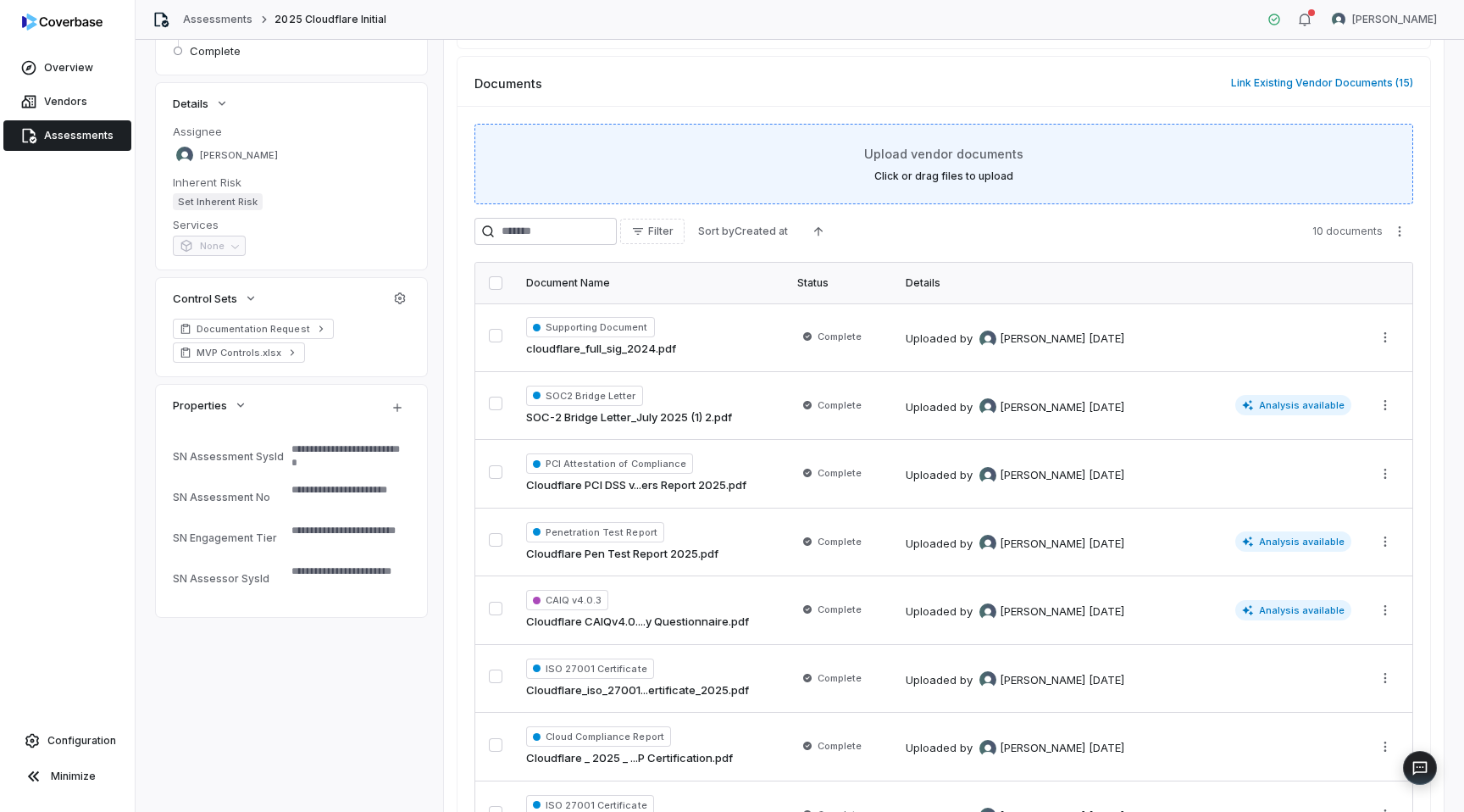
click at [936, 171] on label "Click or drag files to upload" at bounding box center [943, 176] width 139 height 13
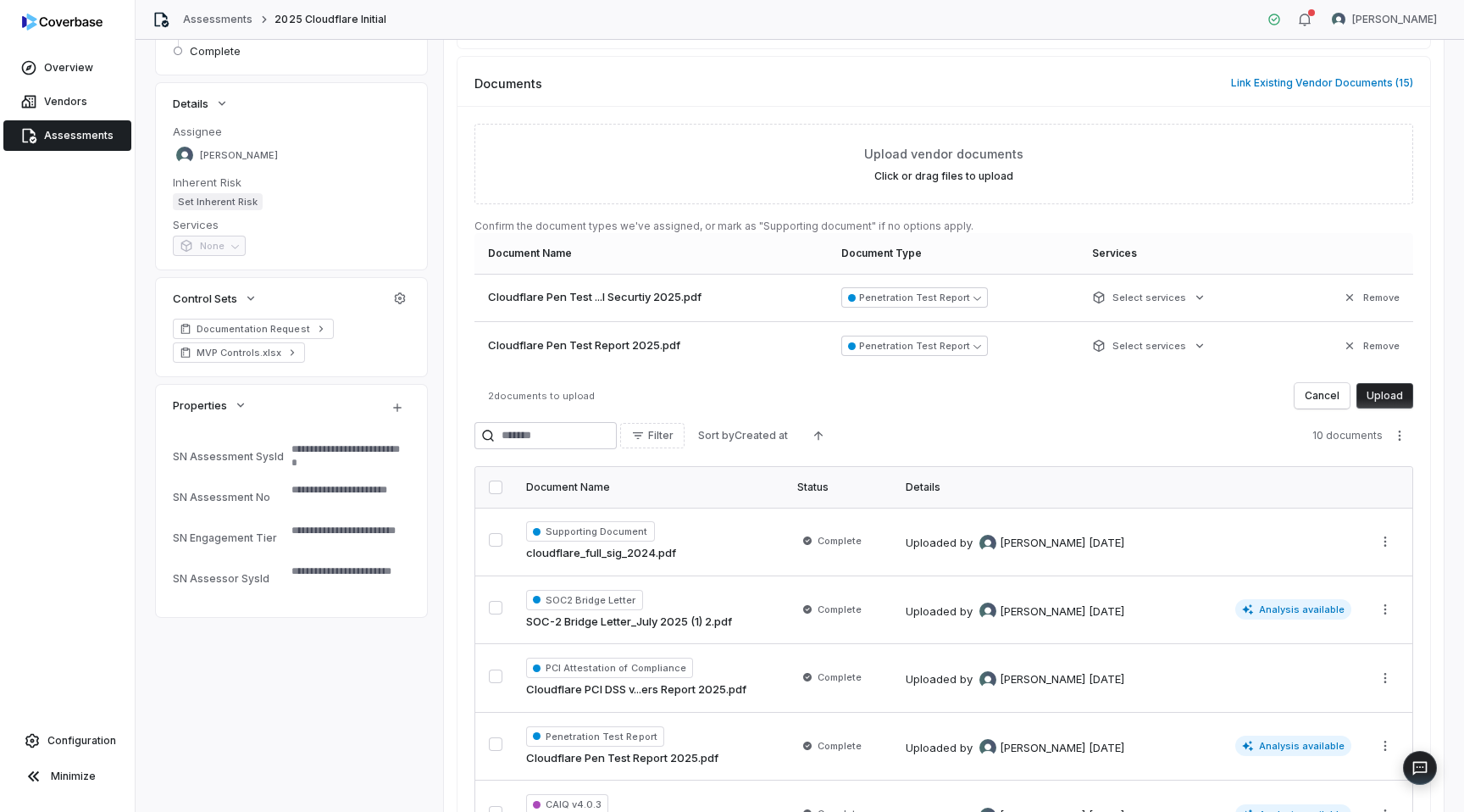
click at [1397, 396] on button "Upload" at bounding box center [1385, 395] width 57 height 25
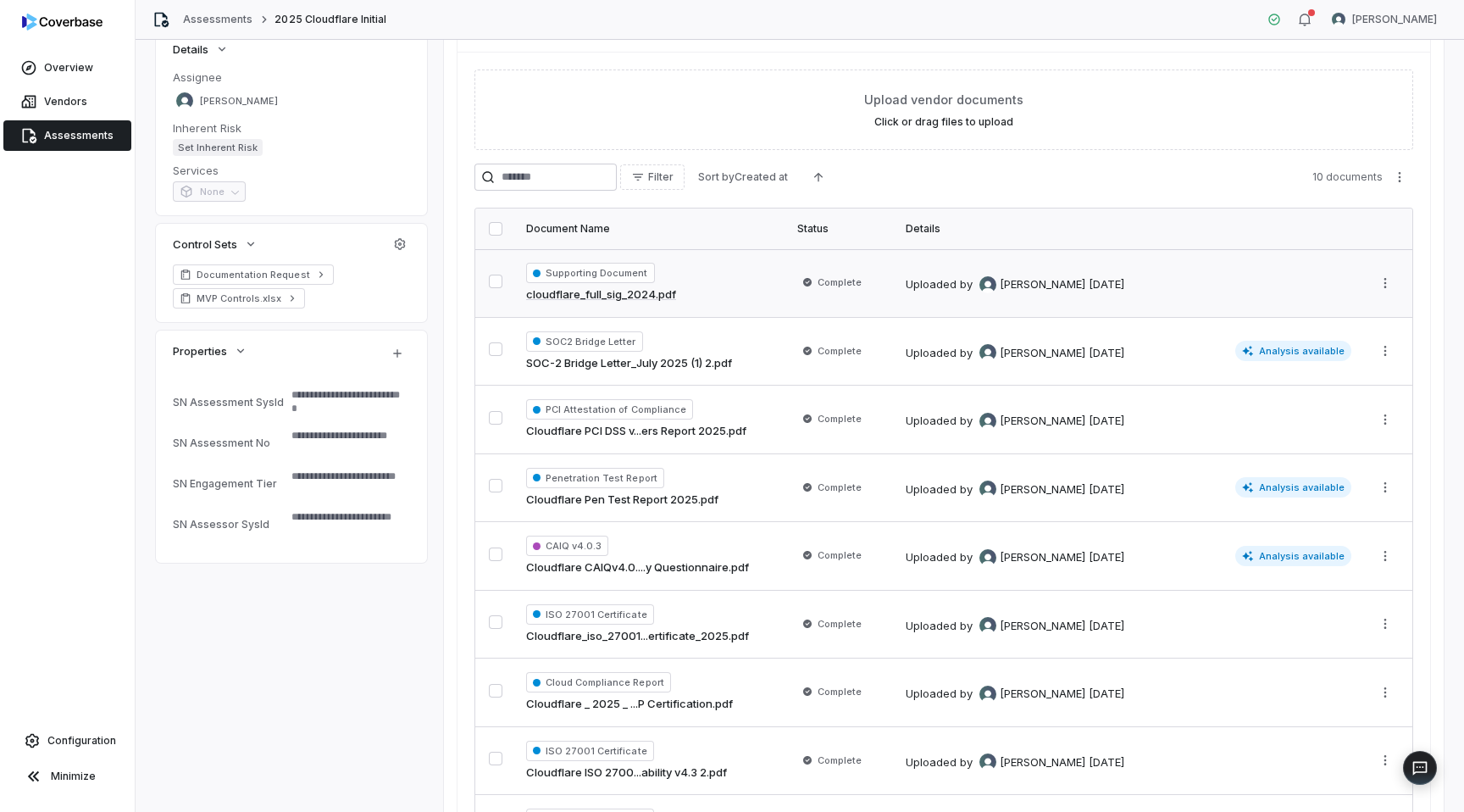
scroll to position [605, 0]
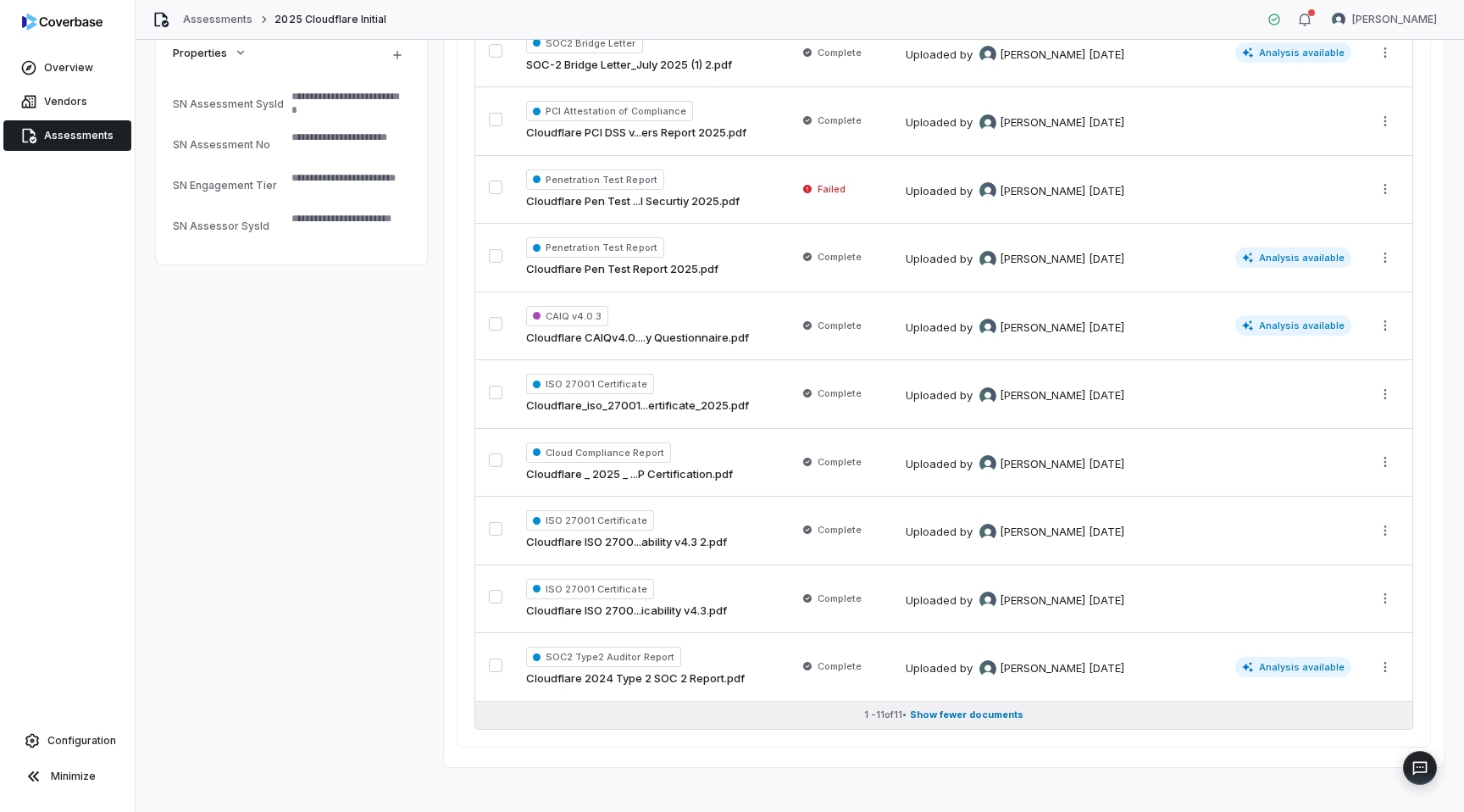
click at [1005, 715] on span "Show fewer documents" at bounding box center [966, 714] width 113 height 13
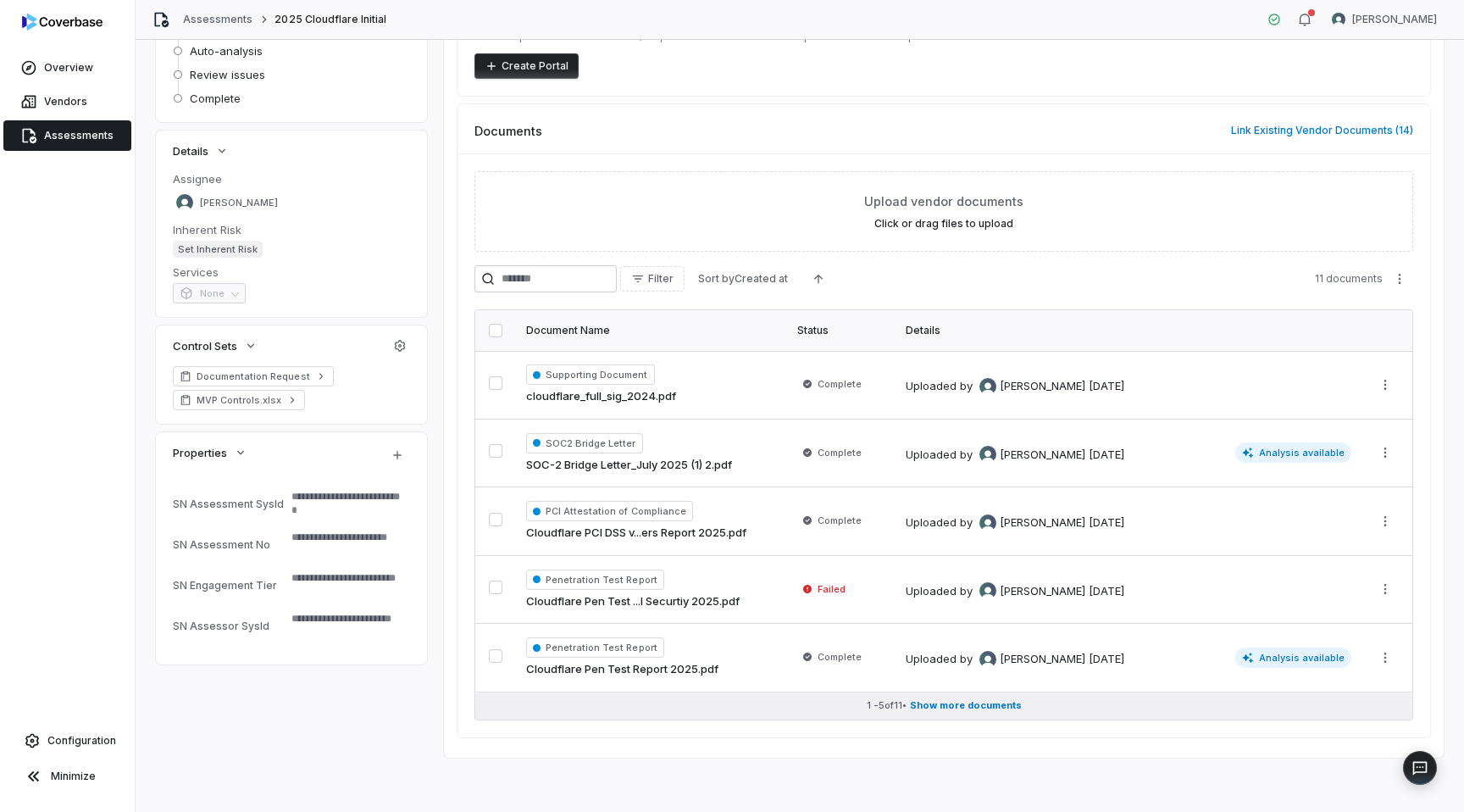
scroll to position [204, 0]
click at [979, 707] on span "Show more documents" at bounding box center [965, 706] width 112 height 13
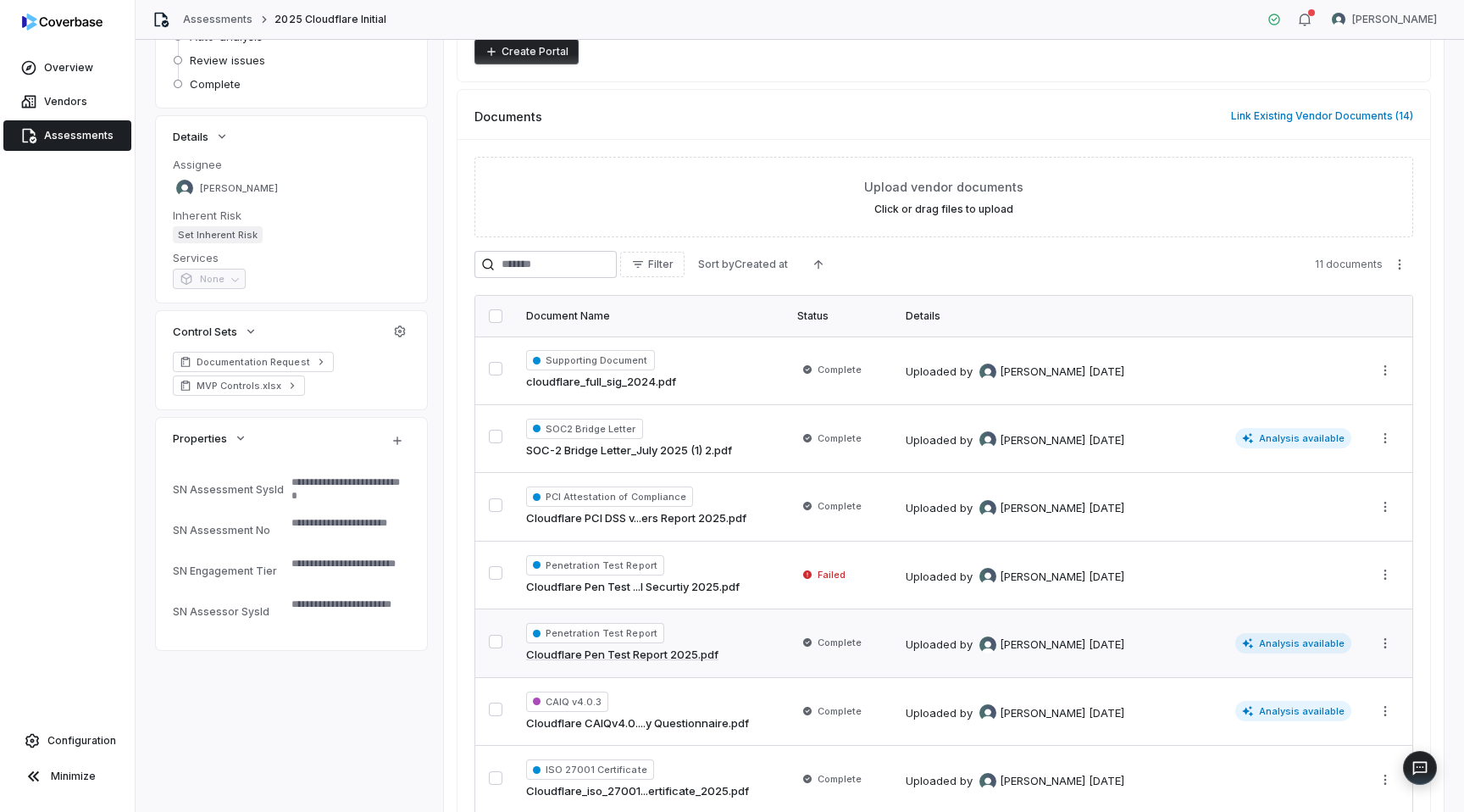
scroll to position [0, 0]
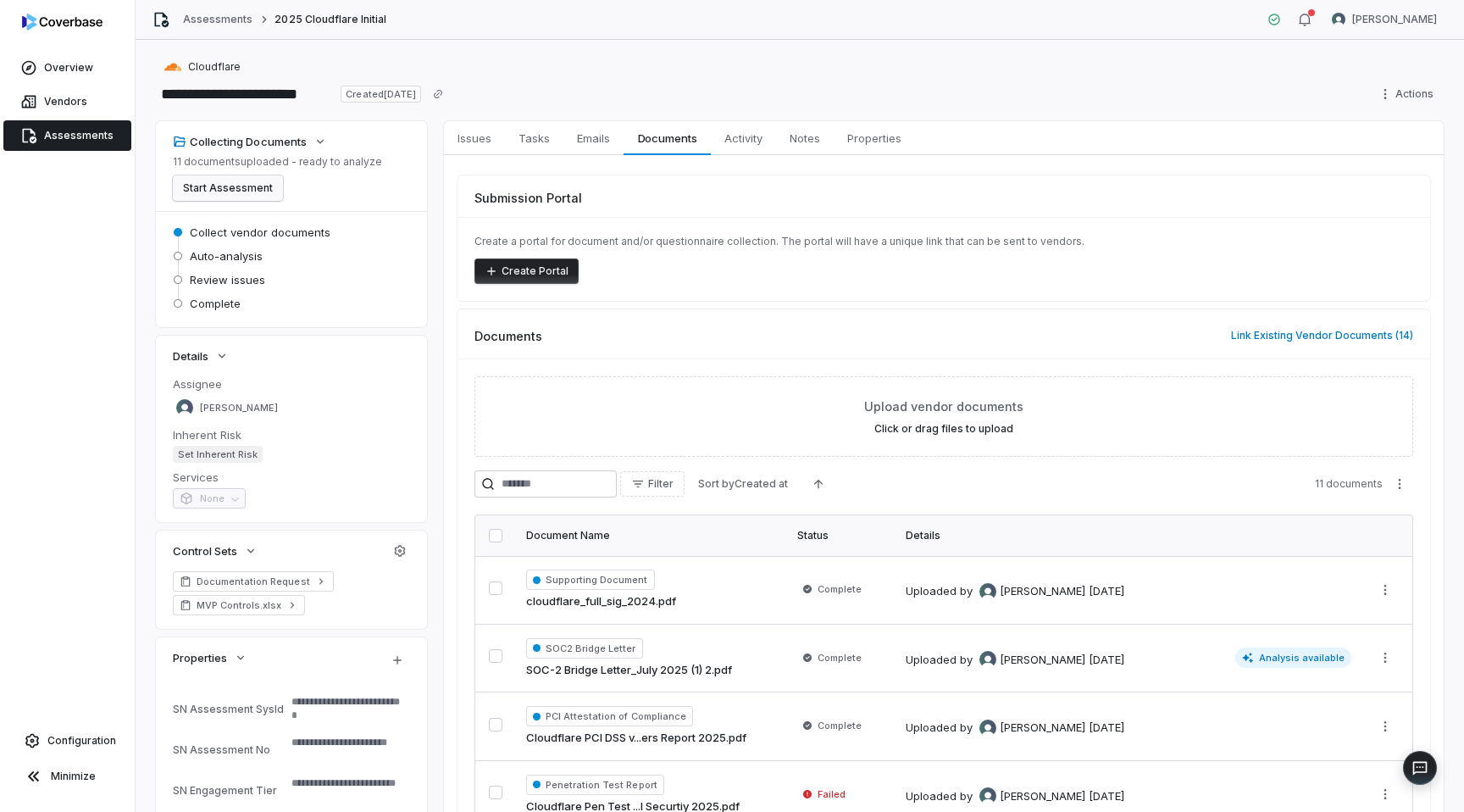
click at [224, 188] on button "Start Assessment" at bounding box center [227, 188] width 110 height 25
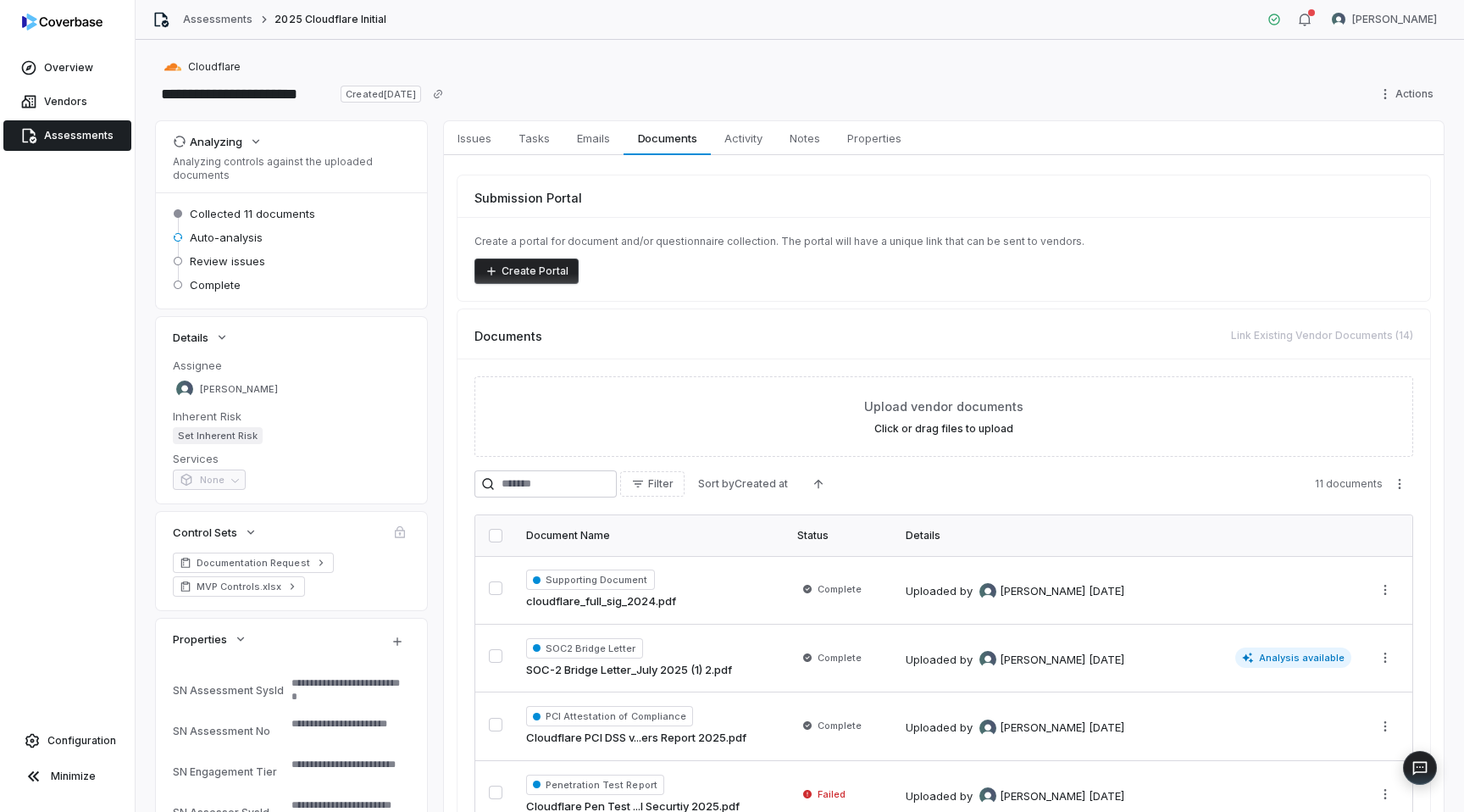
click at [77, 138] on span "Assessments" at bounding box center [79, 135] width 69 height 13
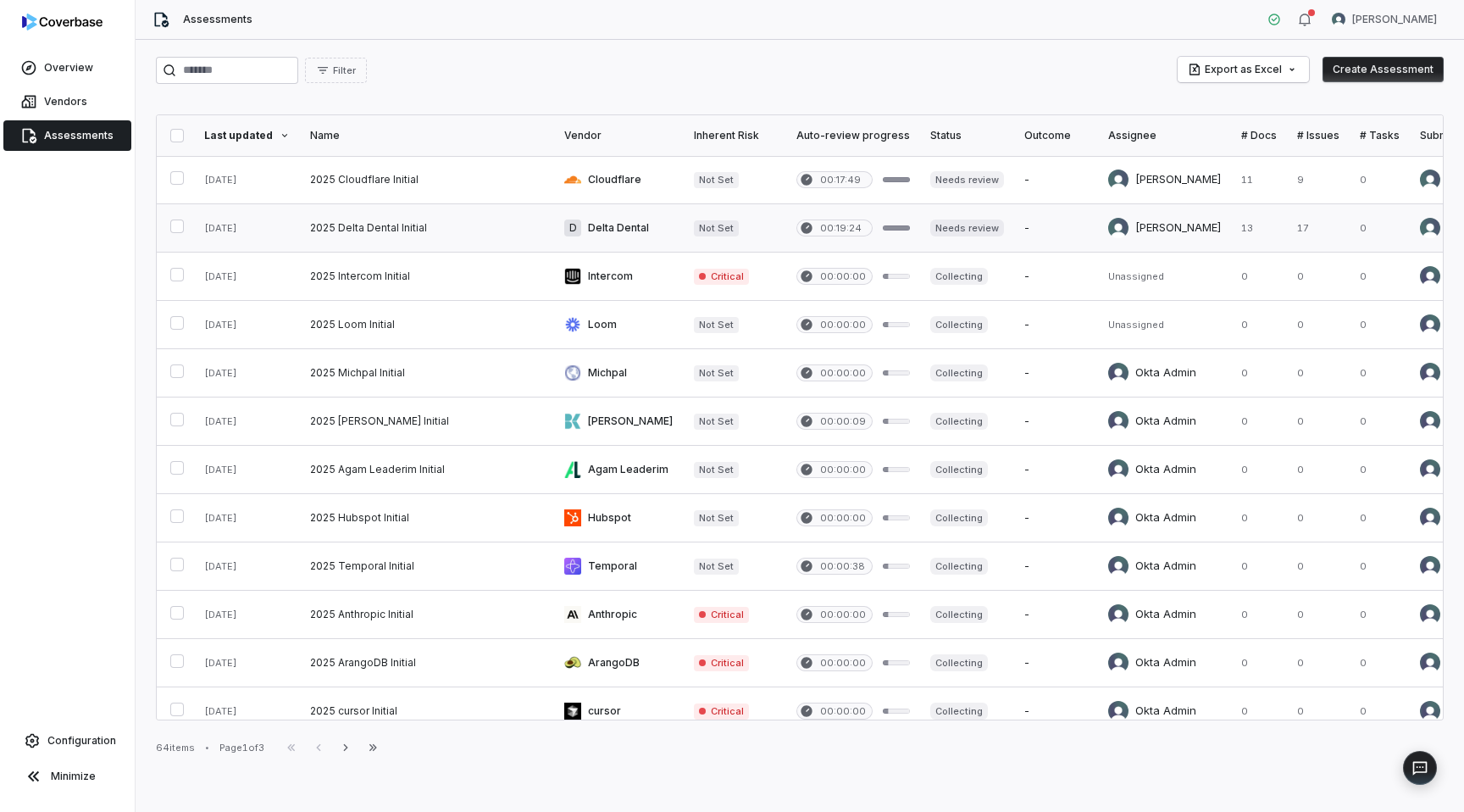
click at [491, 221] on link at bounding box center [427, 228] width 254 height 48
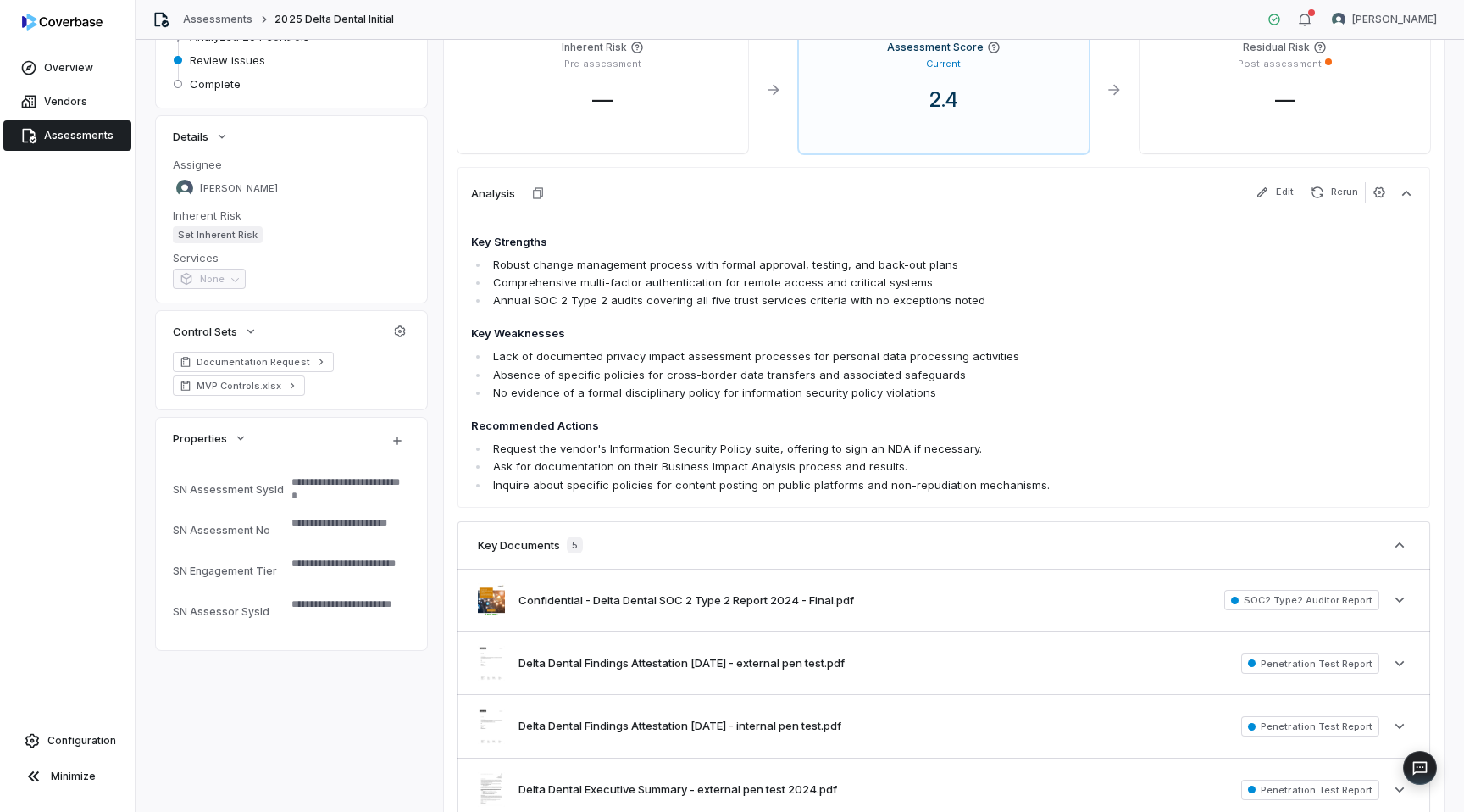
scroll to position [83, 0]
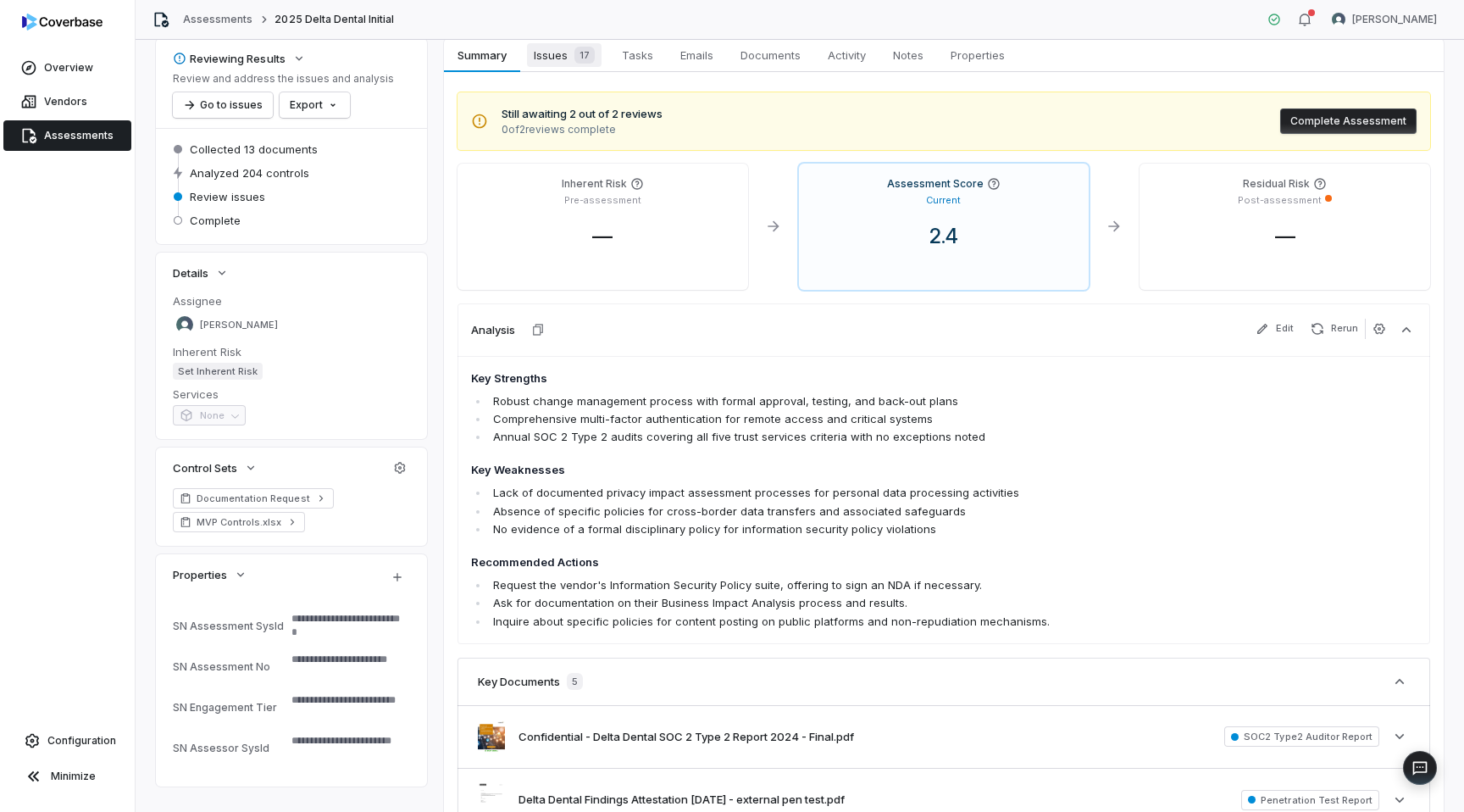
click at [566, 61] on span "Issues 17" at bounding box center [565, 54] width 75 height 23
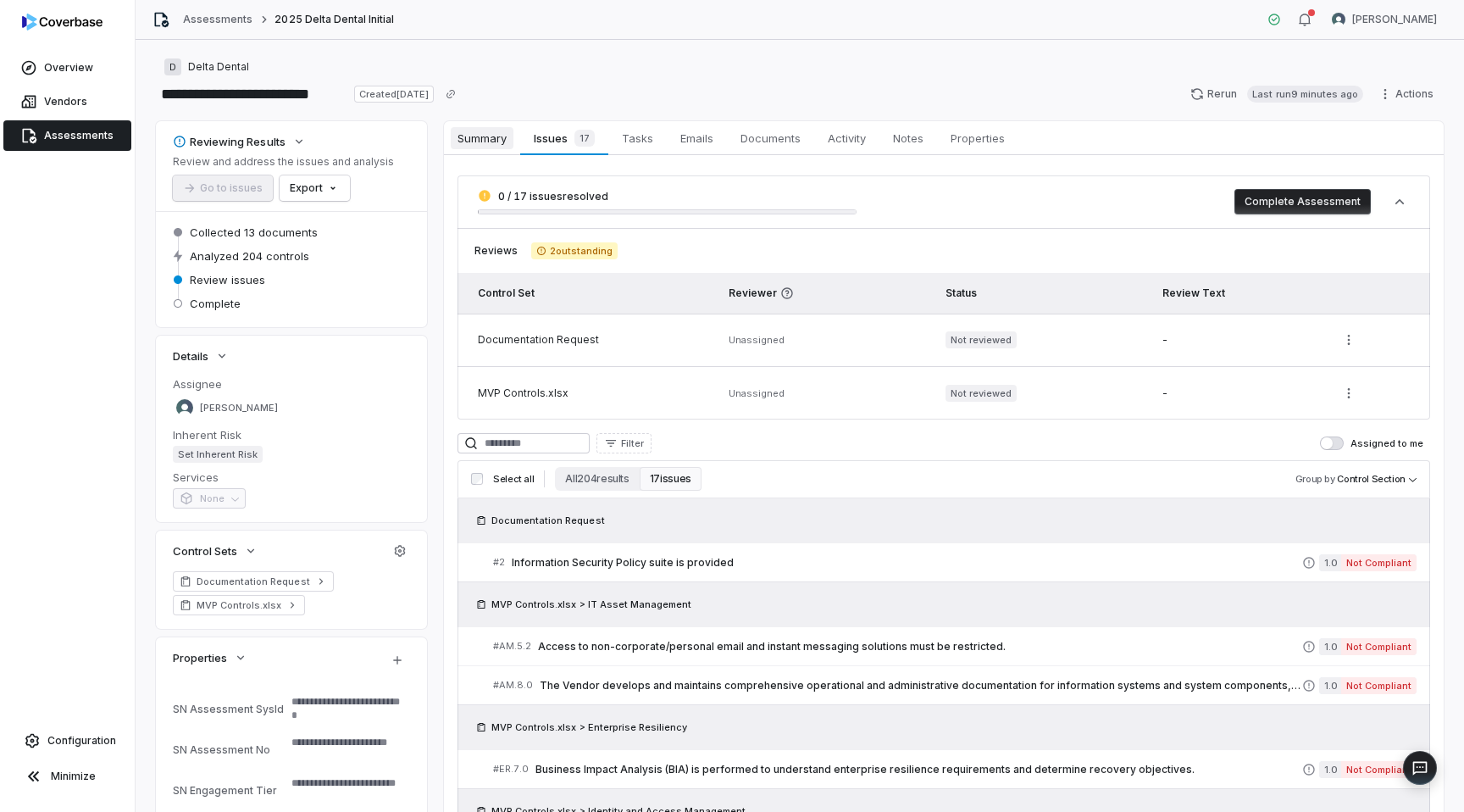
click at [505, 144] on span "Summary" at bounding box center [482, 138] width 63 height 22
type textarea "*"
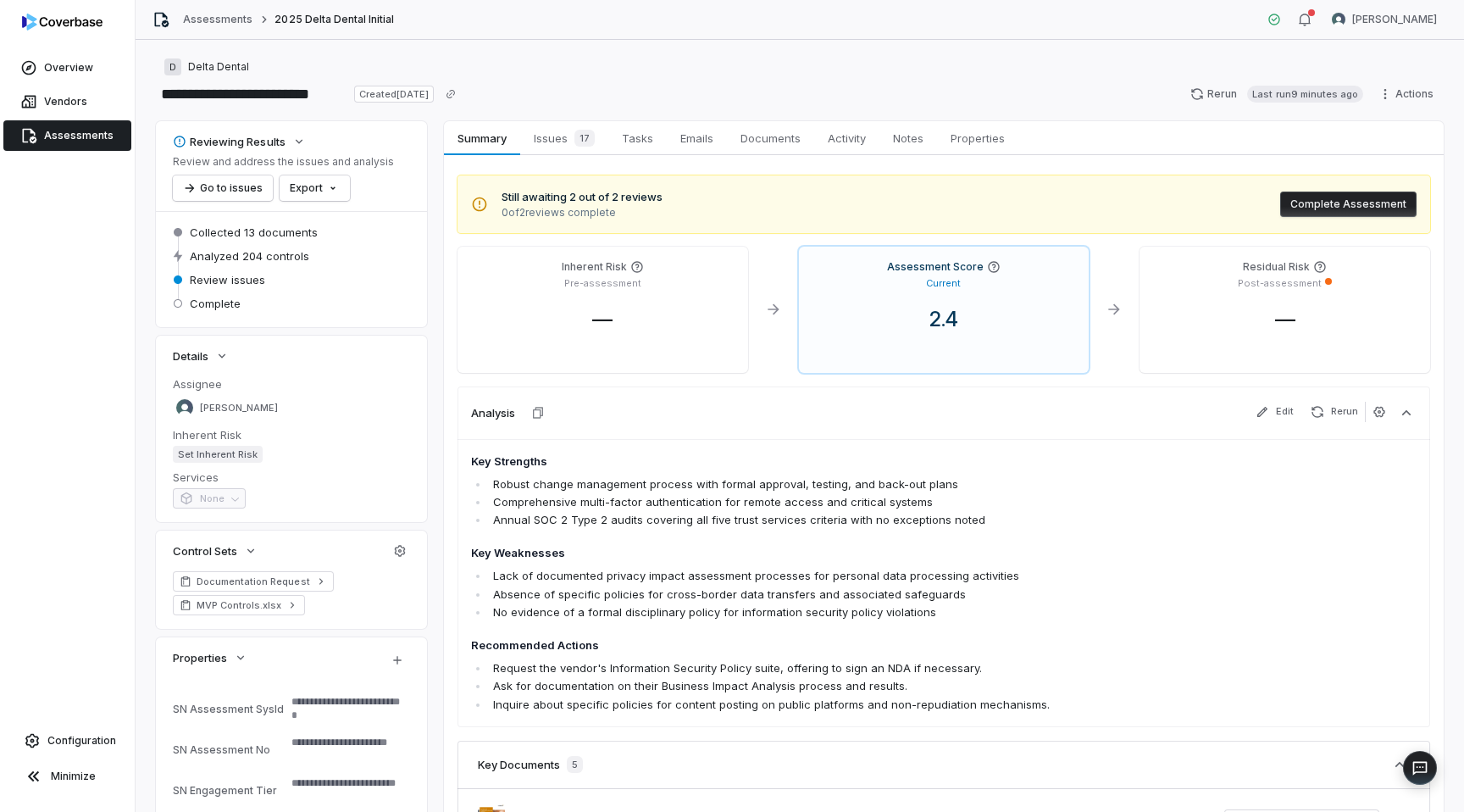
click at [85, 136] on span "Assessments" at bounding box center [79, 135] width 69 height 13
